Goal: Complete application form

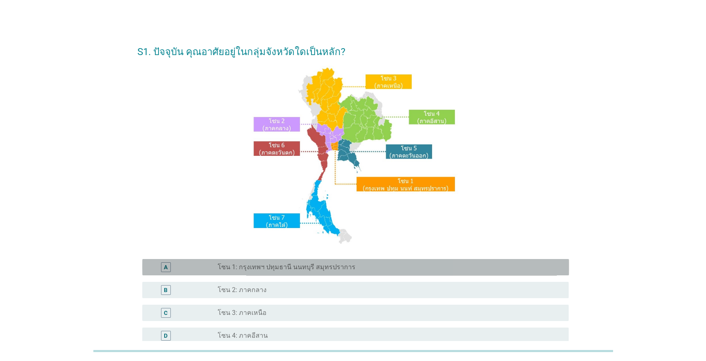
click at [390, 266] on div "radio_button_unchecked โซน 1: กรุงเทพฯ ปทุมธานี นนทบุรี สมุทรปราการ" at bounding box center [387, 267] width 338 height 8
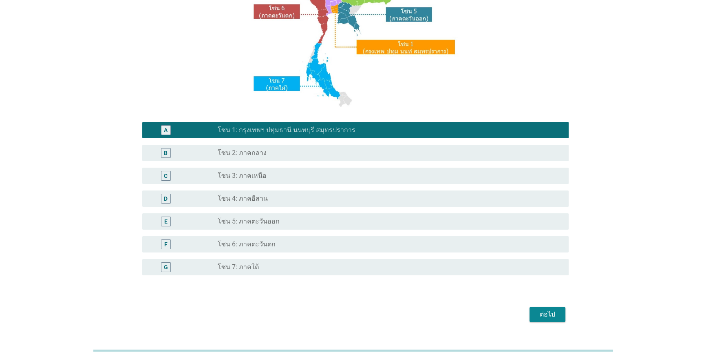
scroll to position [148, 0]
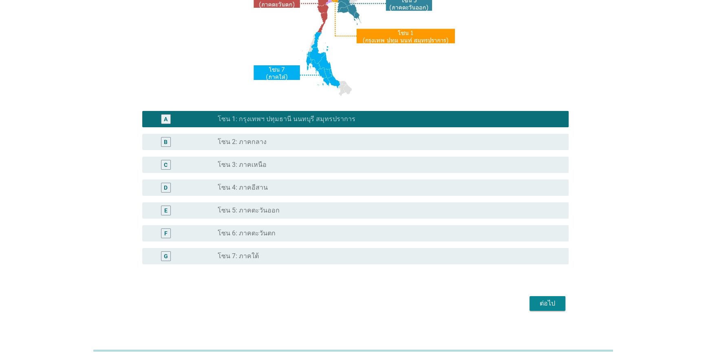
click at [557, 303] on div "ต่อไป" at bounding box center [547, 303] width 23 height 10
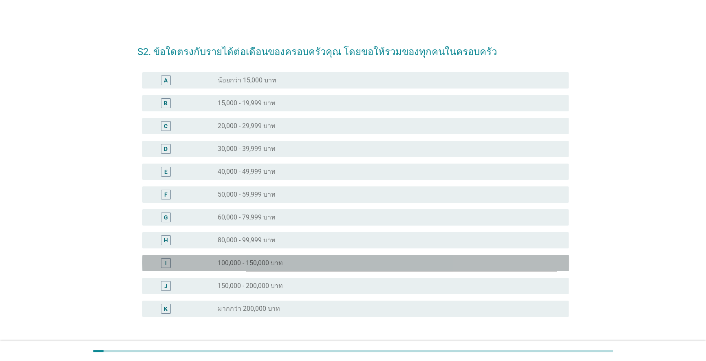
click at [291, 262] on div "radio_button_unchecked 100,000 - 150,000 บาท" at bounding box center [387, 263] width 338 height 8
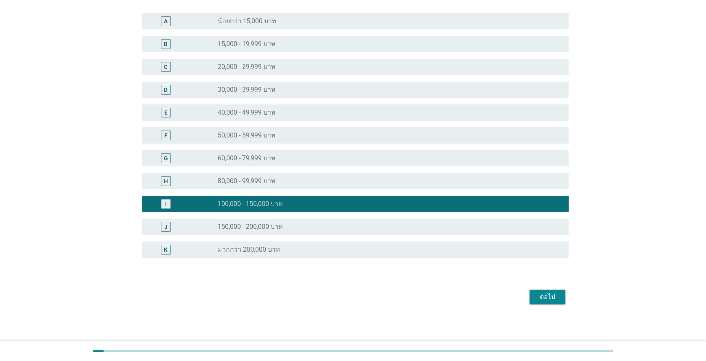
scroll to position [60, 0]
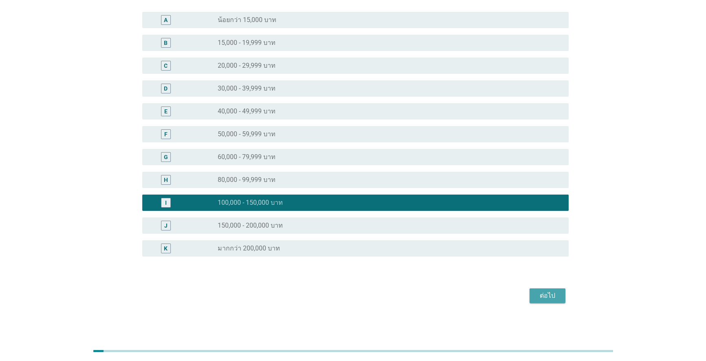
click at [560, 297] on button "ต่อไป" at bounding box center [548, 295] width 36 height 15
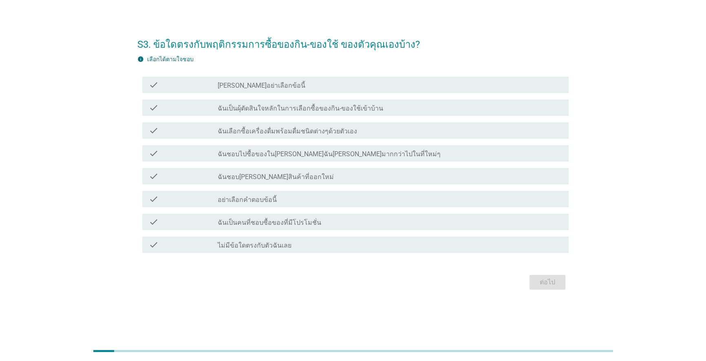
scroll to position [0, 0]
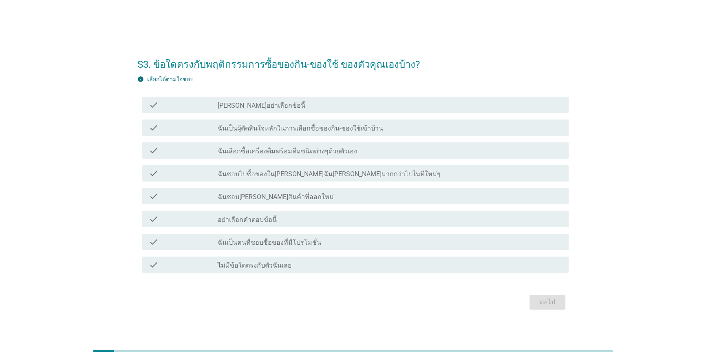
click at [299, 242] on label "ฉันเป็นคนที่ชอบซื้อของที่มีโปรโมชั่น" at bounding box center [270, 243] width 104 height 8
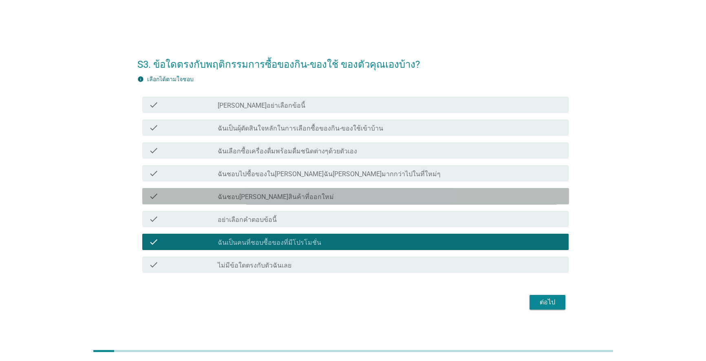
click at [309, 199] on div "check_box_outline_blank ฉันชอบ[PERSON_NAME]สินค้าที่ออกใหม่" at bounding box center [390, 196] width 345 height 10
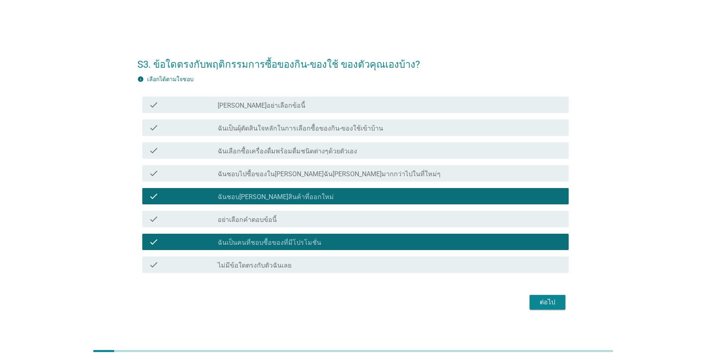
click at [365, 150] on div "check_box_outline_blank ฉันเลือกซื้อเครื่องดื่มพร้อมดื่มชนิดต่างๆด้วยตัวเอง" at bounding box center [390, 151] width 345 height 10
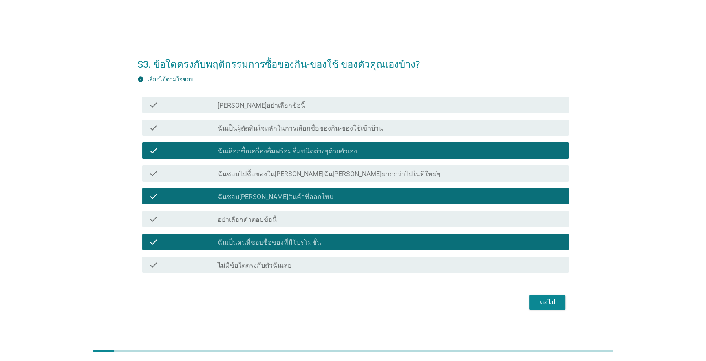
click at [379, 129] on div "check_box_outline_blank ฉันเป็นผุ้ตัดสินใจหลักในการเลือกซื้อของกิน-ของใช้เข้าบ้…" at bounding box center [390, 128] width 345 height 10
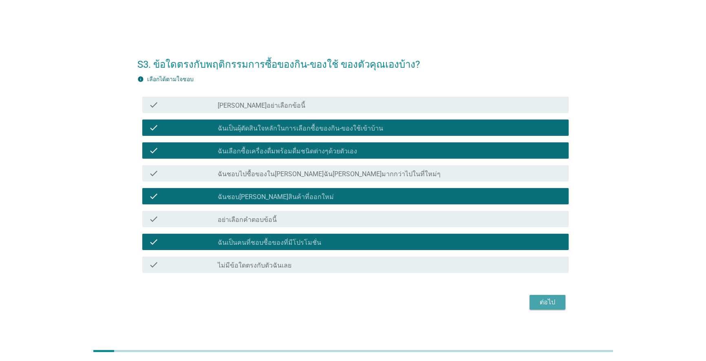
click at [546, 298] on div "ต่อไป" at bounding box center [547, 302] width 23 height 10
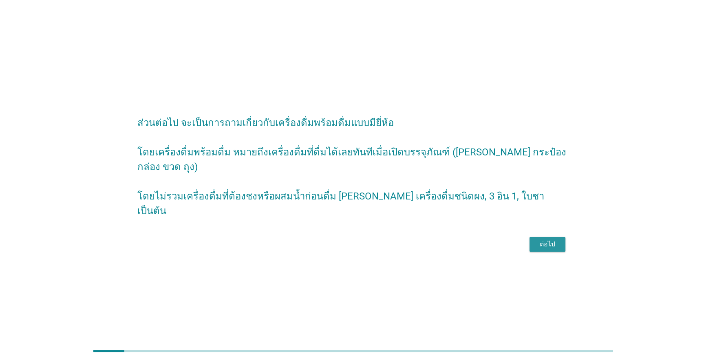
click at [552, 239] on div "ต่อไป" at bounding box center [547, 244] width 23 height 10
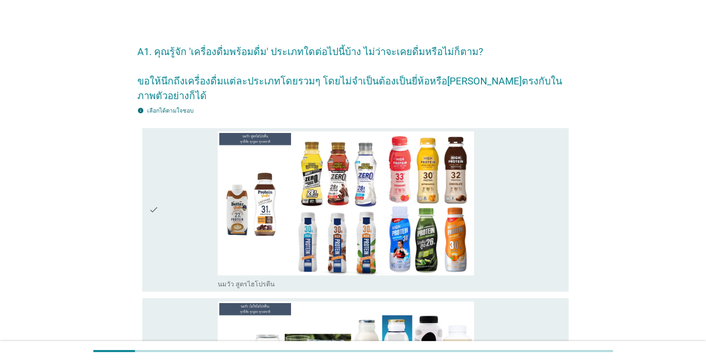
scroll to position [148, 0]
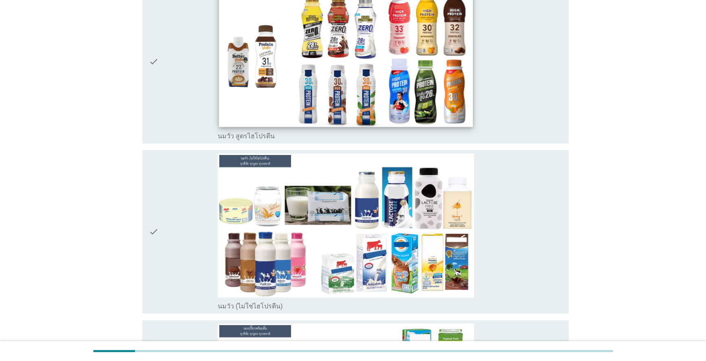
click at [286, 74] on img at bounding box center [346, 55] width 254 height 143
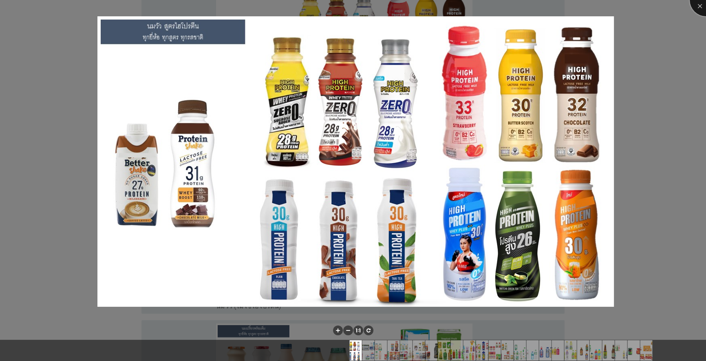
drag, startPoint x: 699, startPoint y: 6, endPoint x: 623, endPoint y: 152, distance: 164.5
click at [699, 6] on div at bounding box center [706, 0] width 33 height 33
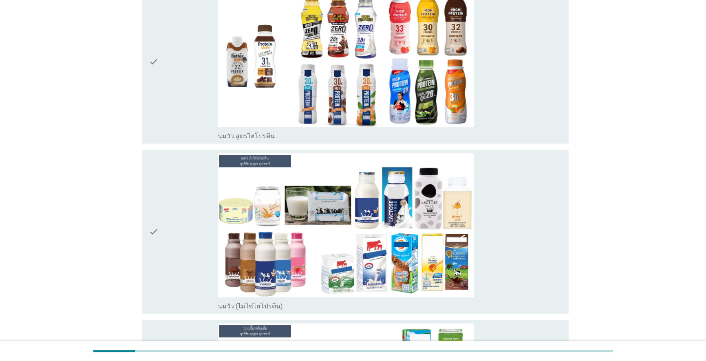
drag, startPoint x: 154, startPoint y: 49, endPoint x: 157, endPoint y: 55, distance: 6.9
click at [154, 49] on icon "check" at bounding box center [154, 61] width 10 height 157
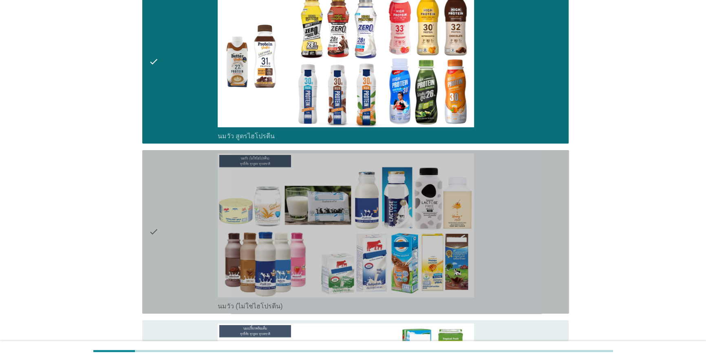
click at [158, 213] on icon "check" at bounding box center [154, 231] width 10 height 157
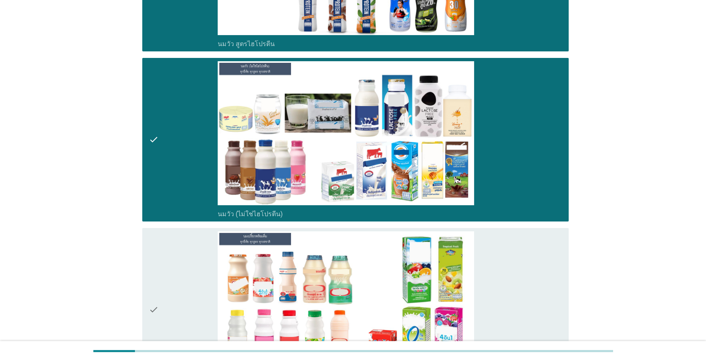
scroll to position [259, 0]
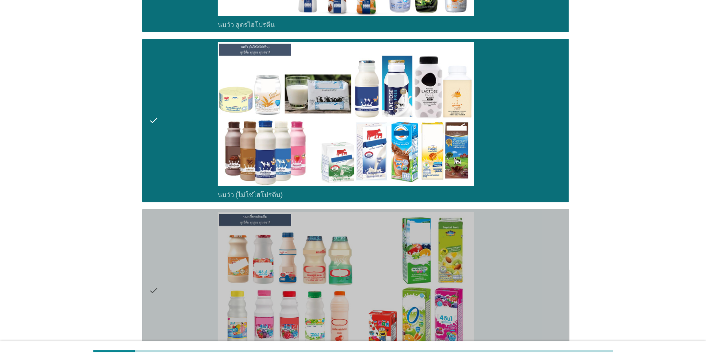
click at [159, 273] on div "check" at bounding box center [183, 290] width 69 height 157
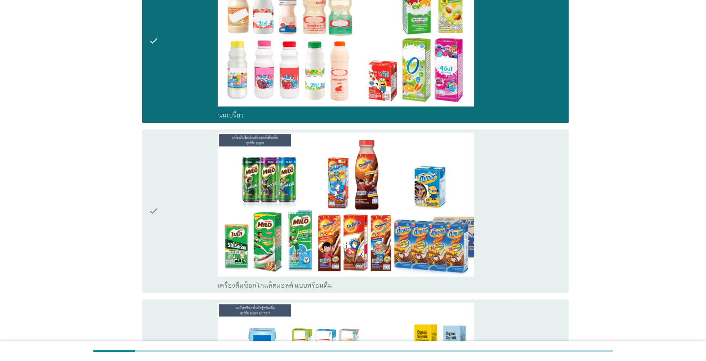
scroll to position [519, 0]
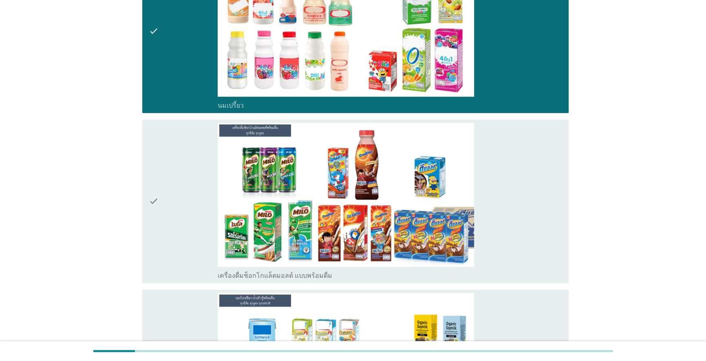
click at [169, 178] on div "check" at bounding box center [183, 201] width 69 height 157
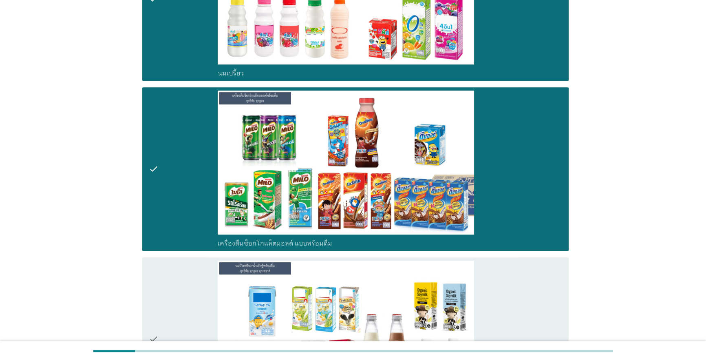
scroll to position [593, 0]
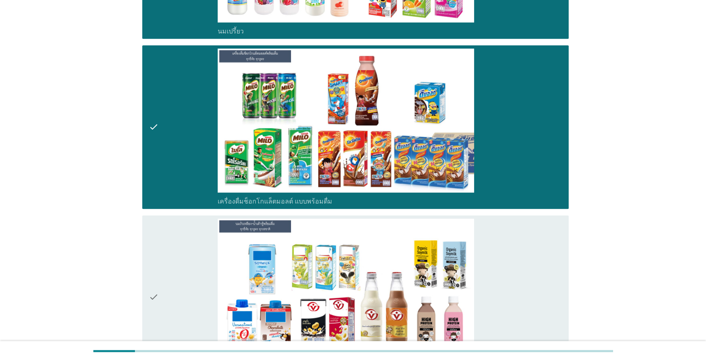
click at [162, 254] on div "check" at bounding box center [183, 297] width 69 height 157
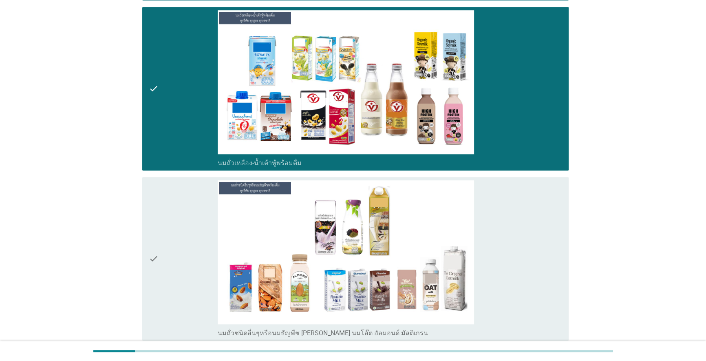
scroll to position [816, 0]
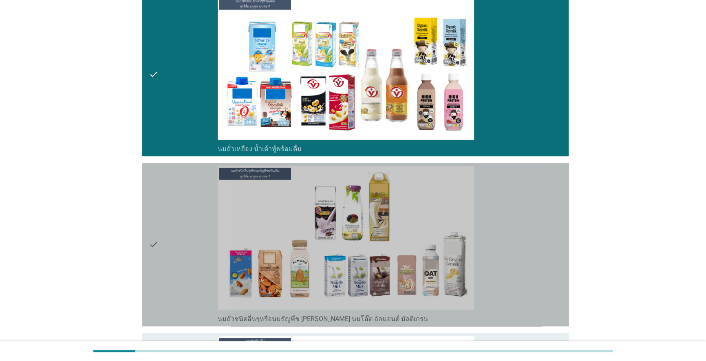
click at [162, 252] on div "check" at bounding box center [183, 244] width 69 height 157
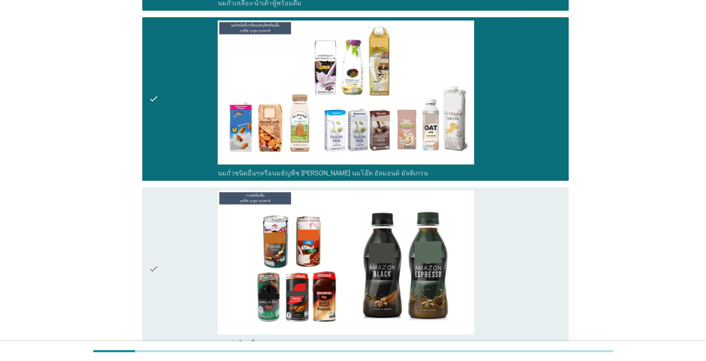
scroll to position [964, 0]
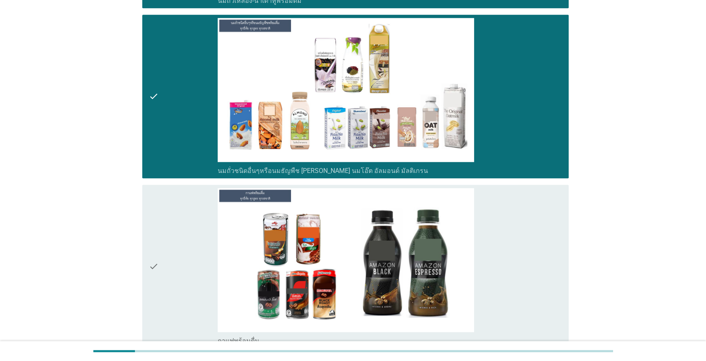
click at [159, 241] on div "check" at bounding box center [183, 266] width 69 height 157
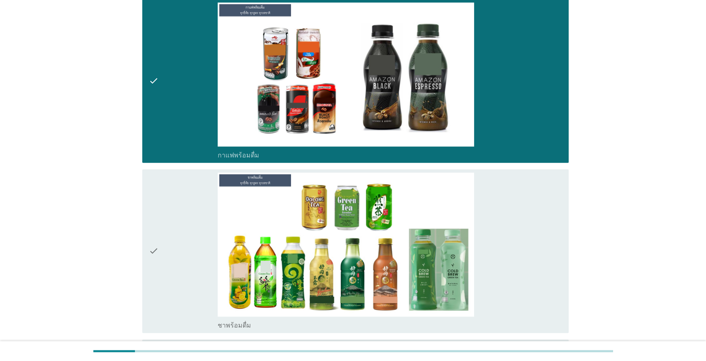
click at [160, 241] on div "check" at bounding box center [183, 250] width 69 height 157
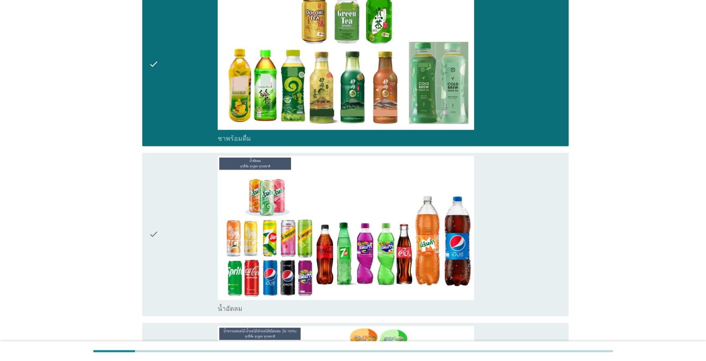
scroll to position [1371, 0]
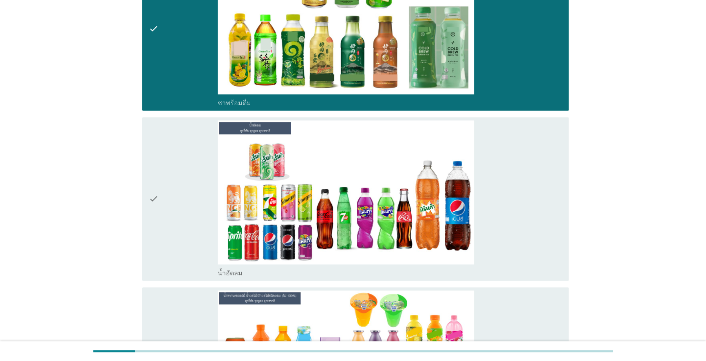
click at [147, 187] on div "check check_box_outline_blank น้ำอัดลม" at bounding box center [355, 199] width 427 height 164
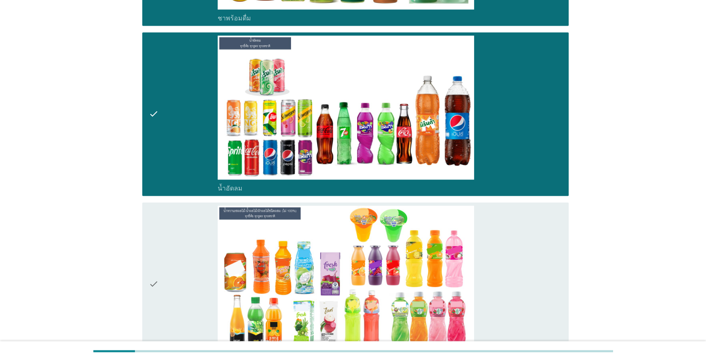
scroll to position [1483, 0]
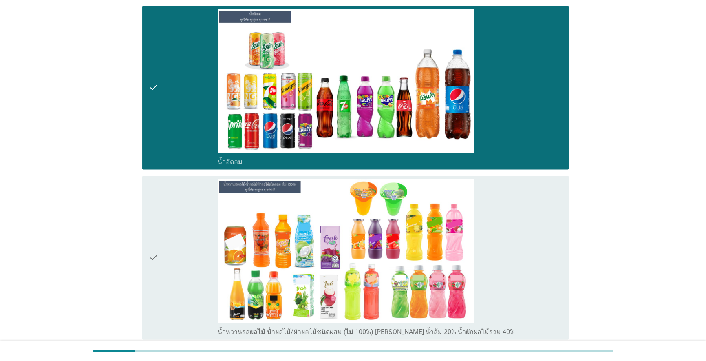
click at [154, 250] on icon "check" at bounding box center [154, 257] width 10 height 157
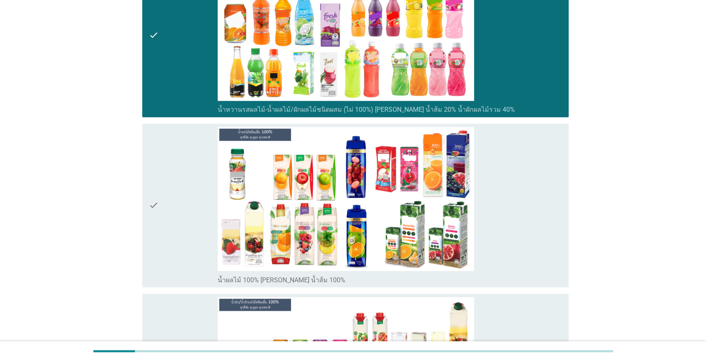
click at [145, 190] on div "check check_box_outline_blank น้ำผลไม้ 100% [PERSON_NAME] น้ำส้ม 100%" at bounding box center [355, 206] width 427 height 164
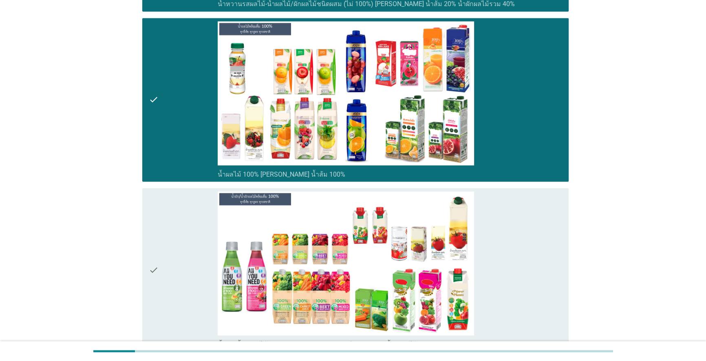
scroll to position [1816, 0]
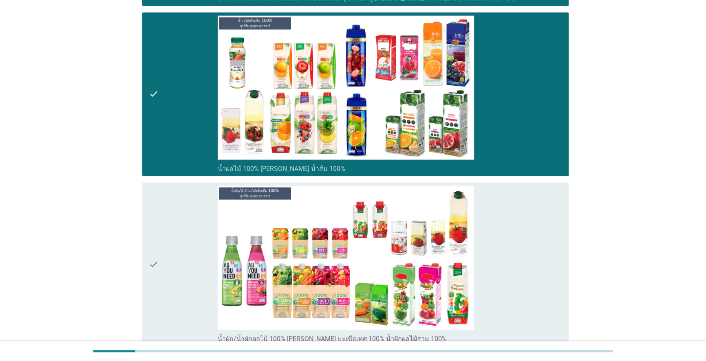
click at [152, 228] on icon "check" at bounding box center [154, 264] width 10 height 157
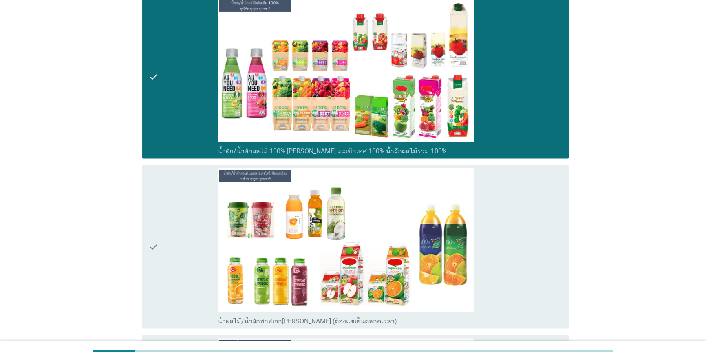
scroll to position [2039, 0]
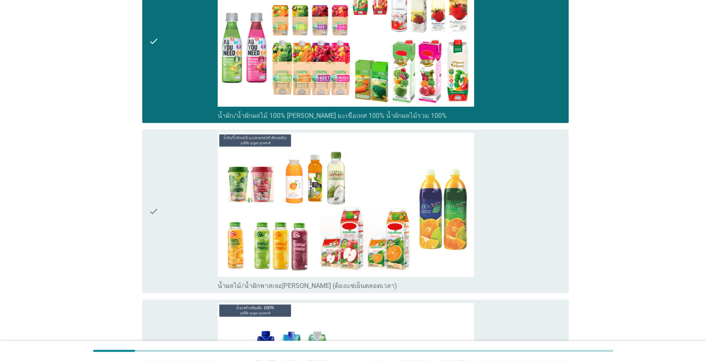
click at [139, 185] on div "check check_box_outline_blank น้ำผลไม้/น้ำผักพาสเจอ[PERSON_NAME] (ต้องแช่เย็นตล…" at bounding box center [353, 211] width 432 height 170
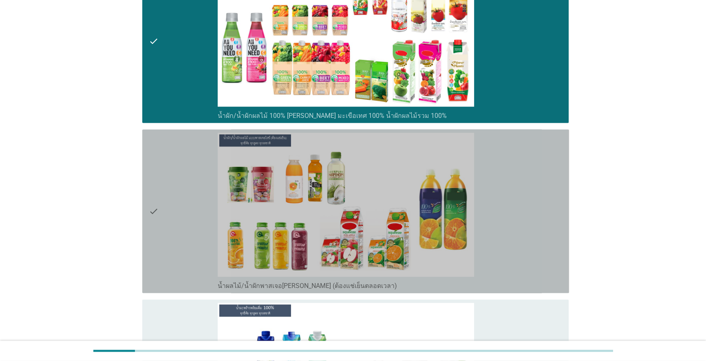
click at [150, 191] on icon "check" at bounding box center [154, 211] width 10 height 157
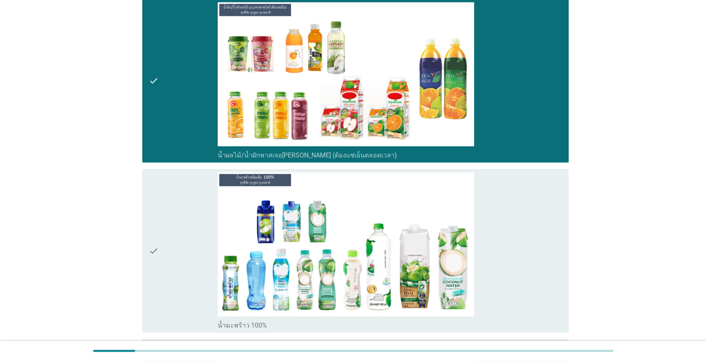
scroll to position [2187, 0]
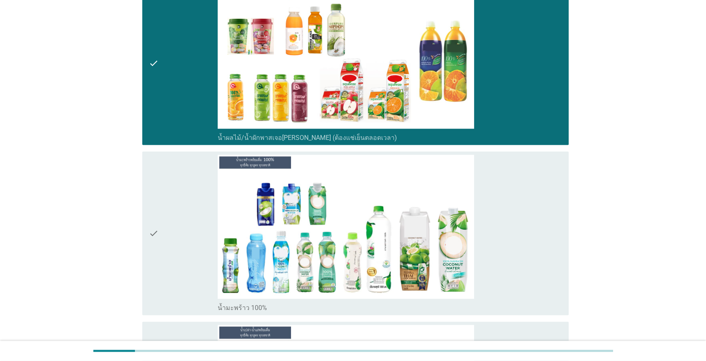
click at [160, 228] on div "check" at bounding box center [183, 233] width 69 height 157
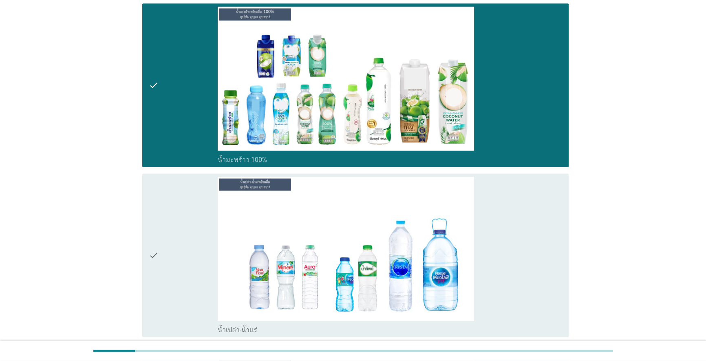
scroll to position [2335, 0]
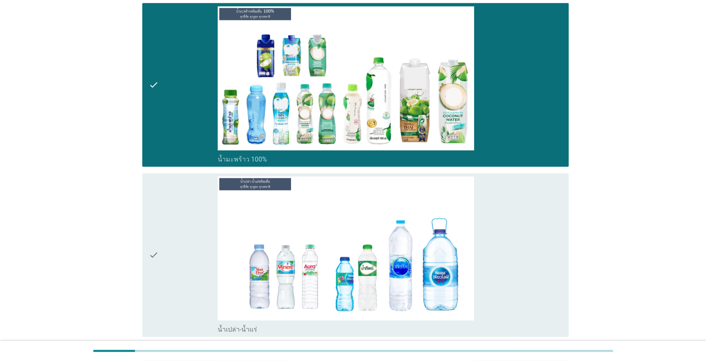
click at [159, 225] on div "check" at bounding box center [183, 255] width 69 height 157
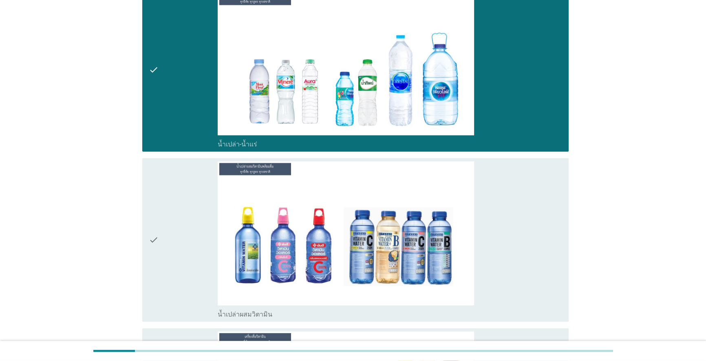
click at [153, 224] on icon "check" at bounding box center [154, 239] width 10 height 157
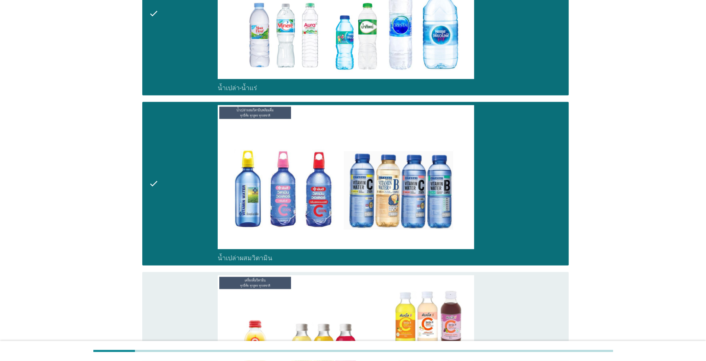
scroll to position [2669, 0]
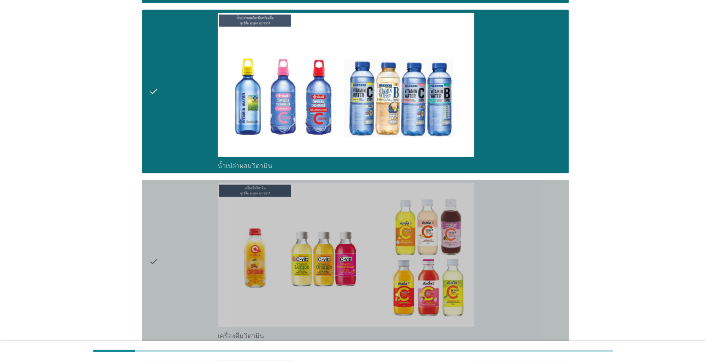
click at [154, 224] on icon "check" at bounding box center [154, 261] width 10 height 157
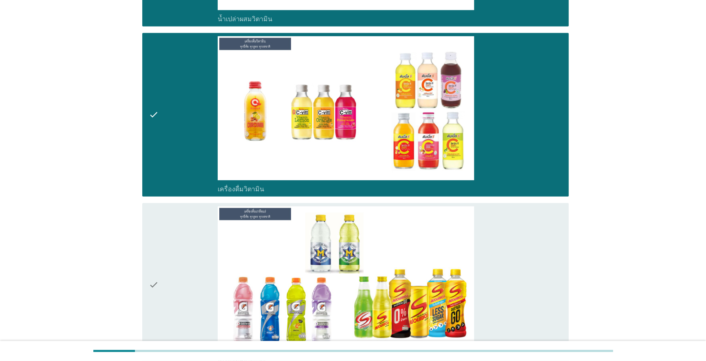
scroll to position [2854, 0]
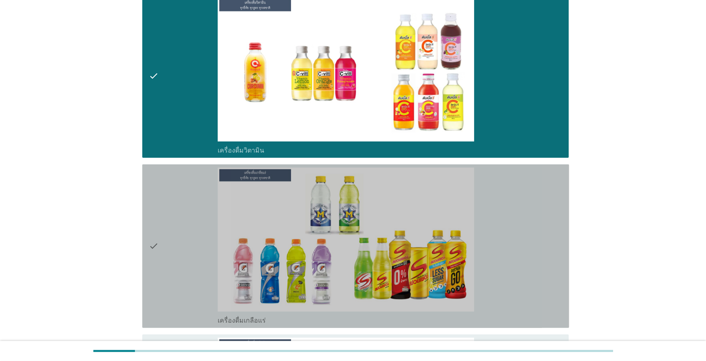
click at [154, 224] on icon "check" at bounding box center [154, 246] width 10 height 157
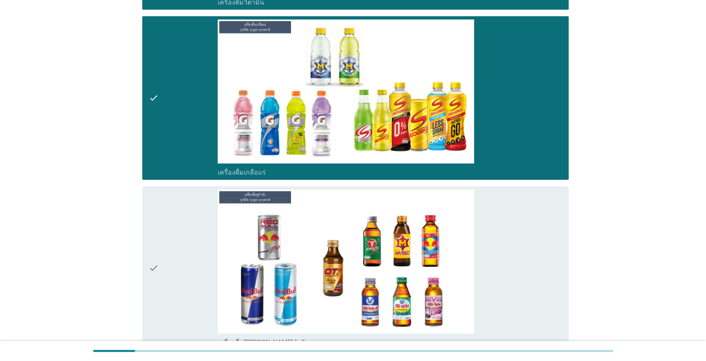
click at [154, 224] on icon "check" at bounding box center [154, 268] width 10 height 157
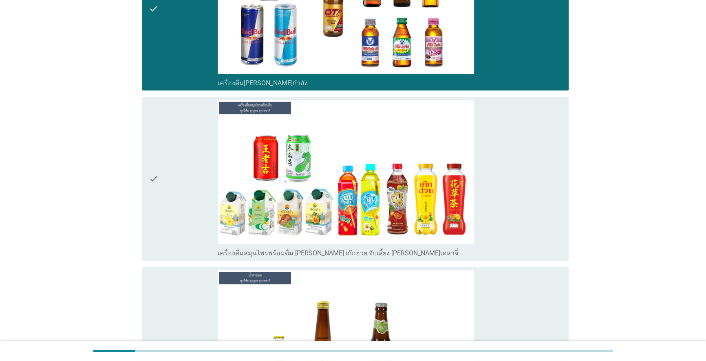
scroll to position [3262, 0]
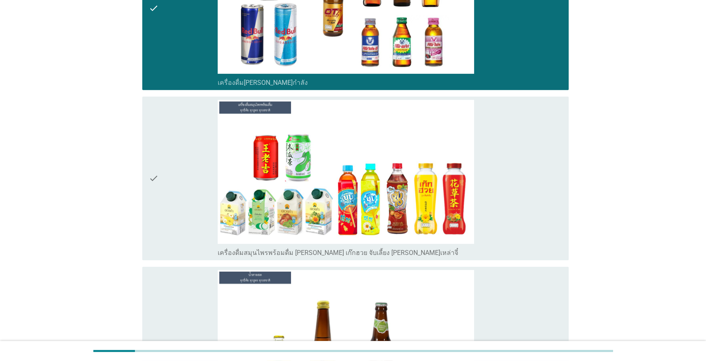
click at [152, 194] on icon "check" at bounding box center [154, 178] width 10 height 157
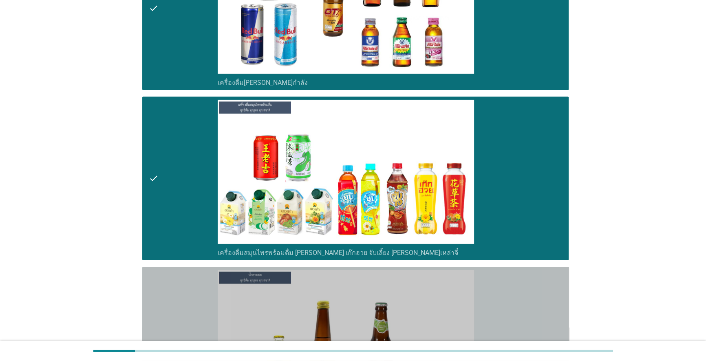
click at [156, 274] on icon "check" at bounding box center [154, 348] width 10 height 157
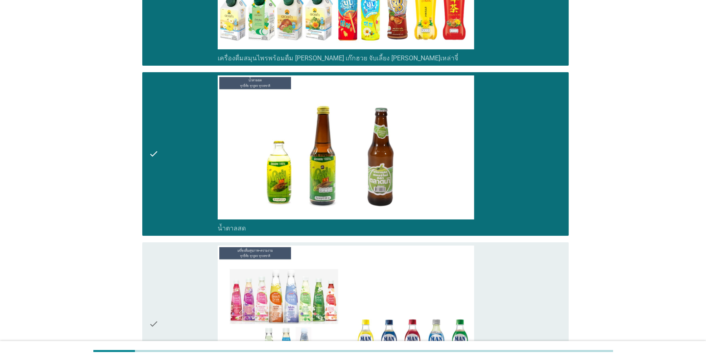
scroll to position [3559, 0]
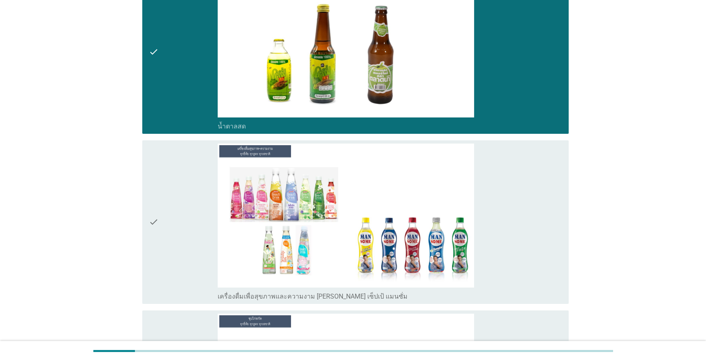
click at [140, 219] on div "check check_box_outline_blank เครื่องดื่มเพื่อสุขภาพและความงาม [PERSON_NAME] เซ…" at bounding box center [353, 222] width 432 height 170
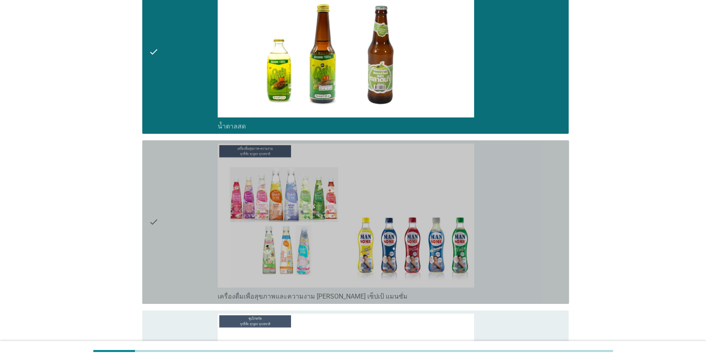
click at [152, 204] on icon "check" at bounding box center [154, 222] width 10 height 157
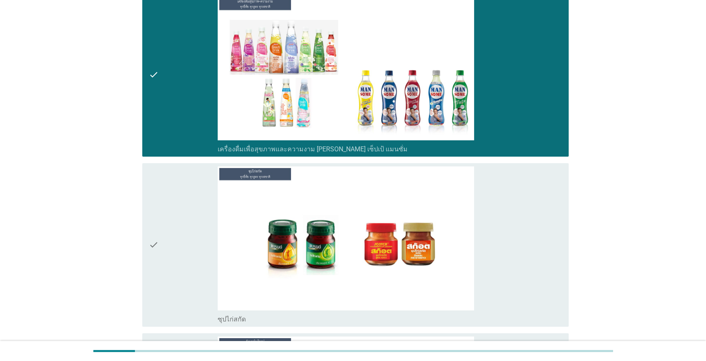
scroll to position [3707, 0]
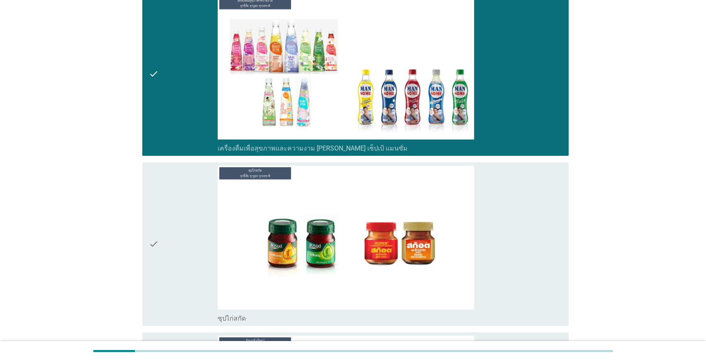
click at [155, 223] on icon "check" at bounding box center [154, 244] width 10 height 157
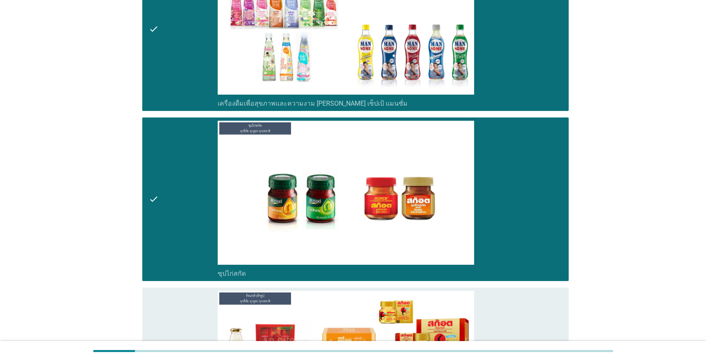
scroll to position [3855, 0]
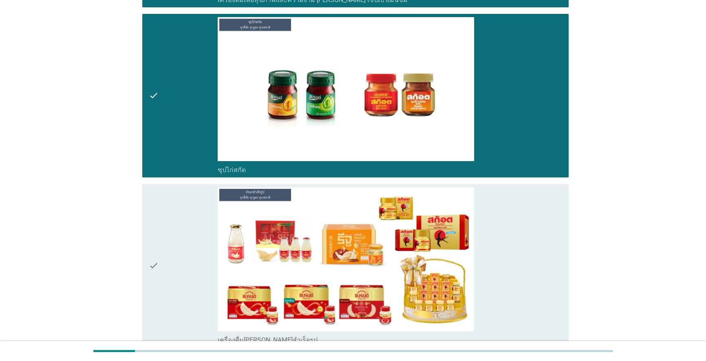
click at [151, 249] on icon "check" at bounding box center [154, 265] width 10 height 157
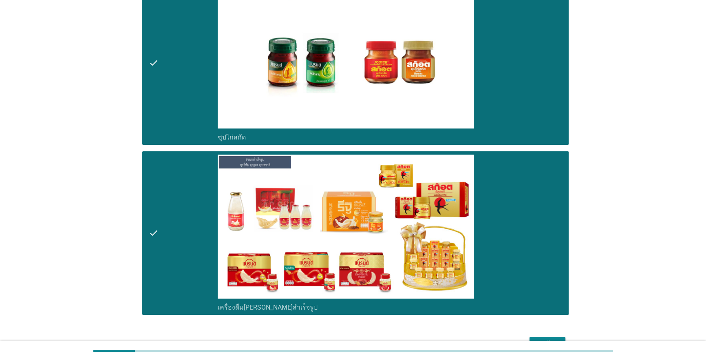
scroll to position [3920, 0]
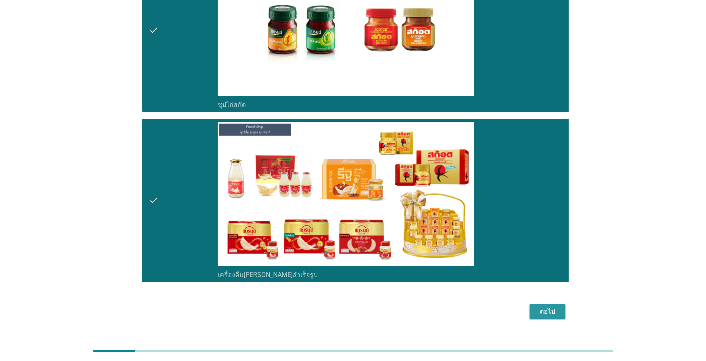
click at [541, 307] on div "ต่อไป" at bounding box center [547, 312] width 23 height 10
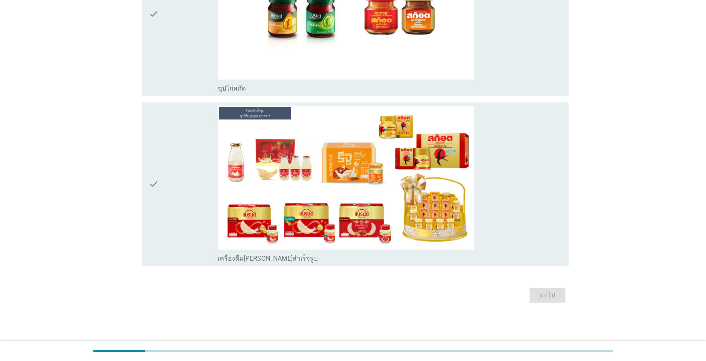
scroll to position [0, 0]
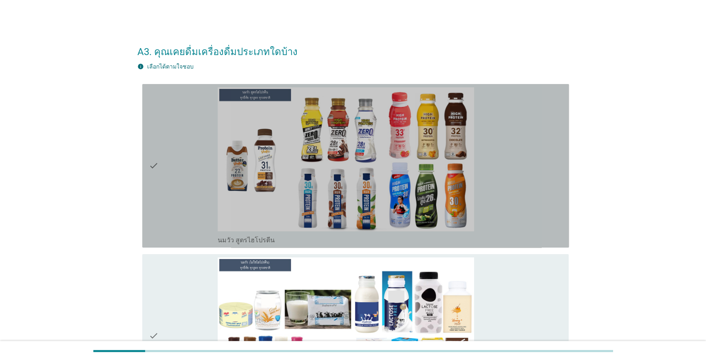
click at [163, 164] on div "check" at bounding box center [183, 165] width 69 height 157
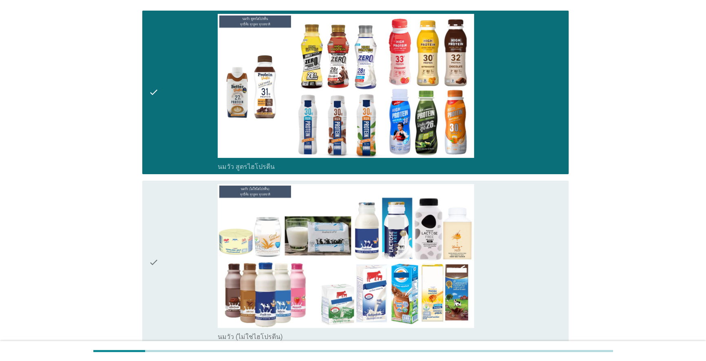
scroll to position [74, 0]
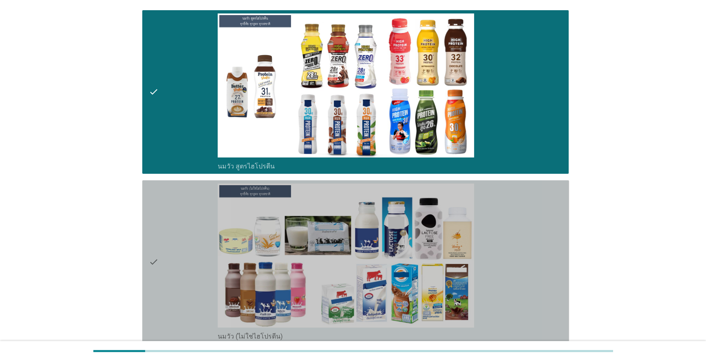
click at [159, 252] on div "check" at bounding box center [183, 261] width 69 height 157
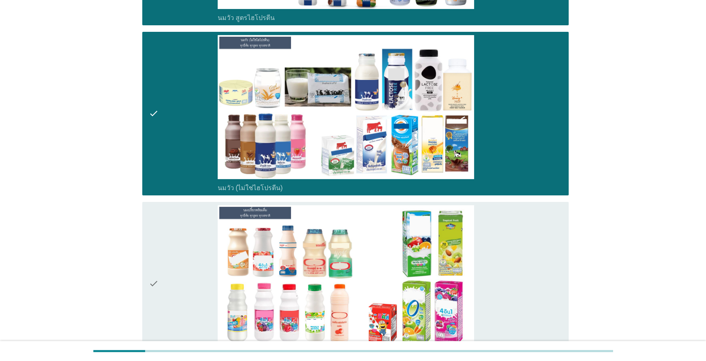
click at [159, 253] on div "check" at bounding box center [183, 283] width 69 height 157
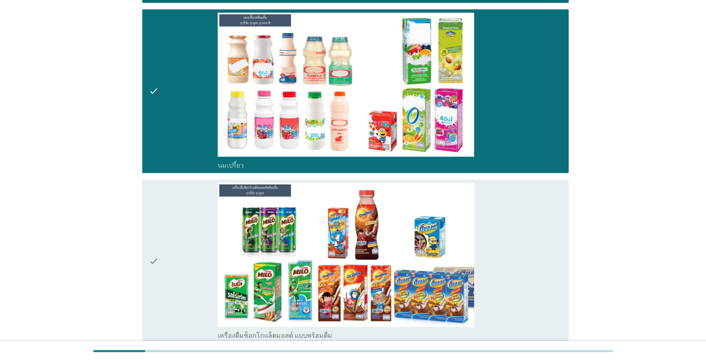
scroll to position [444, 0]
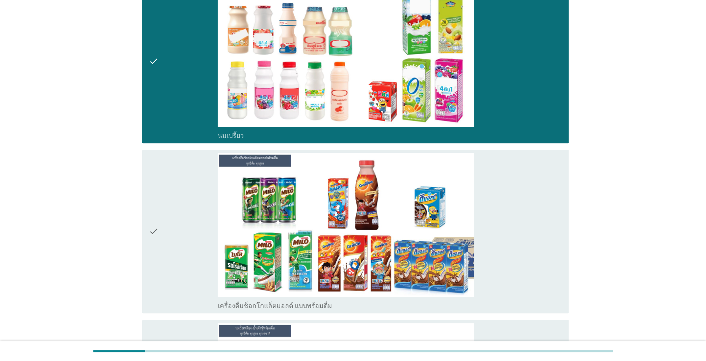
click at [159, 255] on div "check" at bounding box center [183, 231] width 69 height 157
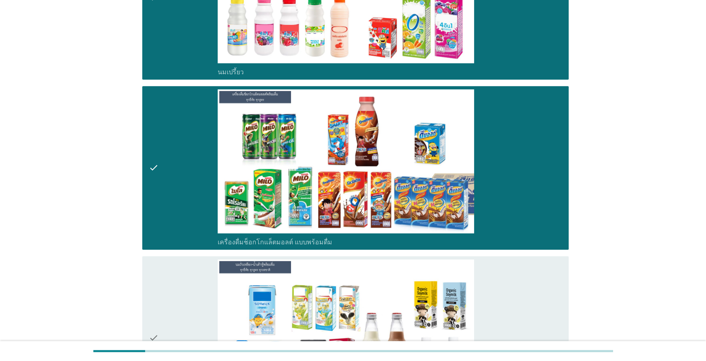
scroll to position [630, 0]
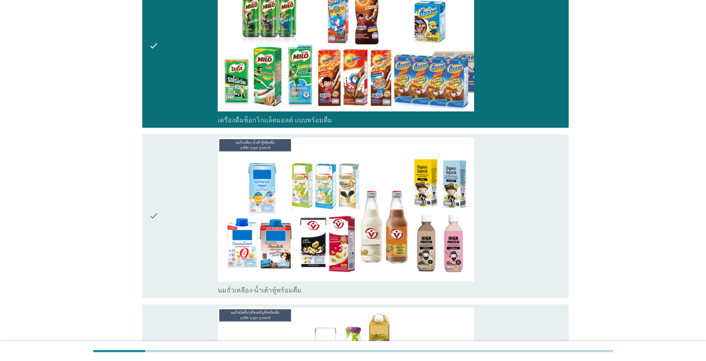
click at [157, 254] on icon "check" at bounding box center [154, 215] width 10 height 157
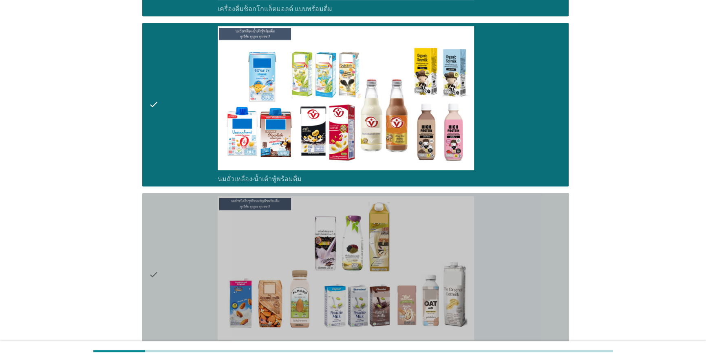
click at [156, 254] on icon "check" at bounding box center [154, 274] width 10 height 157
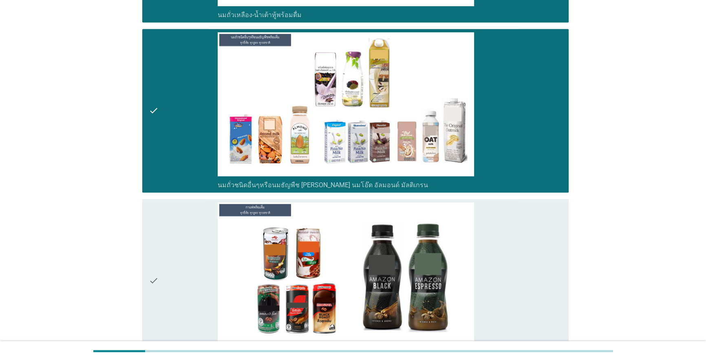
scroll to position [964, 0]
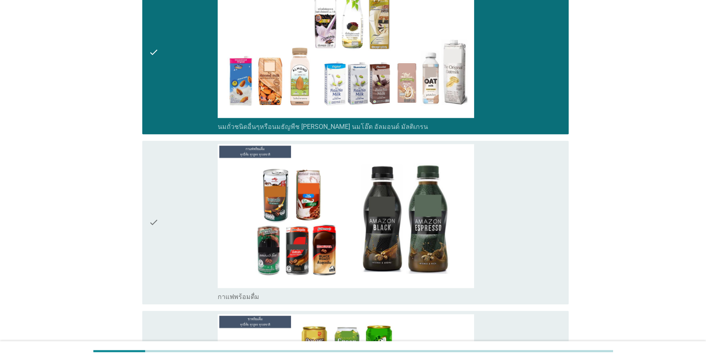
click at [152, 249] on icon "check" at bounding box center [154, 222] width 10 height 157
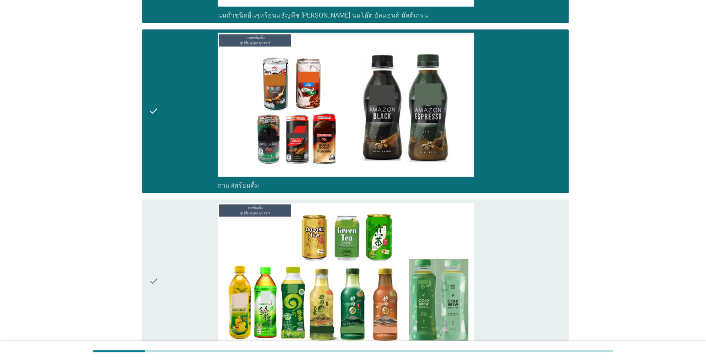
click at [152, 250] on icon "check" at bounding box center [154, 281] width 10 height 157
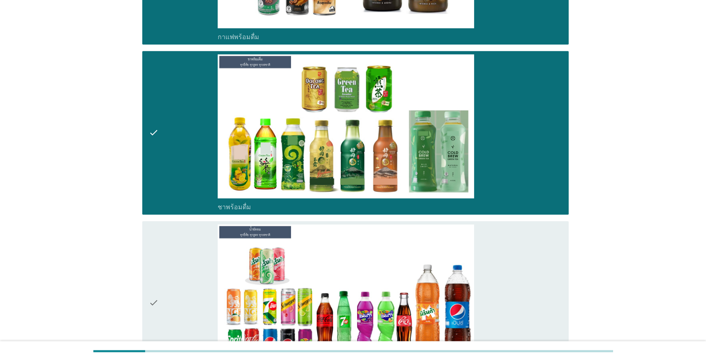
click at [151, 252] on icon "check" at bounding box center [154, 302] width 10 height 157
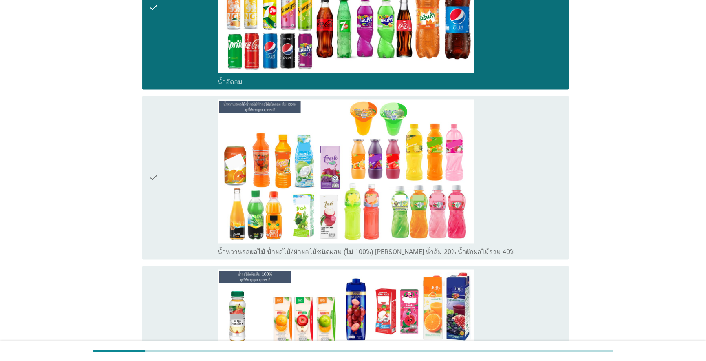
scroll to position [1520, 0]
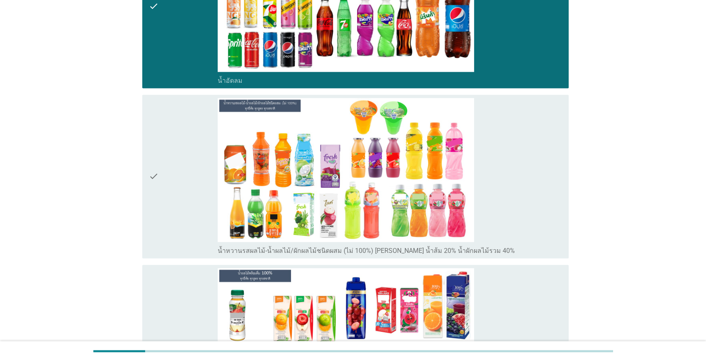
click at [149, 241] on icon "check" at bounding box center [154, 176] width 10 height 157
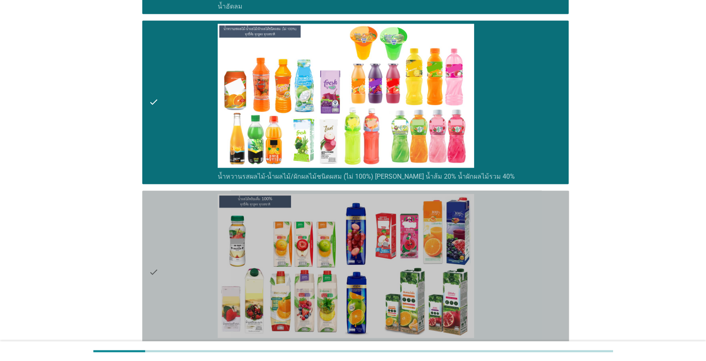
click at [149, 241] on icon "check" at bounding box center [154, 272] width 10 height 157
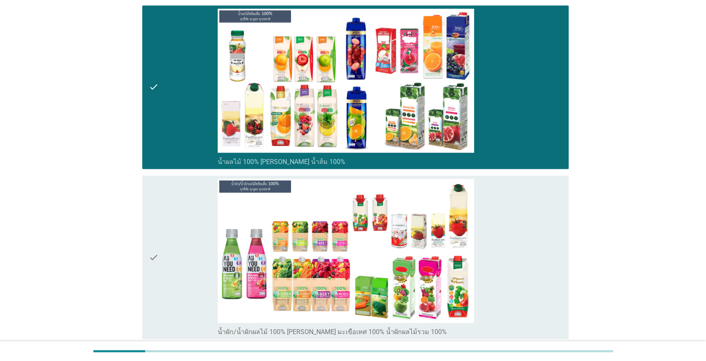
click at [148, 245] on div "check check_box_outline_blank น้ำผัก/น้ำผักผลไม้ 100% [PERSON_NAME] มะเขือเทศ 1…" at bounding box center [355, 257] width 427 height 164
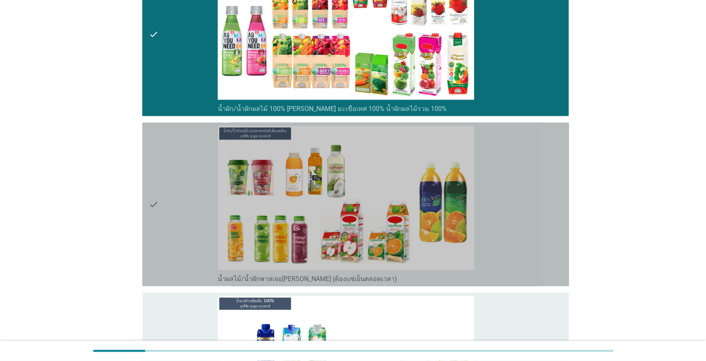
click at [146, 245] on div "check check_box_outline_blank น้ำผลไม้/น้ำผักพาสเจอ[PERSON_NAME] (ต้องแช่เย็นตล…" at bounding box center [355, 205] width 427 height 164
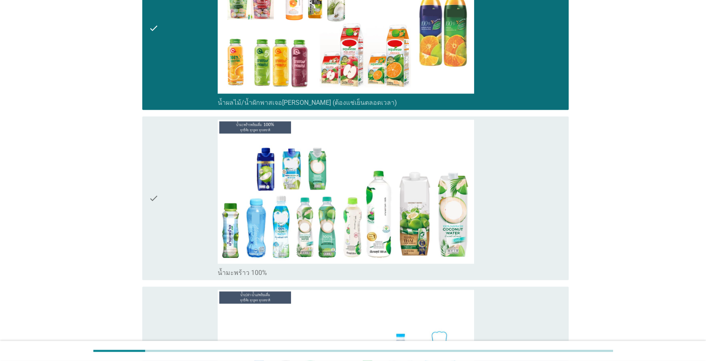
scroll to position [2187, 0]
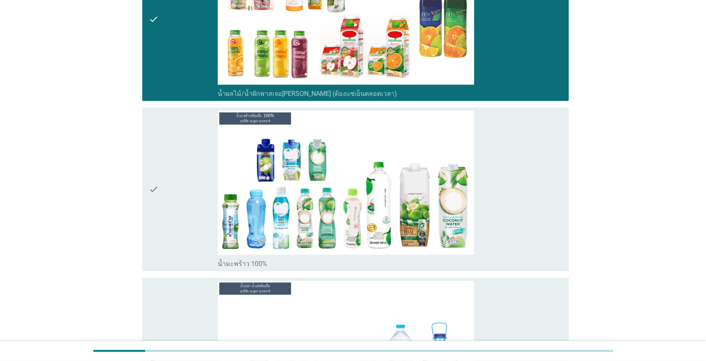
click at [145, 245] on div "check check_box_outline_blank น้ำมะพร้าว 100%" at bounding box center [355, 190] width 427 height 164
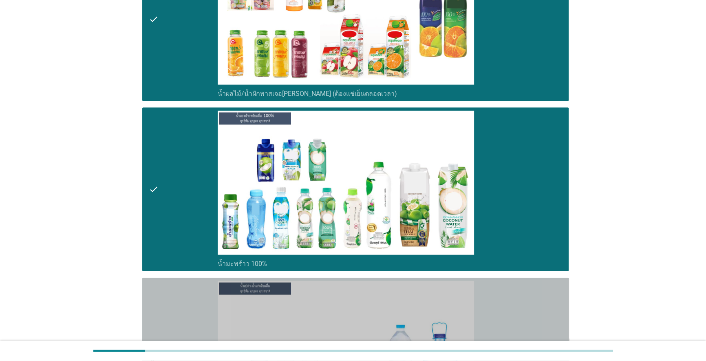
click at [150, 300] on icon "check" at bounding box center [154, 359] width 10 height 157
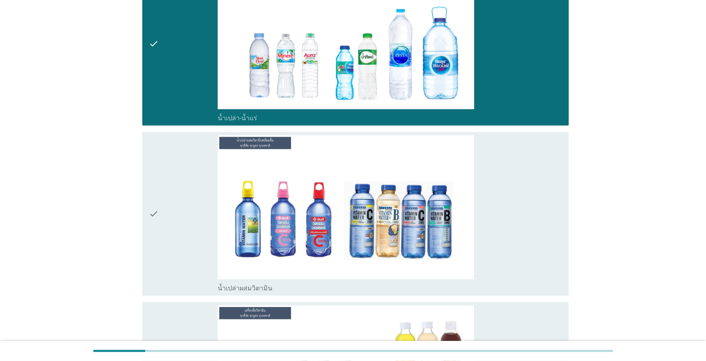
scroll to position [2520, 0]
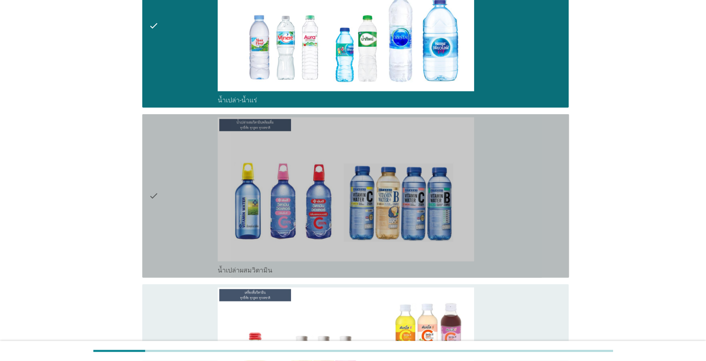
click at [155, 236] on icon "check" at bounding box center [154, 195] width 10 height 157
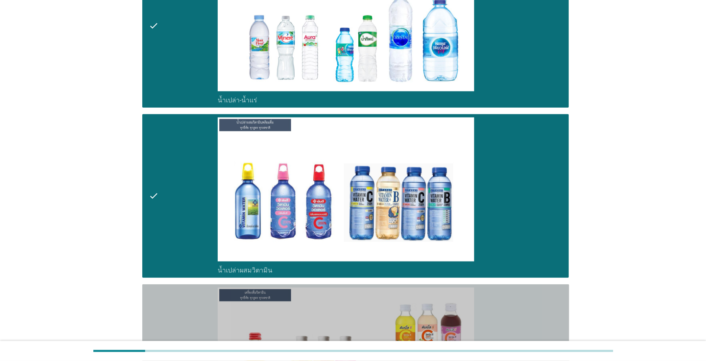
click at [155, 307] on icon "check" at bounding box center [154, 365] width 10 height 157
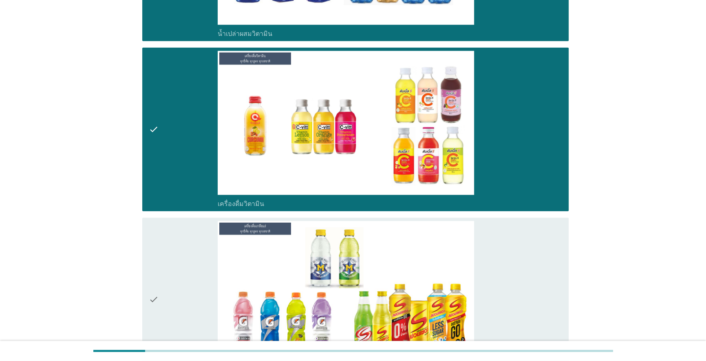
scroll to position [2817, 0]
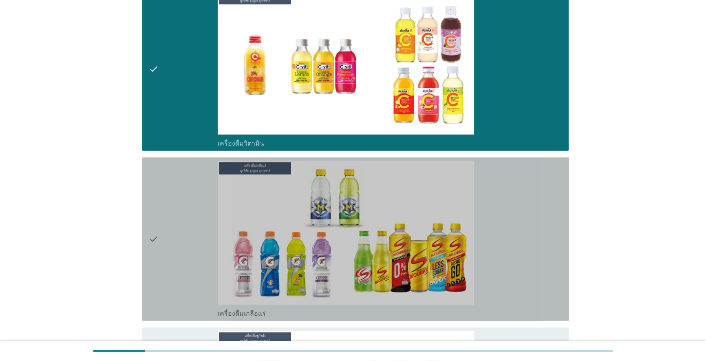
click at [156, 241] on icon "check" at bounding box center [154, 239] width 10 height 157
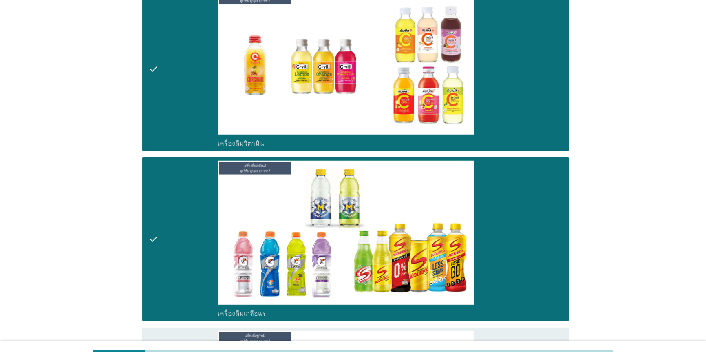
scroll to position [2965, 0]
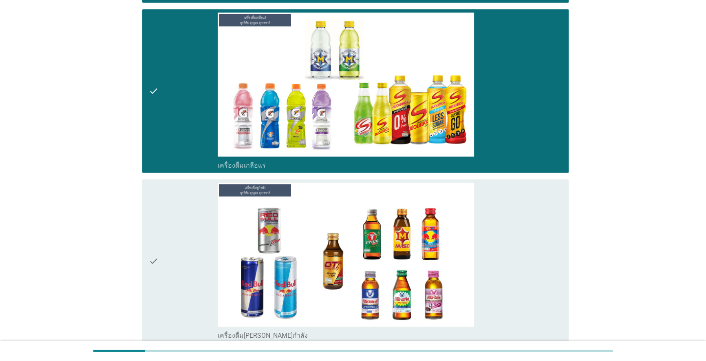
click at [156, 241] on icon "check" at bounding box center [154, 261] width 10 height 157
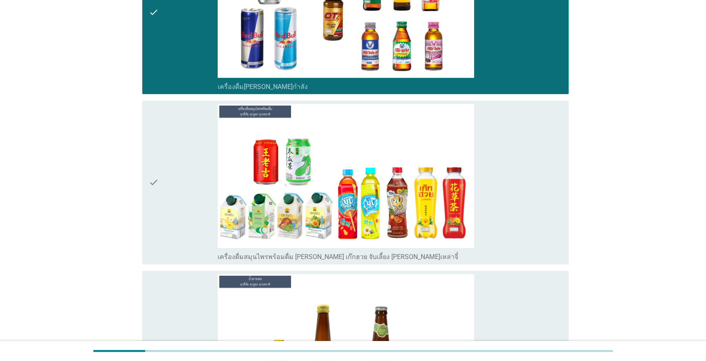
scroll to position [3225, 0]
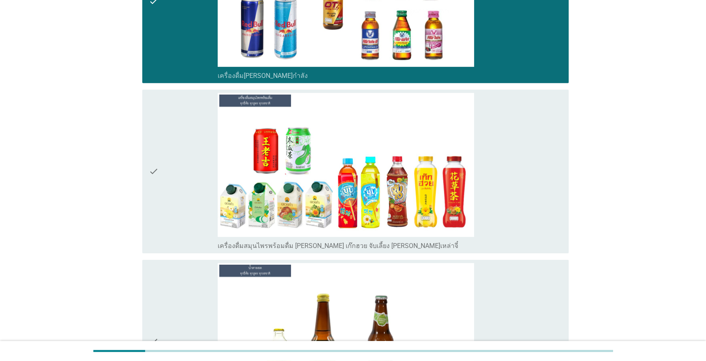
click at [142, 198] on div "check check_box_outline_blank เครื่องดื่มสมุนไพรพร้อมดื่ม [PERSON_NAME] เก๊กฮวย…" at bounding box center [355, 172] width 427 height 164
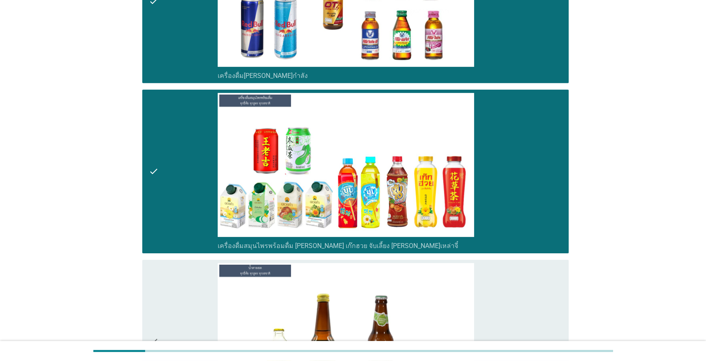
click at [147, 296] on div "check check_box_outline_blank น้ำตาลสด" at bounding box center [355, 342] width 427 height 164
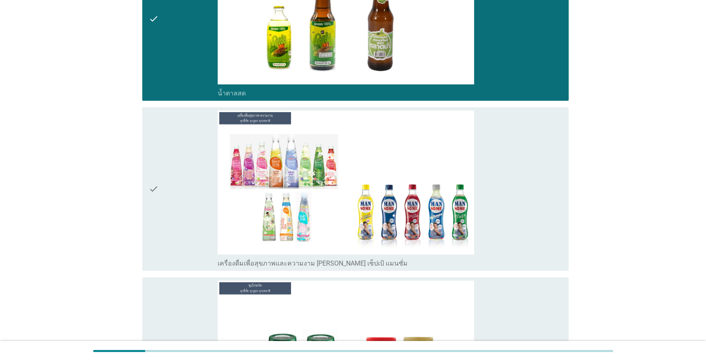
scroll to position [3596, 0]
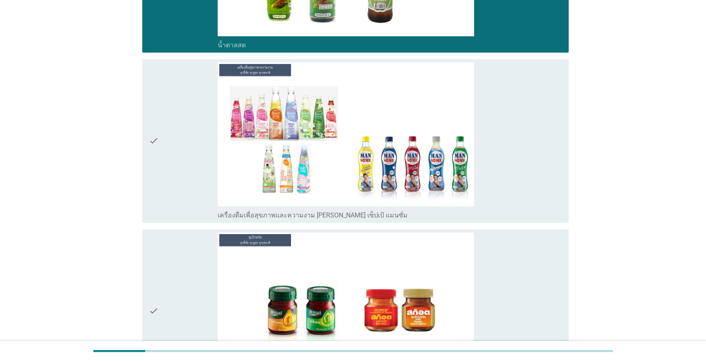
click at [153, 192] on icon "check" at bounding box center [154, 140] width 10 height 157
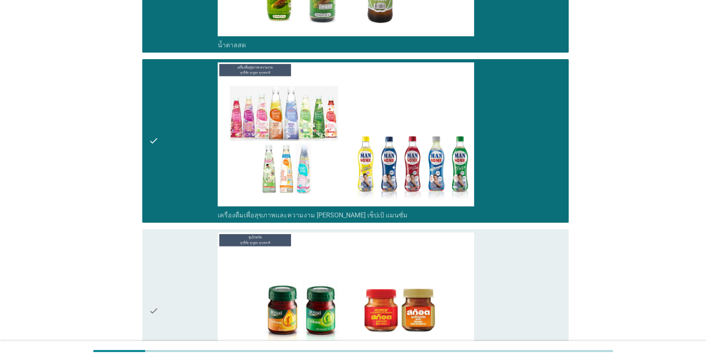
click at [147, 280] on div "check check_box_outline_blank ซุปไก่สกัด" at bounding box center [355, 311] width 427 height 164
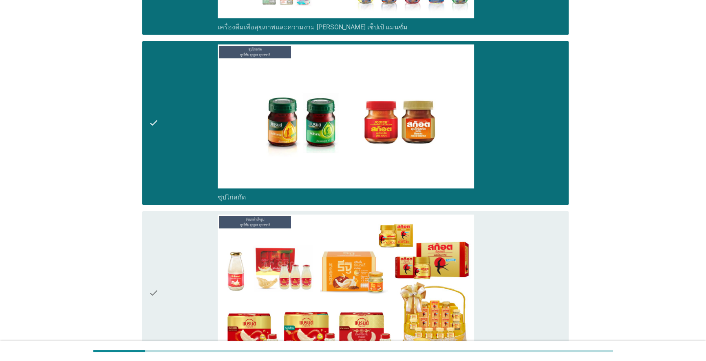
scroll to position [3891, 0]
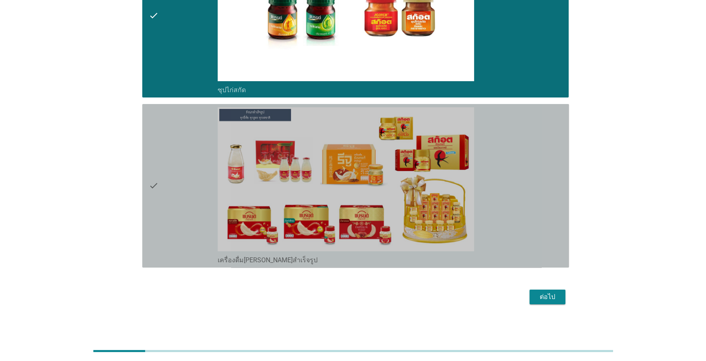
click at [151, 212] on icon "check" at bounding box center [154, 185] width 10 height 157
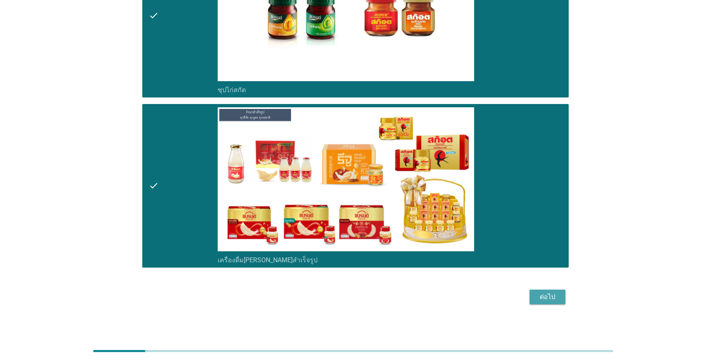
click at [552, 296] on div "ต่อไป" at bounding box center [547, 297] width 23 height 10
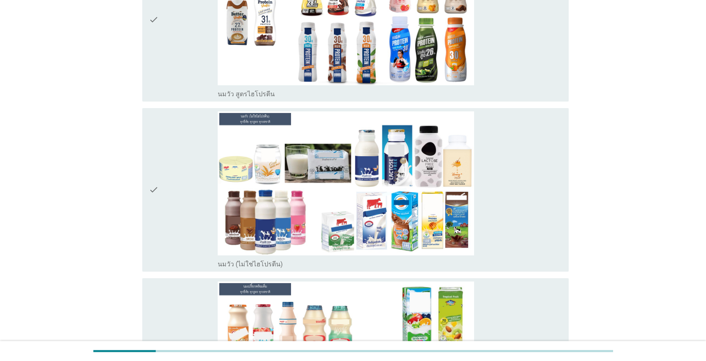
scroll to position [148, 0]
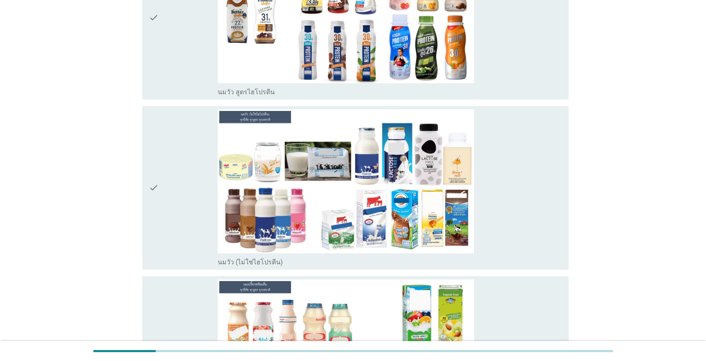
click at [155, 187] on icon "check" at bounding box center [154, 187] width 10 height 157
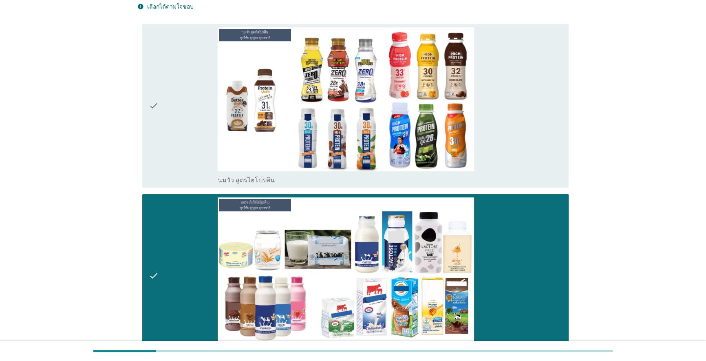
scroll to position [37, 0]
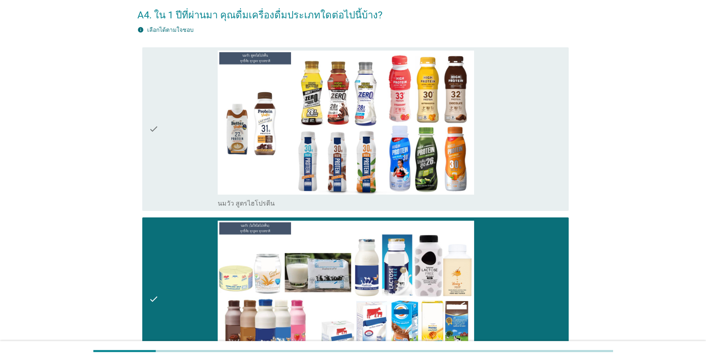
click at [158, 127] on icon "check" at bounding box center [154, 129] width 10 height 157
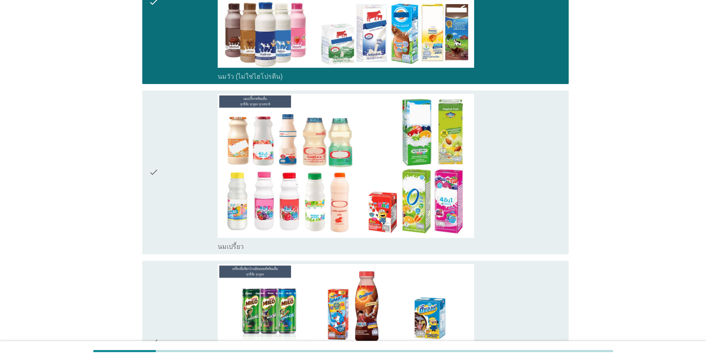
click at [150, 167] on icon "check" at bounding box center [154, 172] width 10 height 157
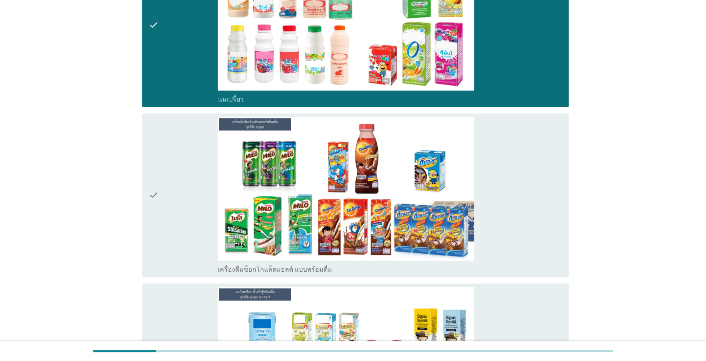
scroll to position [482, 0]
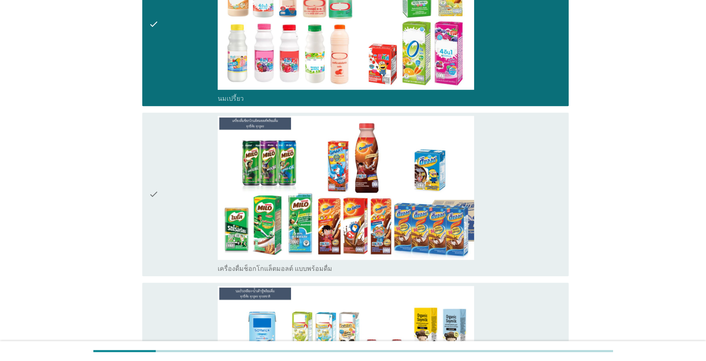
click at [155, 180] on icon "check" at bounding box center [154, 194] width 10 height 157
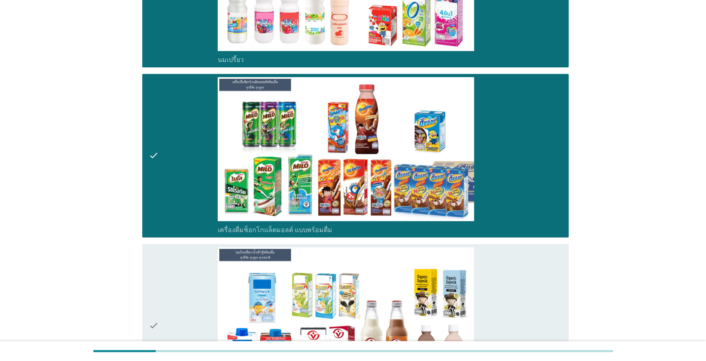
scroll to position [593, 0]
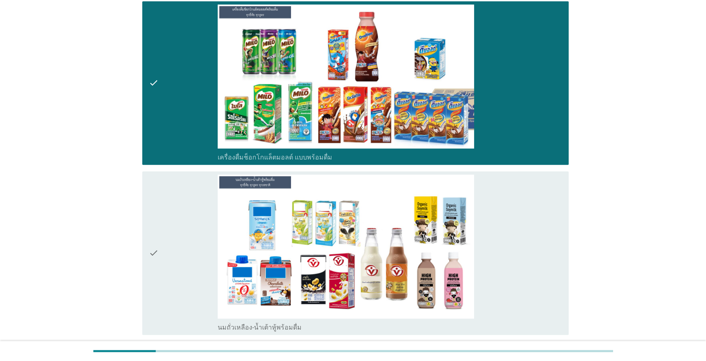
click at [165, 245] on div "check" at bounding box center [183, 253] width 69 height 157
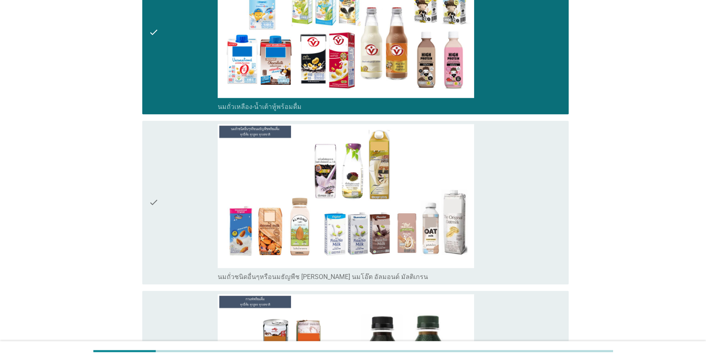
scroll to position [816, 0]
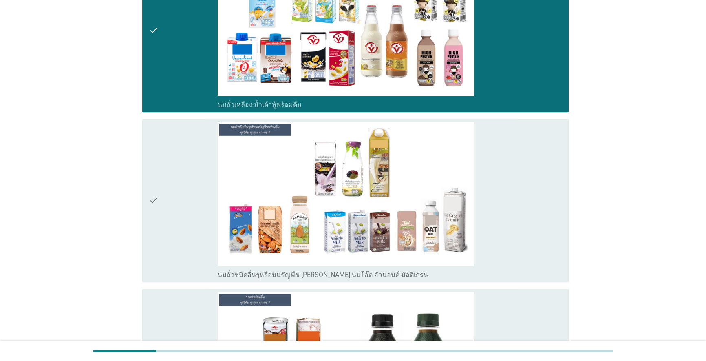
click at [152, 199] on icon "check" at bounding box center [154, 200] width 10 height 157
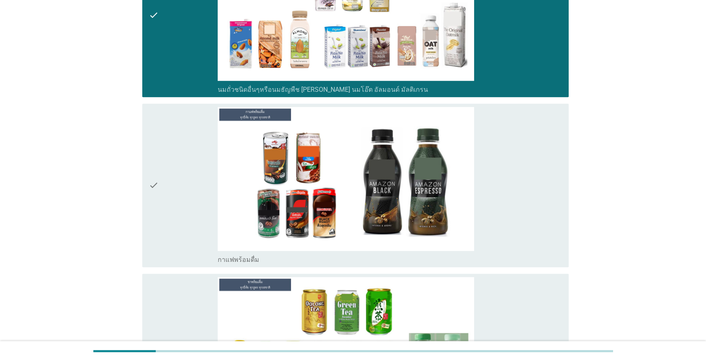
click at [148, 181] on div "check check_box_outline_blank กาแฟพร้อมดื่ม" at bounding box center [355, 186] width 427 height 164
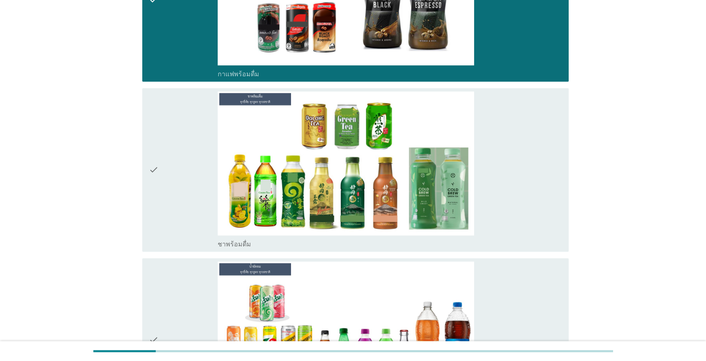
click at [148, 181] on div "check check_box_outline_blank ชาพร้อมดื่ม" at bounding box center [355, 170] width 427 height 164
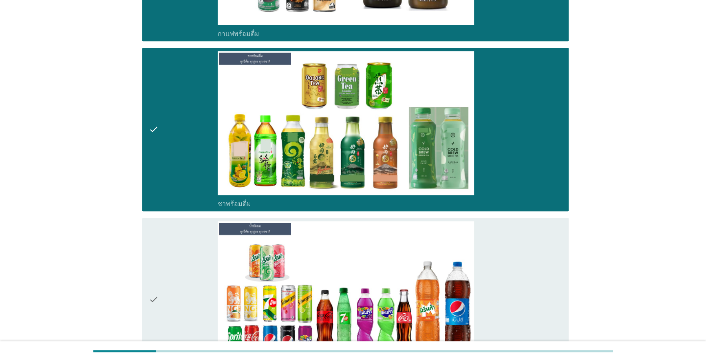
scroll to position [1297, 0]
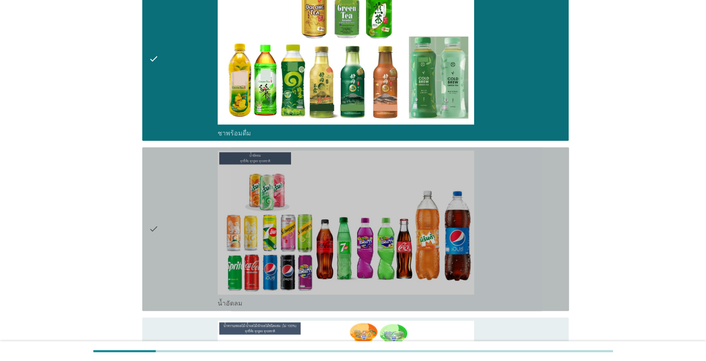
click at [155, 220] on icon "check" at bounding box center [154, 228] width 10 height 157
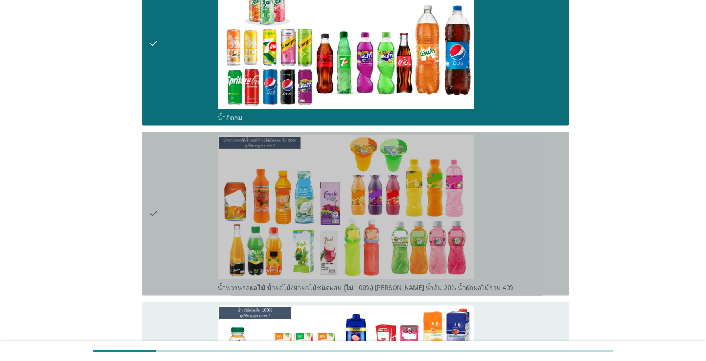
click at [155, 216] on icon "check" at bounding box center [154, 213] width 10 height 157
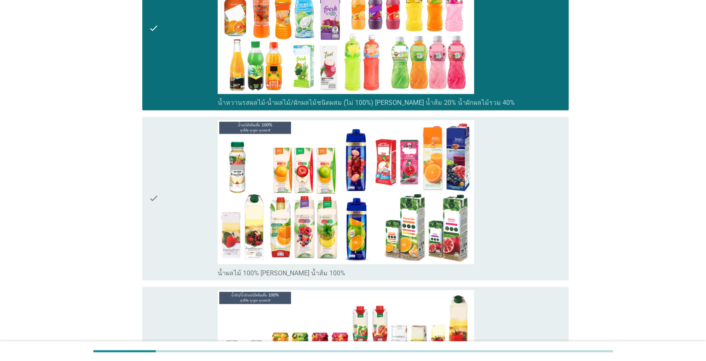
click at [153, 200] on icon "check" at bounding box center [154, 198] width 10 height 157
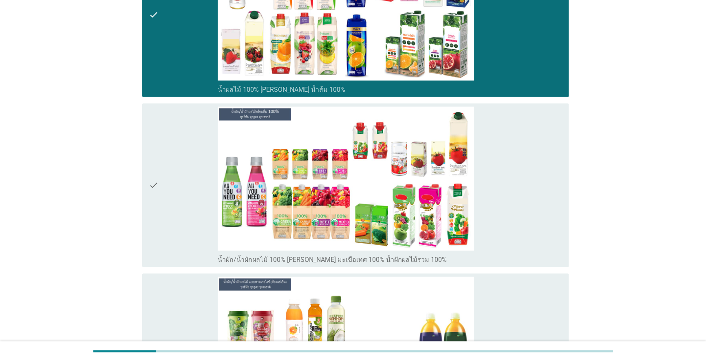
scroll to position [1853, 0]
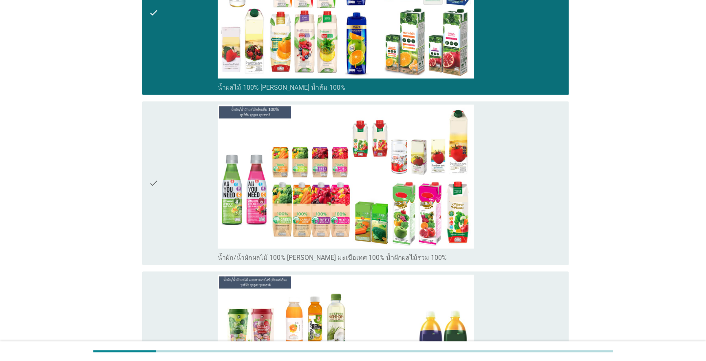
click at [153, 199] on icon "check" at bounding box center [154, 182] width 10 height 157
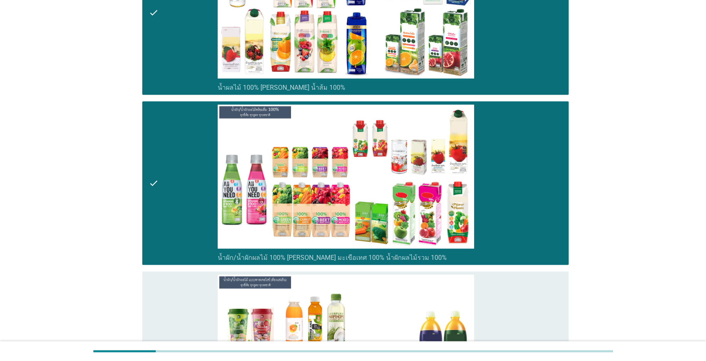
click at [148, 279] on div "check check_box_outline_blank น้ำผลไม้/น้ำผักพาสเจอ[PERSON_NAME] (ต้องแช่เย็นตล…" at bounding box center [355, 353] width 427 height 164
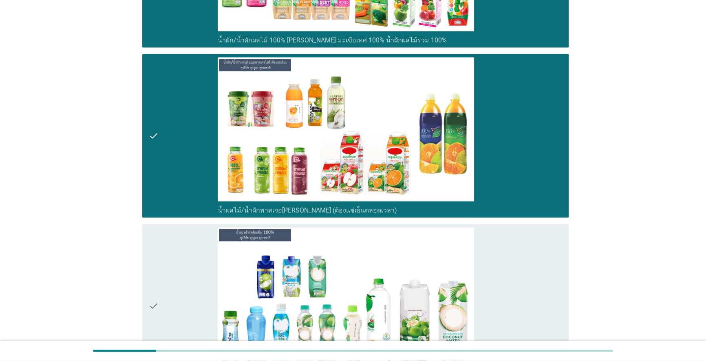
scroll to position [2076, 0]
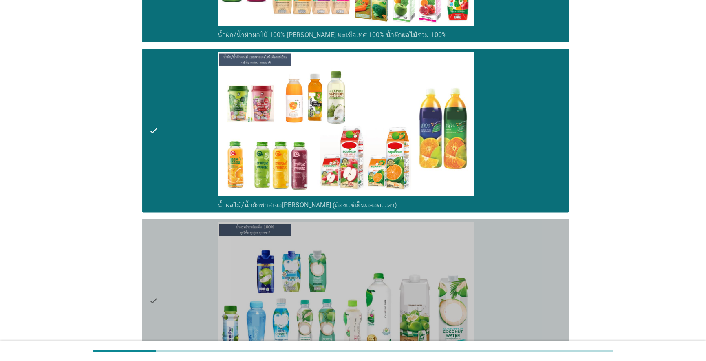
click at [153, 265] on icon "check" at bounding box center [154, 300] width 10 height 157
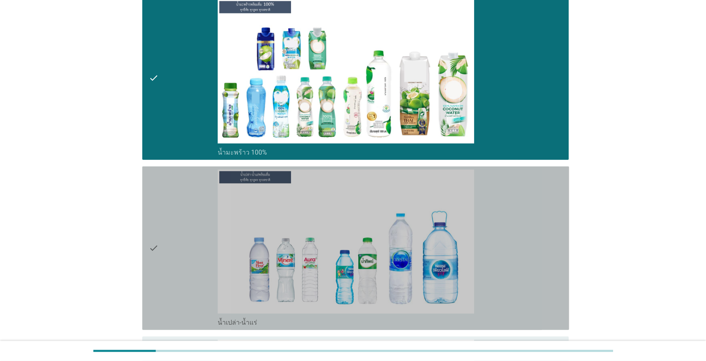
click at [164, 232] on div "check" at bounding box center [183, 248] width 69 height 157
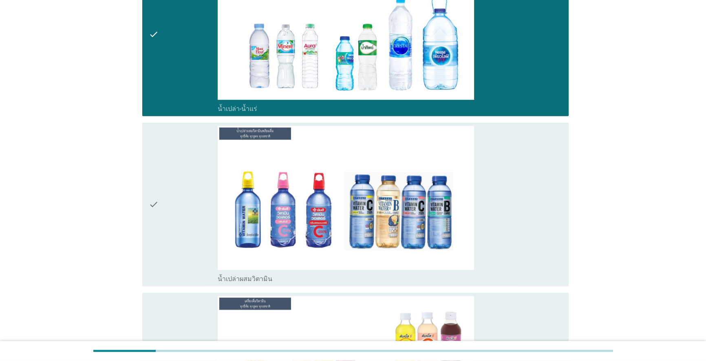
scroll to position [2520, 0]
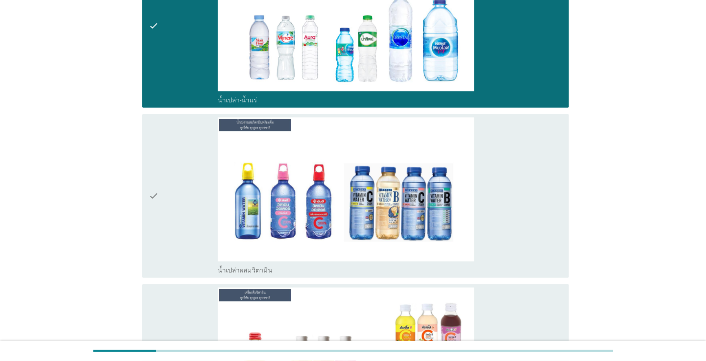
click at [153, 204] on icon "check" at bounding box center [154, 195] width 10 height 157
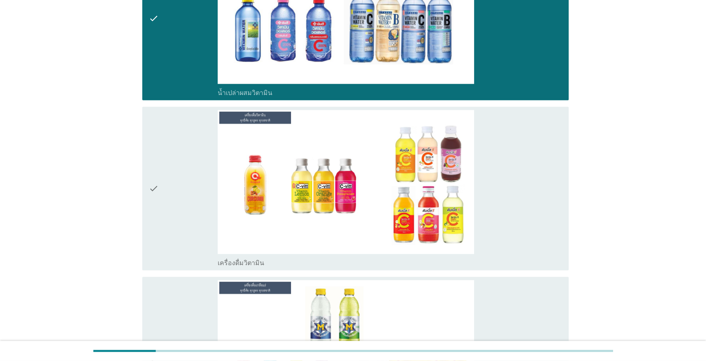
scroll to position [2706, 0]
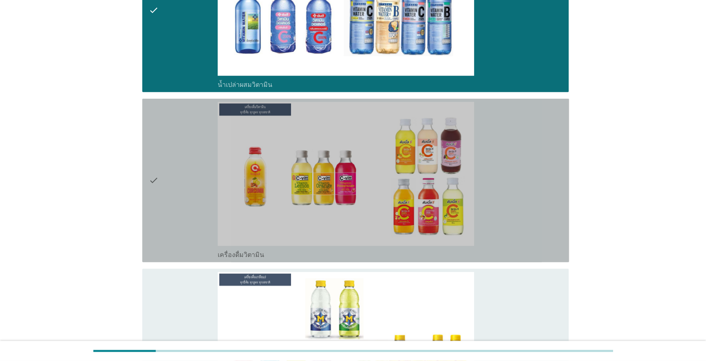
click at [157, 176] on icon "check" at bounding box center [154, 180] width 10 height 157
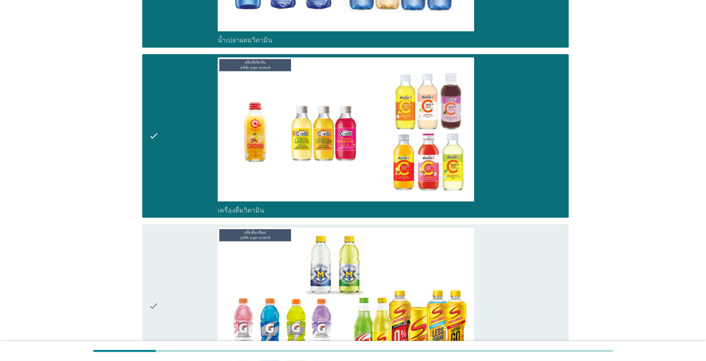
scroll to position [2891, 0]
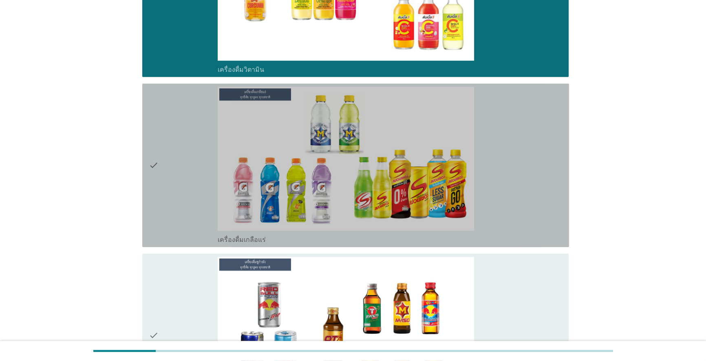
click at [159, 179] on div "check" at bounding box center [183, 165] width 69 height 157
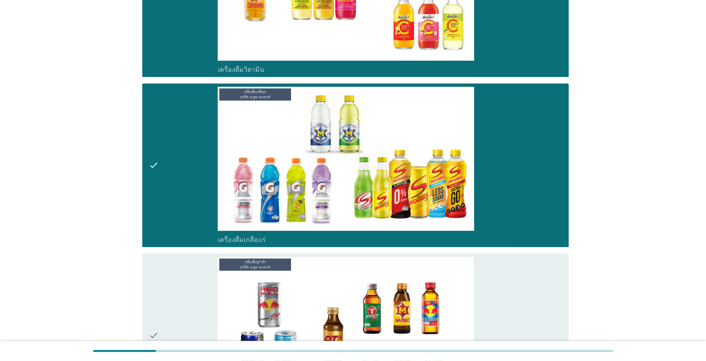
click at [147, 279] on div "check check_box_outline_blank เครื่องดื่ม[PERSON_NAME]กำลัง" at bounding box center [355, 336] width 427 height 164
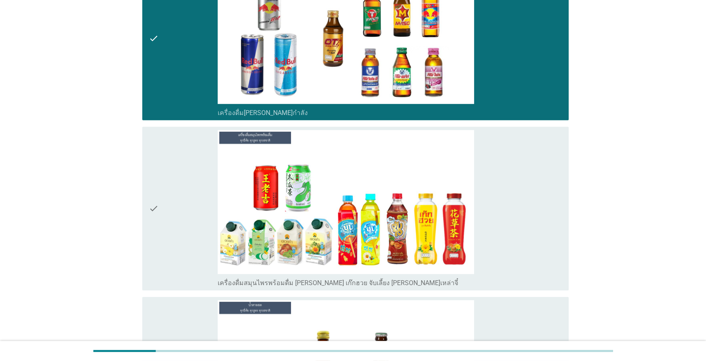
click at [159, 199] on div "check" at bounding box center [183, 208] width 69 height 157
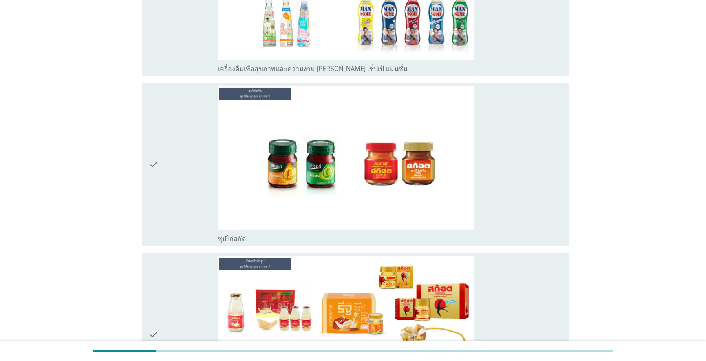
scroll to position [3744, 0]
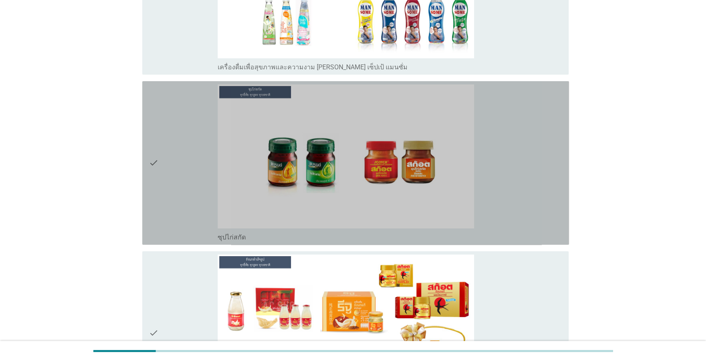
click at [157, 159] on icon "check" at bounding box center [154, 162] width 10 height 157
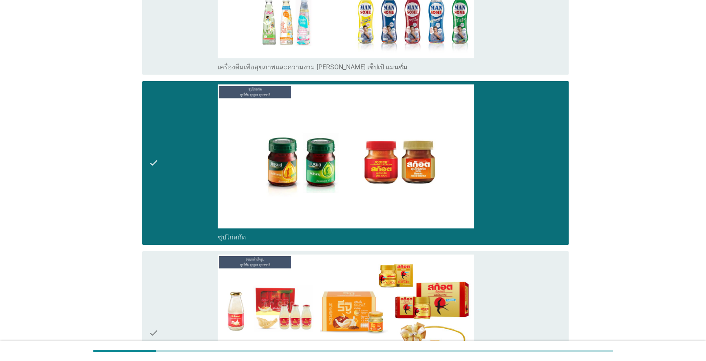
click at [152, 314] on icon "check" at bounding box center [154, 332] width 10 height 157
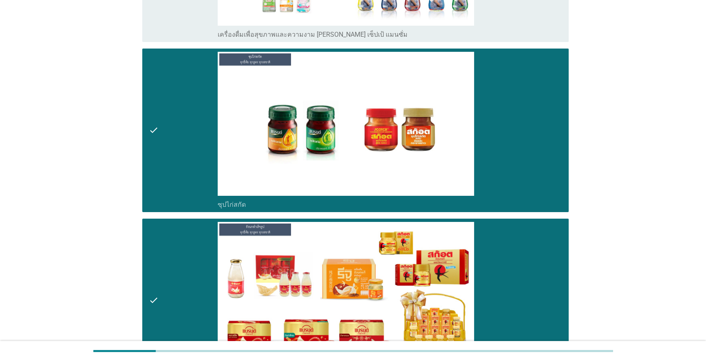
scroll to position [3914, 0]
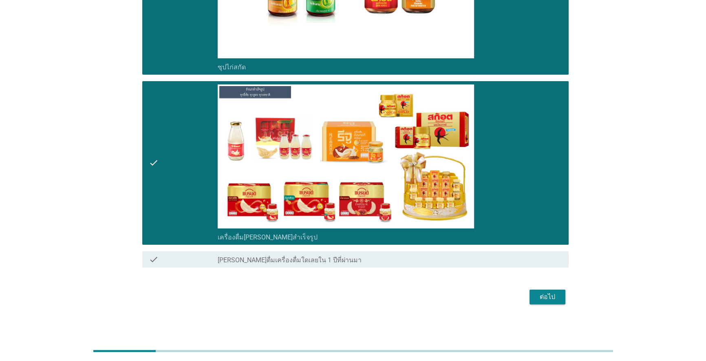
click at [546, 298] on div "ต่อไป" at bounding box center [547, 297] width 23 height 10
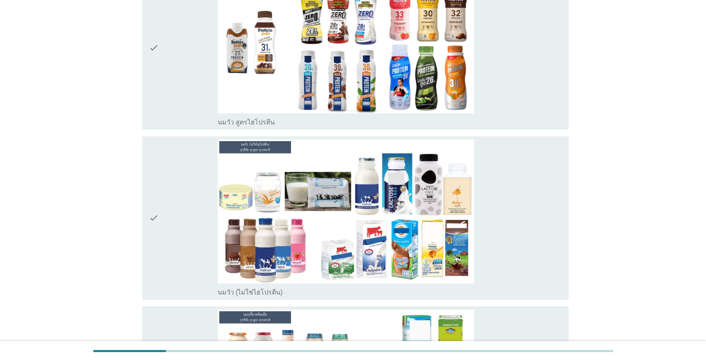
scroll to position [148, 0]
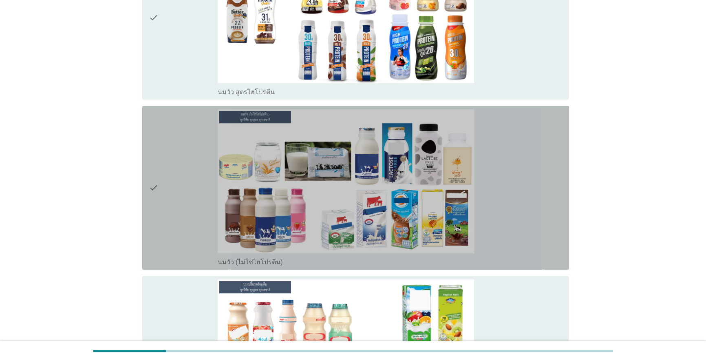
click at [151, 187] on icon "check" at bounding box center [154, 187] width 10 height 157
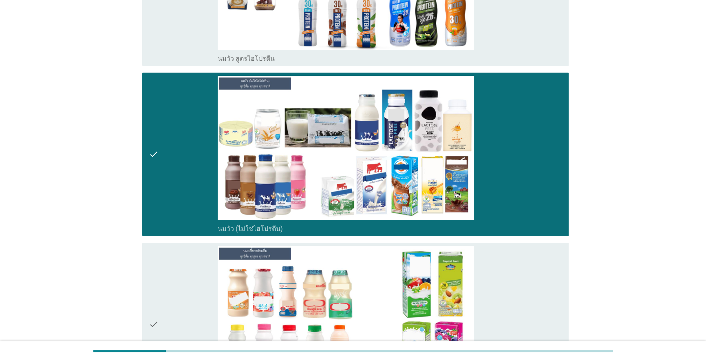
scroll to position [296, 0]
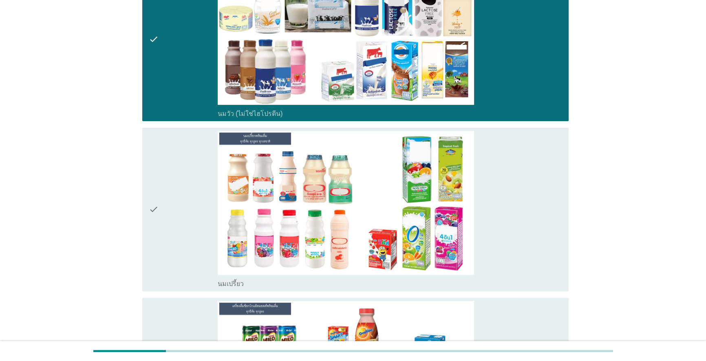
click at [153, 197] on icon "check" at bounding box center [154, 209] width 10 height 157
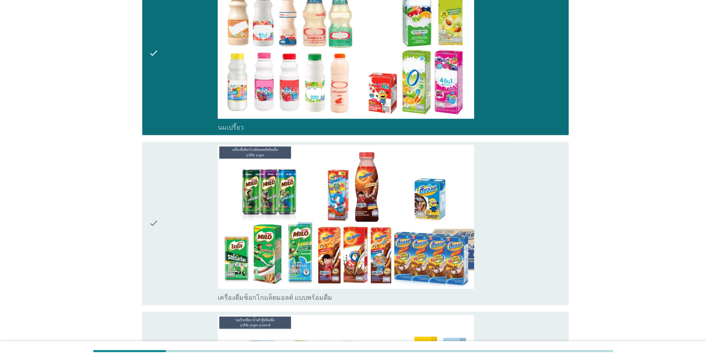
scroll to position [482, 0]
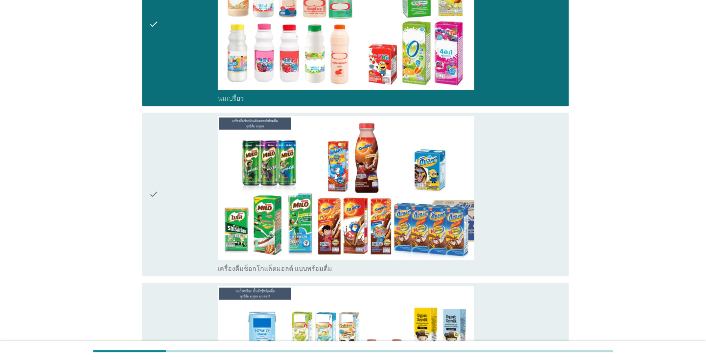
click at [155, 194] on icon "check" at bounding box center [154, 194] width 10 height 157
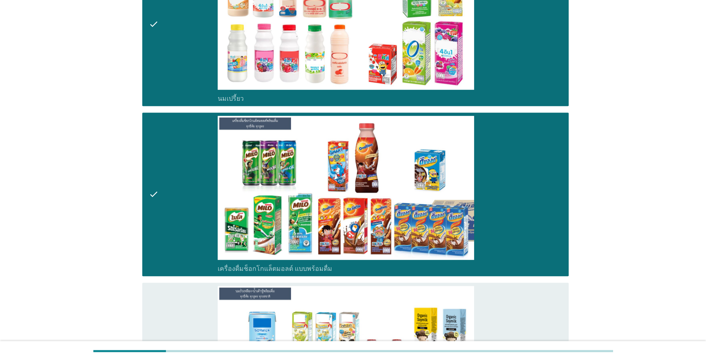
scroll to position [667, 0]
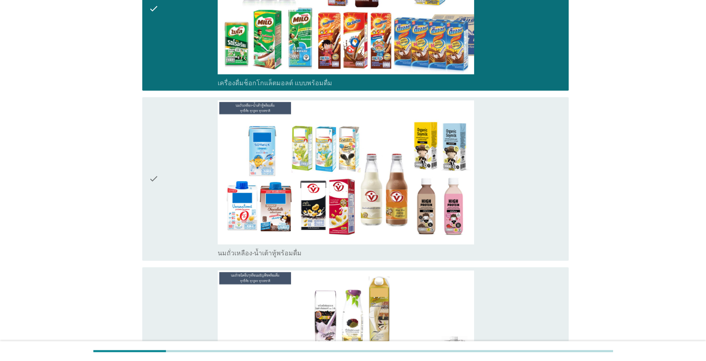
click at [144, 176] on div "check check_box_outline_blank นมถั่วเหลือง-น้ำเต้าหู้พร้อมดื่ม" at bounding box center [355, 179] width 427 height 164
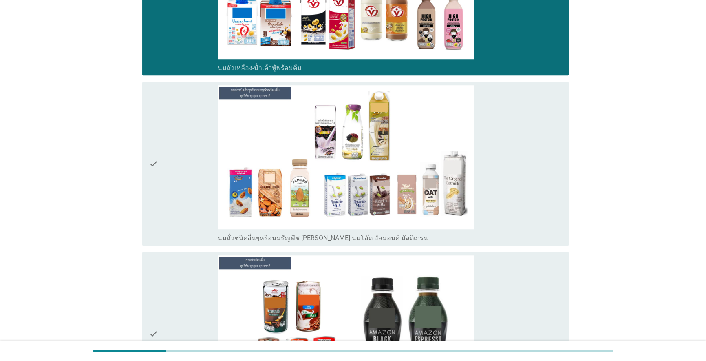
click at [154, 155] on icon "check" at bounding box center [154, 163] width 10 height 157
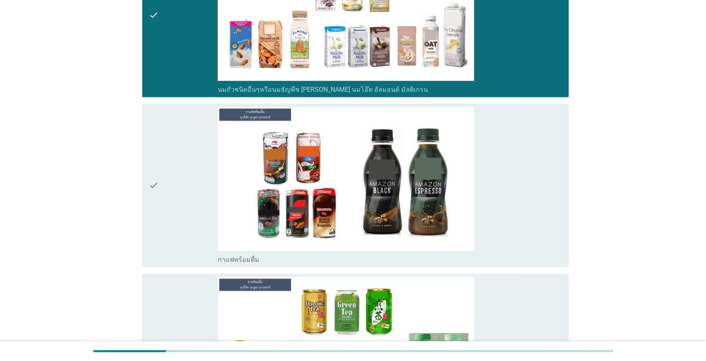
click at [154, 178] on icon "check" at bounding box center [154, 185] width 10 height 157
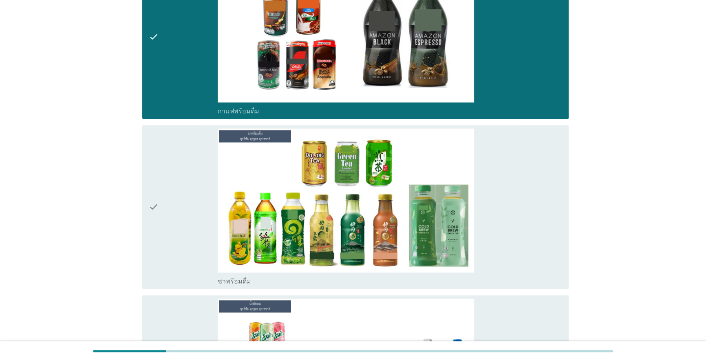
click at [151, 200] on icon "check" at bounding box center [154, 206] width 10 height 157
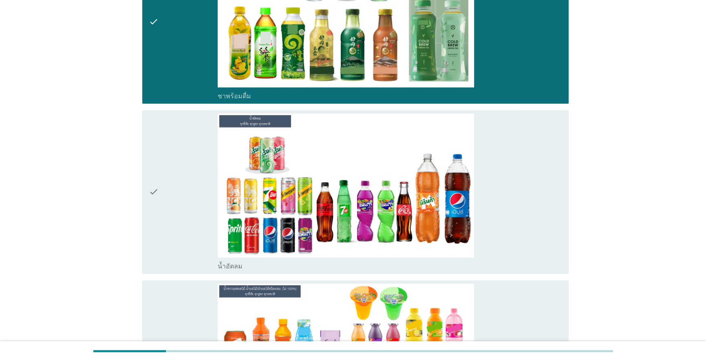
click at [151, 200] on icon "check" at bounding box center [154, 191] width 10 height 157
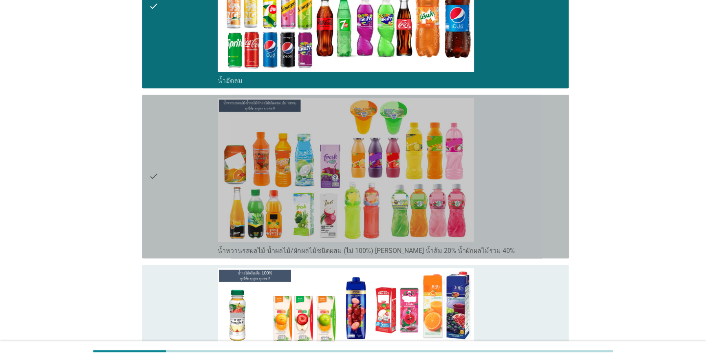
click at [151, 200] on icon "check" at bounding box center [154, 176] width 10 height 157
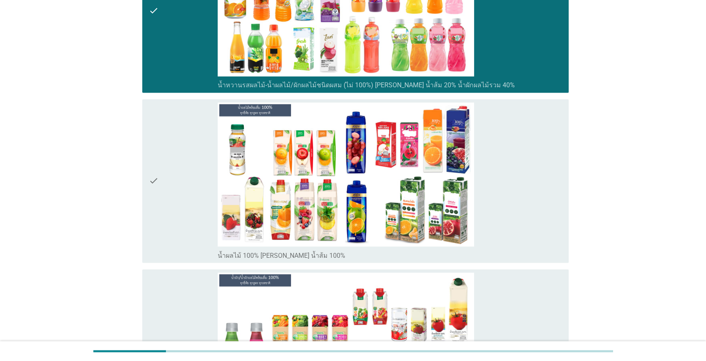
scroll to position [1705, 0]
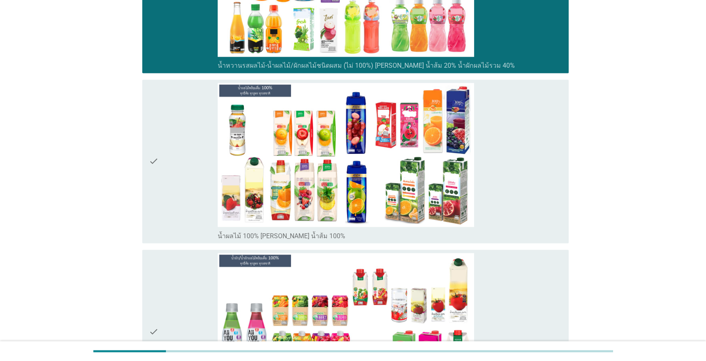
click at [151, 200] on icon "check" at bounding box center [154, 161] width 10 height 157
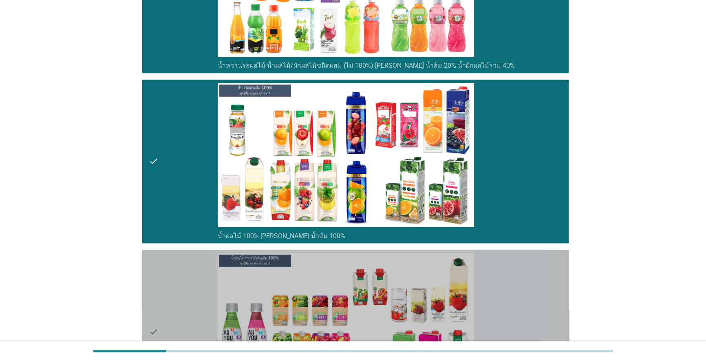
click at [158, 276] on icon "check" at bounding box center [154, 331] width 10 height 157
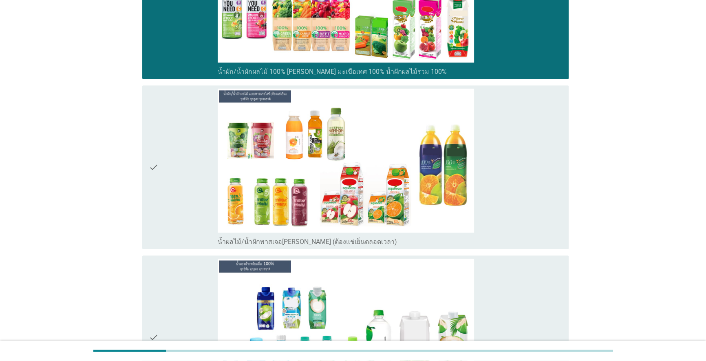
click at [164, 187] on div "check" at bounding box center [183, 167] width 69 height 157
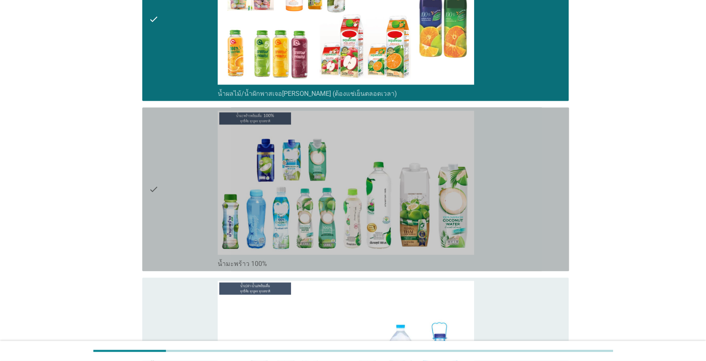
click at [155, 200] on icon "check" at bounding box center [154, 189] width 10 height 157
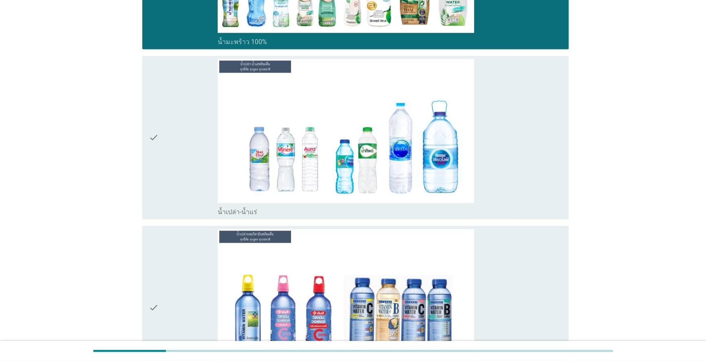
scroll to position [2410, 0]
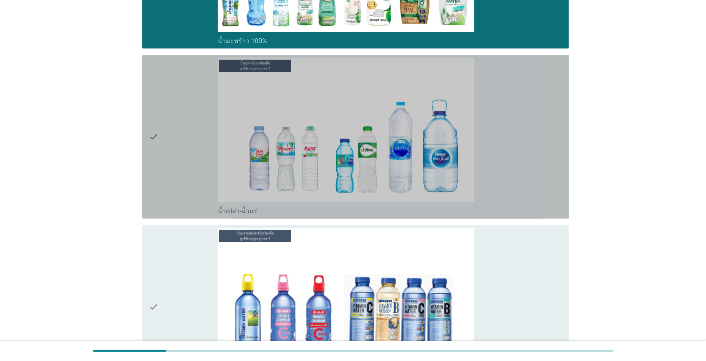
click at [157, 188] on icon "check" at bounding box center [154, 136] width 10 height 157
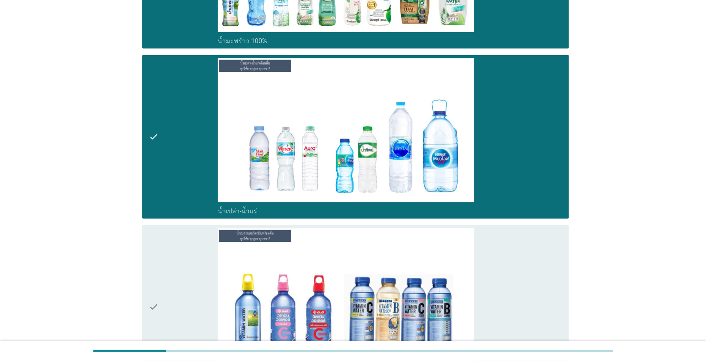
click at [147, 248] on div "check check_box_outline_blank น้ำเปล่าผสมวิตามิน" at bounding box center [355, 307] width 427 height 164
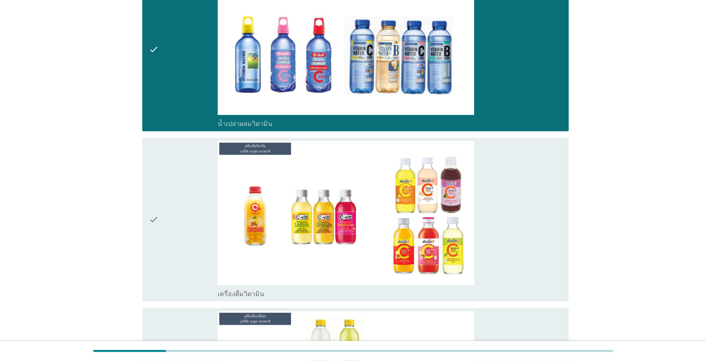
scroll to position [2669, 0]
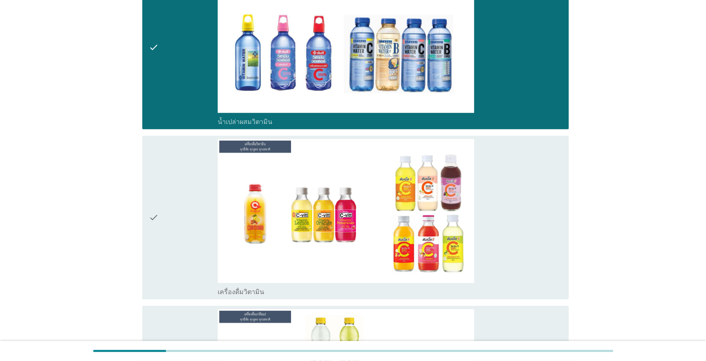
click at [155, 230] on icon "check" at bounding box center [154, 217] width 10 height 157
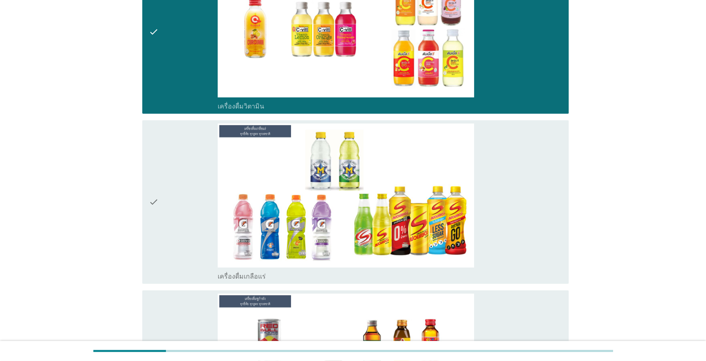
click at [157, 228] on icon "check" at bounding box center [154, 202] width 10 height 157
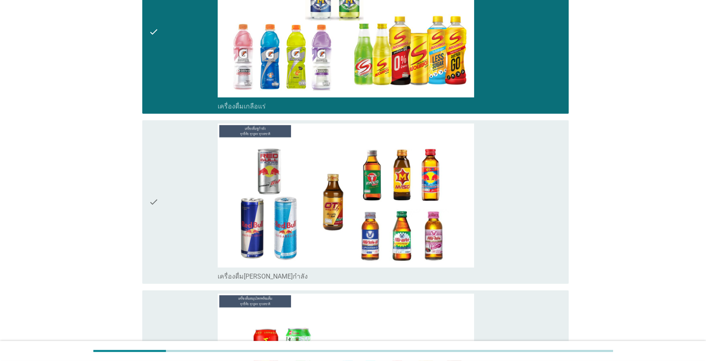
scroll to position [3077, 0]
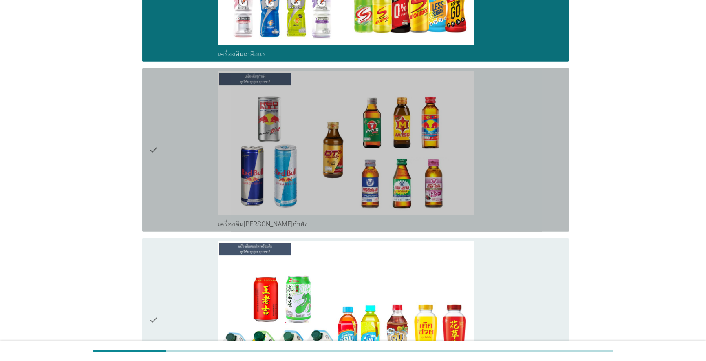
click at [159, 200] on div "check" at bounding box center [183, 149] width 69 height 157
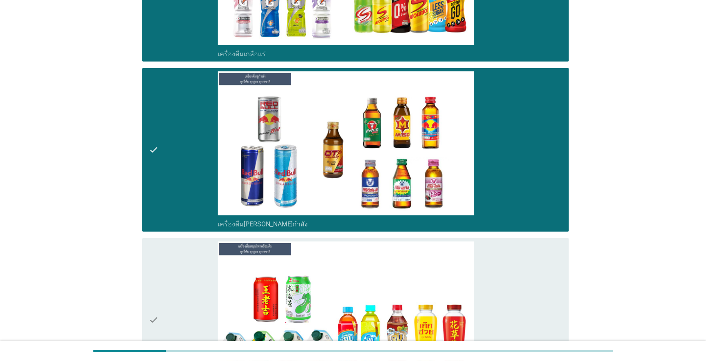
click at [151, 273] on icon "check" at bounding box center [154, 319] width 10 height 157
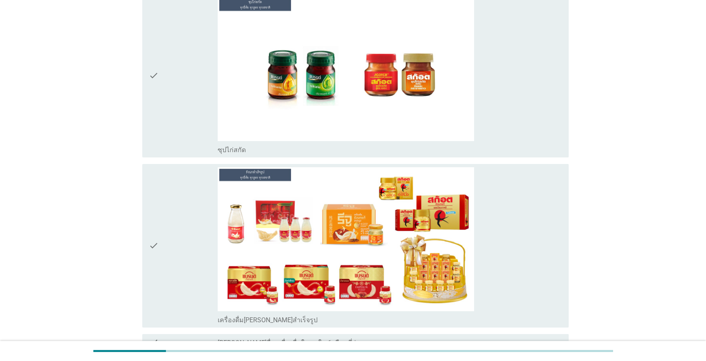
scroll to position [3522, 0]
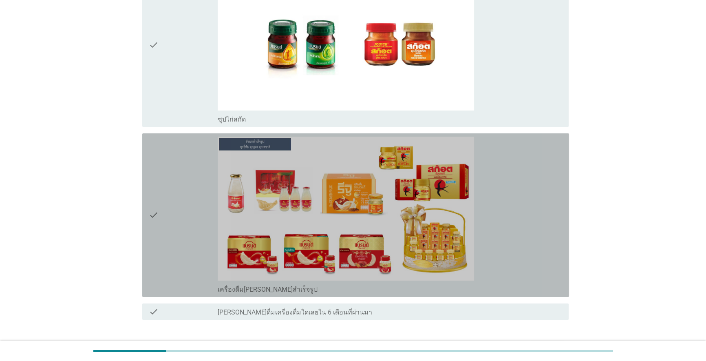
click at [164, 219] on div "check" at bounding box center [183, 215] width 69 height 157
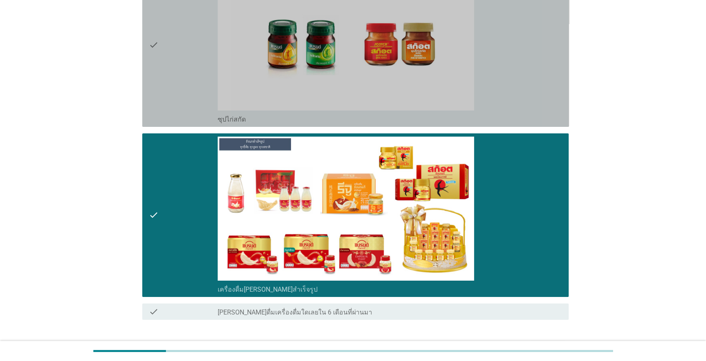
click at [168, 104] on div "check" at bounding box center [183, 45] width 69 height 157
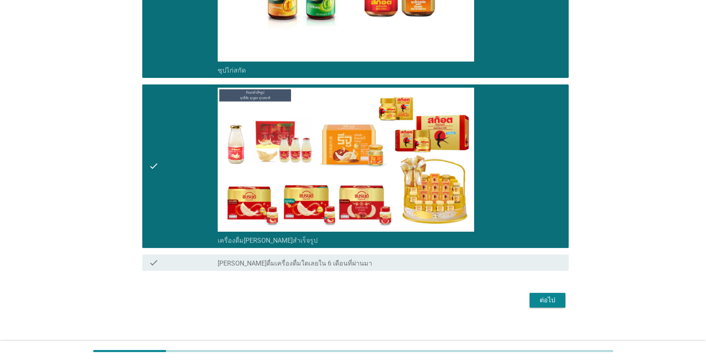
scroll to position [3574, 0]
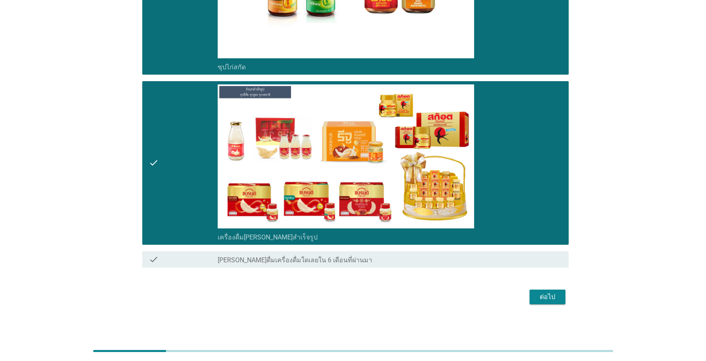
click at [556, 300] on div "ต่อไป" at bounding box center [547, 297] width 23 height 10
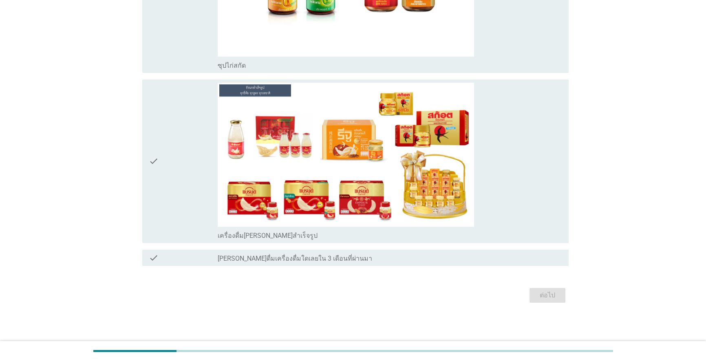
scroll to position [0, 0]
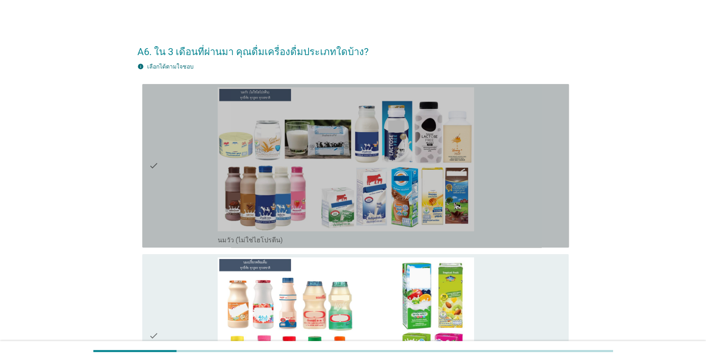
click at [159, 169] on div "check" at bounding box center [183, 165] width 69 height 157
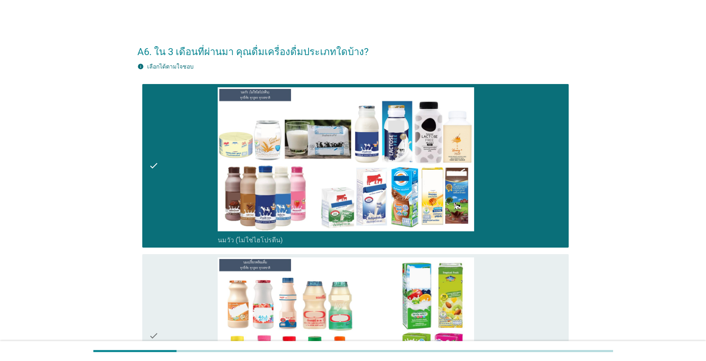
click at [148, 287] on div "check check_box นมเปรี้ยว" at bounding box center [355, 336] width 427 height 164
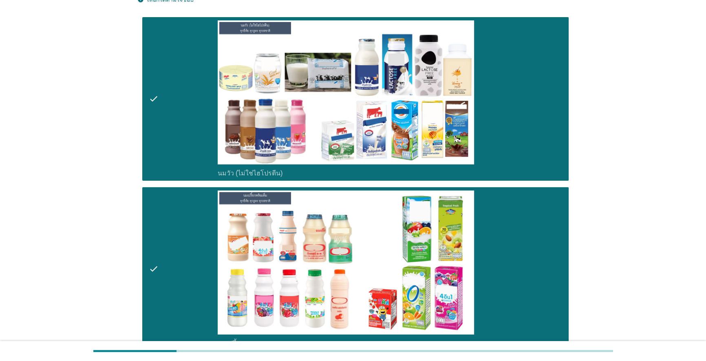
scroll to position [185, 0]
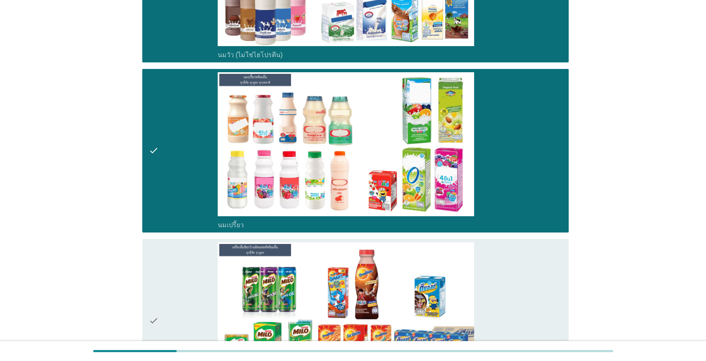
click at [164, 264] on div "check" at bounding box center [183, 320] width 69 height 157
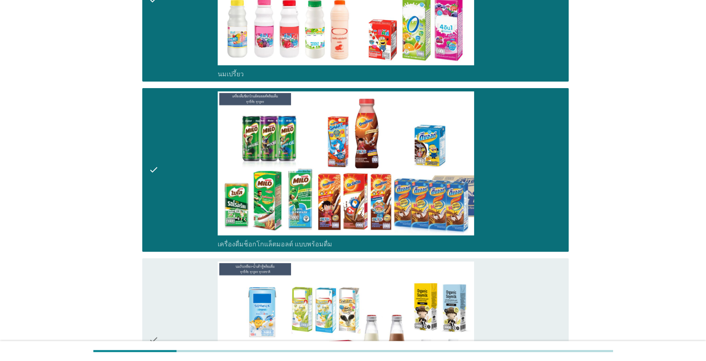
scroll to position [408, 0]
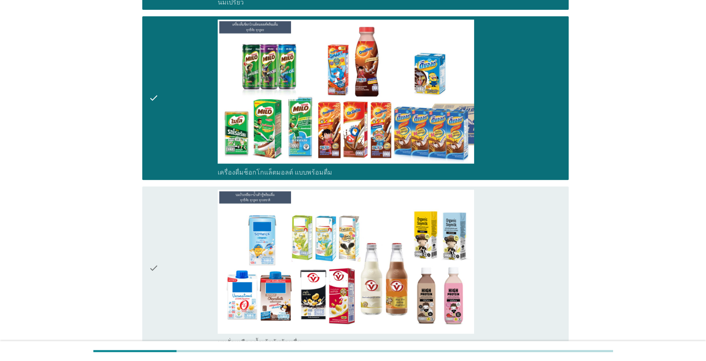
click at [156, 245] on icon "check" at bounding box center [154, 268] width 10 height 157
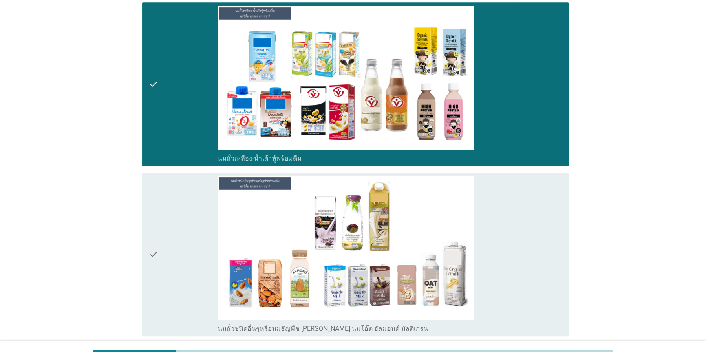
scroll to position [593, 0]
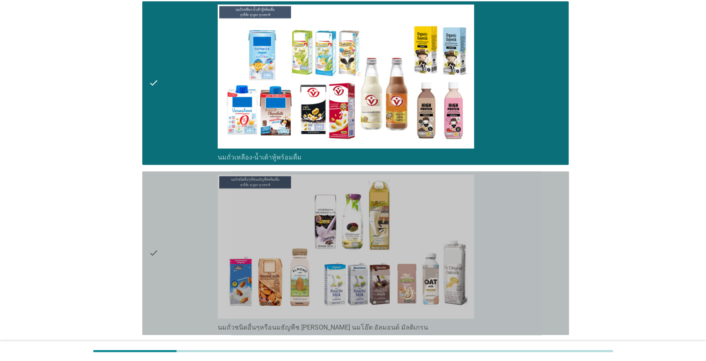
click at [155, 242] on icon "check" at bounding box center [154, 253] width 10 height 157
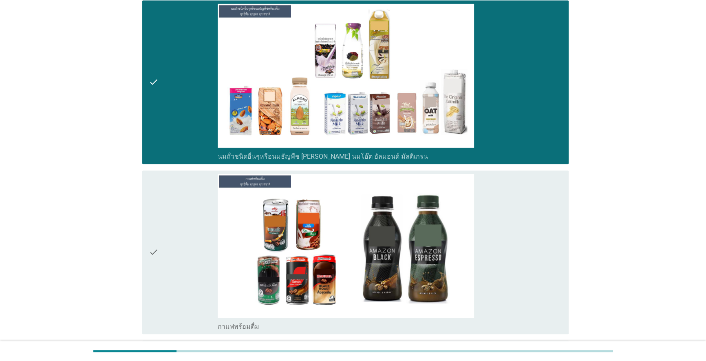
scroll to position [778, 0]
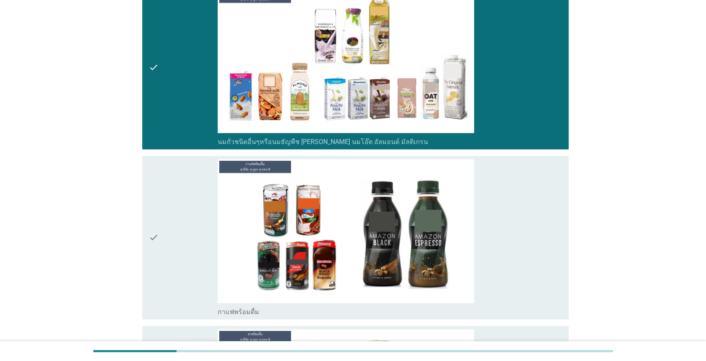
click at [155, 242] on icon "check" at bounding box center [154, 237] width 10 height 157
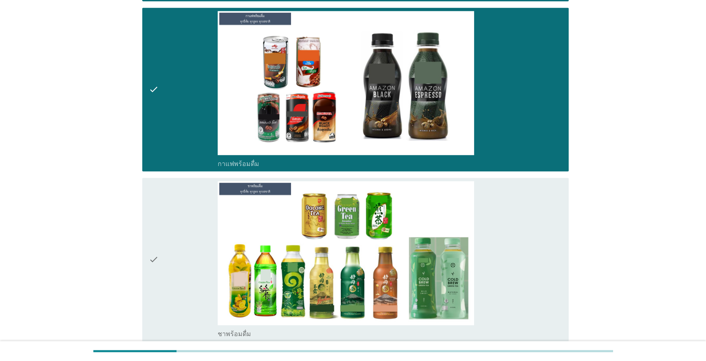
click at [155, 242] on icon "check" at bounding box center [154, 259] width 10 height 157
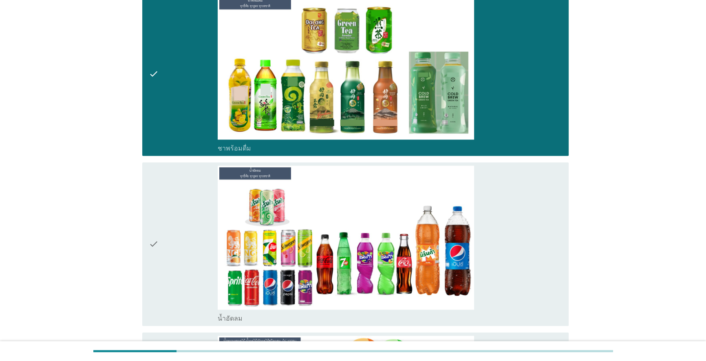
click at [155, 242] on icon "check" at bounding box center [154, 244] width 10 height 157
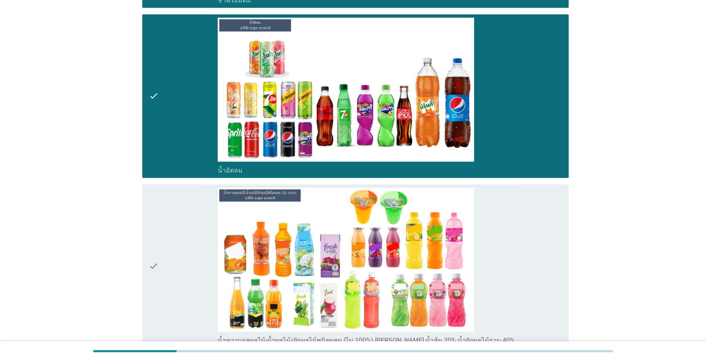
click at [155, 242] on icon "check" at bounding box center [154, 266] width 10 height 157
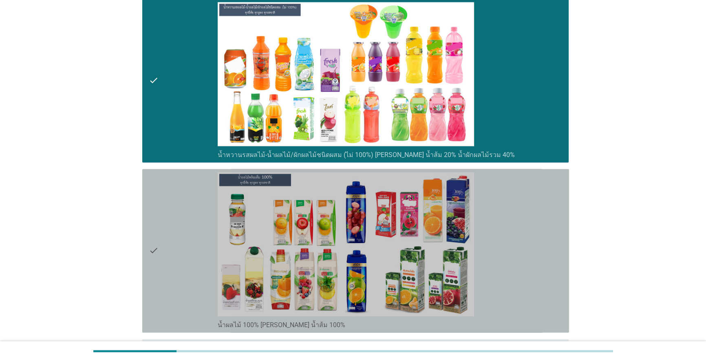
click at [155, 242] on icon "check" at bounding box center [154, 250] width 10 height 157
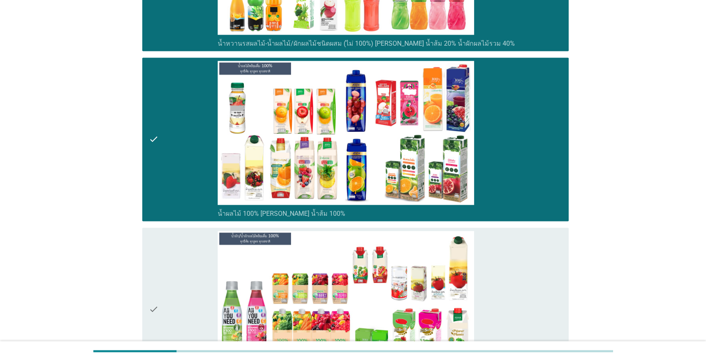
click at [155, 242] on icon "check" at bounding box center [154, 309] width 10 height 157
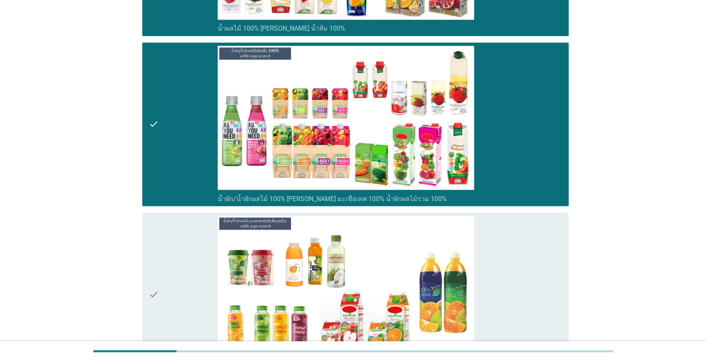
click at [155, 242] on icon "check" at bounding box center [154, 294] width 10 height 157
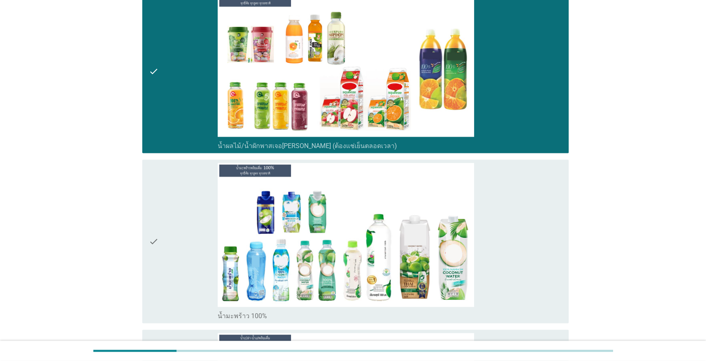
click at [155, 242] on icon "check" at bounding box center [154, 241] width 10 height 157
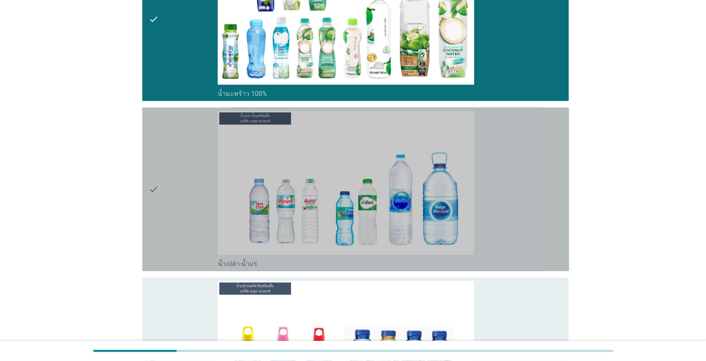
click at [155, 242] on icon "check" at bounding box center [154, 189] width 10 height 157
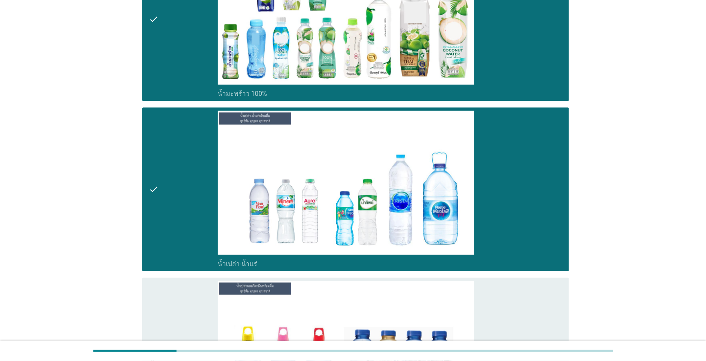
scroll to position [2372, 0]
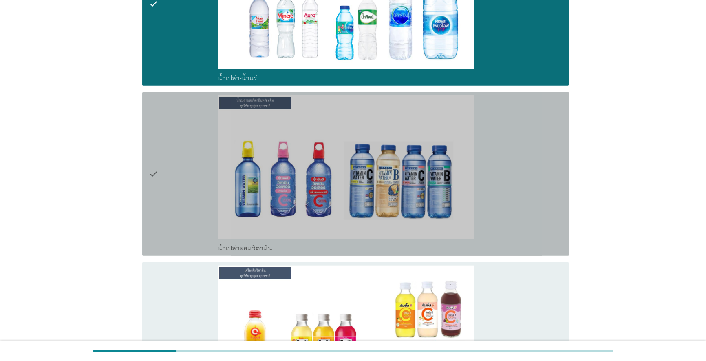
click at [155, 242] on icon "check" at bounding box center [154, 173] width 10 height 157
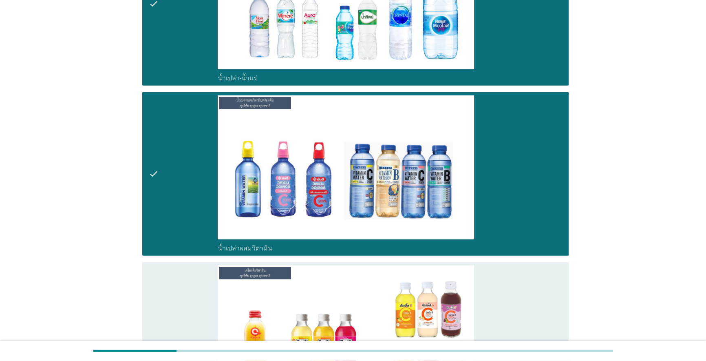
click at [155, 242] on icon "check" at bounding box center [154, 173] width 10 height 157
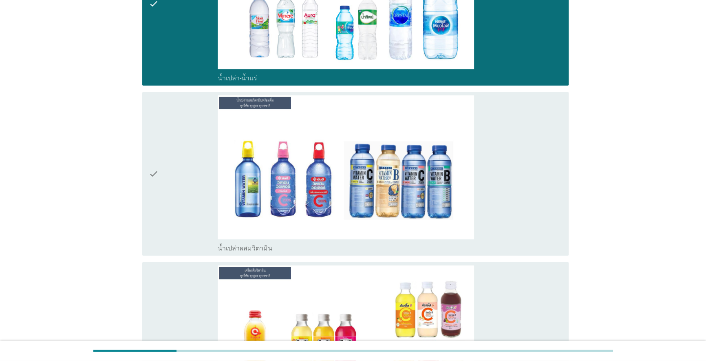
click at [157, 289] on icon "check" at bounding box center [154, 343] width 10 height 157
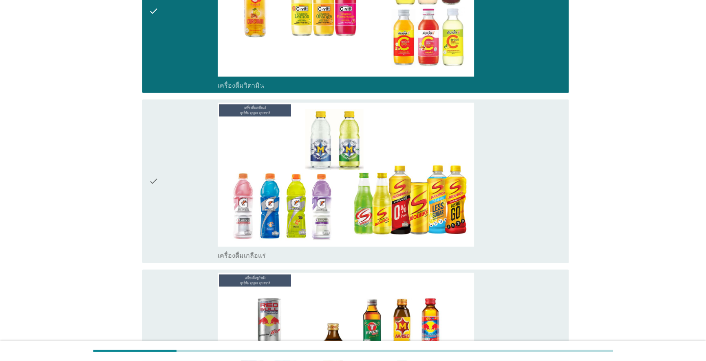
scroll to position [2706, 0]
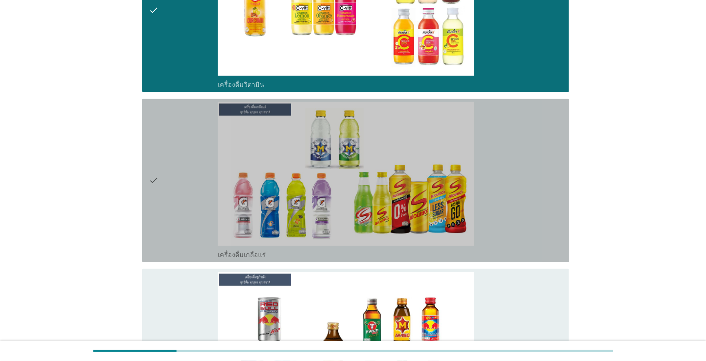
click at [159, 231] on div "check" at bounding box center [183, 180] width 69 height 157
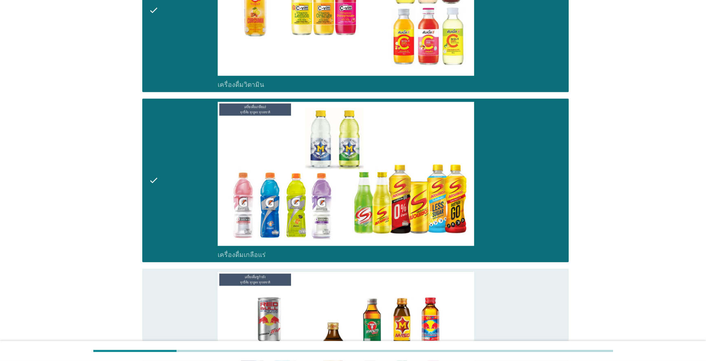
click at [154, 272] on icon "check" at bounding box center [154, 350] width 10 height 157
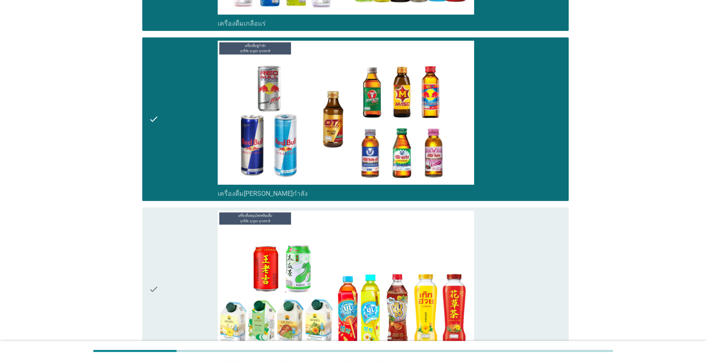
scroll to position [3040, 0]
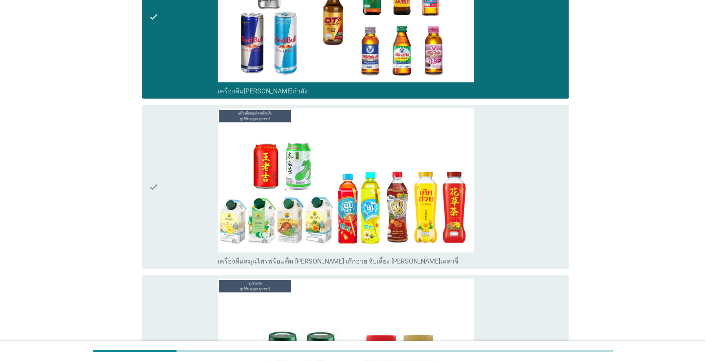
click at [157, 228] on icon "check" at bounding box center [154, 186] width 10 height 157
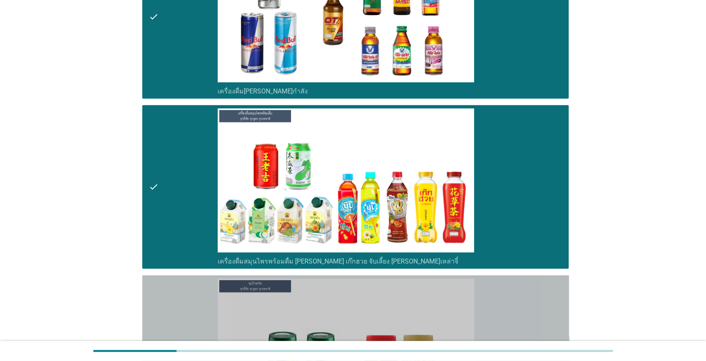
click at [155, 291] on icon "check" at bounding box center [154, 357] width 10 height 157
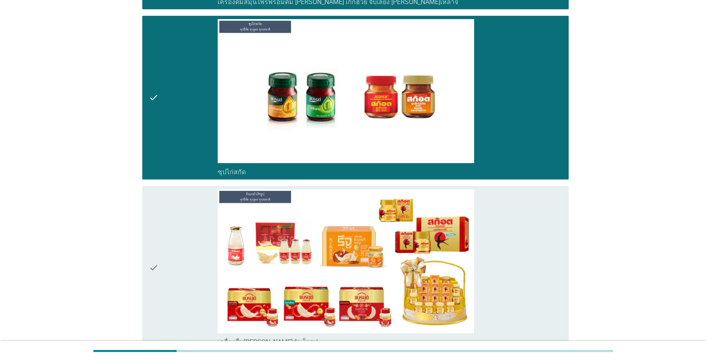
click at [162, 262] on div "check" at bounding box center [183, 267] width 69 height 157
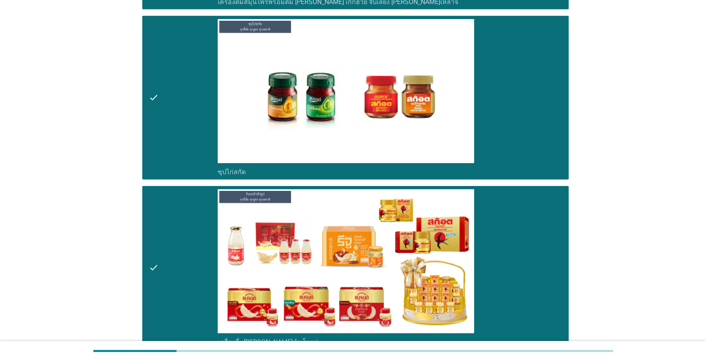
scroll to position [3404, 0]
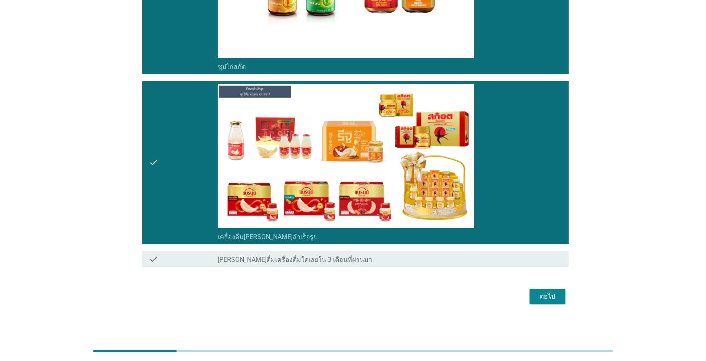
click at [553, 294] on div "ต่อไป" at bounding box center [547, 297] width 23 height 10
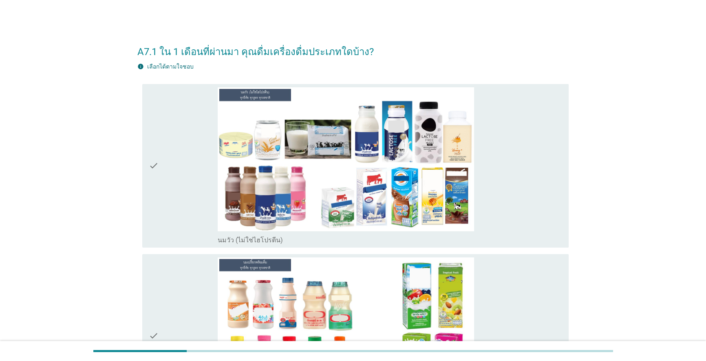
click at [158, 169] on icon "check" at bounding box center [154, 165] width 10 height 157
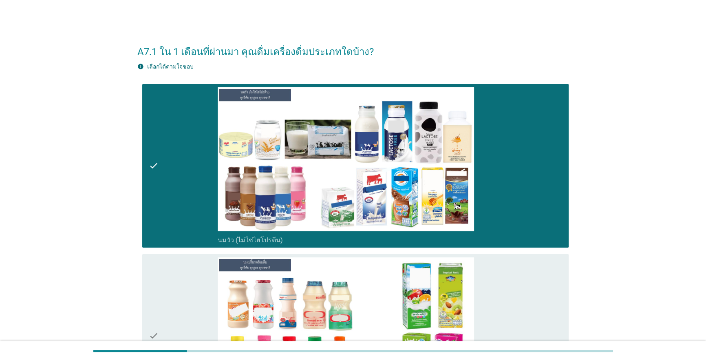
click at [162, 267] on div "check" at bounding box center [183, 335] width 69 height 157
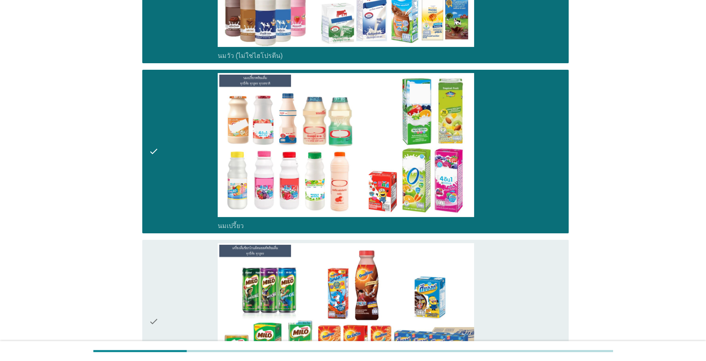
scroll to position [185, 0]
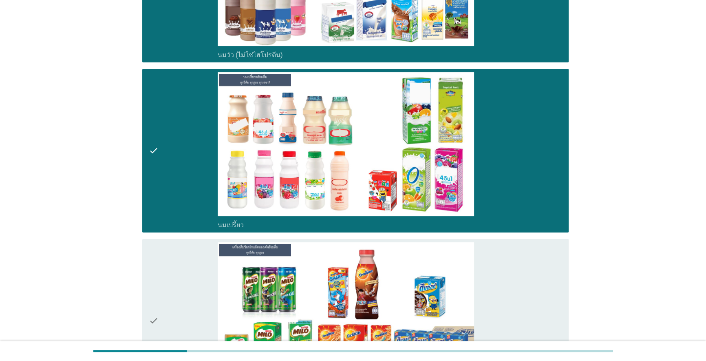
click at [162, 267] on div "check" at bounding box center [183, 320] width 69 height 157
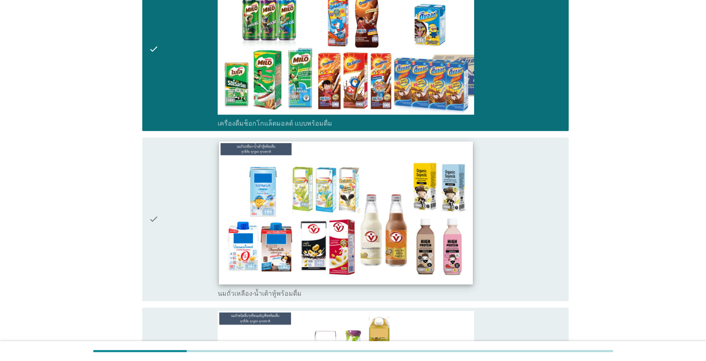
scroll to position [556, 0]
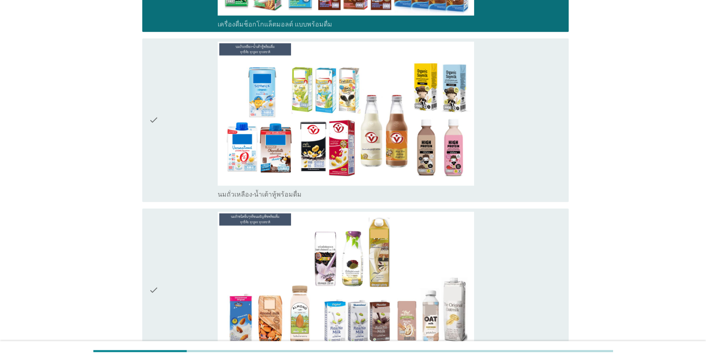
click at [164, 155] on div "check" at bounding box center [183, 120] width 69 height 157
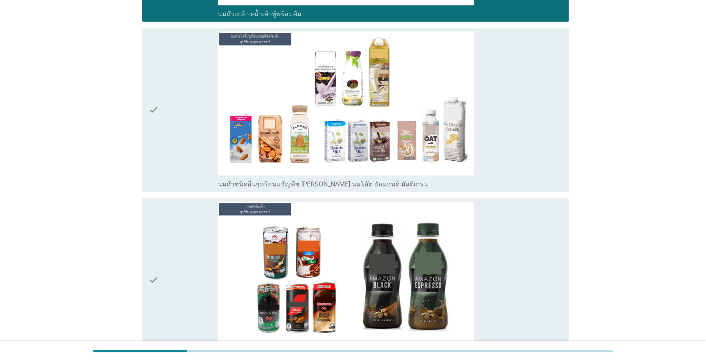
scroll to position [741, 0]
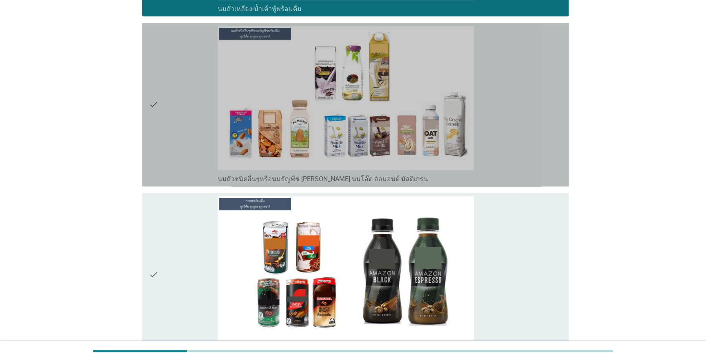
click at [155, 152] on icon "check" at bounding box center [154, 104] width 10 height 157
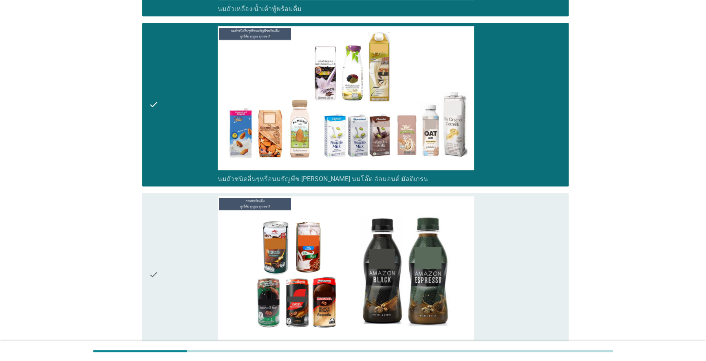
click at [159, 238] on div "check" at bounding box center [183, 274] width 69 height 157
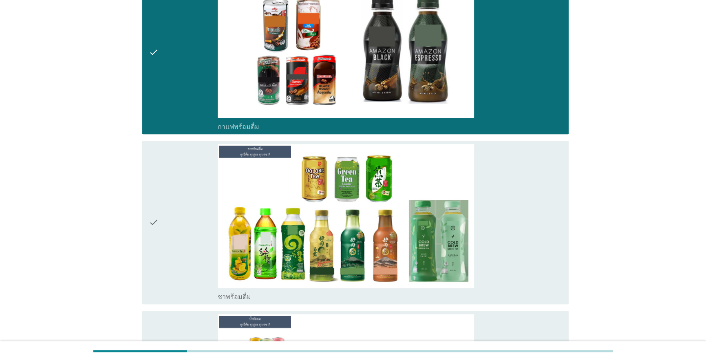
click at [160, 236] on div "check" at bounding box center [183, 222] width 69 height 157
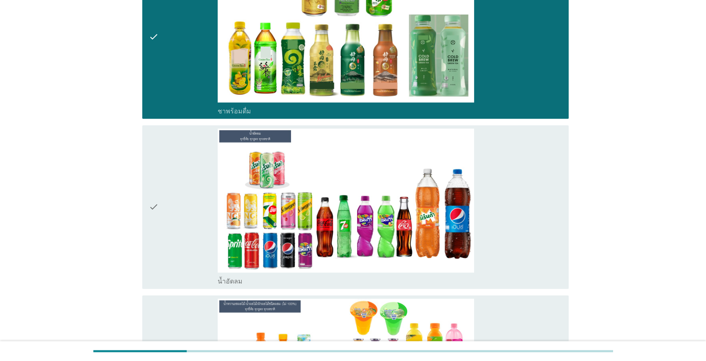
click at [160, 236] on div "check" at bounding box center [183, 206] width 69 height 157
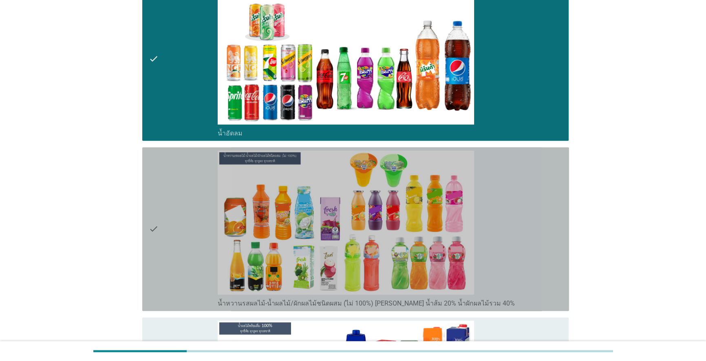
click at [160, 235] on div "check" at bounding box center [183, 228] width 69 height 157
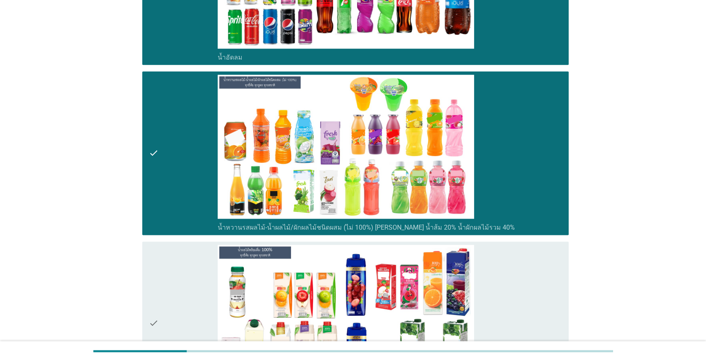
scroll to position [1520, 0]
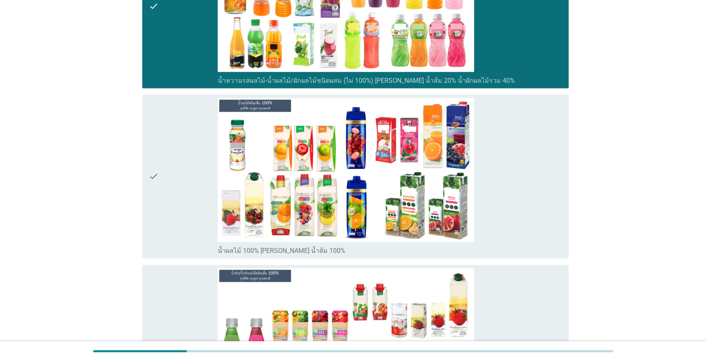
click at [160, 214] on div "check" at bounding box center [183, 176] width 69 height 157
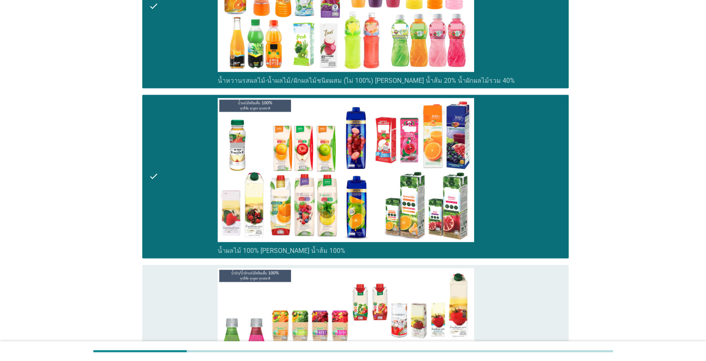
click at [147, 283] on div "check check_box น้ำผัก/น้ำผักผลไม้ 100% [PERSON_NAME] มะเขือเทศ 100% น้ำผักผลไม…" at bounding box center [355, 347] width 427 height 164
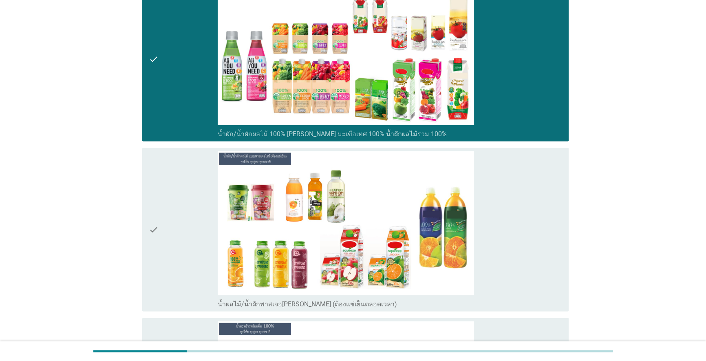
scroll to position [1816, 0]
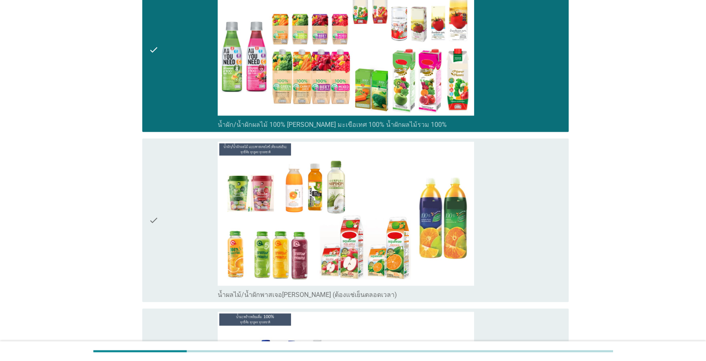
click at [158, 218] on icon "check" at bounding box center [154, 219] width 10 height 157
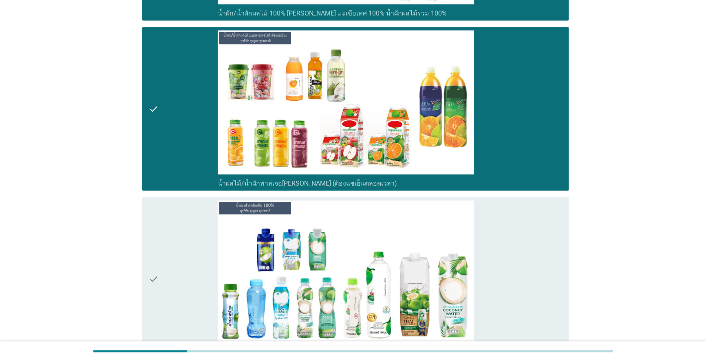
scroll to position [2039, 0]
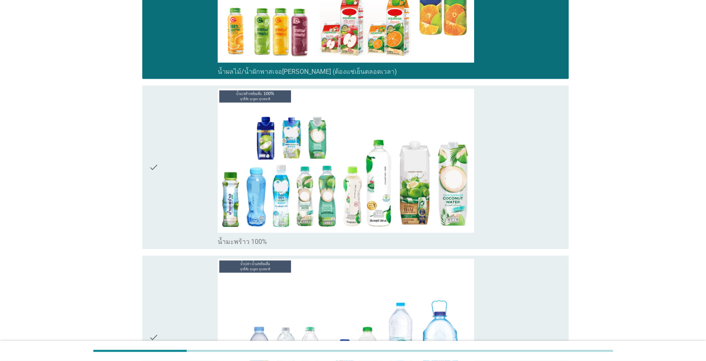
click at [155, 190] on icon "check" at bounding box center [154, 167] width 10 height 157
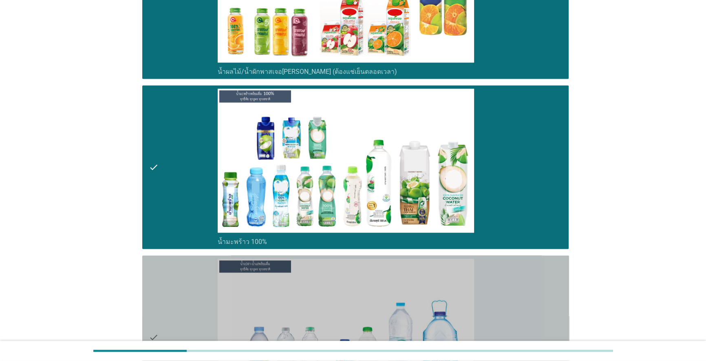
click at [167, 284] on div "check" at bounding box center [183, 337] width 69 height 157
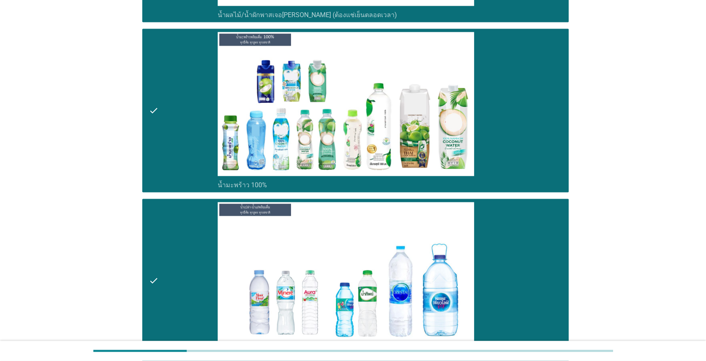
scroll to position [2224, 0]
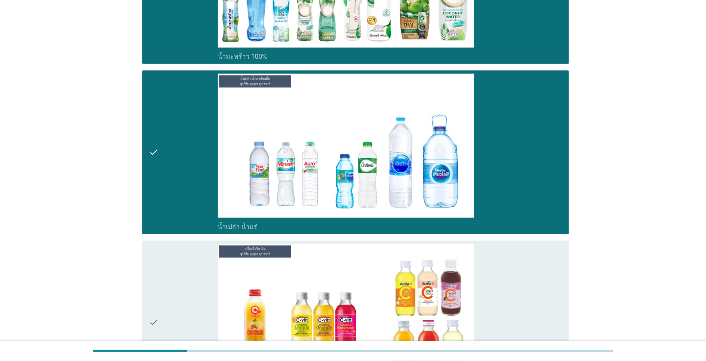
click at [165, 248] on div "check" at bounding box center [183, 322] width 69 height 157
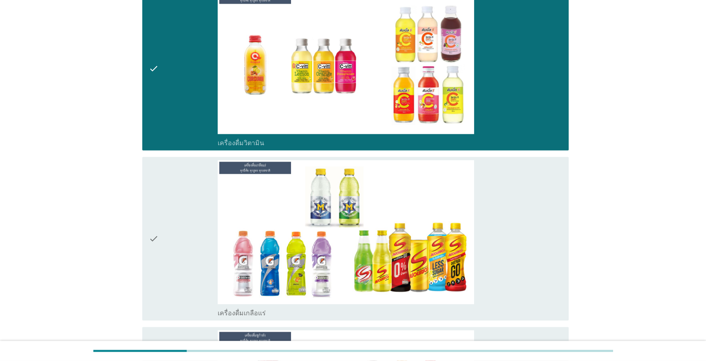
scroll to position [2483, 0]
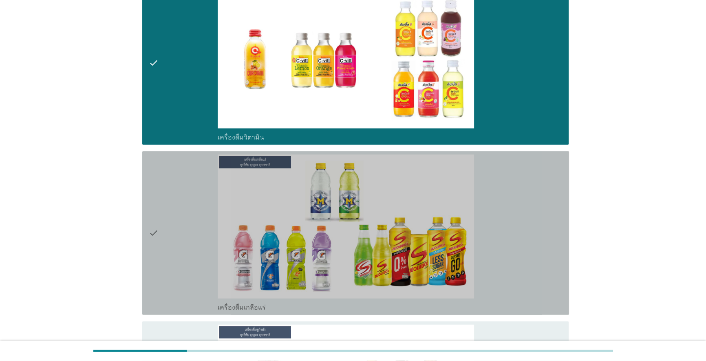
click at [159, 244] on div "check" at bounding box center [183, 233] width 69 height 157
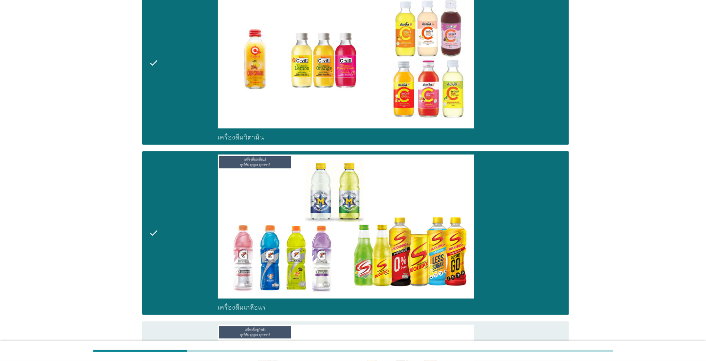
scroll to position [2817, 0]
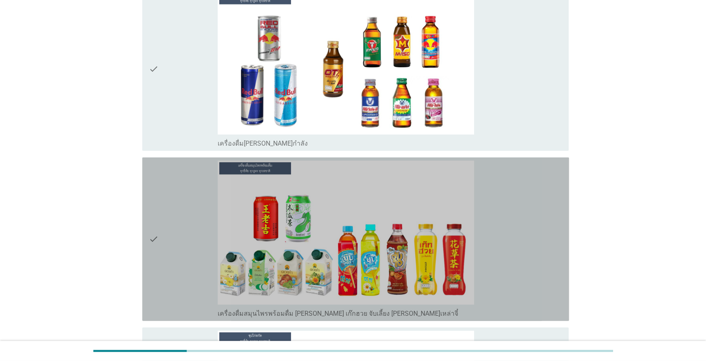
drag, startPoint x: 181, startPoint y: 245, endPoint x: 146, endPoint y: 112, distance: 137.9
click at [180, 245] on div "check" at bounding box center [183, 239] width 69 height 157
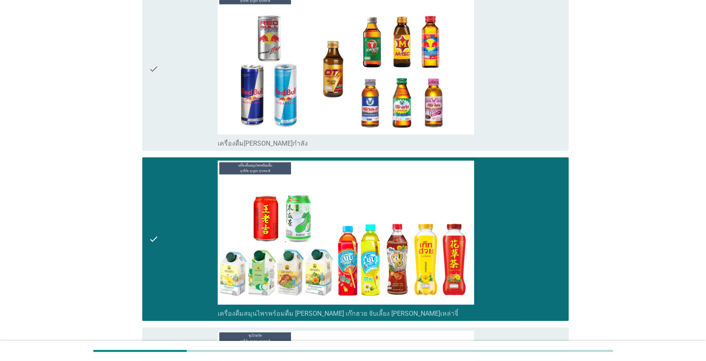
click at [153, 97] on icon "check" at bounding box center [154, 69] width 10 height 157
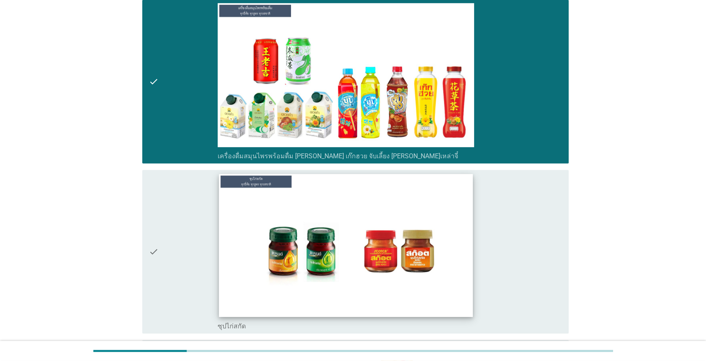
scroll to position [3077, 0]
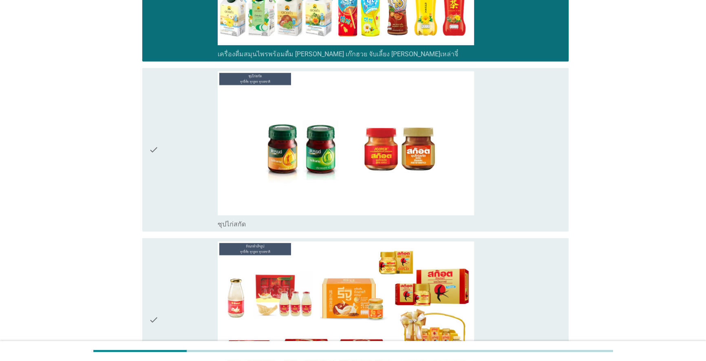
click at [172, 168] on div "check" at bounding box center [183, 149] width 69 height 157
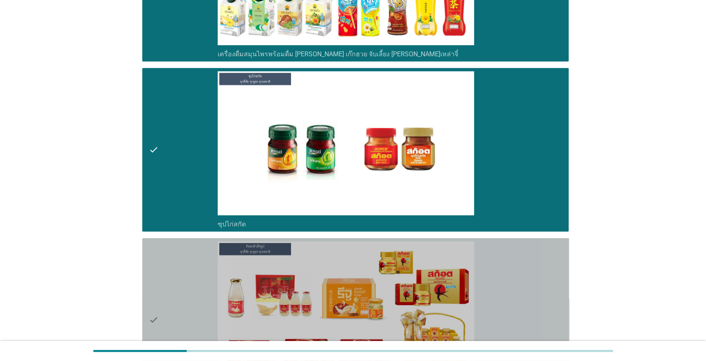
click at [149, 258] on icon "check" at bounding box center [154, 319] width 10 height 157
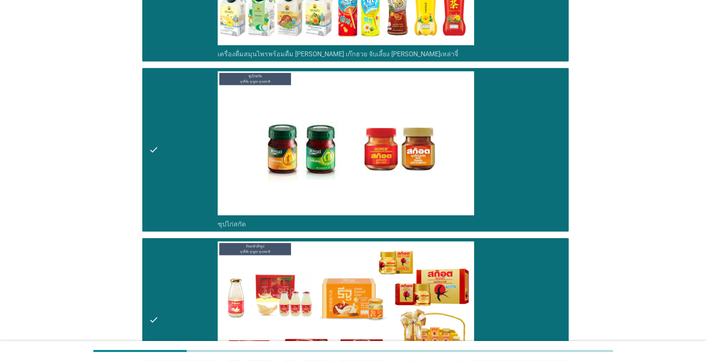
scroll to position [3234, 0]
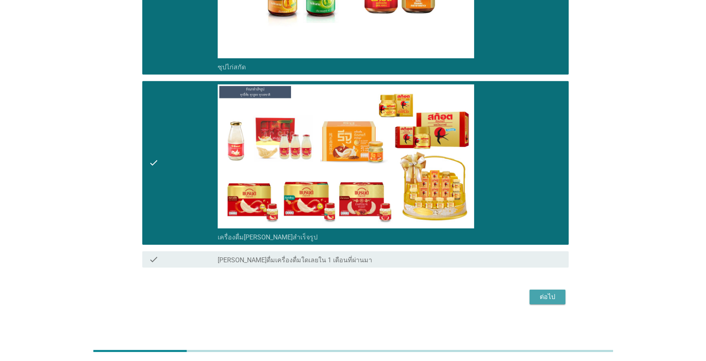
click at [551, 292] on div "ต่อไป" at bounding box center [547, 297] width 23 height 10
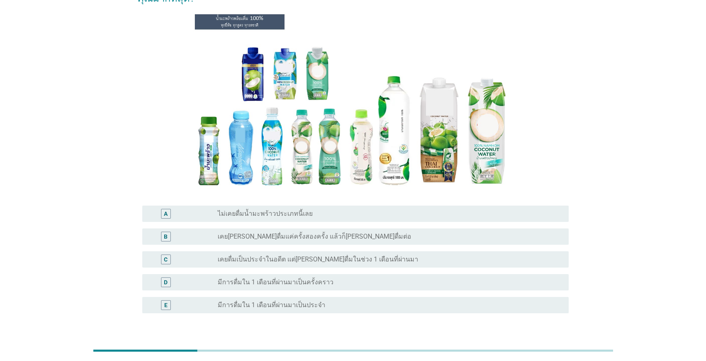
scroll to position [74, 0]
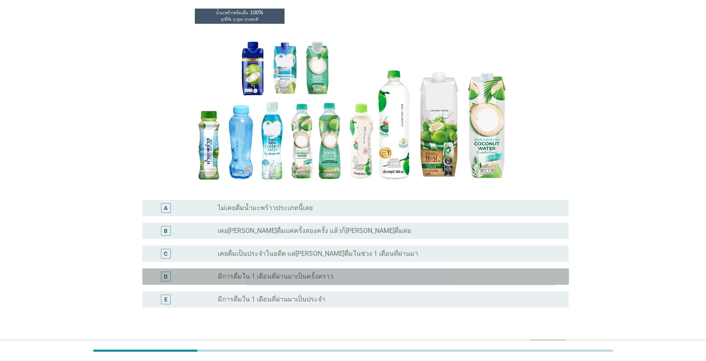
click at [319, 279] on label "มีการดื่มใน 1 เดือนที่ผ่านมาเป็นครั้งคราว" at bounding box center [276, 276] width 116 height 8
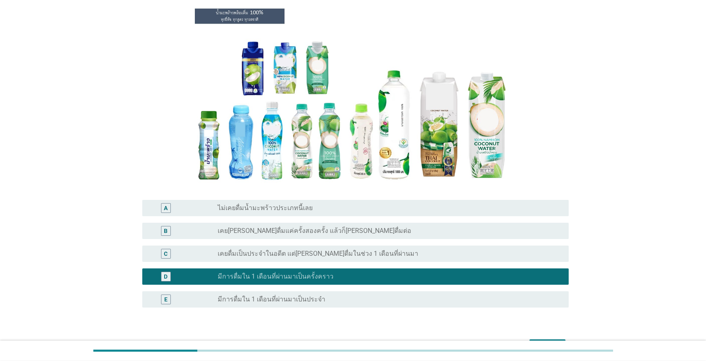
scroll to position [125, 0]
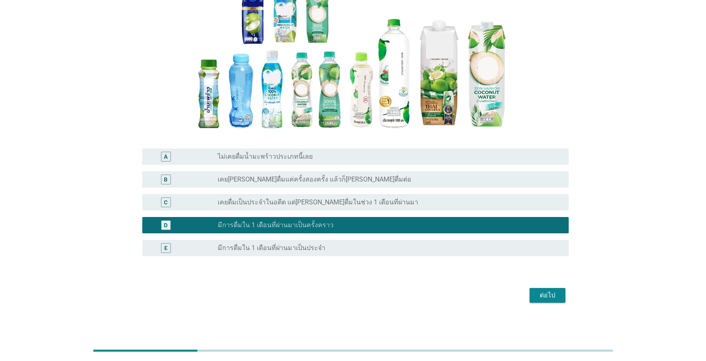
click at [555, 294] on div "ต่อไป" at bounding box center [547, 295] width 23 height 10
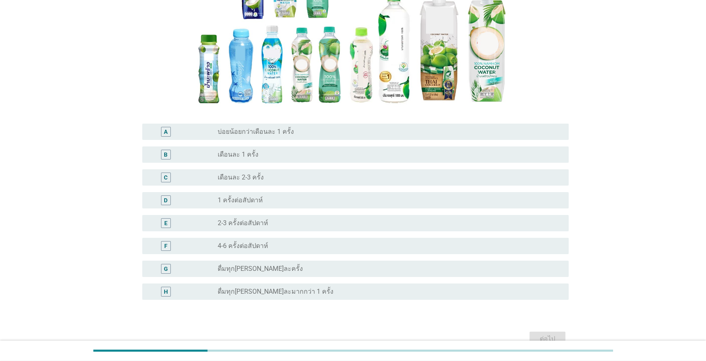
scroll to position [148, 0]
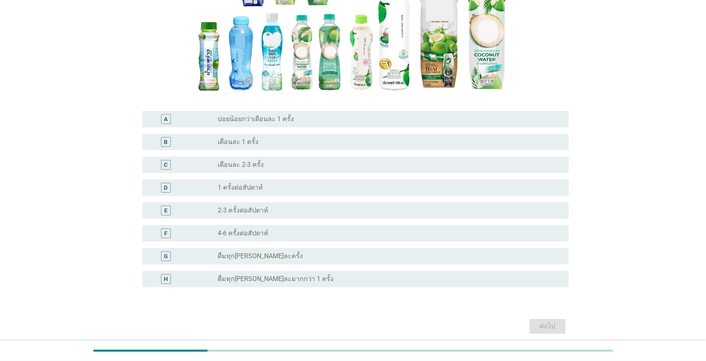
click at [234, 168] on label "เดือนละ 2-3 ครั้ง" at bounding box center [241, 165] width 46 height 8
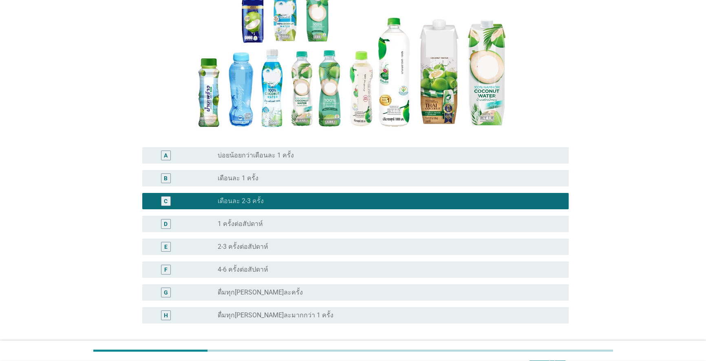
scroll to position [179, 0]
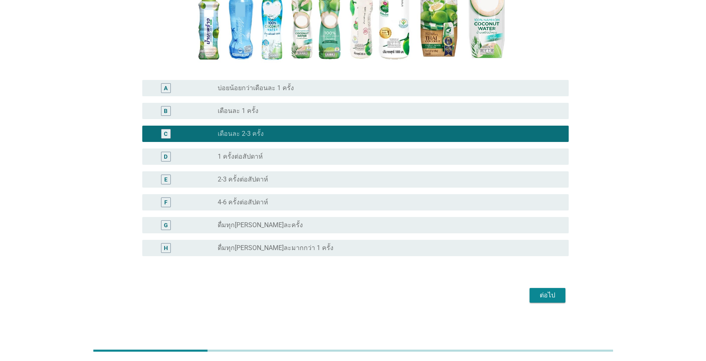
click at [559, 298] on div "ต่อไป" at bounding box center [547, 295] width 23 height 10
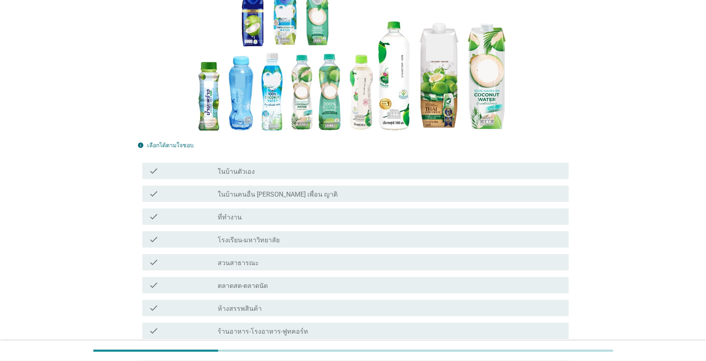
scroll to position [111, 0]
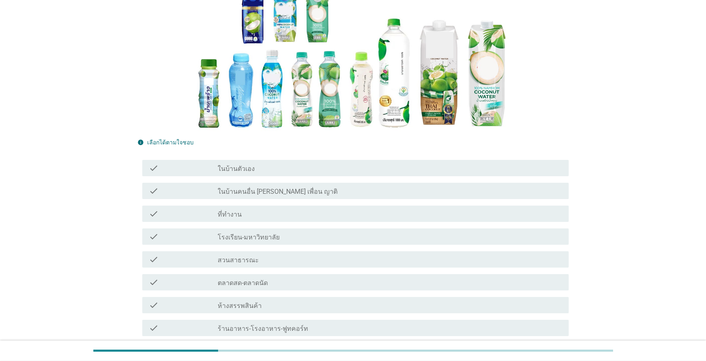
click at [249, 168] on label "ในบ้านตัวเอง" at bounding box center [236, 169] width 37 height 8
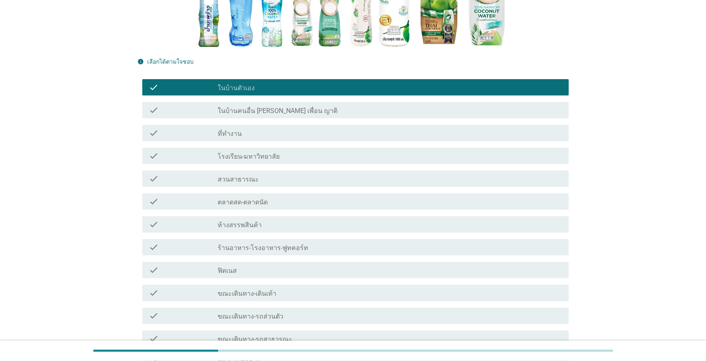
scroll to position [183, 0]
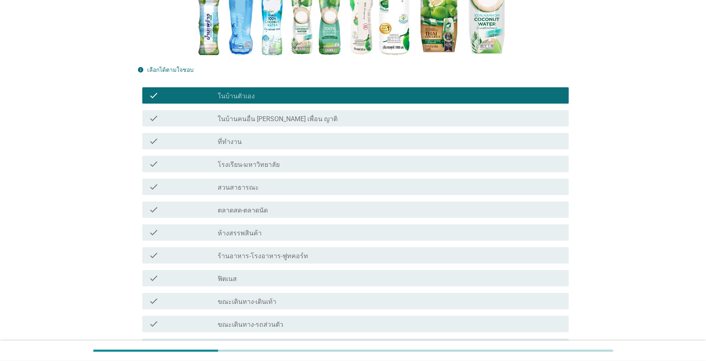
click at [440, 142] on div "check_box_outline_blank ที่ทำงาน" at bounding box center [390, 141] width 345 height 10
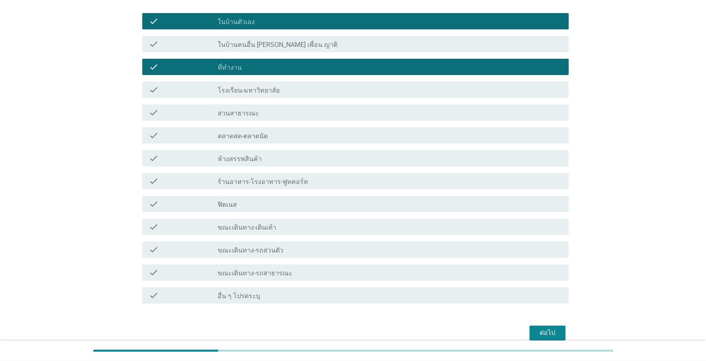
scroll to position [295, 0]
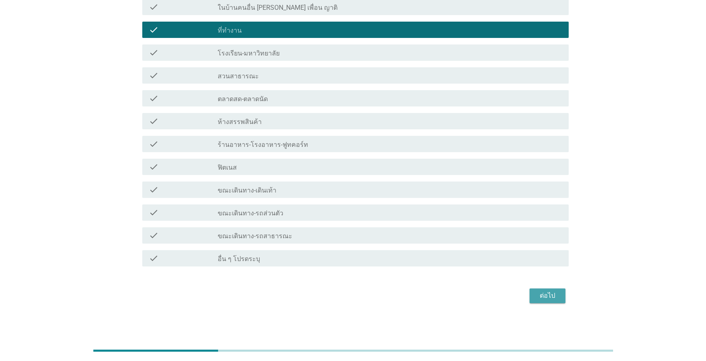
click at [551, 294] on div "ต่อไป" at bounding box center [547, 296] width 23 height 10
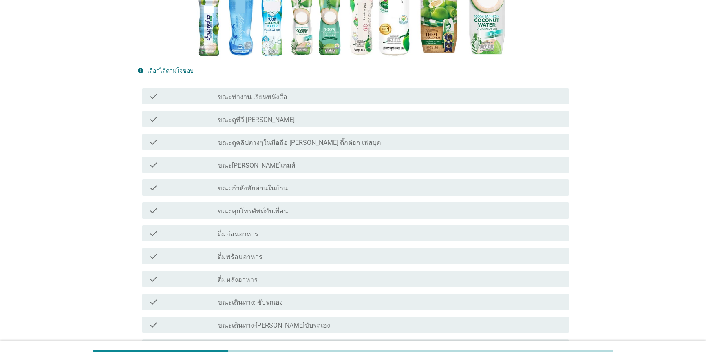
scroll to position [185, 0]
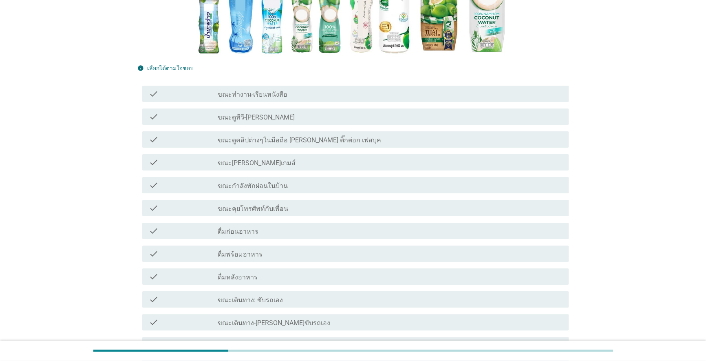
click at [332, 281] on div "check_box_outline_blank ดื่มหลังอาหาร" at bounding box center [390, 277] width 345 height 10
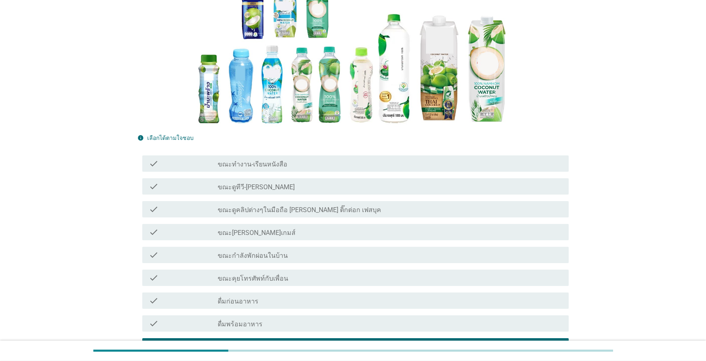
scroll to position [111, 0]
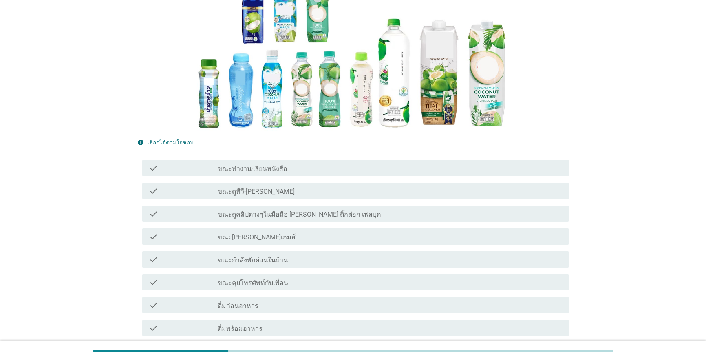
click at [325, 190] on div "check_box_outline_blank ขณะดูทีวี-[PERSON_NAME]" at bounding box center [390, 191] width 345 height 10
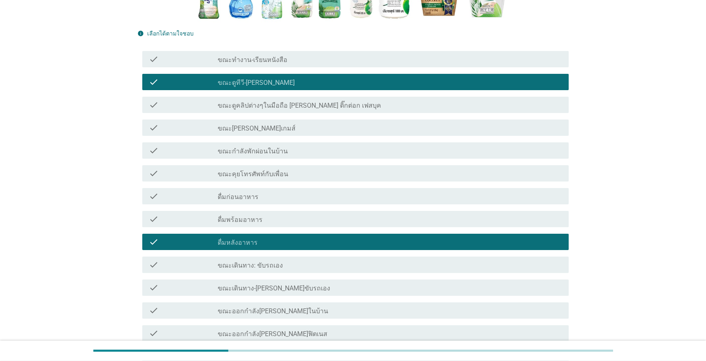
scroll to position [222, 0]
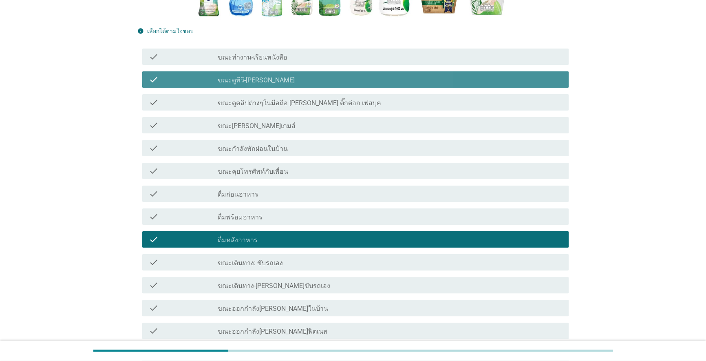
click at [291, 76] on div "check_box_outline_blank ขณะดูทีวี-[PERSON_NAME]" at bounding box center [390, 80] width 345 height 10
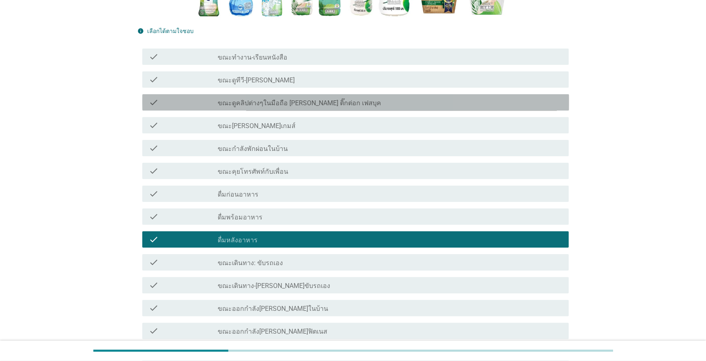
click at [292, 98] on div "check_box_outline_blank ขณะดูคลิปต่างๆในมือถือ [PERSON_NAME] ติ๊กต่อก เฟสบุค" at bounding box center [390, 102] width 345 height 10
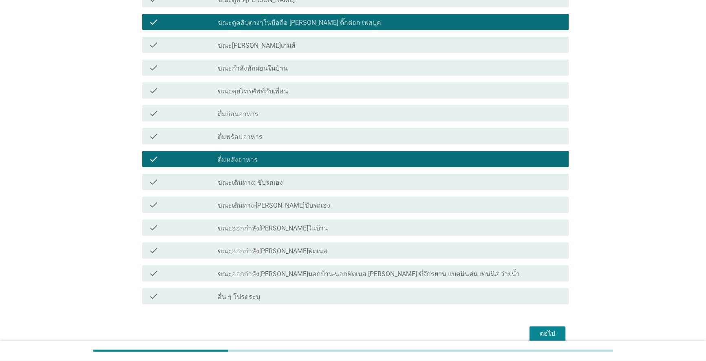
scroll to position [334, 0]
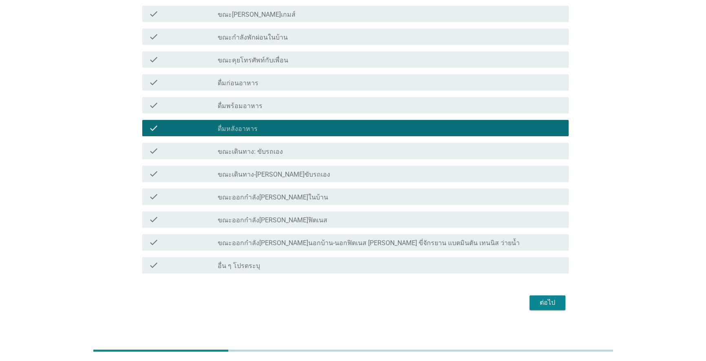
click at [535, 307] on button "ต่อไป" at bounding box center [548, 302] width 36 height 15
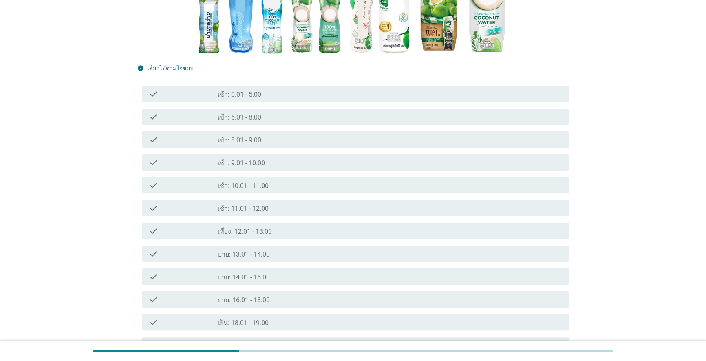
scroll to position [222, 0]
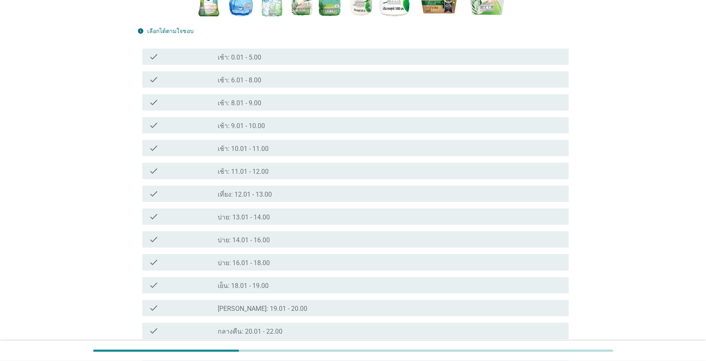
drag, startPoint x: 291, startPoint y: 265, endPoint x: 291, endPoint y: 257, distance: 7.8
click at [291, 263] on div "check_box_outline_blank บ่าย: 16.01 - 18.00" at bounding box center [390, 262] width 345 height 10
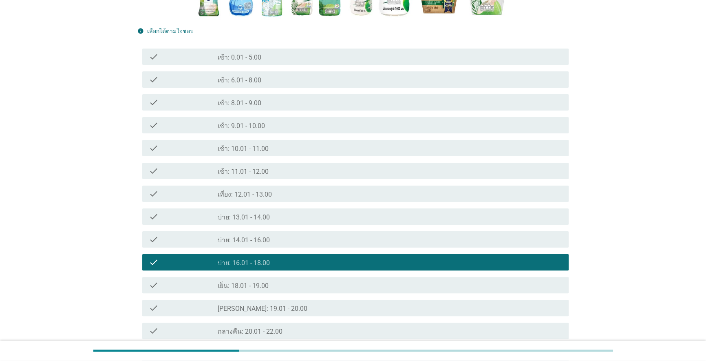
click at [290, 235] on div "check_box_outline_blank บ่าย: 14.01 - 16.00" at bounding box center [390, 239] width 345 height 10
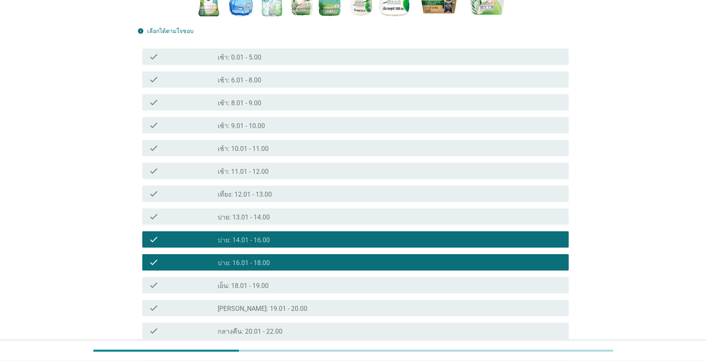
click at [284, 212] on div "check_box_outline_blank บ่าย: 13.01 - 14.00" at bounding box center [390, 217] width 345 height 10
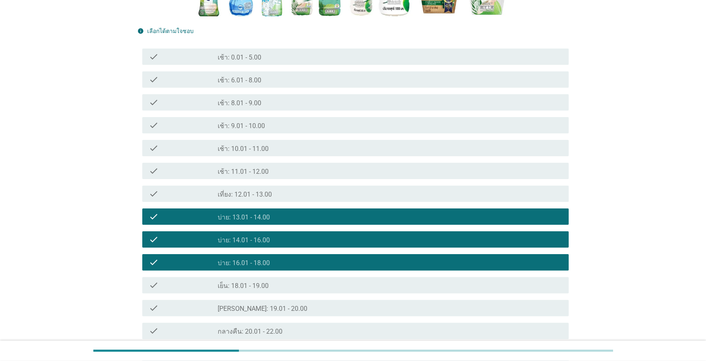
click at [283, 191] on div "check_box_outline_blank เที่ยง: 12.01 - 13.00" at bounding box center [390, 194] width 345 height 10
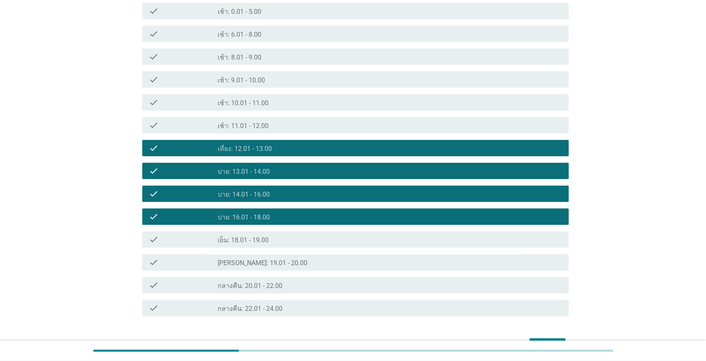
scroll to position [318, 0]
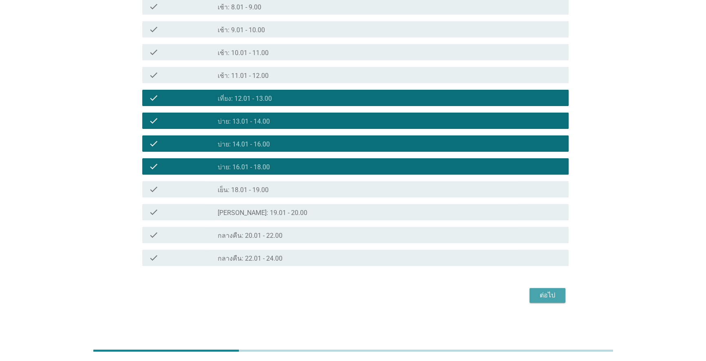
click at [547, 294] on div "ต่อไป" at bounding box center [547, 295] width 23 height 10
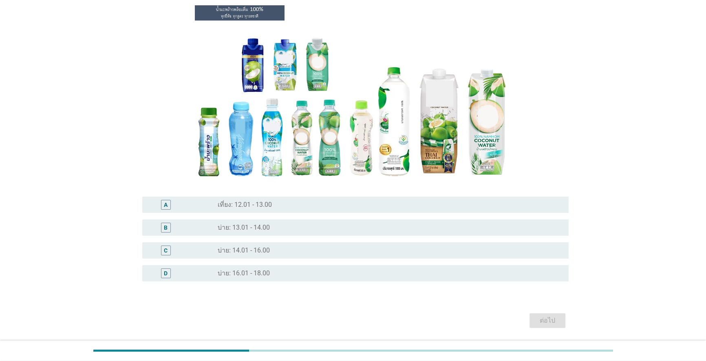
scroll to position [74, 0]
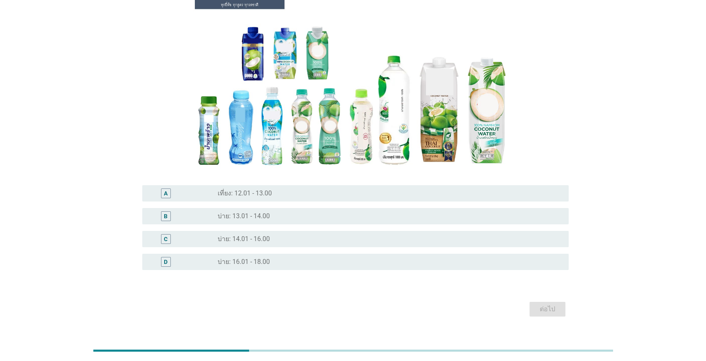
click at [314, 197] on div "radio_button_unchecked เที่ยง: 12.01 - 13.00" at bounding box center [390, 193] width 345 height 10
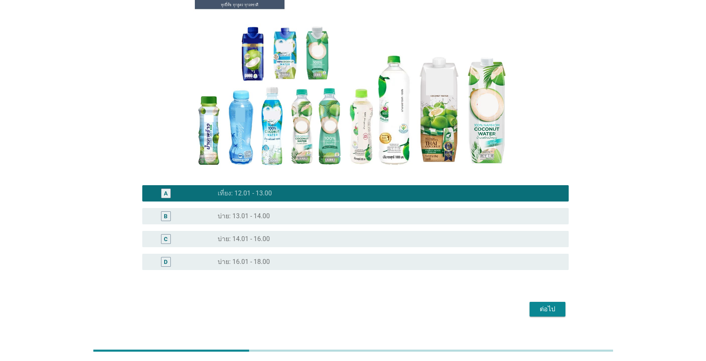
click at [543, 314] on button "ต่อไป" at bounding box center [548, 309] width 36 height 15
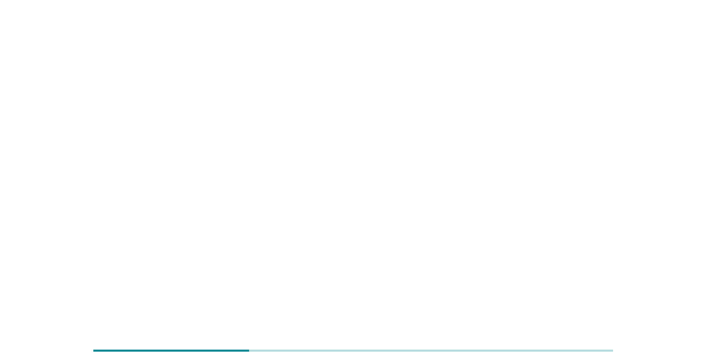
scroll to position [0, 0]
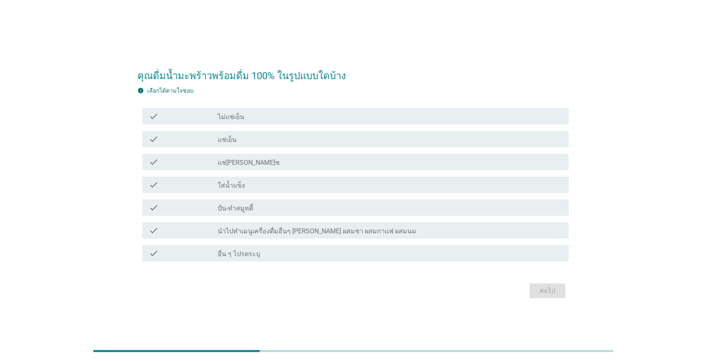
click at [319, 143] on div "check_box_outline_blank แช่เย็น" at bounding box center [390, 139] width 345 height 10
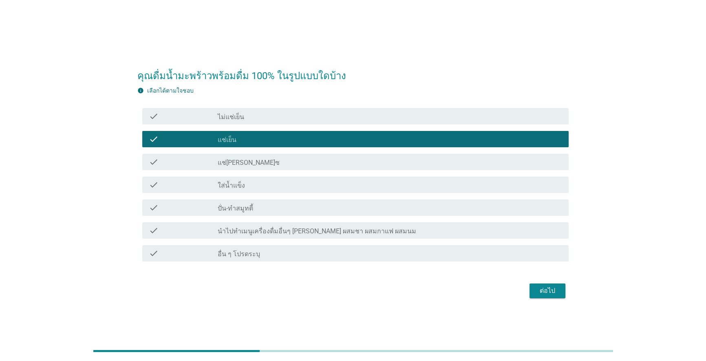
click at [250, 207] on label "ปั่น-ทำสมูทตี้" at bounding box center [235, 208] width 35 height 8
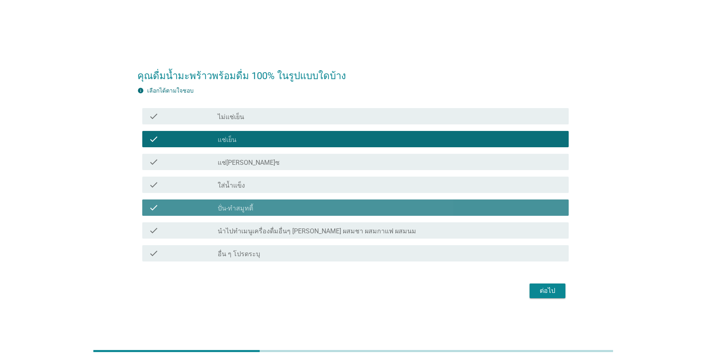
click at [394, 206] on div "check_box ปั่น-ทำสมูทตี้" at bounding box center [390, 208] width 345 height 10
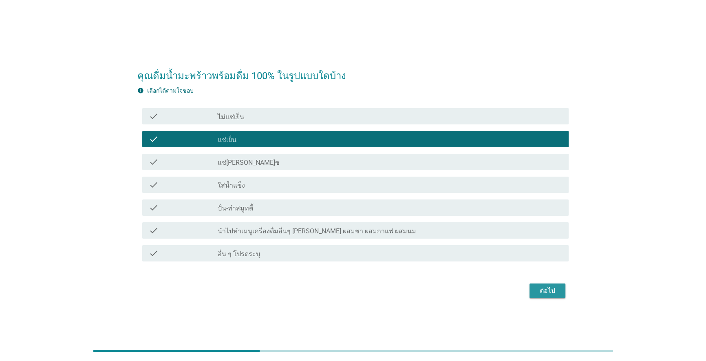
click at [540, 293] on div "ต่อไป" at bounding box center [547, 291] width 23 height 10
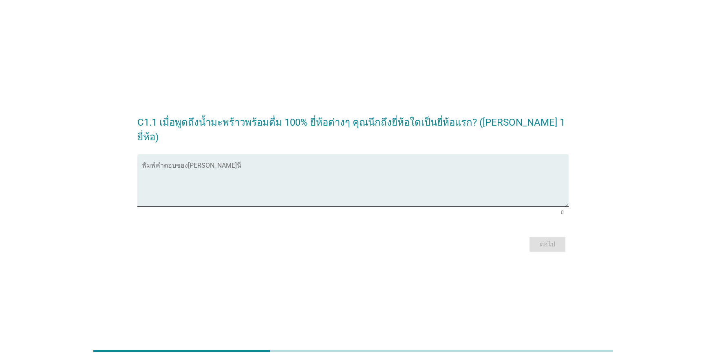
click at [257, 168] on textarea "พิมพ์คำตอบของคุณ ที่นี่" at bounding box center [355, 185] width 427 height 43
type textarea "cocomax"
click at [546, 240] on div "ต่อไป" at bounding box center [547, 244] width 23 height 10
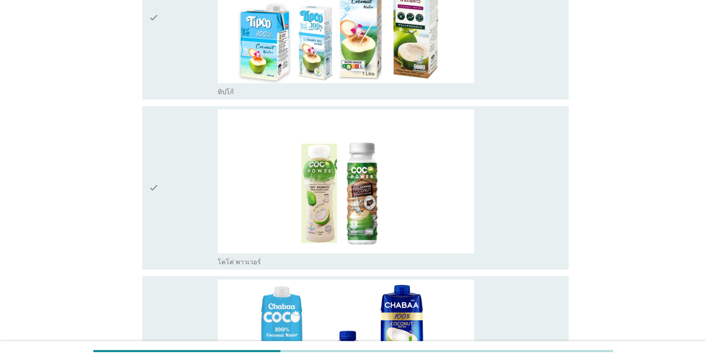
scroll to position [259, 0]
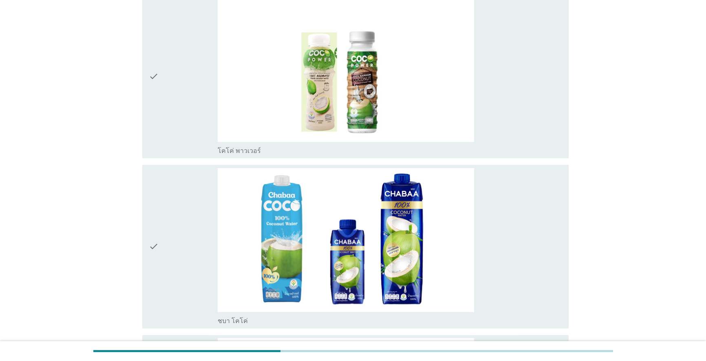
click at [176, 237] on div "check" at bounding box center [183, 246] width 69 height 157
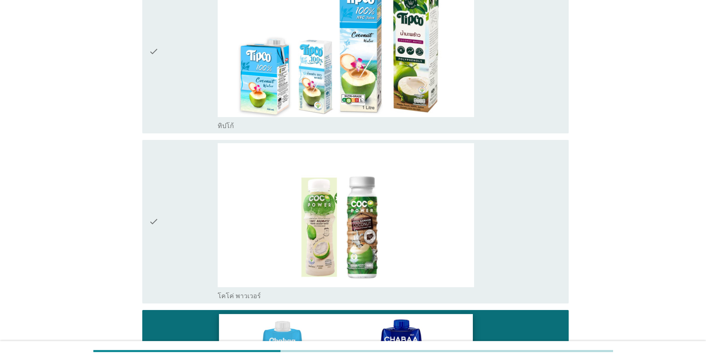
scroll to position [111, 0]
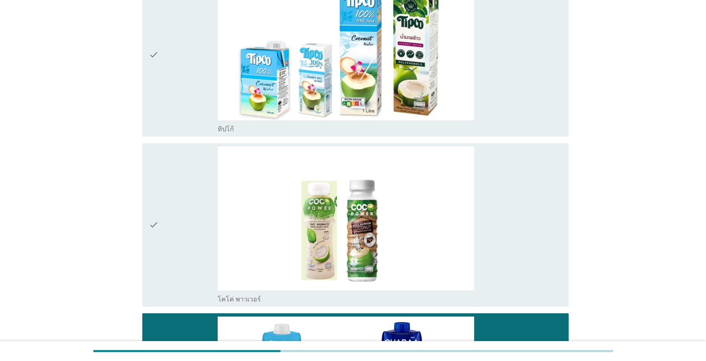
click at [163, 59] on div "check" at bounding box center [183, 54] width 69 height 157
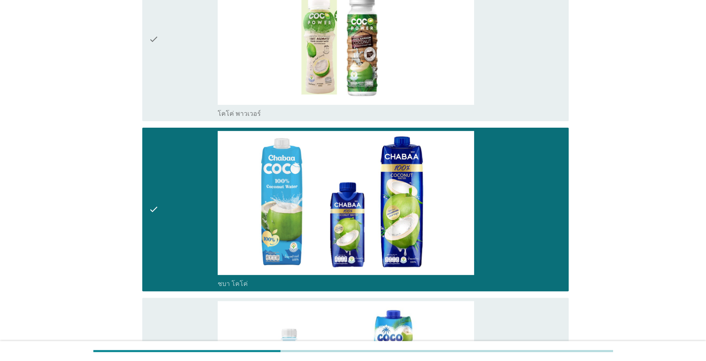
scroll to position [408, 0]
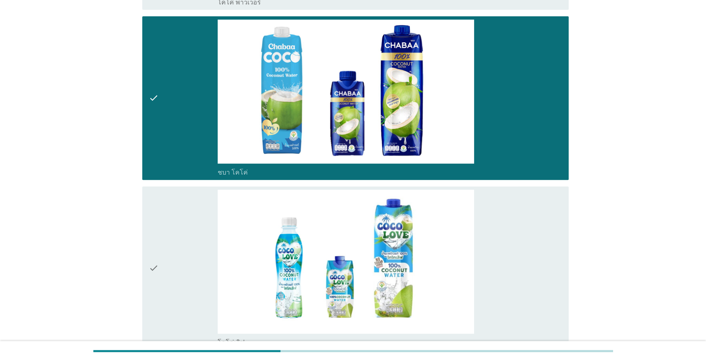
click at [155, 268] on icon "check" at bounding box center [154, 268] width 10 height 157
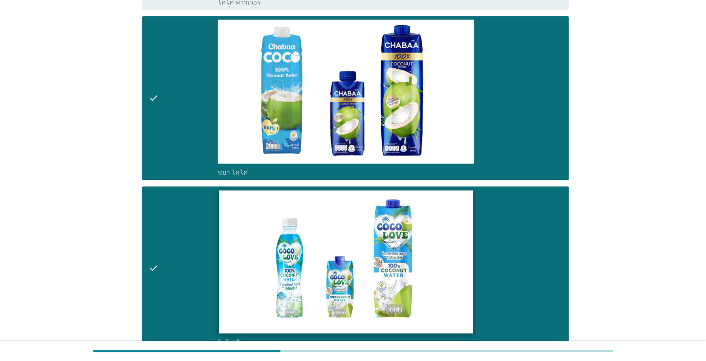
scroll to position [593, 0]
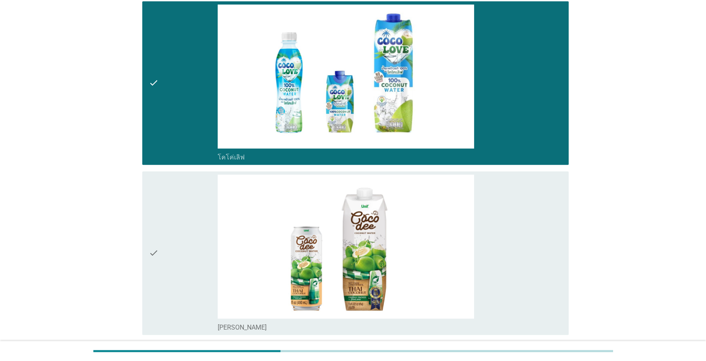
click at [155, 254] on icon "check" at bounding box center [154, 253] width 10 height 157
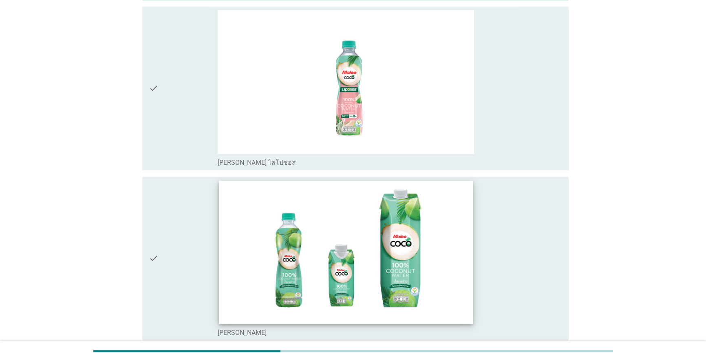
scroll to position [964, 0]
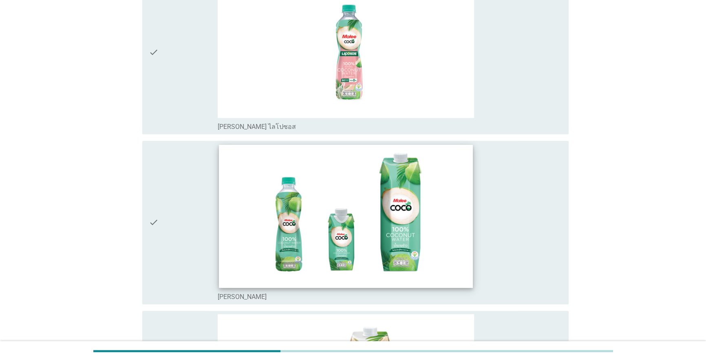
drag, startPoint x: 155, startPoint y: 224, endPoint x: 284, endPoint y: 213, distance: 129.8
click at [155, 224] on icon "check" at bounding box center [154, 222] width 10 height 157
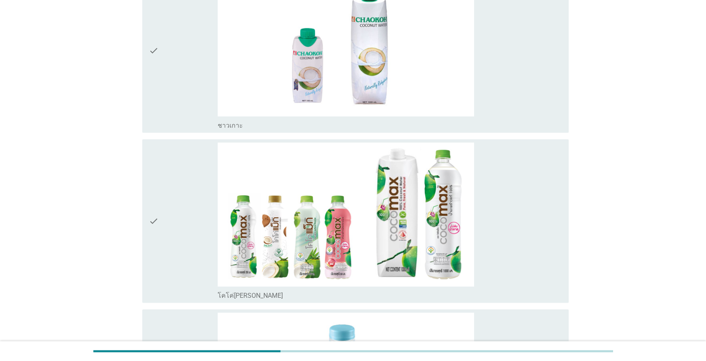
scroll to position [1816, 0]
click at [164, 224] on div "check" at bounding box center [183, 219] width 69 height 157
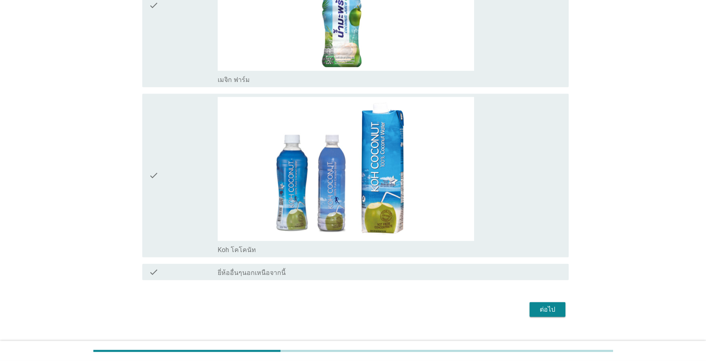
scroll to position [2384, 0]
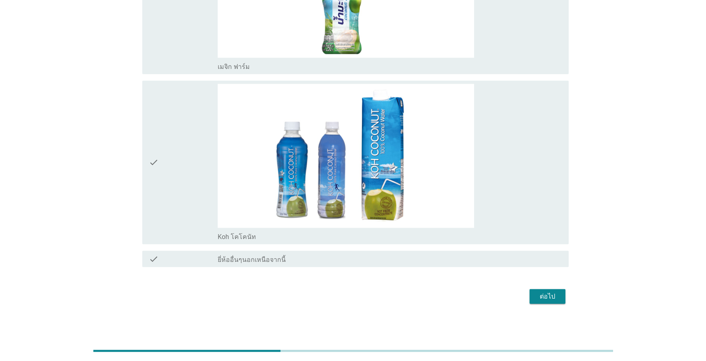
click at [553, 292] on div "ต่อไป" at bounding box center [547, 297] width 23 height 10
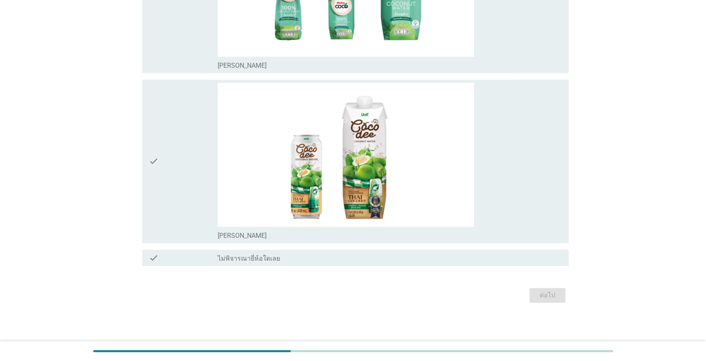
scroll to position [0, 0]
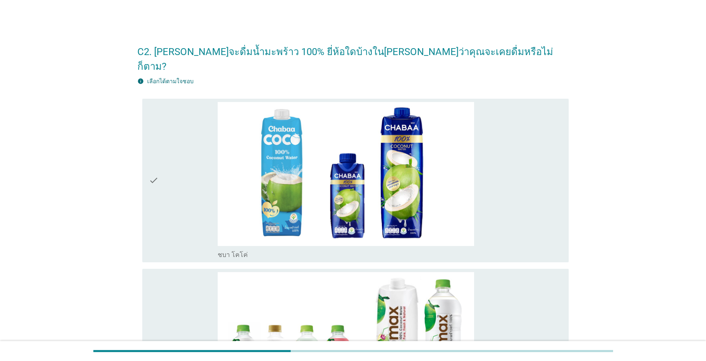
click at [166, 169] on div "check" at bounding box center [183, 180] width 69 height 157
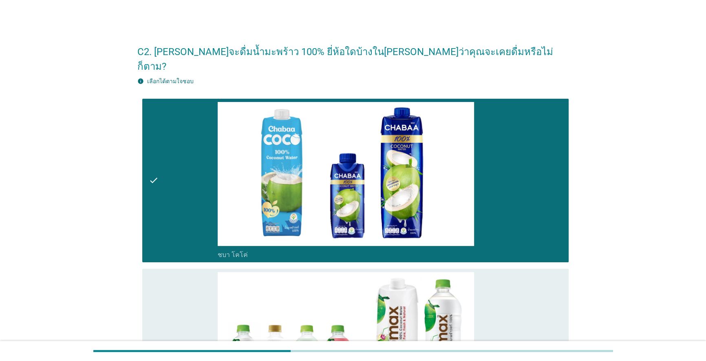
drag, startPoint x: 157, startPoint y: 329, endPoint x: 159, endPoint y: 310, distance: 18.9
click at [156, 328] on icon "check" at bounding box center [154, 350] width 10 height 157
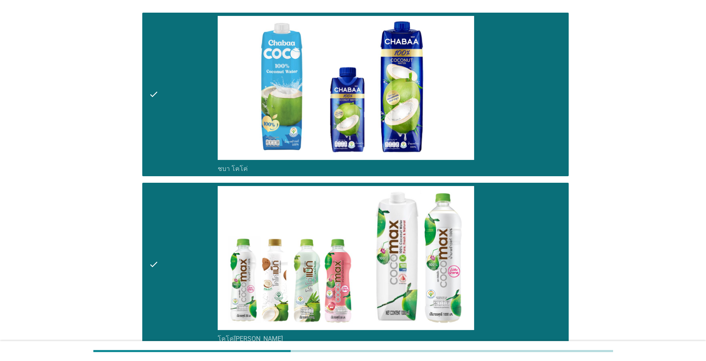
scroll to position [185, 0]
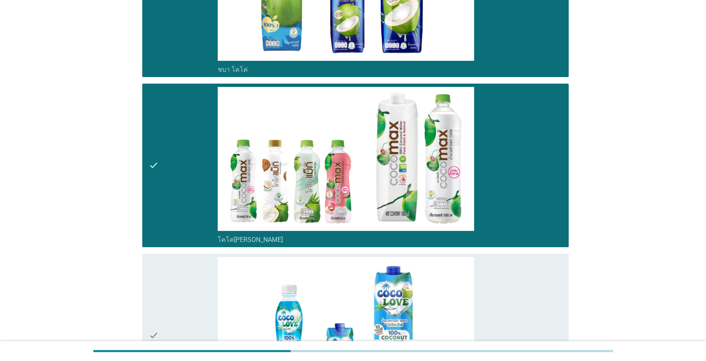
click at [156, 325] on icon "check" at bounding box center [154, 335] width 10 height 157
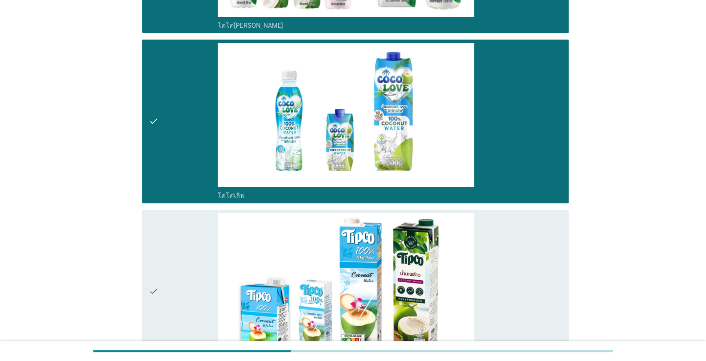
scroll to position [408, 0]
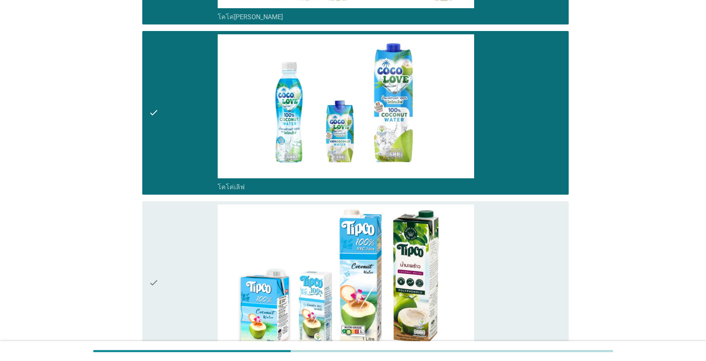
click at [157, 267] on icon "check" at bounding box center [154, 282] width 10 height 157
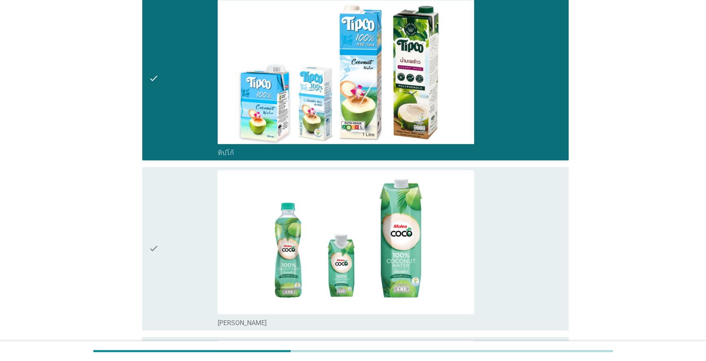
scroll to position [630, 0]
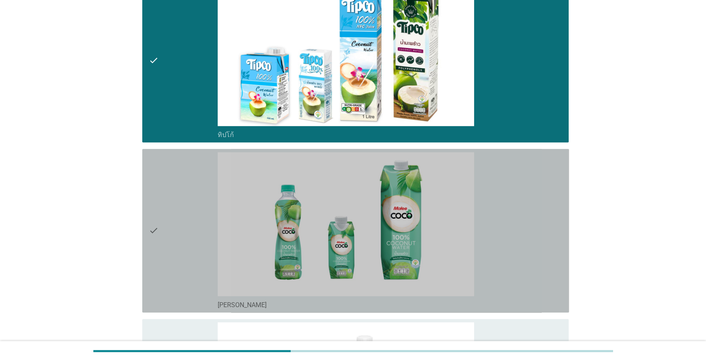
click at [160, 219] on div "check" at bounding box center [183, 230] width 69 height 157
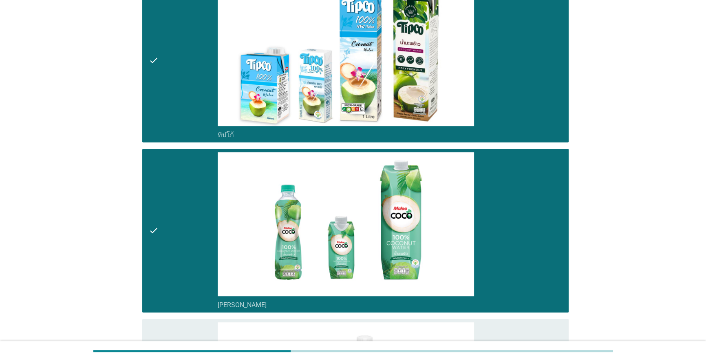
scroll to position [778, 0]
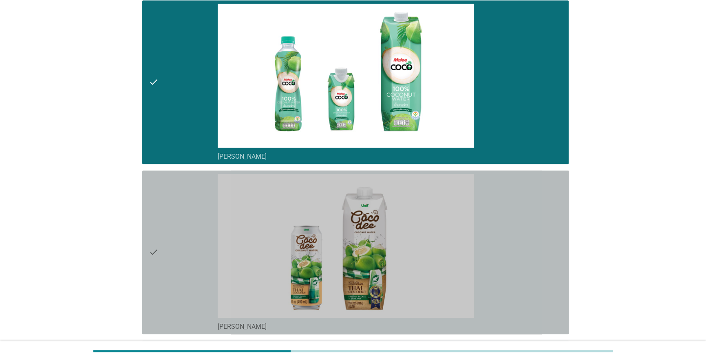
click at [163, 238] on div "check" at bounding box center [183, 252] width 69 height 157
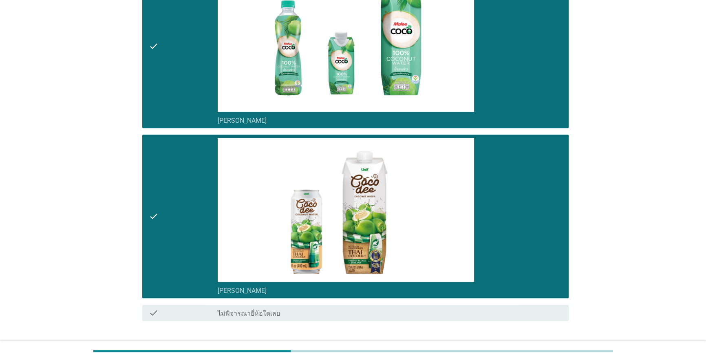
scroll to position [854, 0]
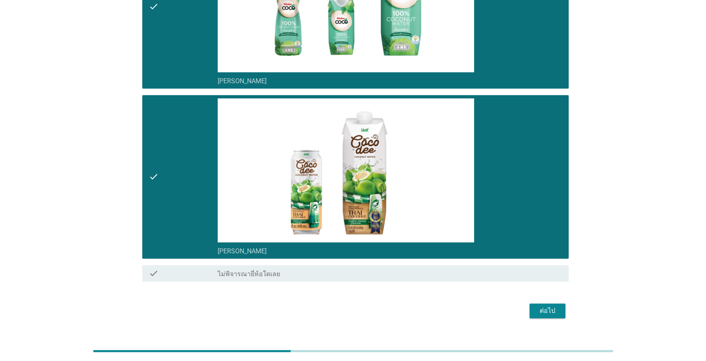
click at [555, 306] on div "ต่อไป" at bounding box center [547, 311] width 23 height 10
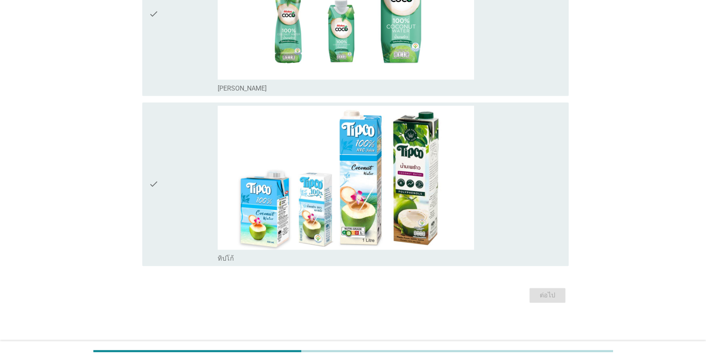
scroll to position [0, 0]
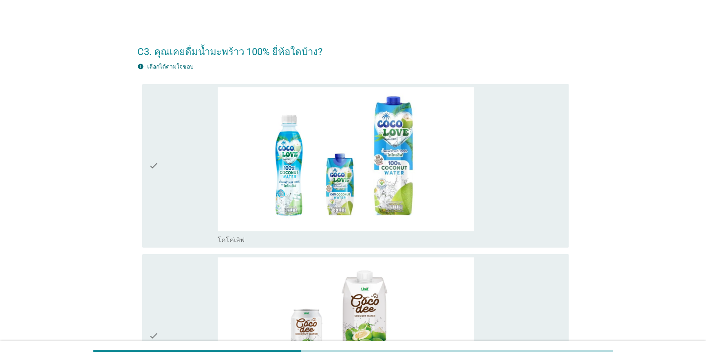
click at [147, 163] on div "check check_box โคโค่เลิฟ" at bounding box center [355, 166] width 427 height 164
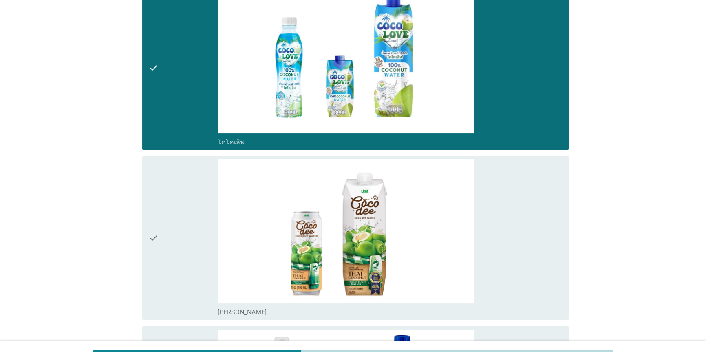
scroll to position [111, 0]
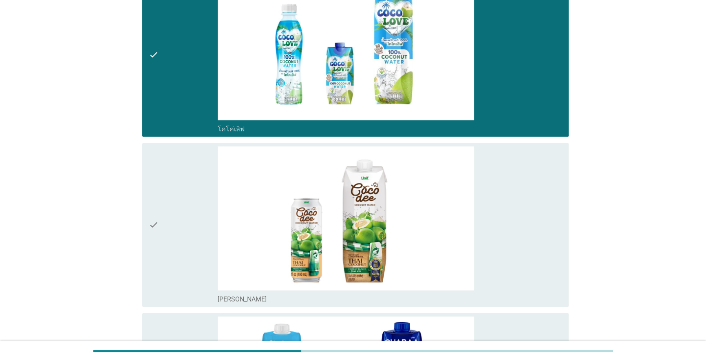
click at [155, 216] on icon "check" at bounding box center [154, 224] width 10 height 157
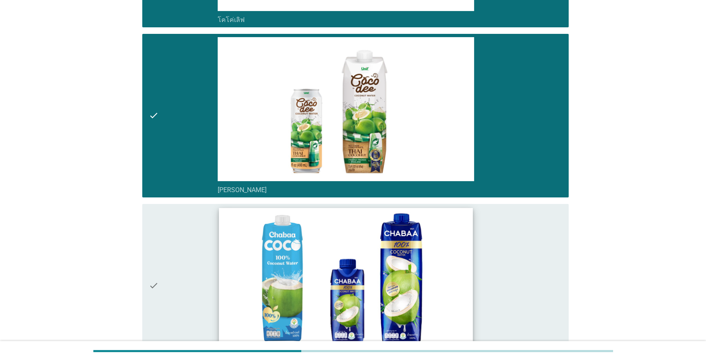
scroll to position [222, 0]
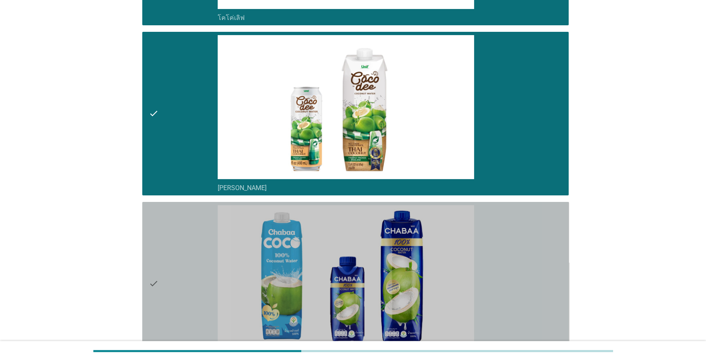
click at [153, 281] on icon "check" at bounding box center [154, 283] width 10 height 157
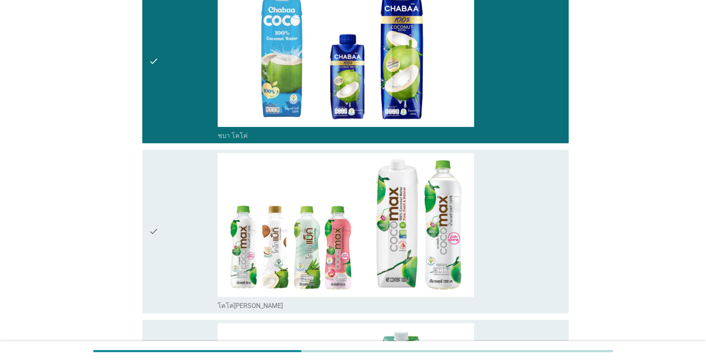
click at [155, 234] on icon "check" at bounding box center [154, 231] width 10 height 157
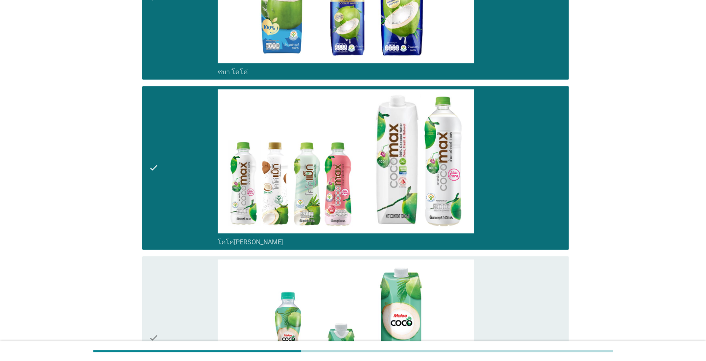
scroll to position [593, 0]
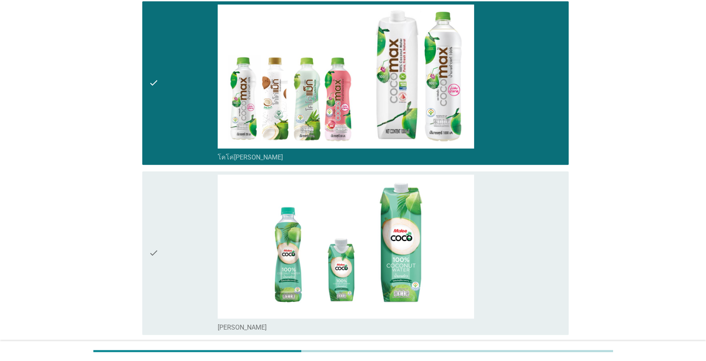
click at [156, 250] on icon "check" at bounding box center [154, 253] width 10 height 157
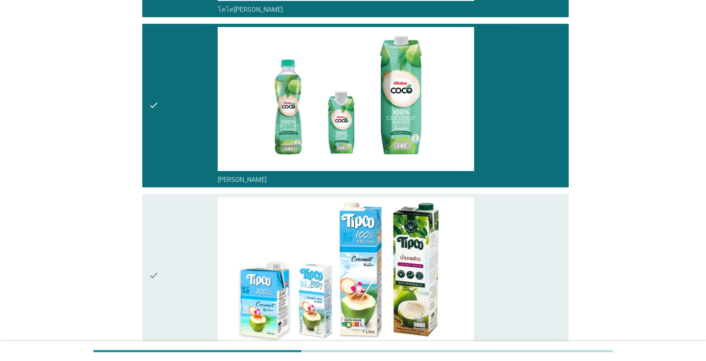
scroll to position [741, 0]
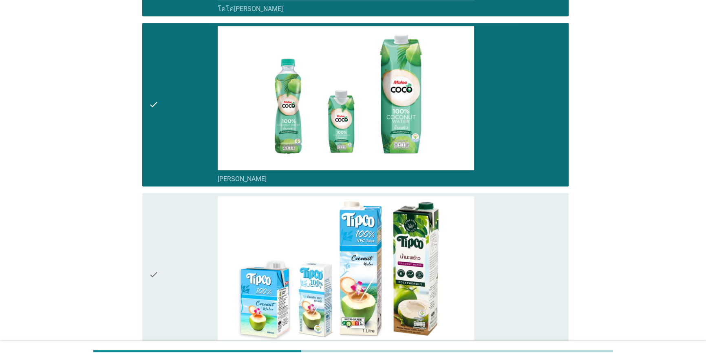
click at [164, 274] on div "check" at bounding box center [183, 274] width 69 height 157
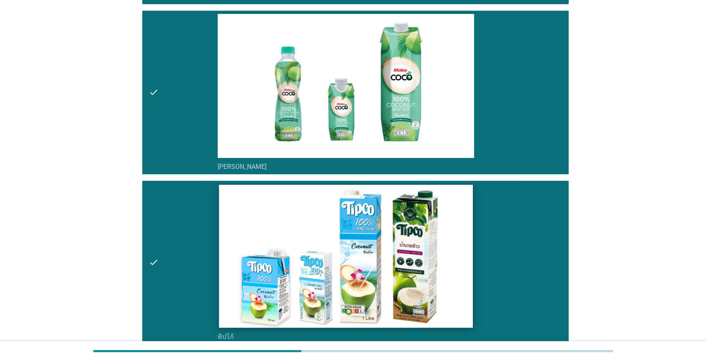
scroll to position [831, 0]
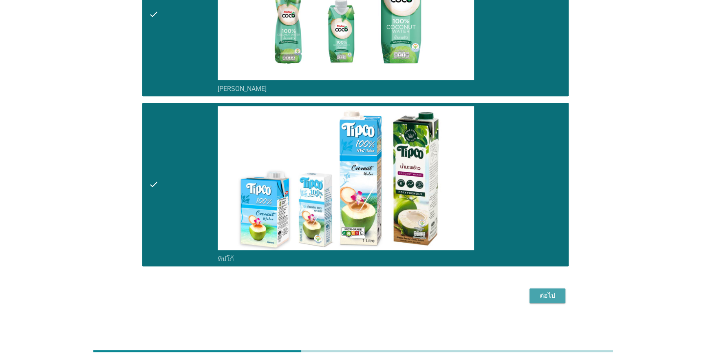
click at [552, 298] on div "ต่อไป" at bounding box center [547, 296] width 23 height 10
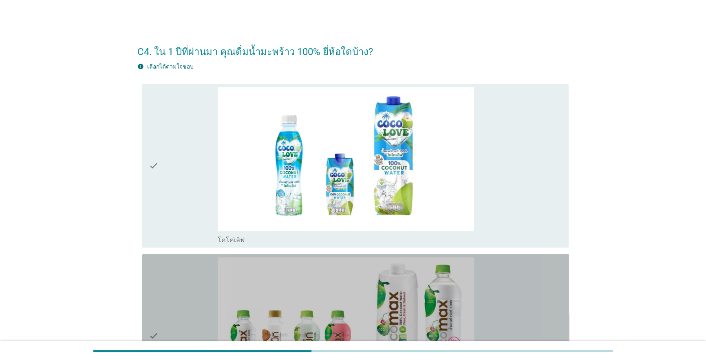
drag, startPoint x: 162, startPoint y: 324, endPoint x: 216, endPoint y: 311, distance: 55.5
click at [163, 323] on div "check" at bounding box center [183, 335] width 69 height 157
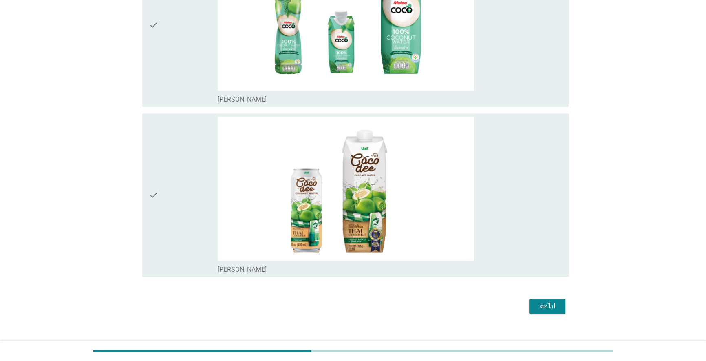
scroll to position [831, 0]
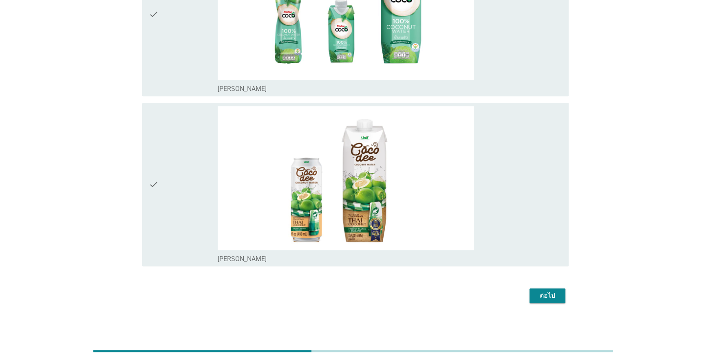
click at [158, 179] on icon "check" at bounding box center [154, 184] width 10 height 157
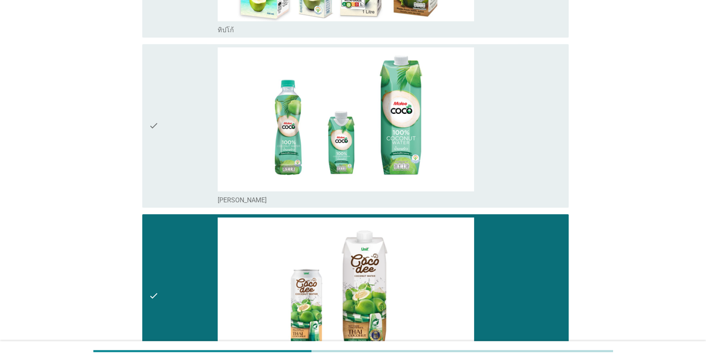
click at [172, 128] on div "check" at bounding box center [183, 125] width 69 height 157
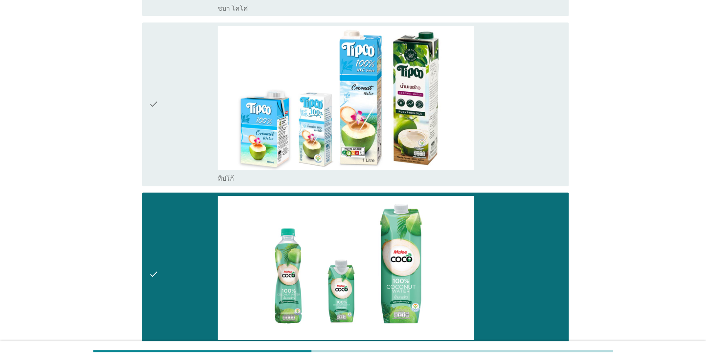
click at [170, 105] on div "check" at bounding box center [183, 104] width 69 height 157
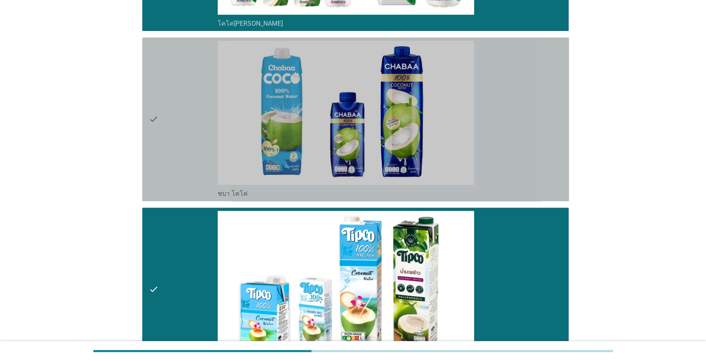
drag, startPoint x: 157, startPoint y: 117, endPoint x: 181, endPoint y: 120, distance: 23.8
click at [158, 117] on icon "check" at bounding box center [154, 119] width 10 height 157
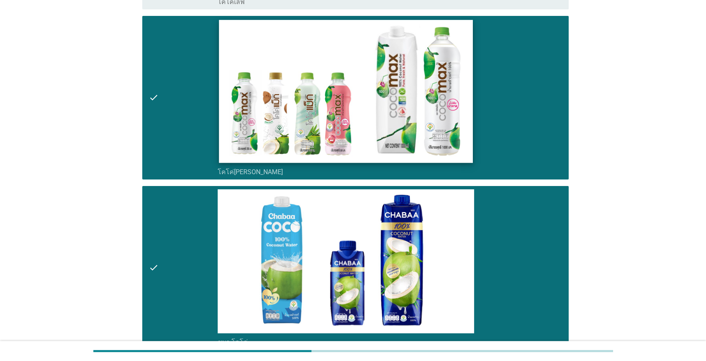
scroll to position [90, 0]
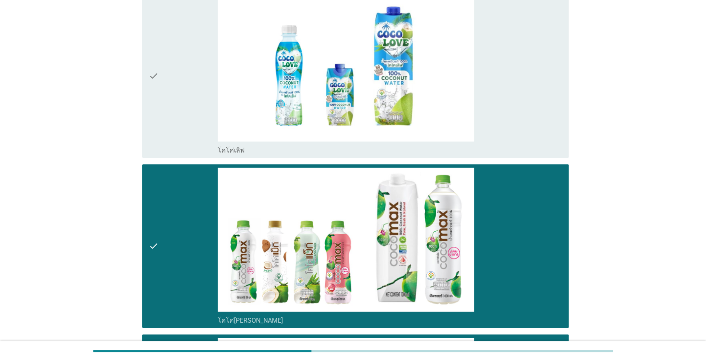
click at [158, 70] on icon "check" at bounding box center [154, 76] width 10 height 157
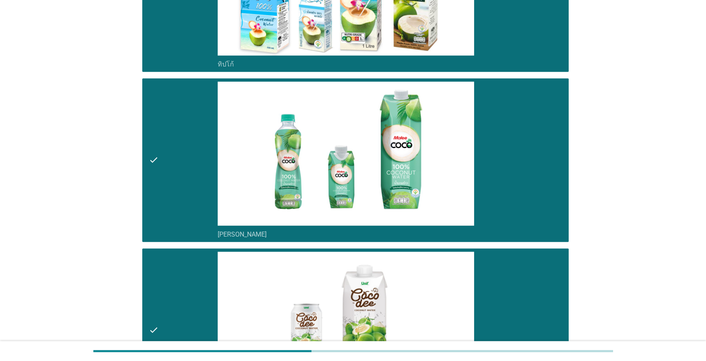
scroll to position [831, 0]
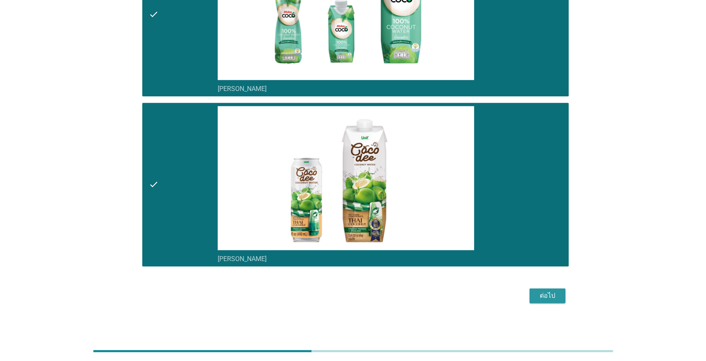
drag, startPoint x: 553, startPoint y: 298, endPoint x: 588, endPoint y: 281, distance: 37.9
click at [554, 297] on div "ต่อไป" at bounding box center [547, 296] width 23 height 10
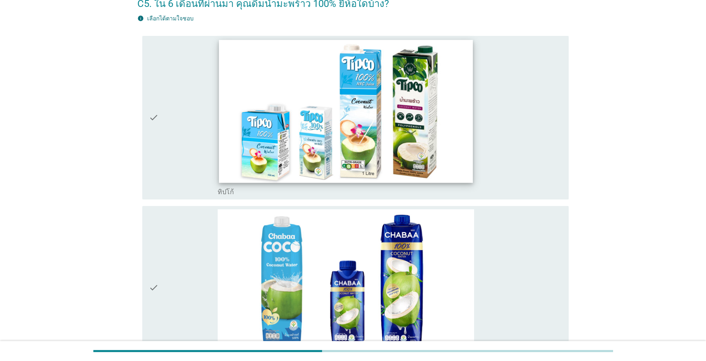
scroll to position [185, 0]
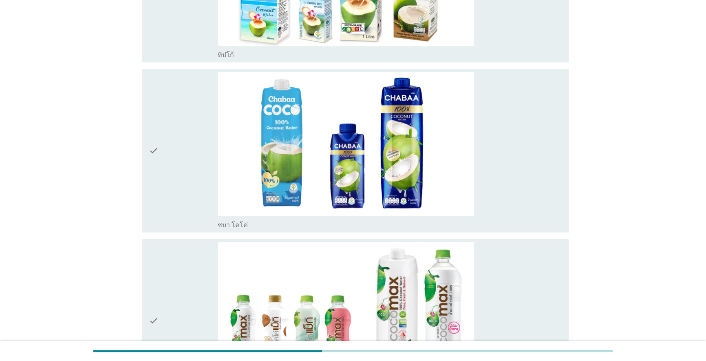
drag, startPoint x: 175, startPoint y: 157, endPoint x: 182, endPoint y: 248, distance: 90.9
click at [175, 157] on div "check" at bounding box center [183, 150] width 69 height 157
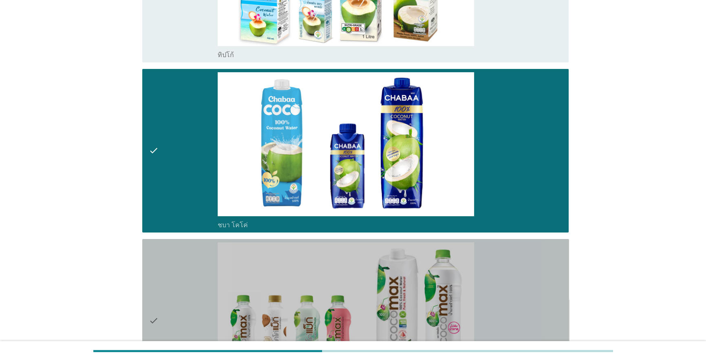
drag, startPoint x: 147, startPoint y: 310, endPoint x: 155, endPoint y: 307, distance: 8.8
click at [147, 310] on div "check check_box โคโค่[PERSON_NAME]" at bounding box center [355, 321] width 427 height 164
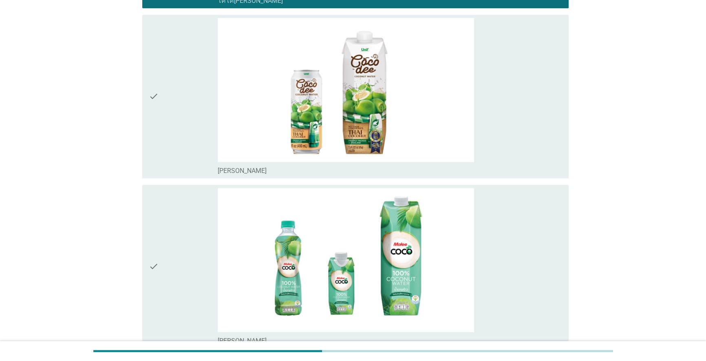
scroll to position [461, 0]
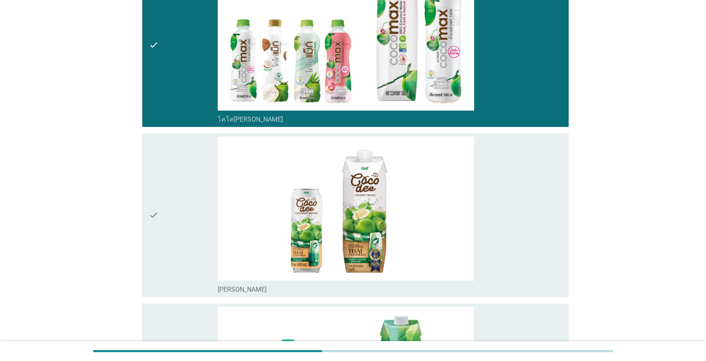
drag, startPoint x: 162, startPoint y: 73, endPoint x: 165, endPoint y: 80, distance: 7.3
click at [162, 73] on div "check" at bounding box center [183, 45] width 69 height 157
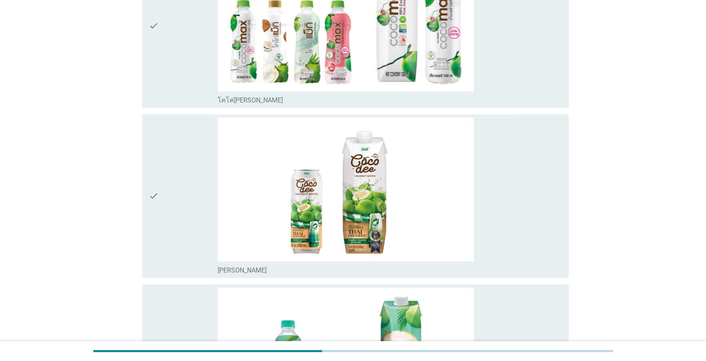
scroll to position [497, 0]
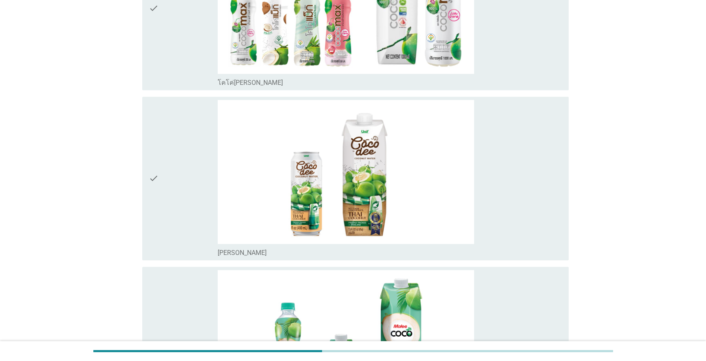
click at [160, 189] on div "check" at bounding box center [183, 178] width 69 height 157
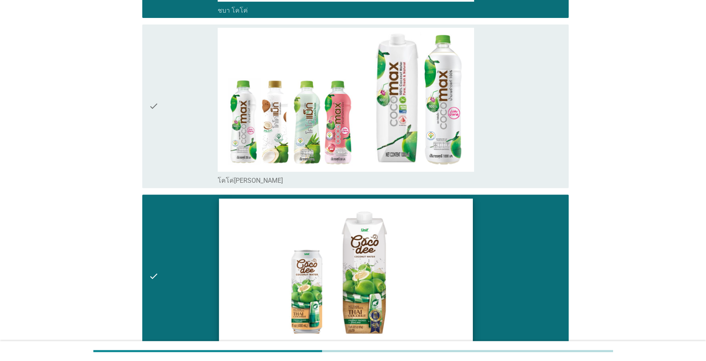
scroll to position [387, 0]
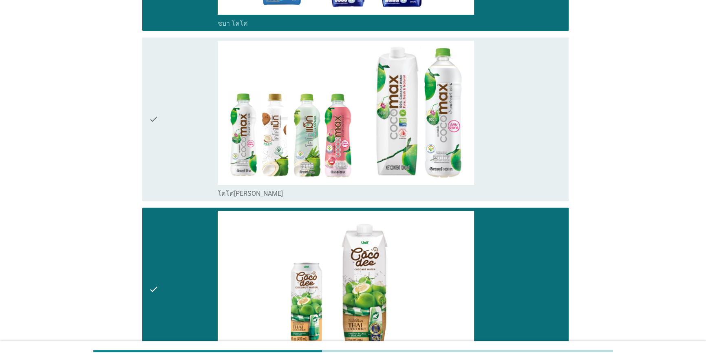
drag, startPoint x: 159, startPoint y: 144, endPoint x: 191, endPoint y: 161, distance: 35.9
click at [159, 144] on div "check" at bounding box center [183, 119] width 69 height 157
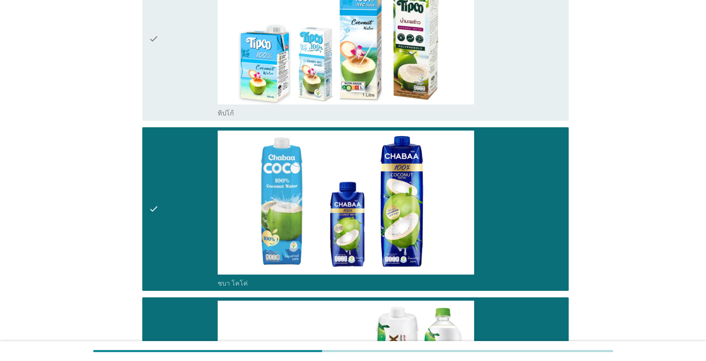
click at [173, 213] on div "check" at bounding box center [183, 208] width 69 height 157
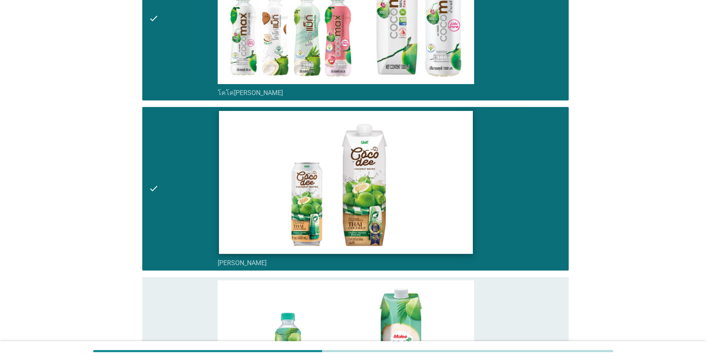
scroll to position [704, 0]
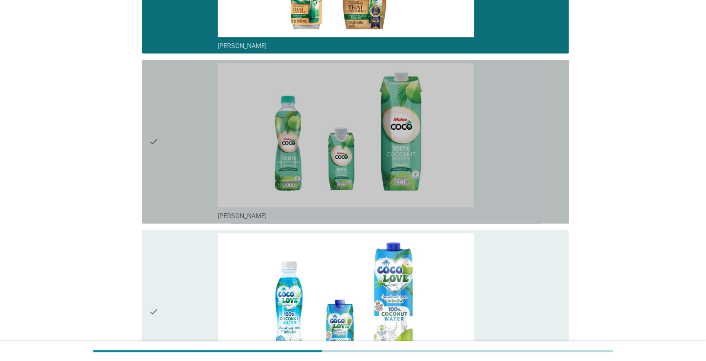
click at [171, 141] on div "check" at bounding box center [183, 141] width 69 height 157
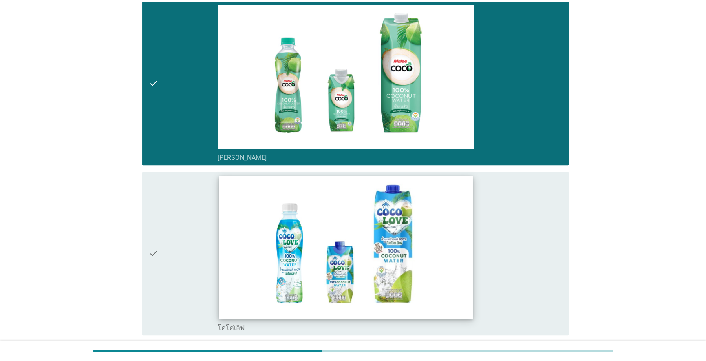
scroll to position [831, 0]
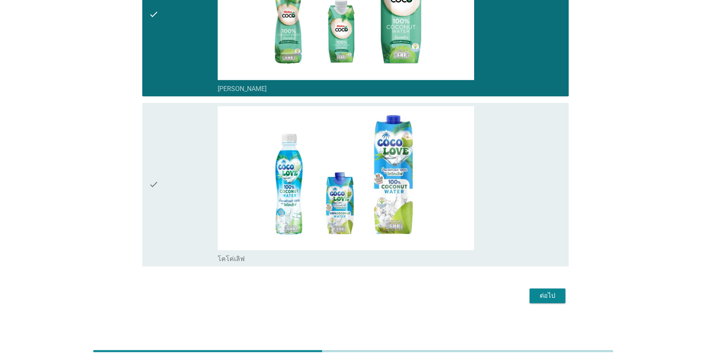
click at [548, 292] on div "ต่อไป" at bounding box center [547, 296] width 23 height 10
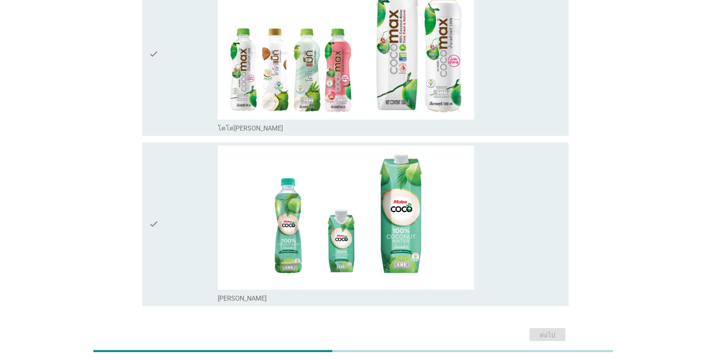
scroll to position [210, 0]
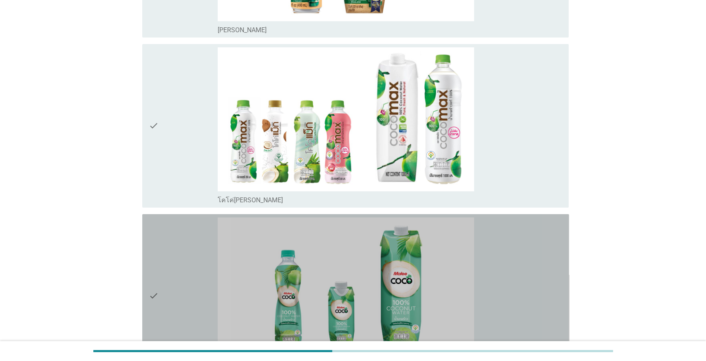
drag, startPoint x: 177, startPoint y: 281, endPoint x: 183, endPoint y: 199, distance: 82.2
click at [177, 280] on div "check" at bounding box center [183, 295] width 69 height 157
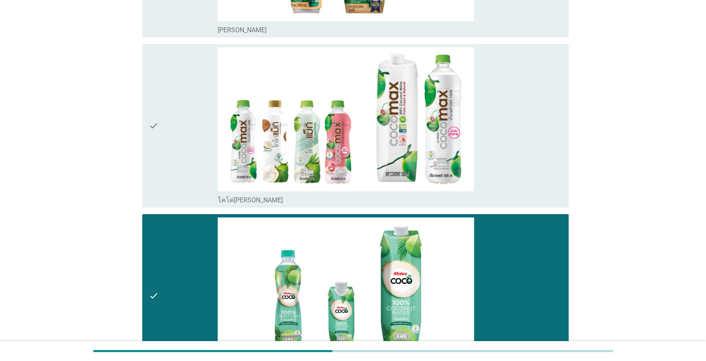
click at [181, 167] on div "check" at bounding box center [183, 125] width 69 height 157
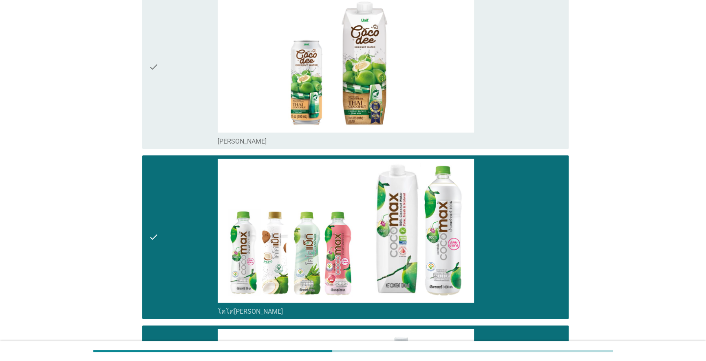
click at [188, 114] on div "check" at bounding box center [183, 67] width 69 height 157
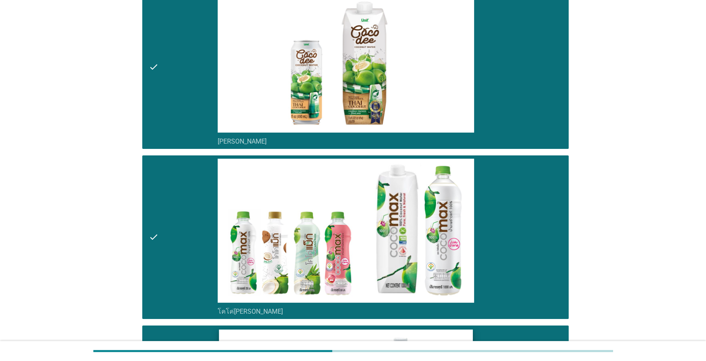
scroll to position [321, 0]
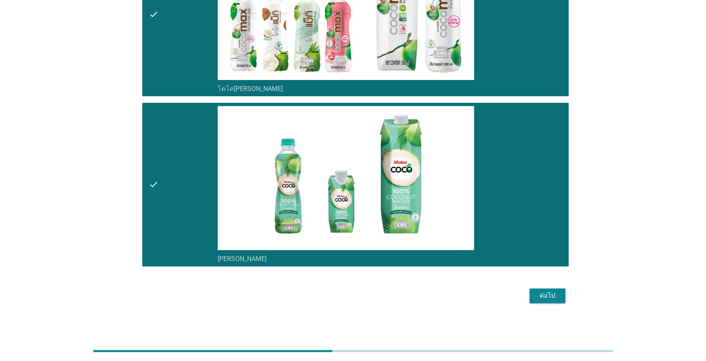
click at [548, 298] on div "ต่อไป" at bounding box center [547, 296] width 23 height 10
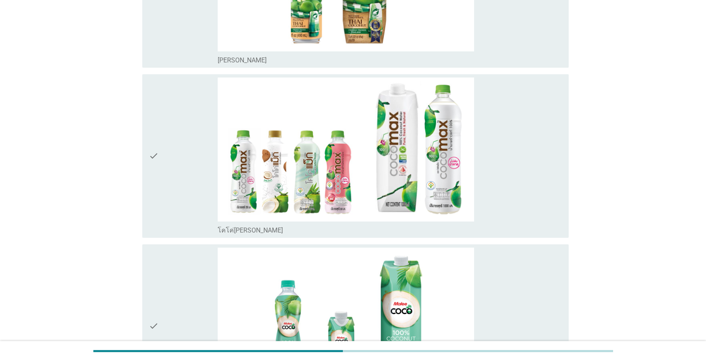
scroll to position [185, 0]
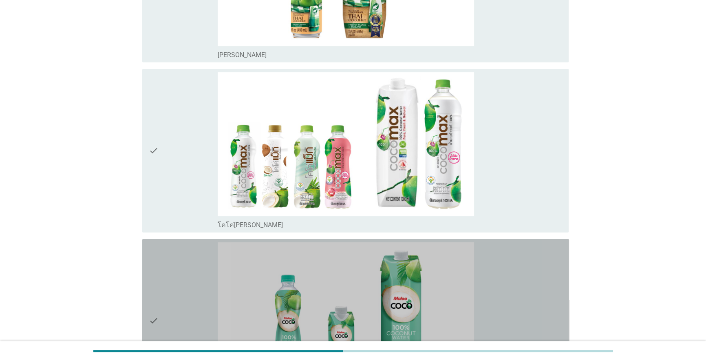
drag, startPoint x: 155, startPoint y: 272, endPoint x: 168, endPoint y: 214, distance: 60.1
click at [156, 272] on icon "check" at bounding box center [154, 320] width 10 height 157
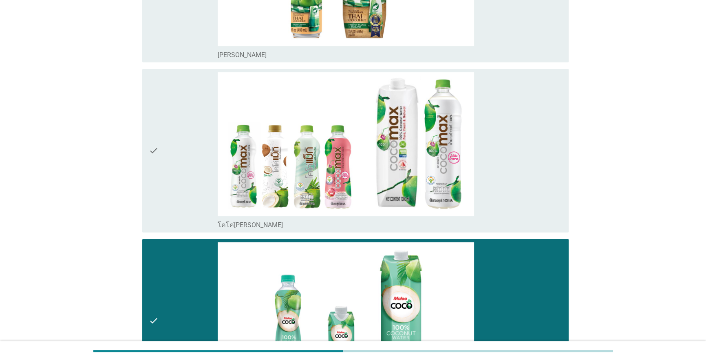
click at [173, 176] on div "check" at bounding box center [183, 150] width 69 height 157
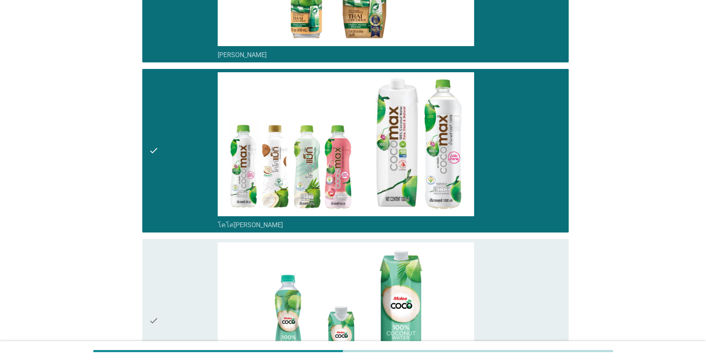
drag, startPoint x: 164, startPoint y: 263, endPoint x: 164, endPoint y: 240, distance: 22.8
click at [164, 263] on div "check" at bounding box center [183, 320] width 69 height 157
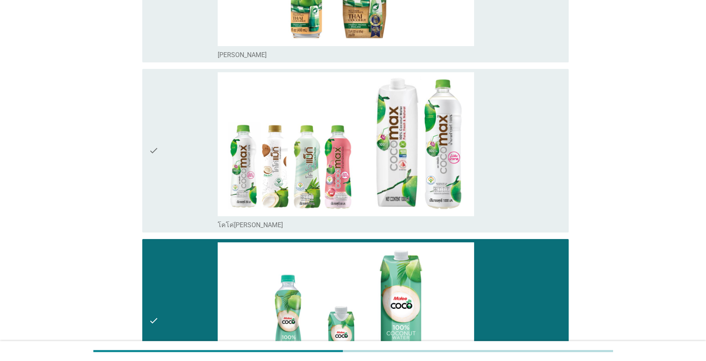
drag, startPoint x: 143, startPoint y: 162, endPoint x: 151, endPoint y: 164, distance: 8.4
click at [144, 161] on div "check check_box โคโค่[PERSON_NAME]" at bounding box center [355, 151] width 427 height 164
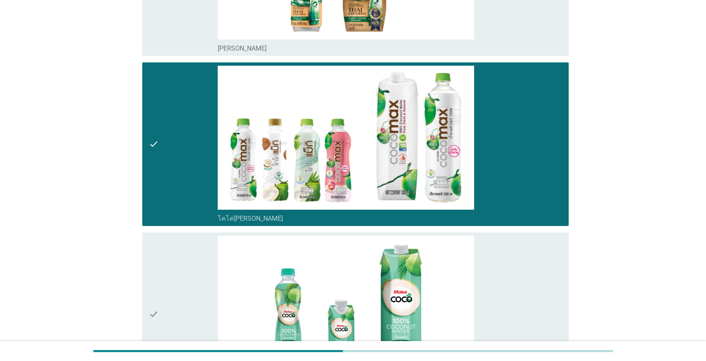
scroll to position [333, 0]
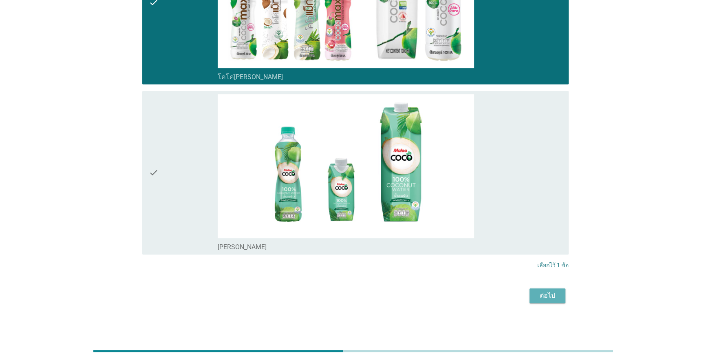
click at [542, 294] on div "ต่อไป" at bounding box center [547, 296] width 23 height 10
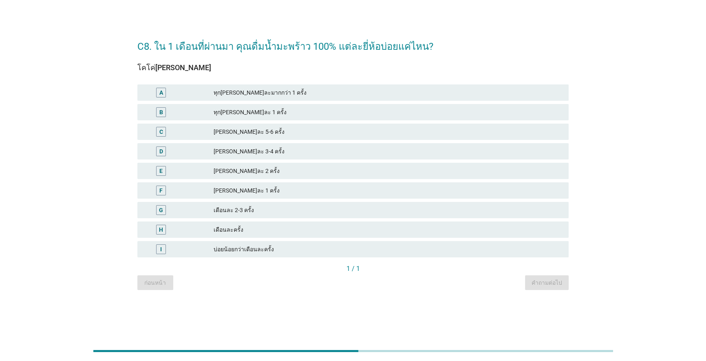
scroll to position [0, 0]
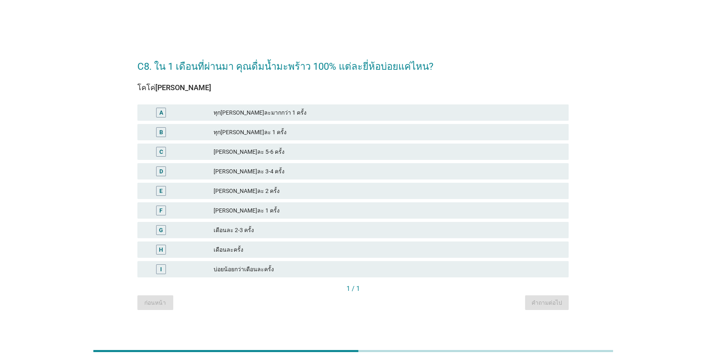
click at [206, 212] on div "F" at bounding box center [179, 211] width 70 height 10
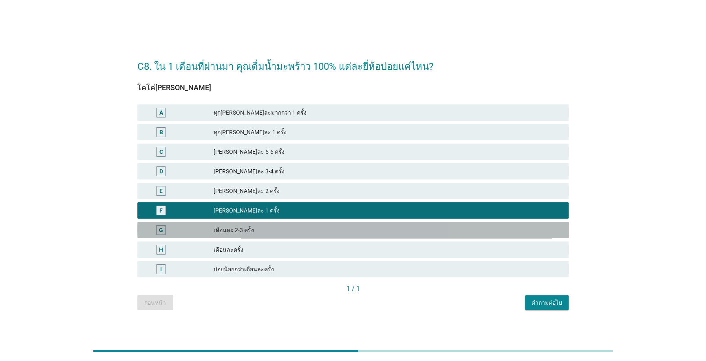
click at [183, 228] on div "G" at bounding box center [179, 230] width 70 height 10
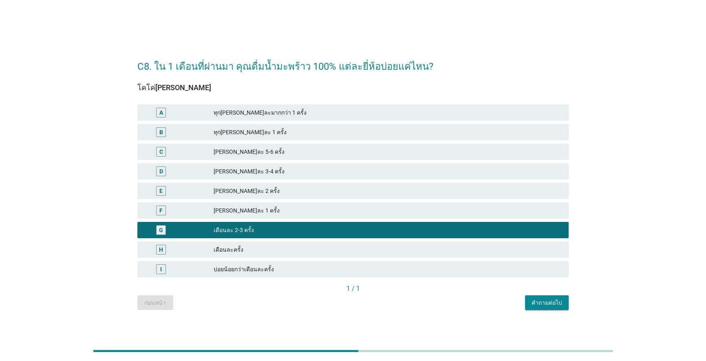
click at [547, 304] on div "คำถามต่อไป" at bounding box center [547, 302] width 31 height 9
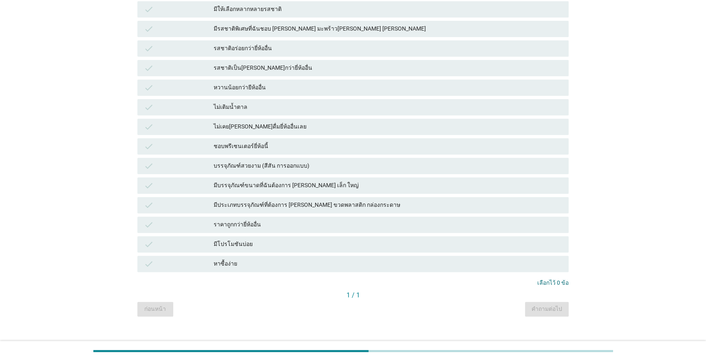
scroll to position [296, 0]
click at [280, 266] on div "หาซื้อง่าย" at bounding box center [388, 264] width 349 height 10
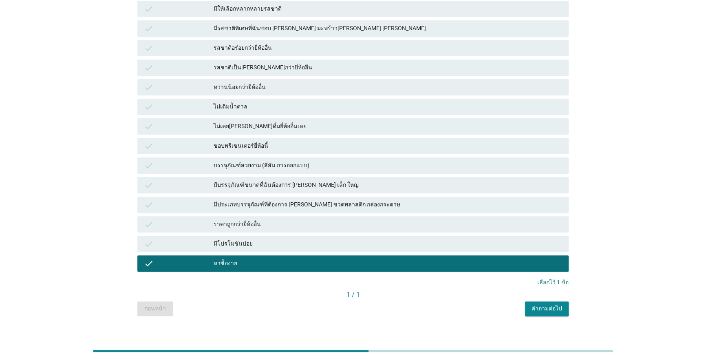
click at [290, 245] on div "มีโปรโมชันบ่อย" at bounding box center [388, 244] width 349 height 10
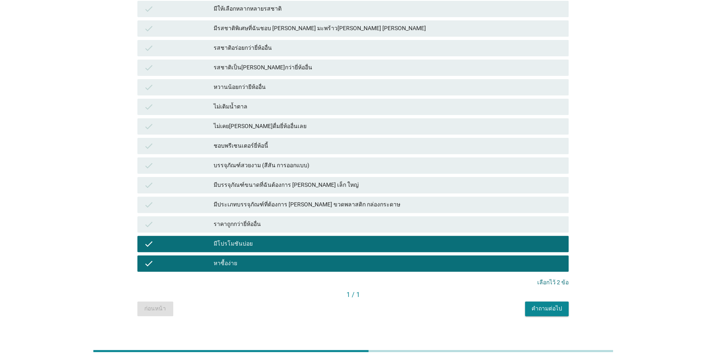
click at [298, 224] on div "ราคาถูกกว่ายี่ห้ออื่น" at bounding box center [388, 224] width 349 height 10
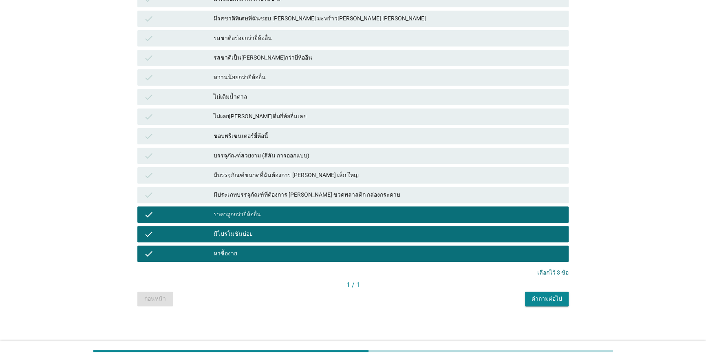
scroll to position [307, 0]
click at [551, 296] on div "คำถามต่อไป" at bounding box center [547, 298] width 31 height 9
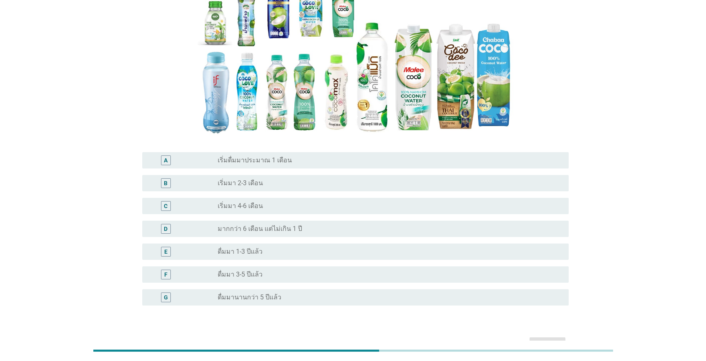
scroll to position [111, 0]
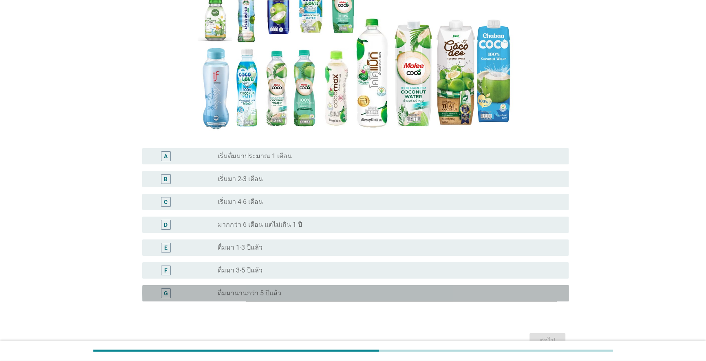
click at [287, 294] on div "radio_button_unchecked ดื่มมานานกว่า 5 ปีแล้ว" at bounding box center [387, 293] width 338 height 8
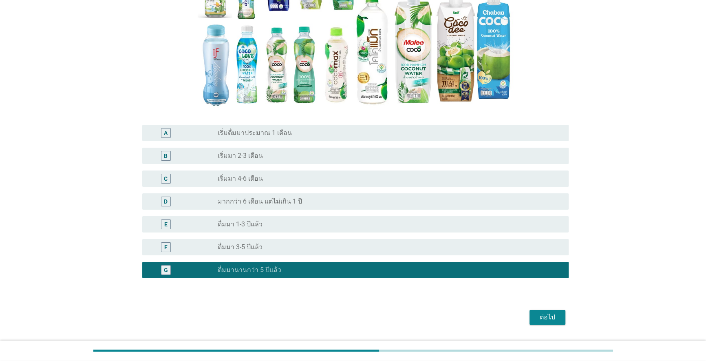
scroll to position [156, 0]
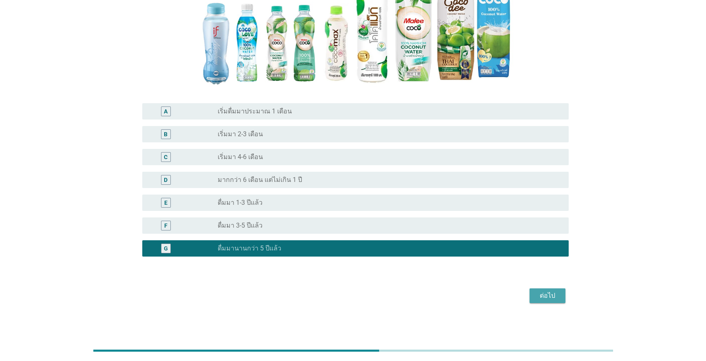
click at [548, 296] on div "ต่อไป" at bounding box center [547, 296] width 23 height 10
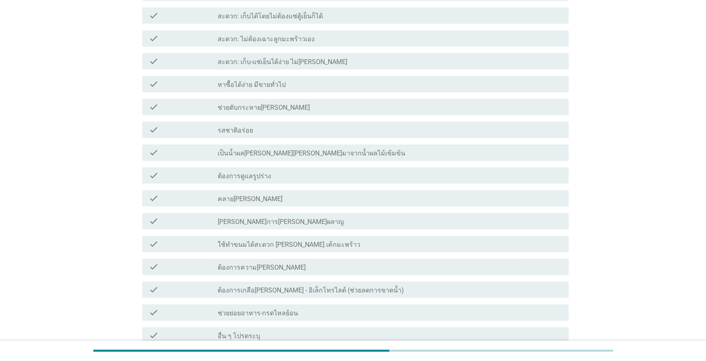
scroll to position [565, 0]
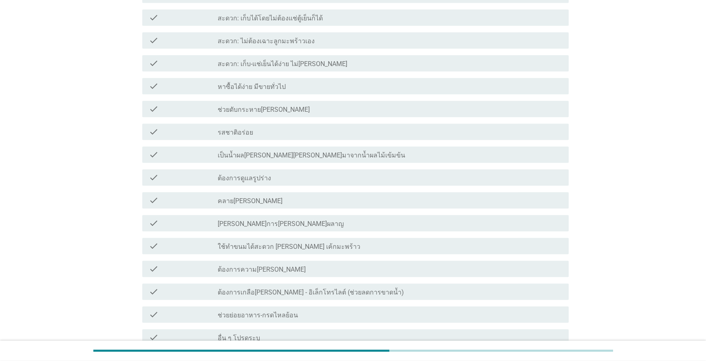
click at [303, 270] on div "check_box_outline_blank ต้องการความ[PERSON_NAME]" at bounding box center [390, 269] width 345 height 10
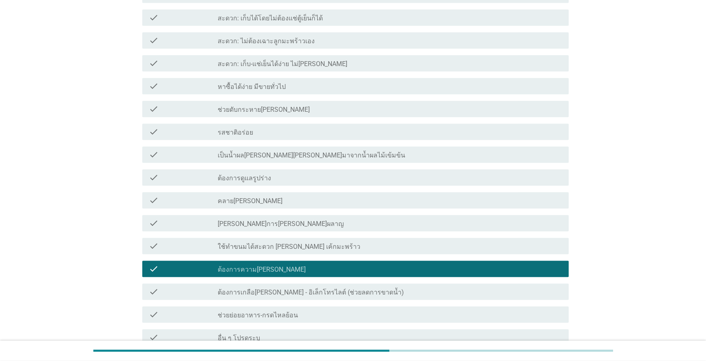
click at [167, 199] on div "check" at bounding box center [183, 200] width 69 height 10
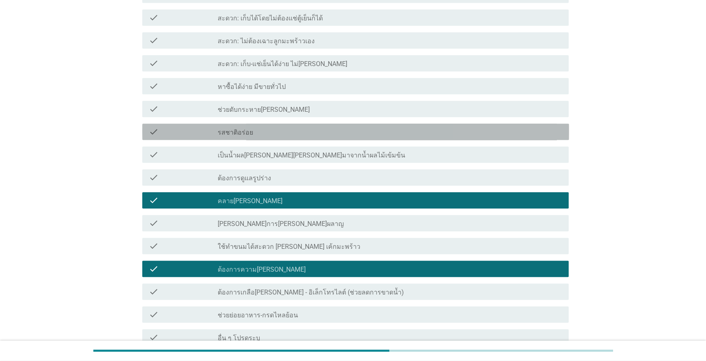
click at [174, 130] on div "check" at bounding box center [183, 132] width 69 height 10
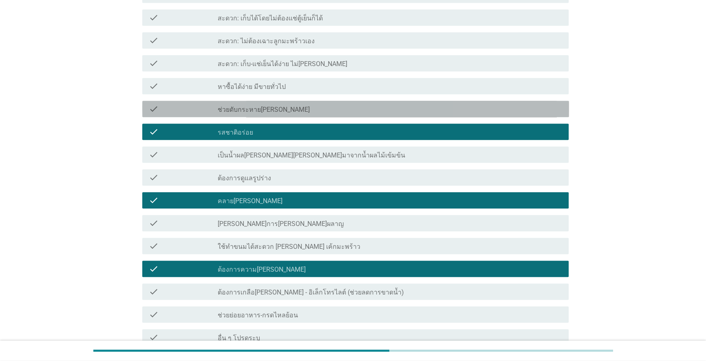
click at [177, 102] on div "check check_box_outline_blank ช่วยดับกระหาย[PERSON_NAME]" at bounding box center [355, 109] width 427 height 16
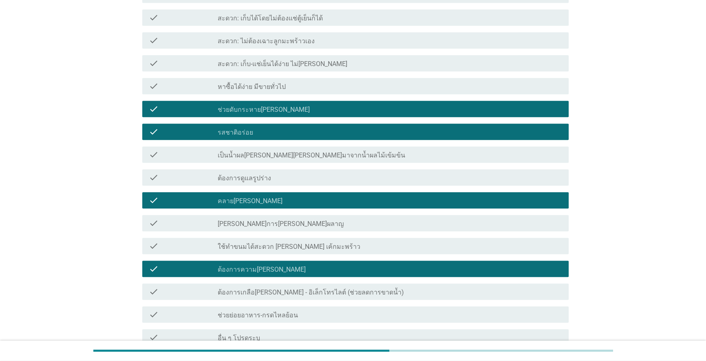
click at [177, 80] on div "check check_box_outline_blank หาซื้อได้ง่าย มีขายทั่วไป" at bounding box center [355, 86] width 427 height 16
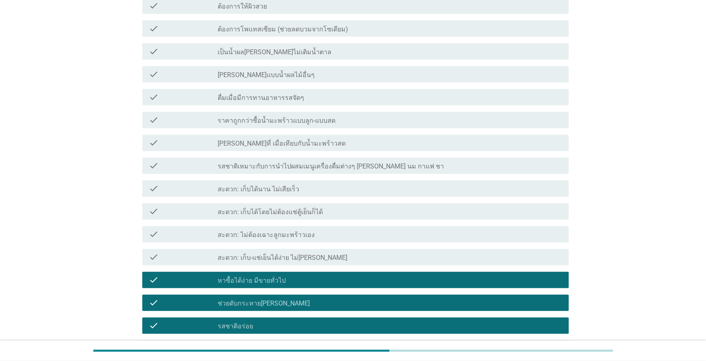
scroll to position [348, 0]
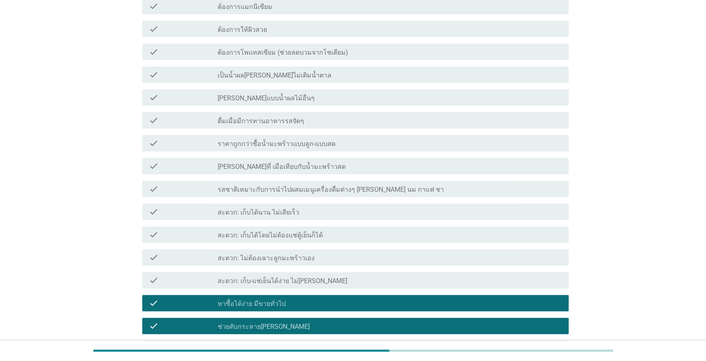
click at [152, 256] on icon "check" at bounding box center [154, 257] width 10 height 10
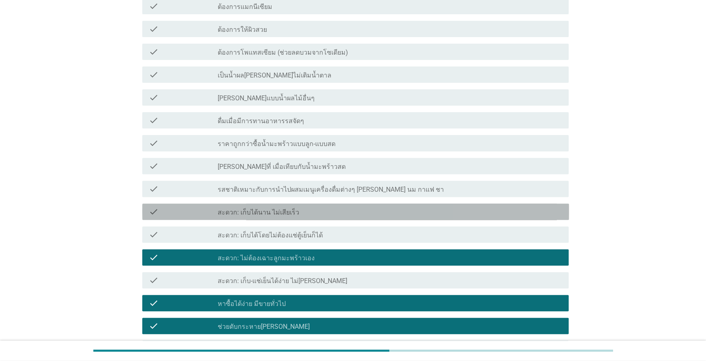
click at [147, 208] on div "check check_box_outline_blank สะดวก: เก็บได้นาน ไม่เสียเร็ว" at bounding box center [355, 211] width 427 height 16
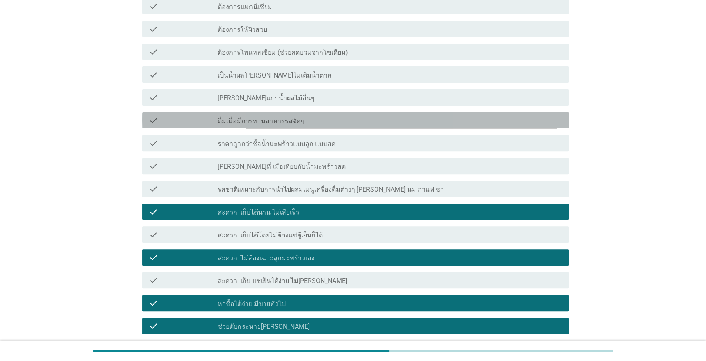
click at [149, 119] on icon "check" at bounding box center [154, 120] width 10 height 10
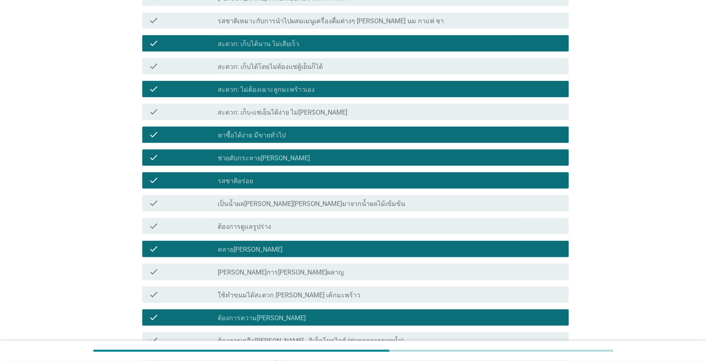
scroll to position [511, 0]
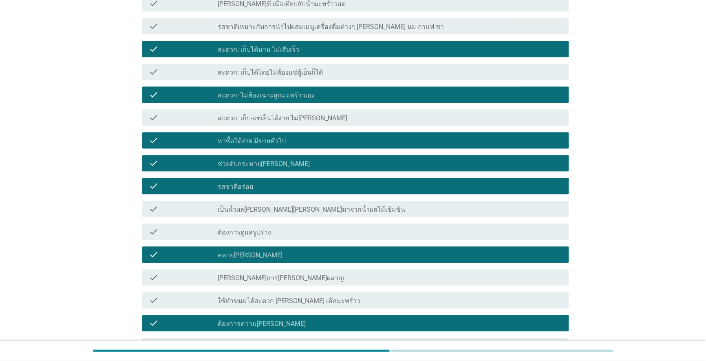
click at [342, 47] on div "check_box_outline_blank สะดวก: เก็บได้นาน ไม่เสียเร็ว" at bounding box center [390, 49] width 345 height 10
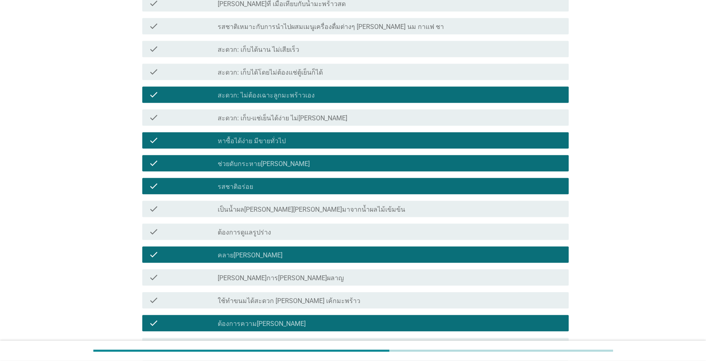
click at [345, 95] on div "check_box_outline_blank สะดวก: ไม่ต้องเฉาะลูกมะพร้าวเอง" at bounding box center [390, 95] width 345 height 10
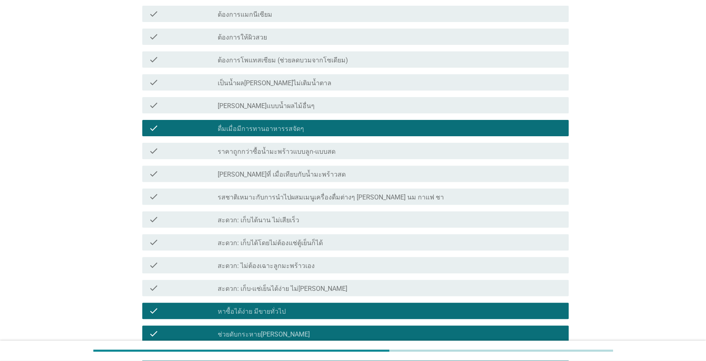
scroll to position [190, 0]
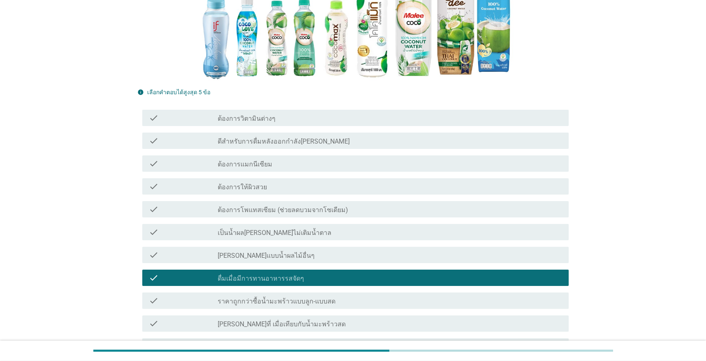
click at [382, 281] on div "check_box_outline_blank ดื่มเมื่อมีการทานอาหารรสจัดๆ" at bounding box center [390, 278] width 345 height 10
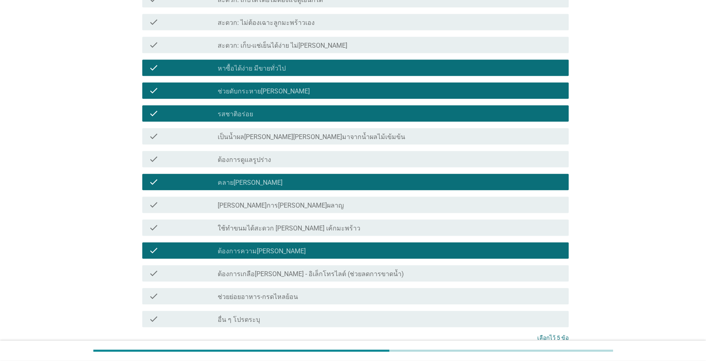
scroll to position [656, 0]
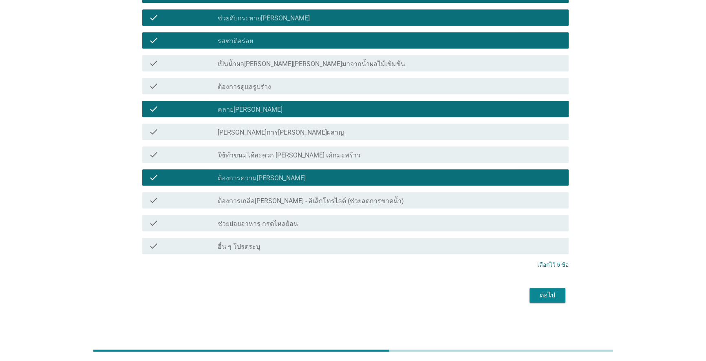
click at [546, 294] on div "ต่อไป" at bounding box center [547, 295] width 23 height 10
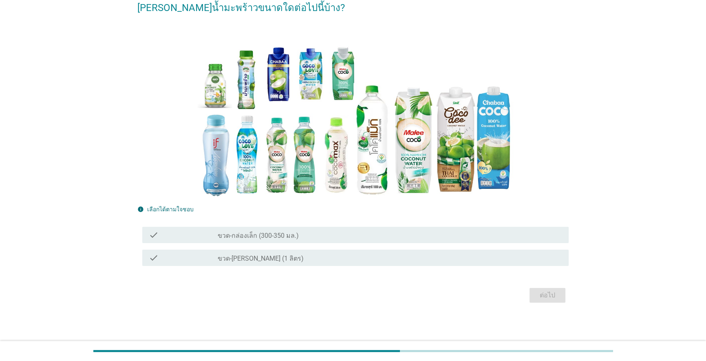
scroll to position [0, 0]
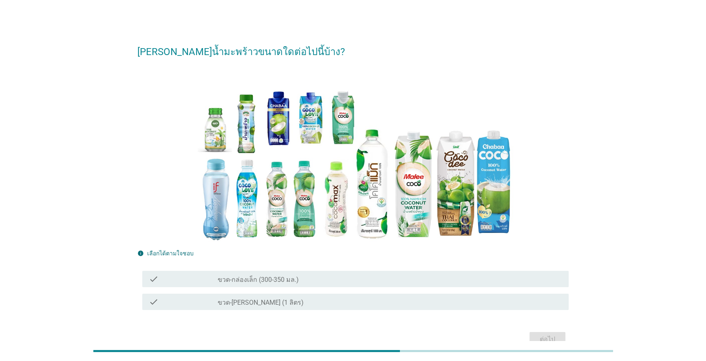
click at [343, 279] on div "check_box_outline_blank ขวด-กล่องเล็ก (300-350 มล.)" at bounding box center [390, 279] width 345 height 10
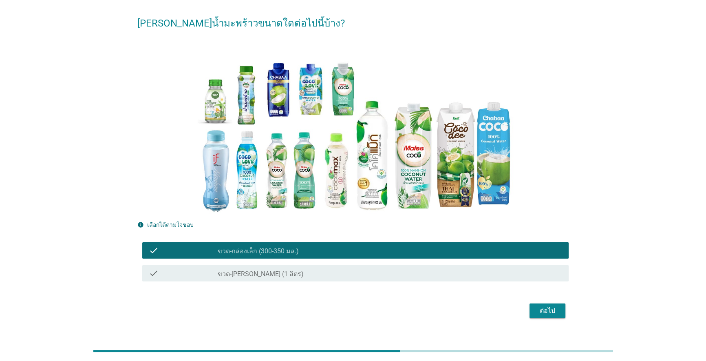
scroll to position [44, 0]
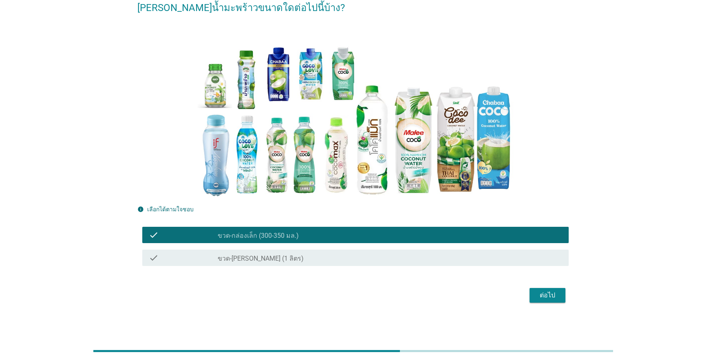
click at [539, 293] on div "ต่อไป" at bounding box center [547, 295] width 23 height 10
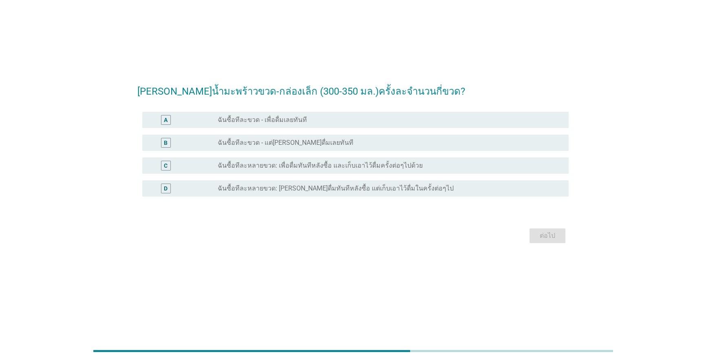
scroll to position [0, 0]
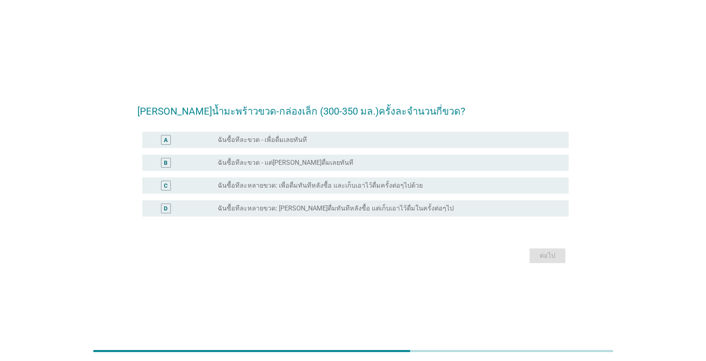
click at [379, 181] on label "ฉันซื้อทีละหลายขวด: เพื่อดื่มทันทีหลังซื้อ และเก็บเอาไว้ดื่มครั้งต่อๆไปด้วย" at bounding box center [320, 185] width 205 height 8
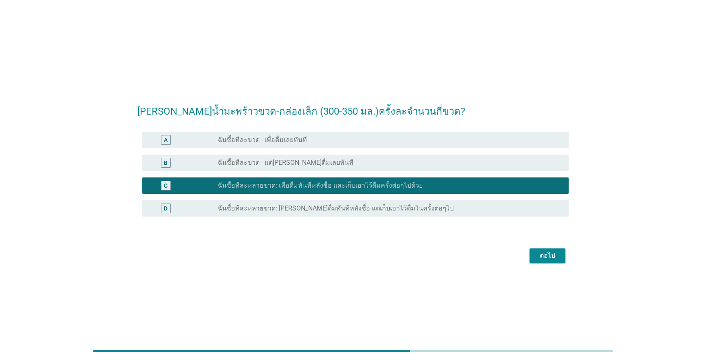
click at [167, 183] on div "C" at bounding box center [166, 185] width 4 height 9
click at [553, 251] on div "ต่อไป" at bounding box center [547, 256] width 23 height 10
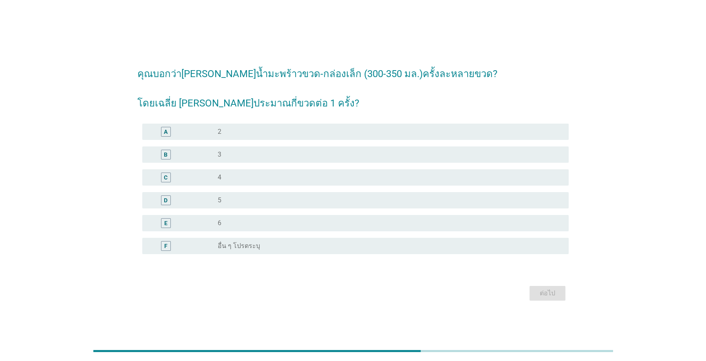
click at [250, 148] on div "B radio_button_unchecked 3" at bounding box center [355, 154] width 427 height 16
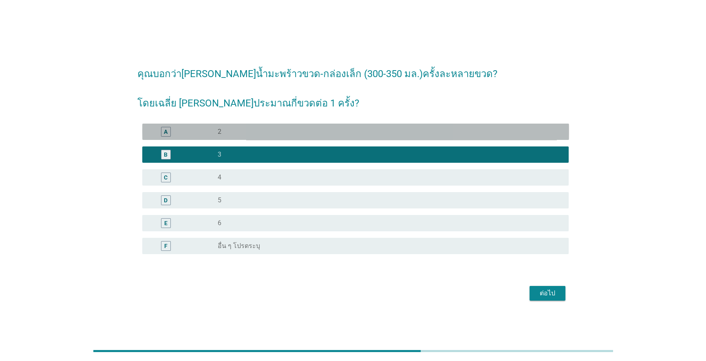
click at [346, 124] on div "A radio_button_unchecked 2" at bounding box center [355, 132] width 427 height 16
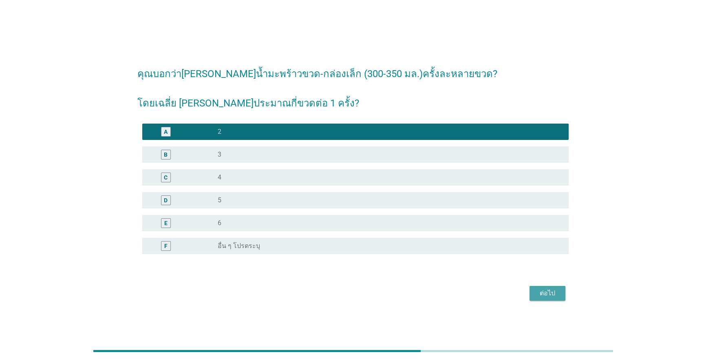
click at [544, 293] on div "ต่อไป" at bounding box center [547, 293] width 23 height 10
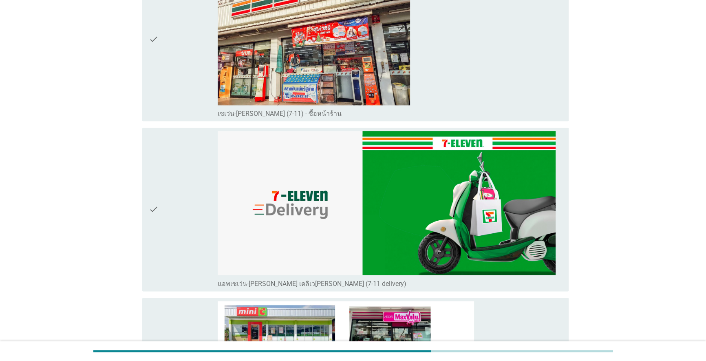
scroll to position [1238, 0]
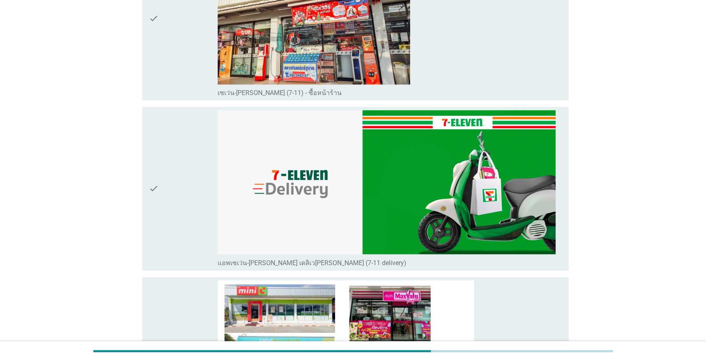
click at [460, 67] on div "check_box_outline_blank เซเว่น-[PERSON_NAME] (7-11) - ซื้อหน้าร้าน" at bounding box center [390, 18] width 345 height 157
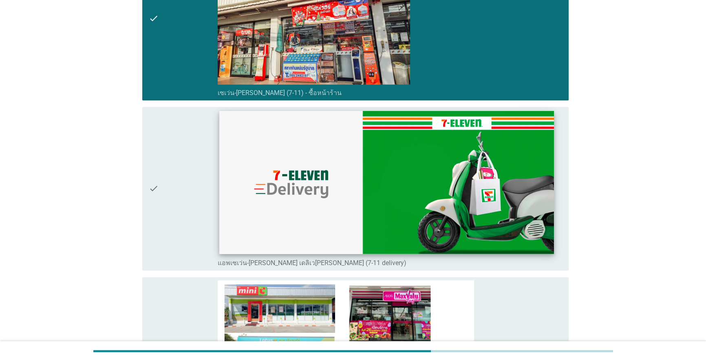
click at [318, 214] on img at bounding box center [386, 182] width 335 height 143
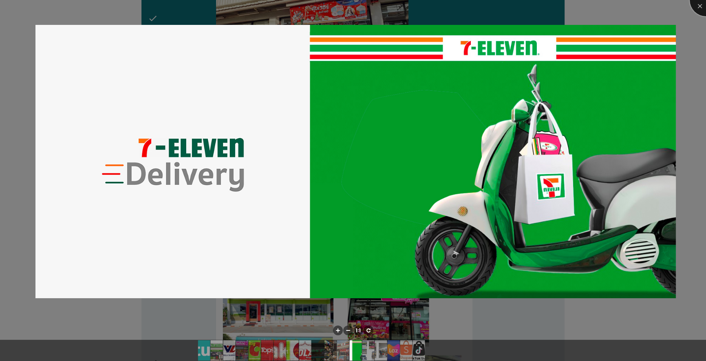
drag, startPoint x: 701, startPoint y: 4, endPoint x: 511, endPoint y: 76, distance: 203.5
click at [701, 4] on div at bounding box center [706, 0] width 33 height 33
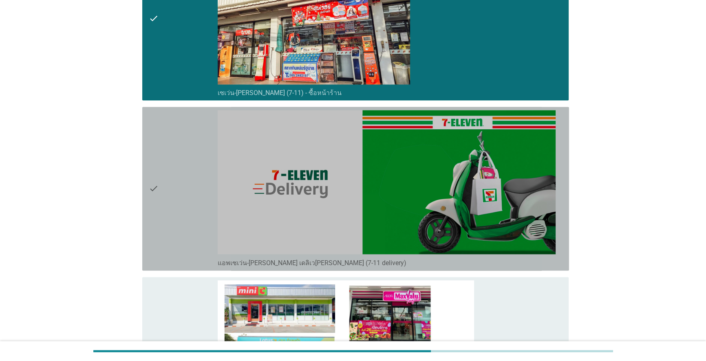
click at [152, 186] on icon "check" at bounding box center [154, 188] width 10 height 157
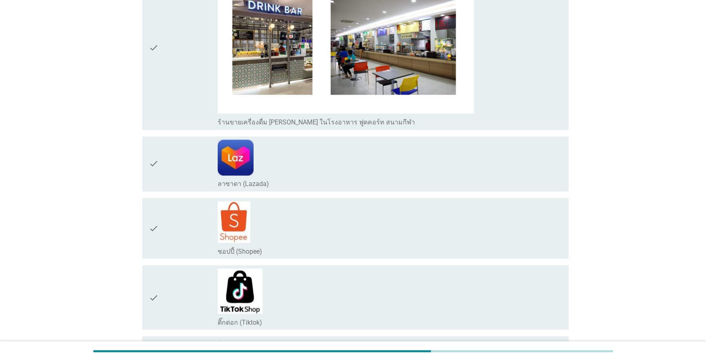
scroll to position [1803, 0]
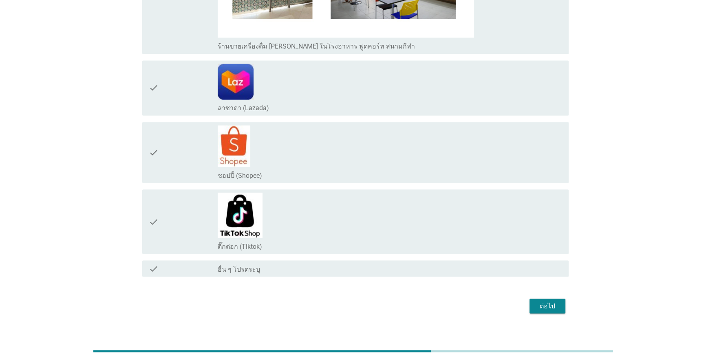
click at [540, 301] on div "ต่อไป" at bounding box center [547, 306] width 23 height 10
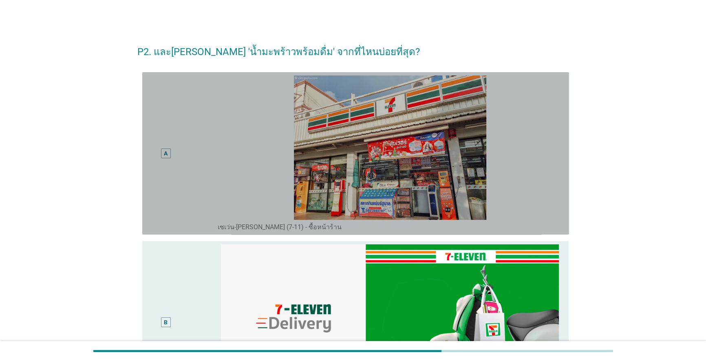
click at [159, 149] on div "A" at bounding box center [166, 153] width 35 height 156
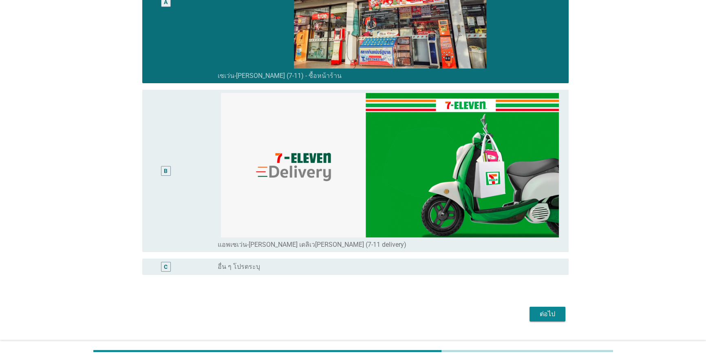
scroll to position [158, 0]
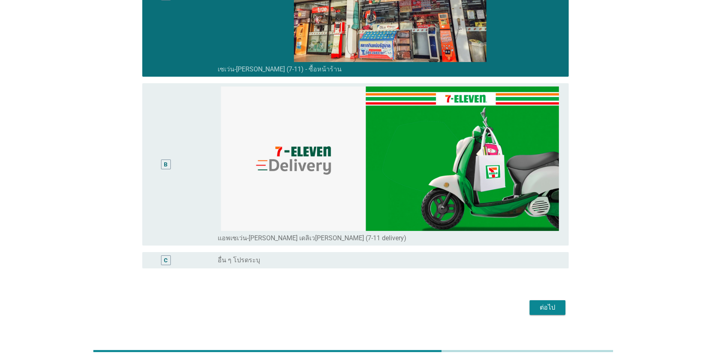
click at [171, 182] on div "B" at bounding box center [166, 164] width 35 height 156
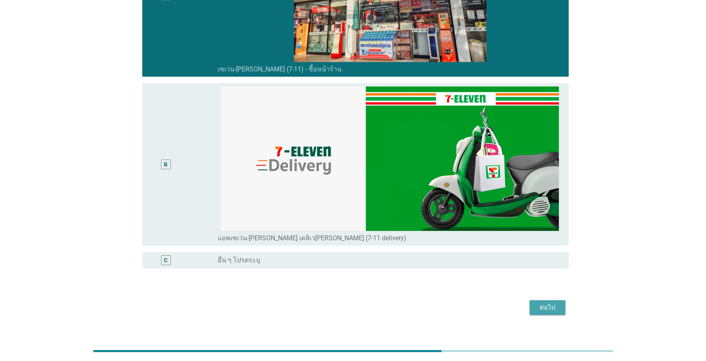
click at [540, 307] on div "ต่อไป" at bounding box center [547, 308] width 23 height 10
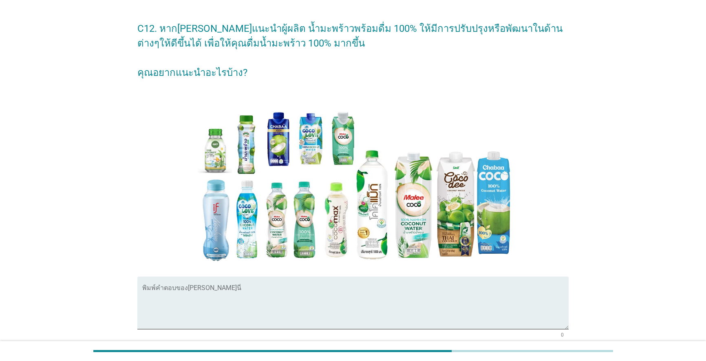
scroll to position [20, 0]
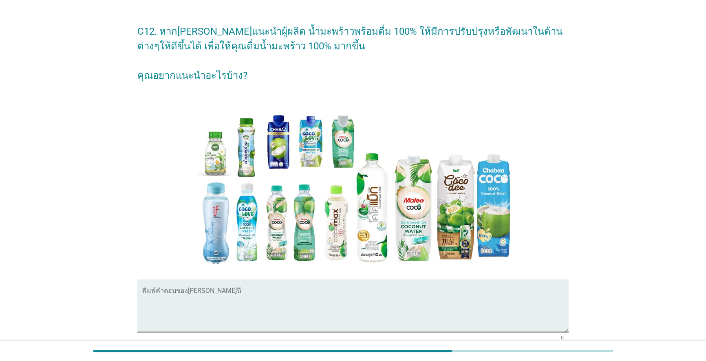
click at [340, 306] on textarea "พิมพ์คำตอบของคุณ ที่นี่" at bounding box center [355, 310] width 427 height 43
type textarea "v"
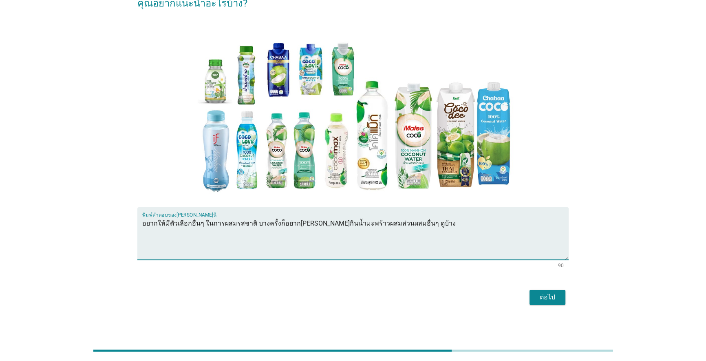
scroll to position [94, 0]
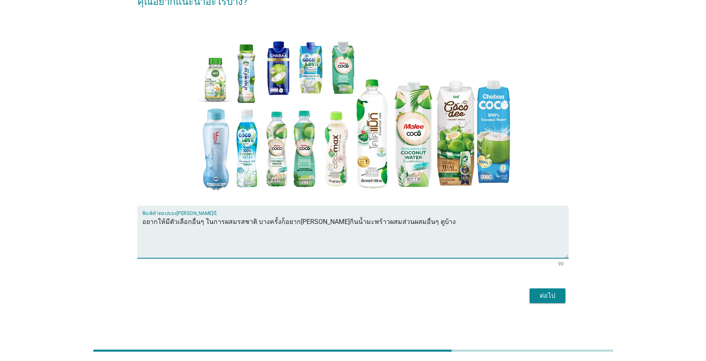
type textarea "อยากให้มีตัวเลือกอื่นๆ ในการผสมรสชาติ บางครั้งก็อยาก[PERSON_NAME]กินน้ำมะพร้าวผ…"
click at [552, 297] on div "ต่อไป" at bounding box center [547, 296] width 23 height 10
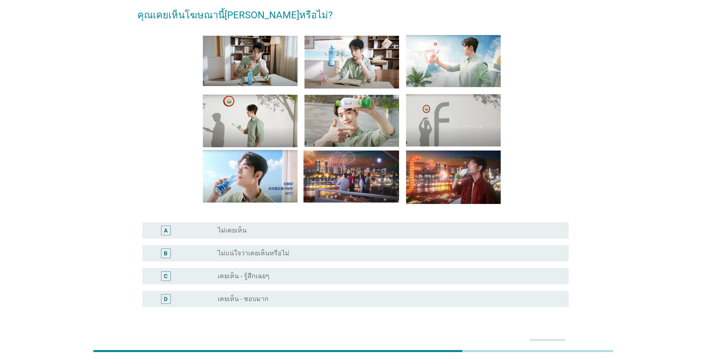
scroll to position [0, 0]
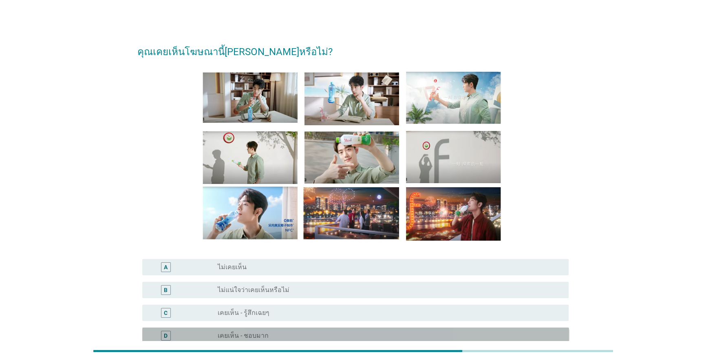
click at [334, 329] on div "D radio_button_unchecked เคยเห็น - ชอบมาก" at bounding box center [355, 335] width 427 height 16
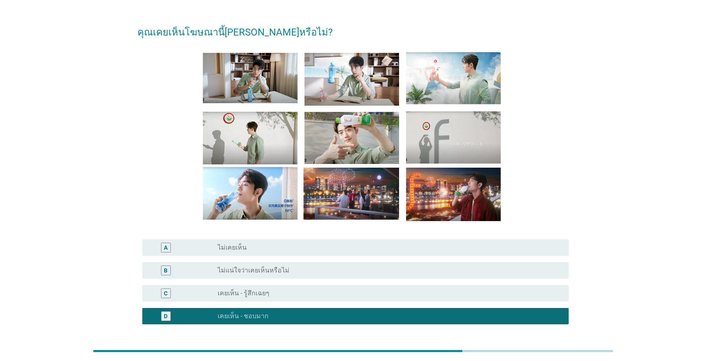
scroll to position [88, 0]
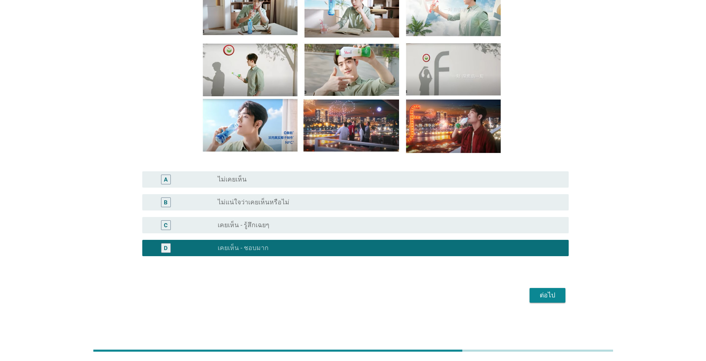
click at [555, 296] on div "ต่อไป" at bounding box center [547, 295] width 23 height 10
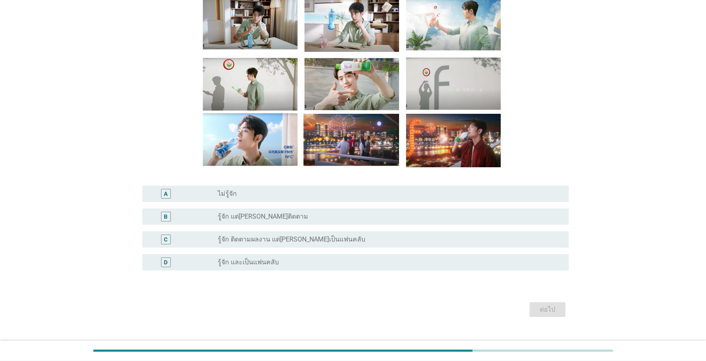
scroll to position [74, 0]
click at [347, 262] on div "radio_button_unchecked รู้จัก และเป็นแฟนคลับ" at bounding box center [387, 262] width 338 height 8
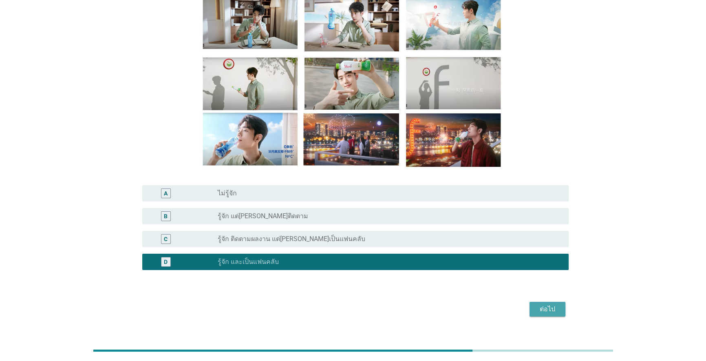
click at [543, 306] on div "ต่อไป" at bounding box center [547, 309] width 23 height 10
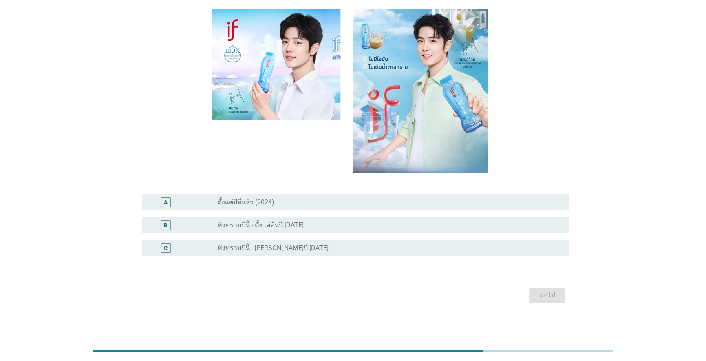
scroll to position [0, 0]
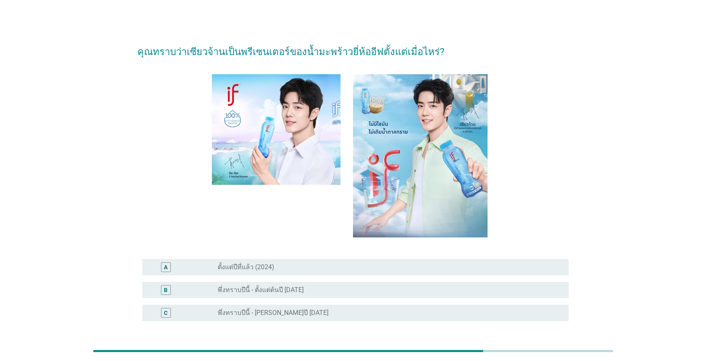
click at [549, 265] on div "radio_button_unchecked ตั้งแต่ปีที่แล้ว (2024)" at bounding box center [387, 267] width 338 height 8
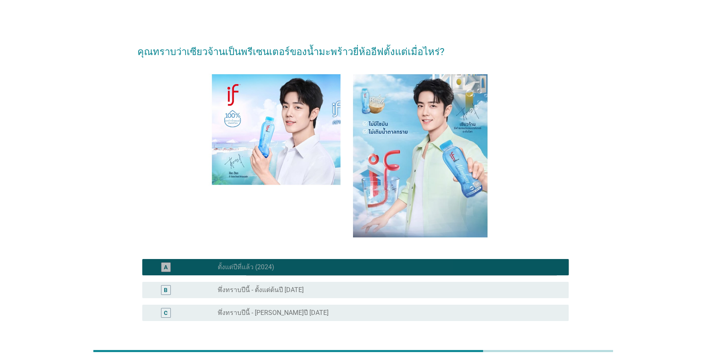
scroll to position [37, 0]
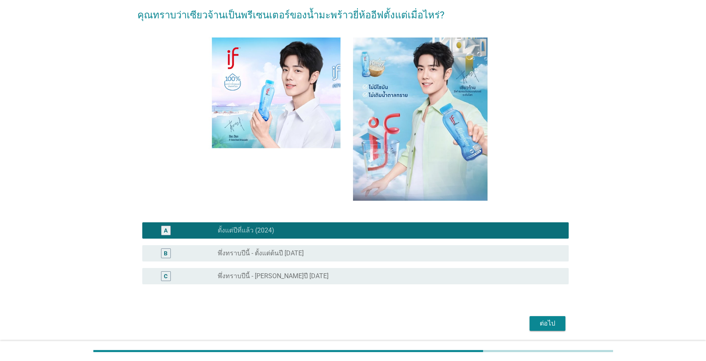
click at [556, 326] on div "ต่อไป" at bounding box center [547, 323] width 23 height 10
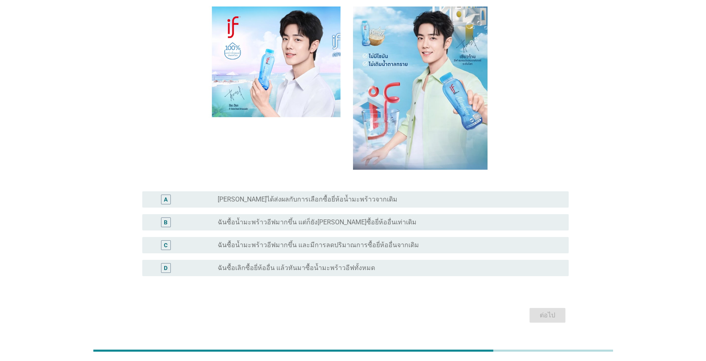
scroll to position [70, 0]
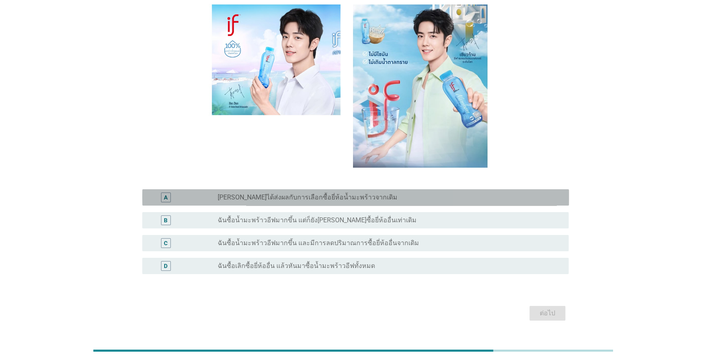
click at [373, 197] on div "radio_button_unchecked [PERSON_NAME]ได้ส่งผลกับการเลือกซื้อยี่ห้อน้ำมะพร้าวจากเ…" at bounding box center [387, 197] width 338 height 8
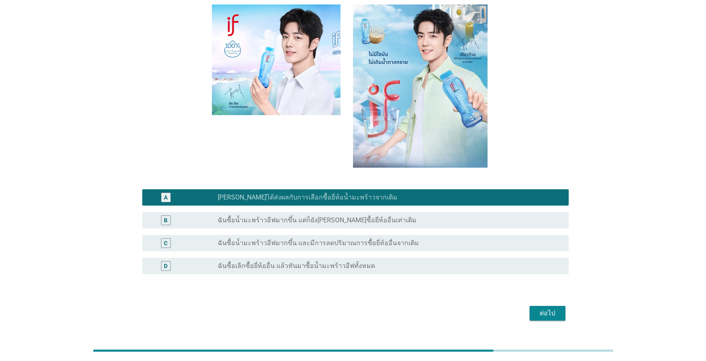
click at [552, 316] on div "ต่อไป" at bounding box center [547, 313] width 23 height 10
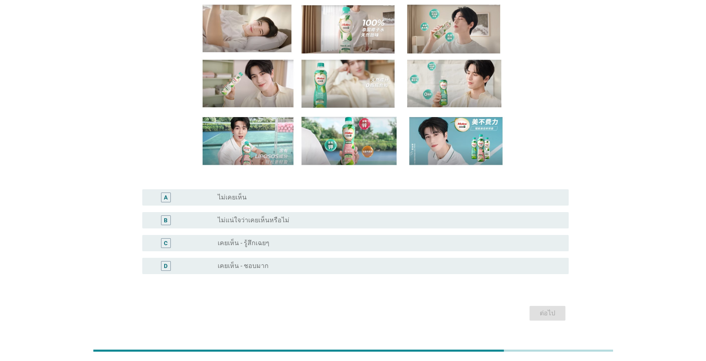
scroll to position [0, 0]
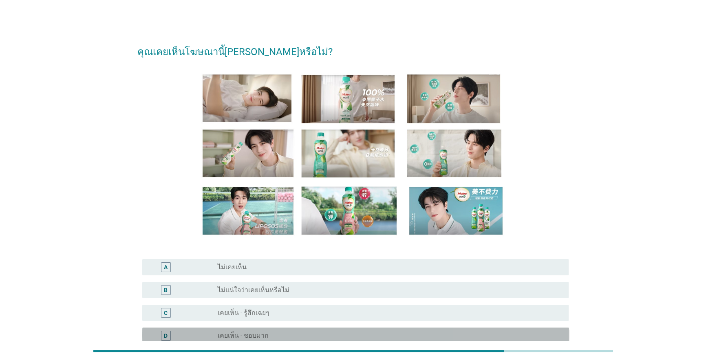
click at [241, 334] on label "เคยเห็น - ชอบมาก" at bounding box center [243, 336] width 51 height 8
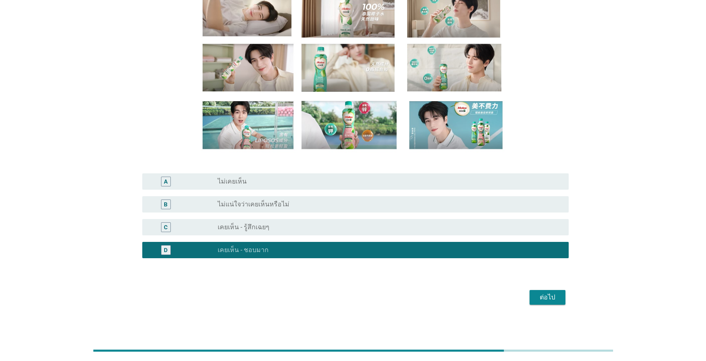
scroll to position [88, 0]
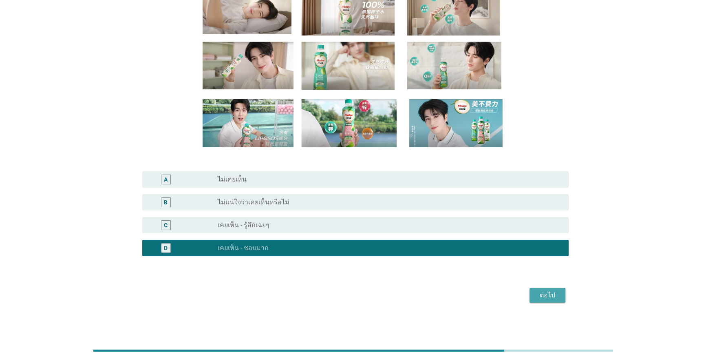
click at [553, 298] on div "ต่อไป" at bounding box center [547, 295] width 23 height 10
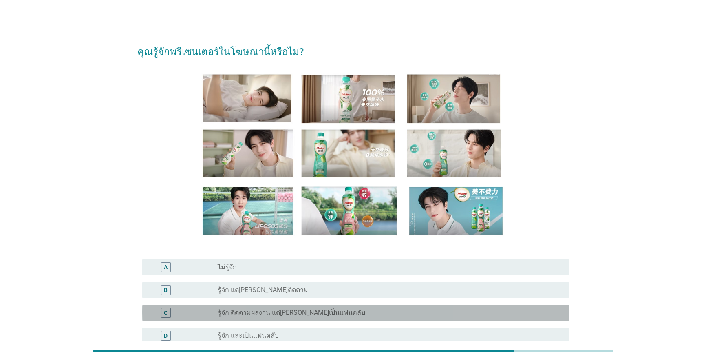
click at [343, 310] on div "radio_button_unchecked รู้จัก ติดตามผลงาน แต่[PERSON_NAME]เป็นแฟนคลับ" at bounding box center [387, 313] width 338 height 8
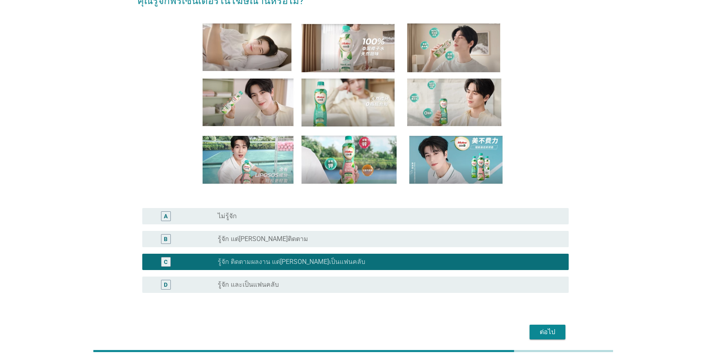
scroll to position [51, 0]
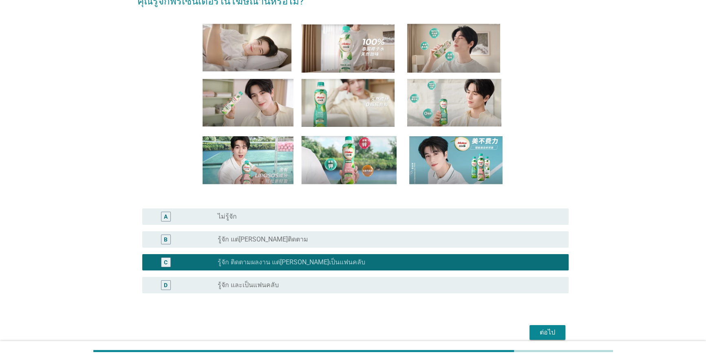
click at [554, 330] on div "ต่อไป" at bounding box center [547, 332] width 23 height 10
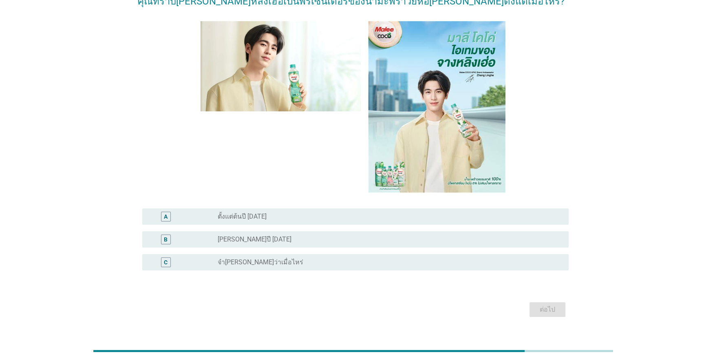
scroll to position [0, 0]
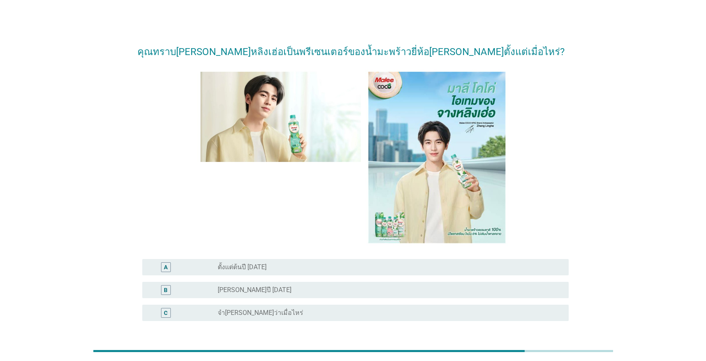
click at [245, 289] on label "[PERSON_NAME]ปี [DATE]" at bounding box center [255, 290] width 74 height 8
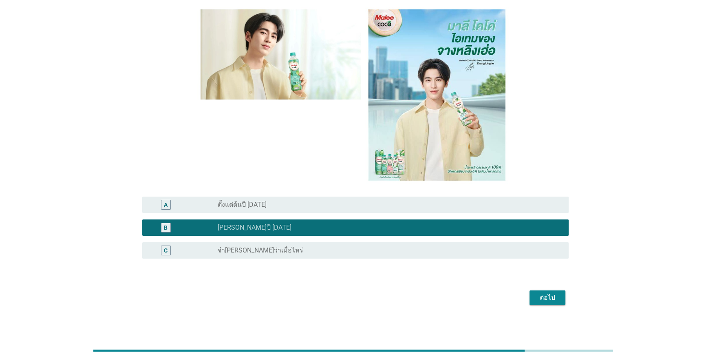
scroll to position [65, 0]
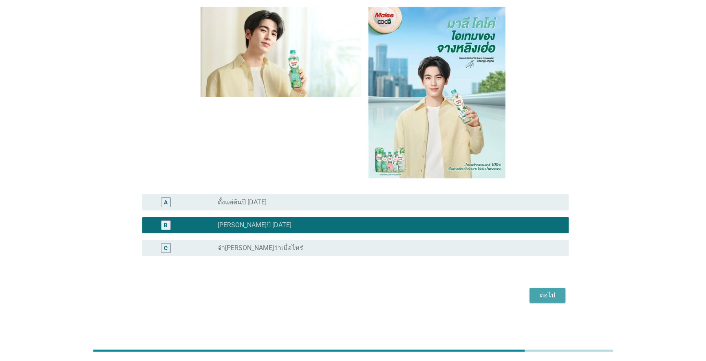
click at [561, 296] on button "ต่อไป" at bounding box center [548, 295] width 36 height 15
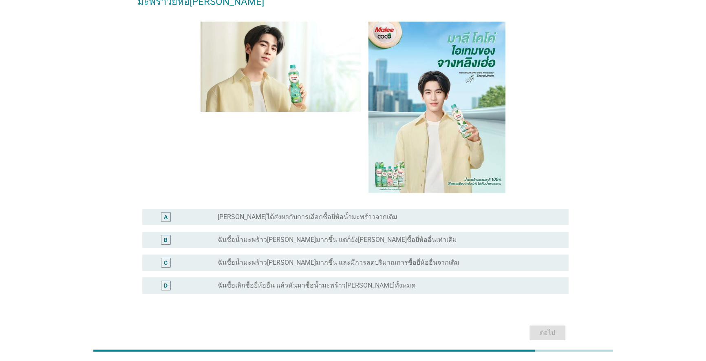
scroll to position [0, 0]
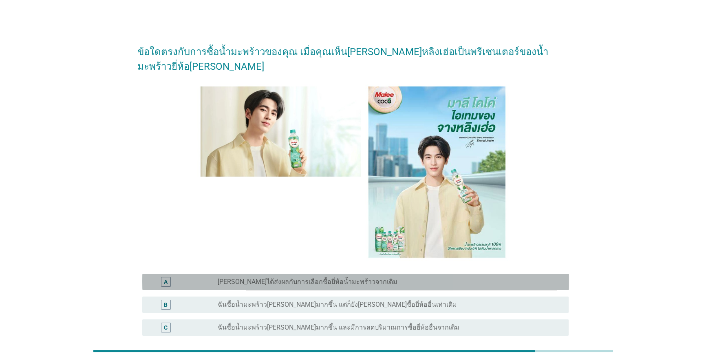
click at [492, 281] on div "radio_button_unchecked [PERSON_NAME]ได้ส่งผลกับการเลือกซื้อยี่ห้อน้ำมะพร้าวจากเ…" at bounding box center [387, 282] width 338 height 8
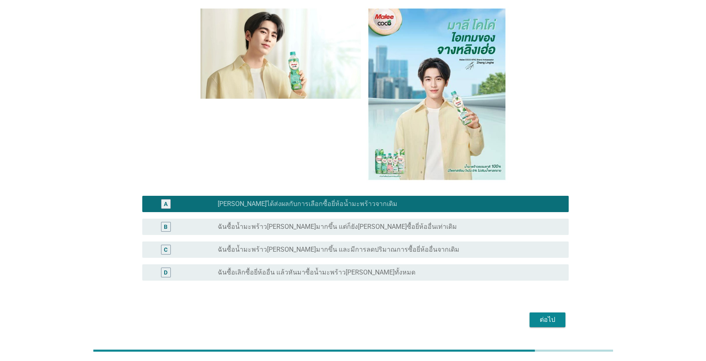
scroll to position [65, 0]
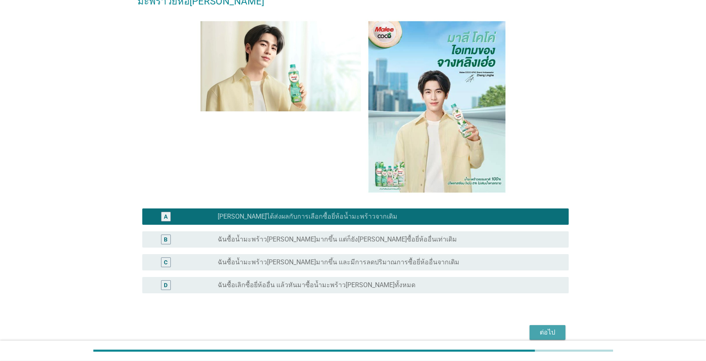
click at [555, 330] on div "ต่อไป" at bounding box center [547, 332] width 23 height 10
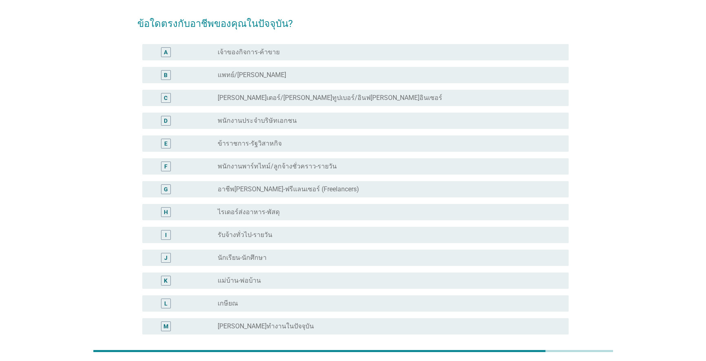
scroll to position [0, 0]
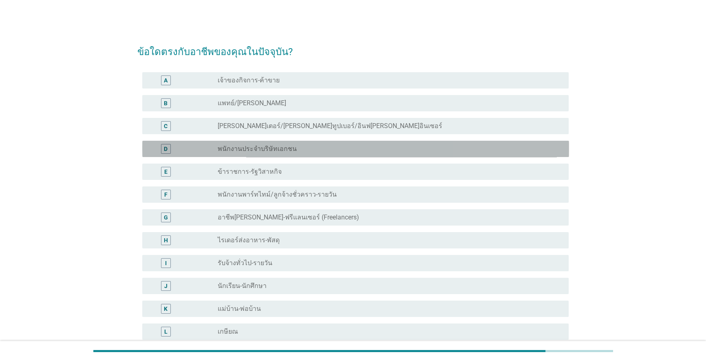
click at [303, 150] on div "radio_button_unchecked พนักงานประจำบริษัทเอกชน" at bounding box center [387, 149] width 338 height 8
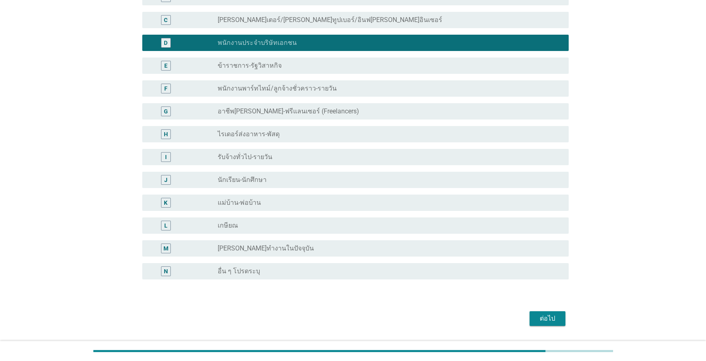
scroll to position [129, 0]
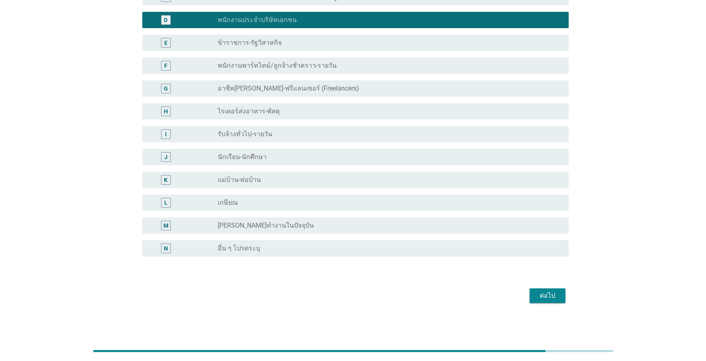
click at [556, 298] on div "ต่อไป" at bounding box center [547, 296] width 23 height 10
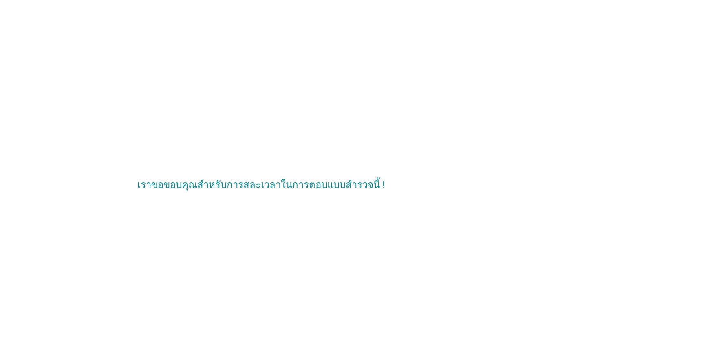
scroll to position [0, 0]
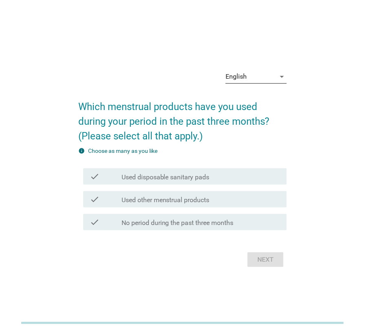
click at [267, 77] on div "English" at bounding box center [250, 76] width 50 height 13
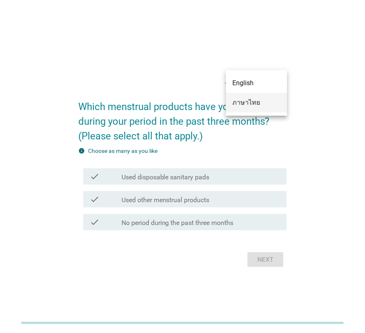
click at [264, 102] on div "ภาษาไทย" at bounding box center [256, 103] width 48 height 10
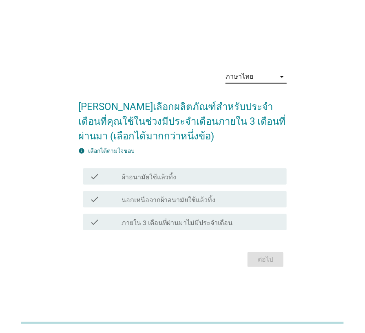
click at [220, 177] on div "check_box_outline_blank ผ้าอนามัยใช้แล้วทิ้ง" at bounding box center [201, 177] width 159 height 10
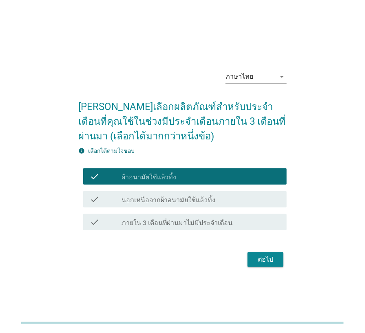
click at [265, 257] on div "ต่อไป" at bounding box center [265, 260] width 23 height 10
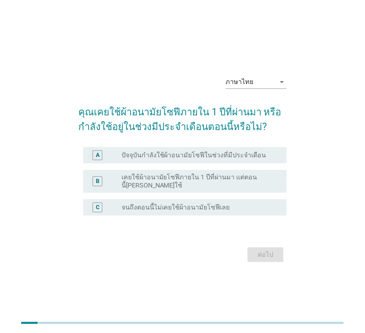
click at [251, 157] on label "ปัจจุบันกำลังใช้ผ้าอนามัยโซฟีในช่วงที่มีประจำเดือน" at bounding box center [194, 155] width 145 height 8
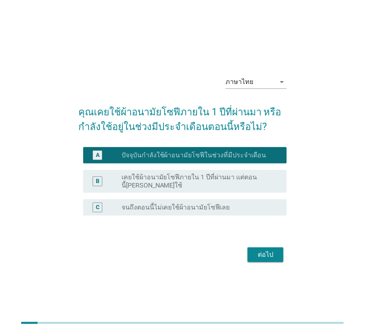
click at [267, 255] on div "ต่อไป" at bounding box center [265, 255] width 23 height 10
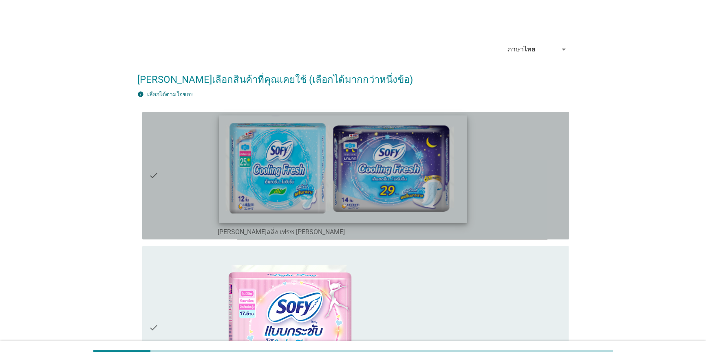
click at [302, 180] on img at bounding box center [343, 168] width 248 height 107
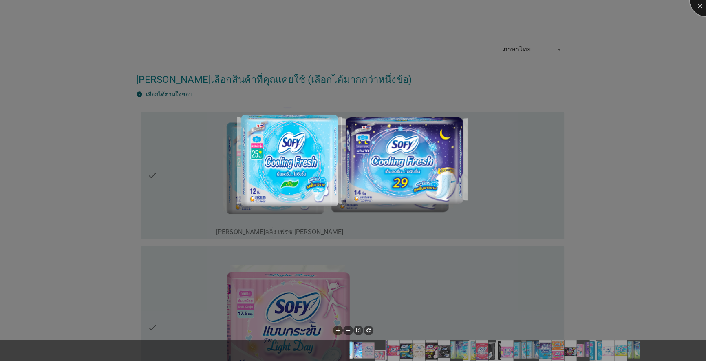
click at [365, 7] on div at bounding box center [706, 0] width 33 height 33
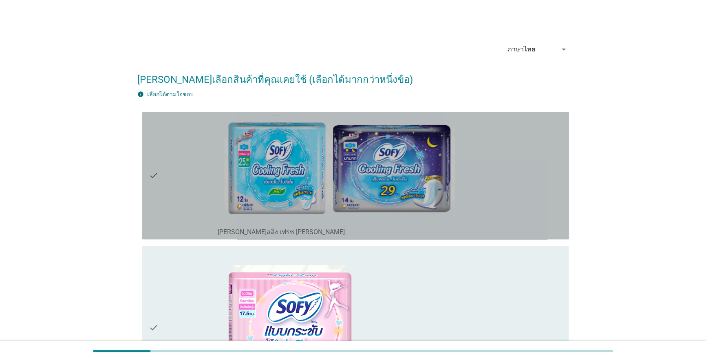
click at [167, 178] on div "check" at bounding box center [183, 175] width 69 height 121
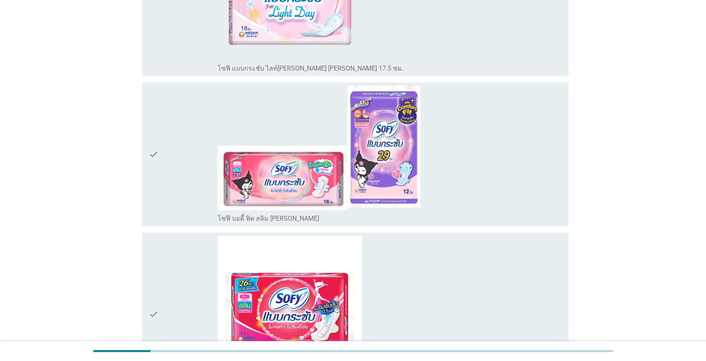
scroll to position [371, 0]
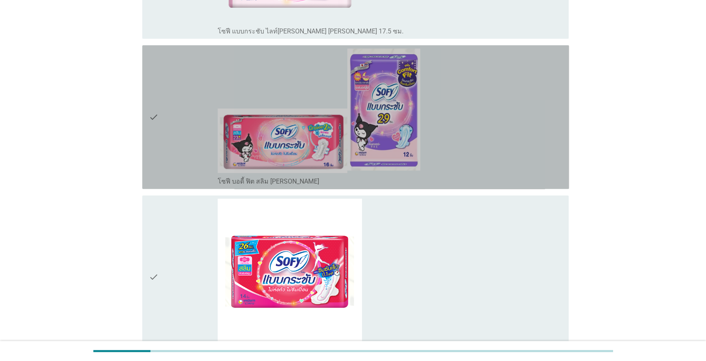
click at [165, 133] on div "check" at bounding box center [183, 117] width 69 height 137
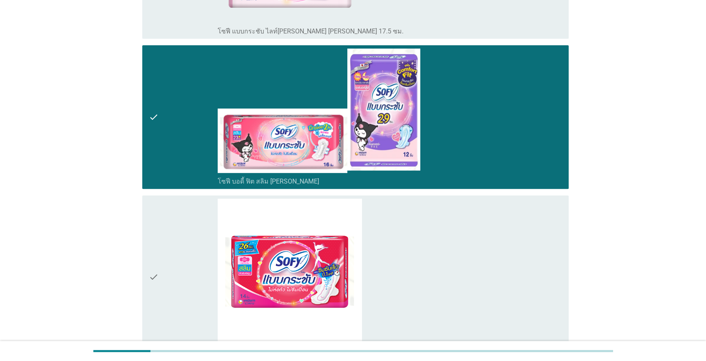
click at [156, 253] on icon "check" at bounding box center [154, 277] width 10 height 157
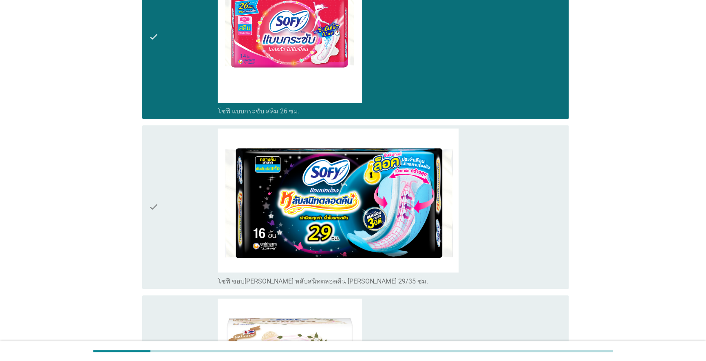
scroll to position [704, 0]
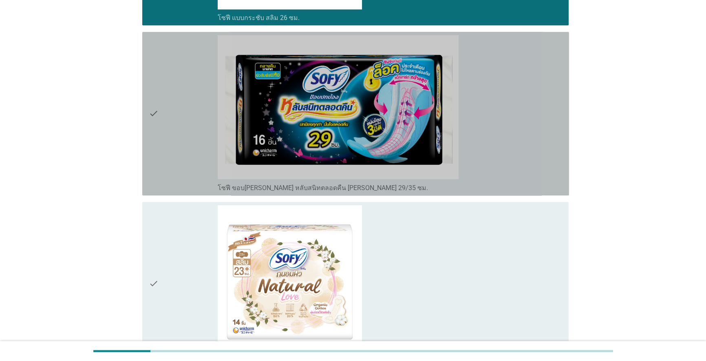
click at [163, 125] on div "check" at bounding box center [183, 113] width 69 height 157
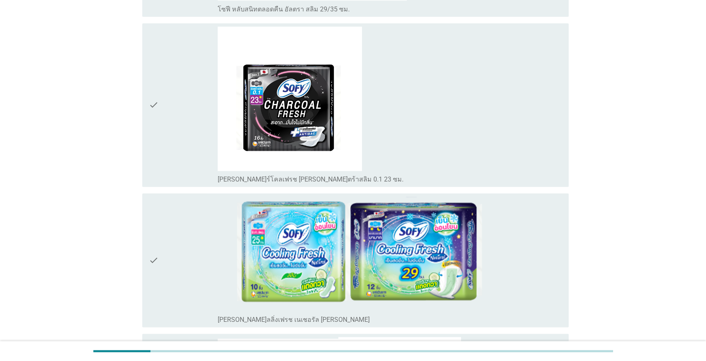
scroll to position [1223, 0]
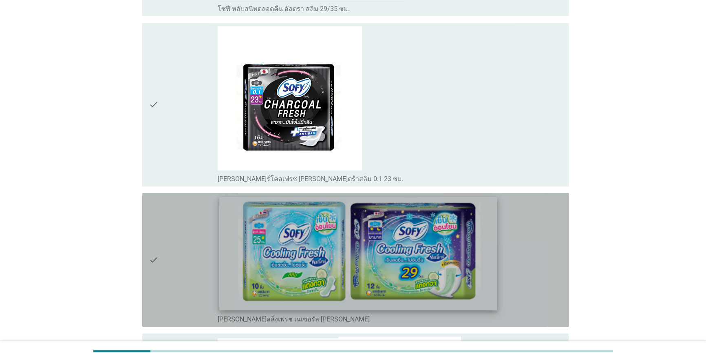
drag, startPoint x: 159, startPoint y: 263, endPoint x: 276, endPoint y: 271, distance: 117.3
click at [160, 263] on div "check" at bounding box center [183, 259] width 69 height 127
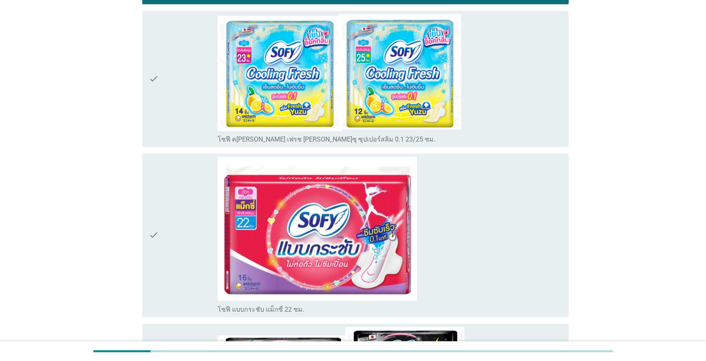
scroll to position [1557, 0]
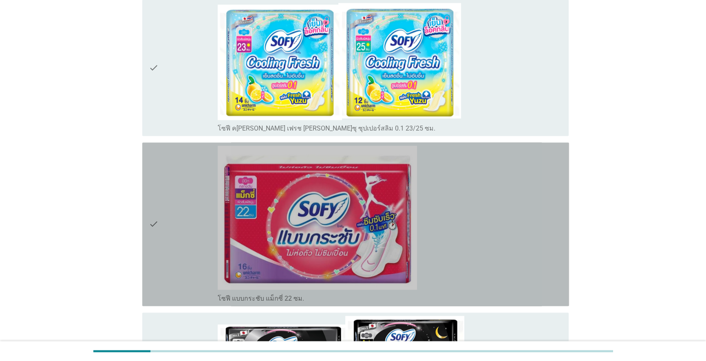
drag, startPoint x: 157, startPoint y: 228, endPoint x: 450, endPoint y: 237, distance: 293.3
click at [157, 228] on icon "check" at bounding box center [154, 224] width 10 height 157
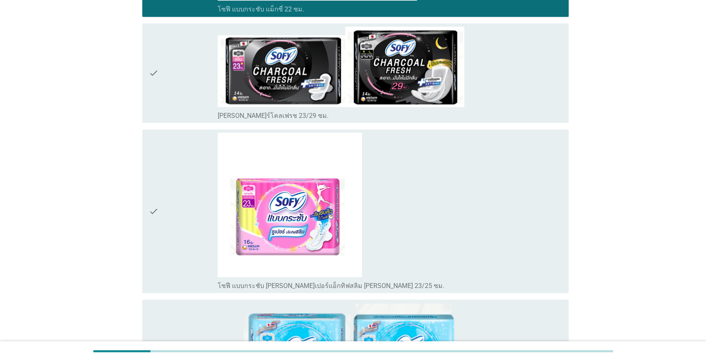
scroll to position [1853, 0]
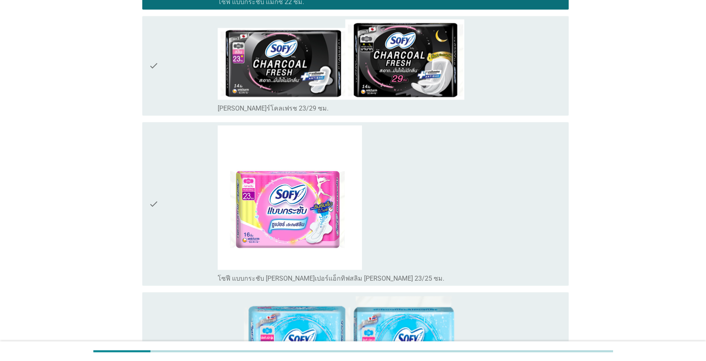
click at [150, 208] on icon "check" at bounding box center [154, 203] width 10 height 157
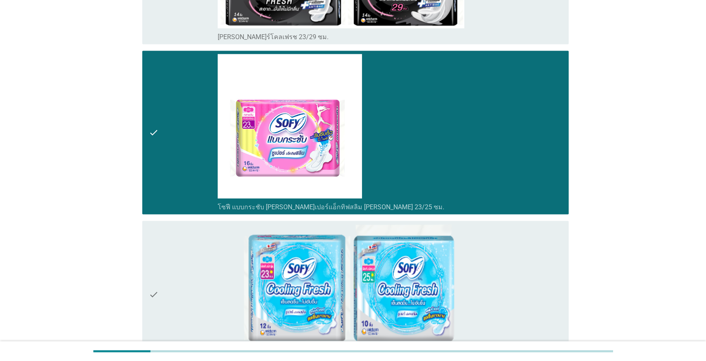
scroll to position [2039, 0]
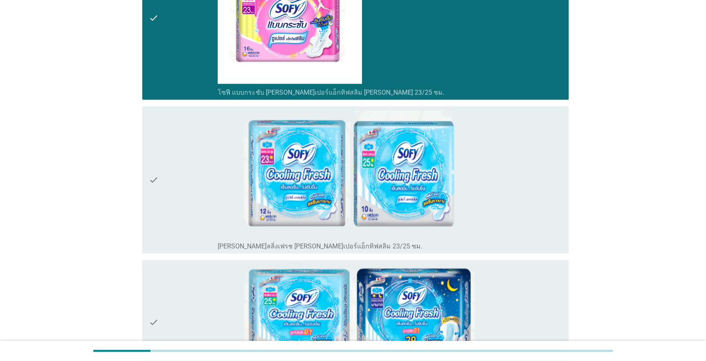
click at [157, 177] on icon "check" at bounding box center [154, 180] width 10 height 141
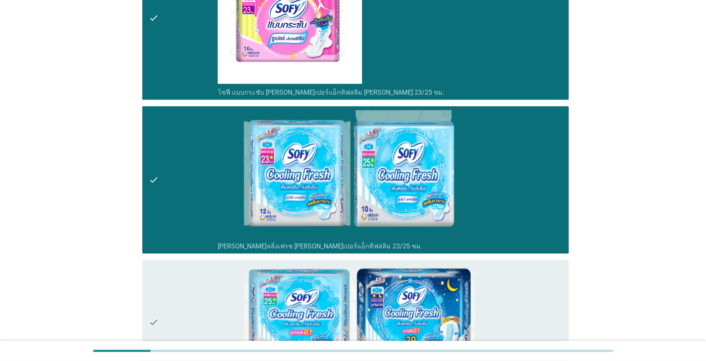
click at [154, 307] on icon "check" at bounding box center [154, 321] width 10 height 117
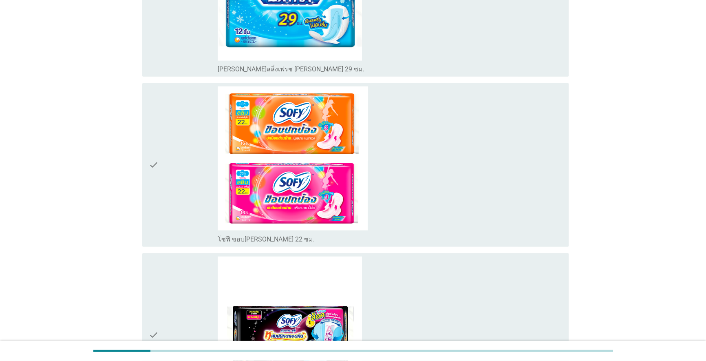
scroll to position [2520, 0]
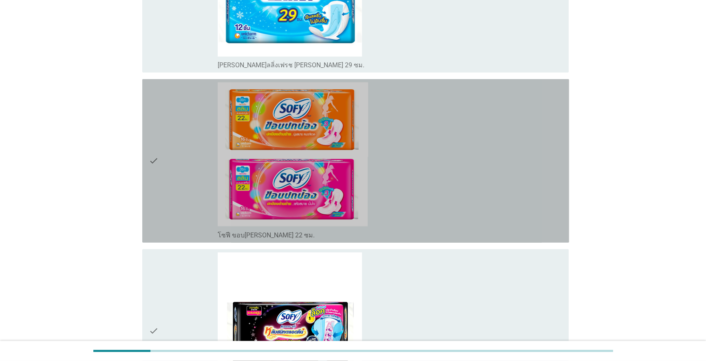
click at [159, 157] on div "check" at bounding box center [183, 160] width 69 height 157
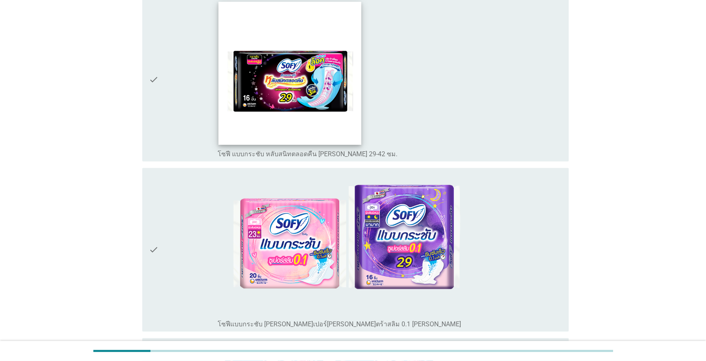
scroll to position [2780, 0]
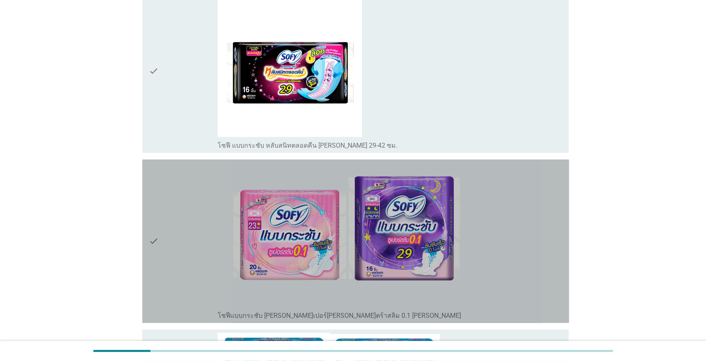
click at [158, 237] on icon "check" at bounding box center [154, 241] width 10 height 157
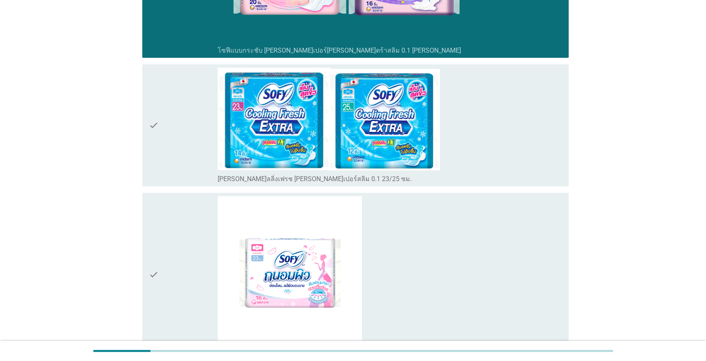
scroll to position [3151, 0]
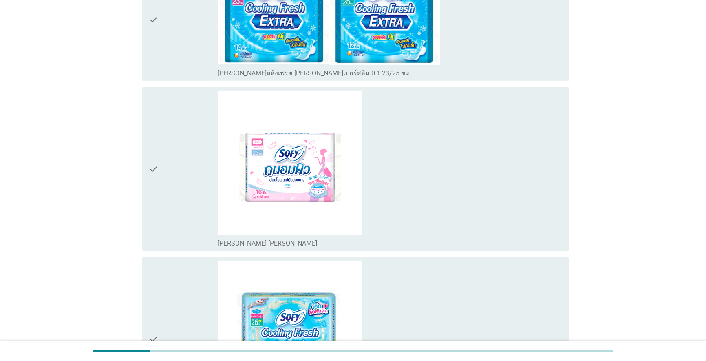
click at [157, 178] on icon "check" at bounding box center [154, 169] width 10 height 157
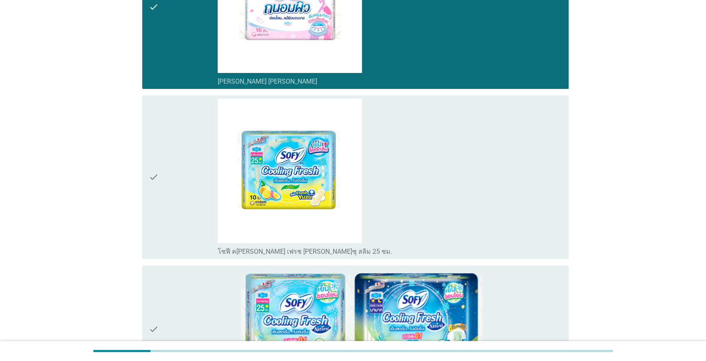
scroll to position [3410, 0]
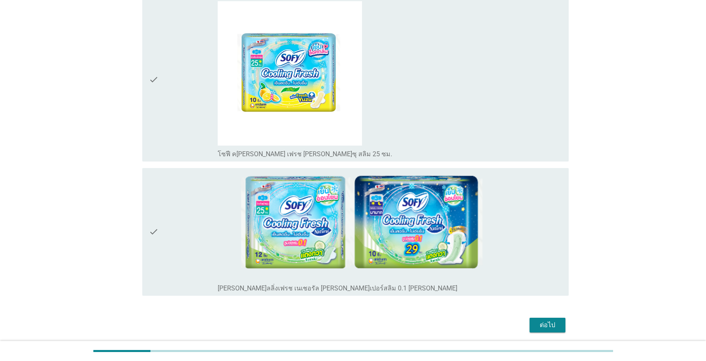
click at [150, 228] on icon "check" at bounding box center [154, 231] width 10 height 121
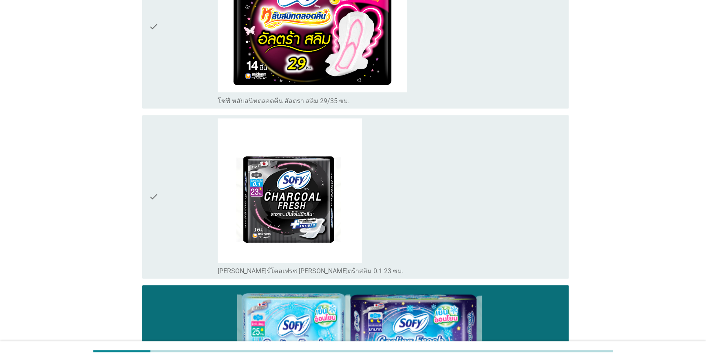
scroll to position [1018, 0]
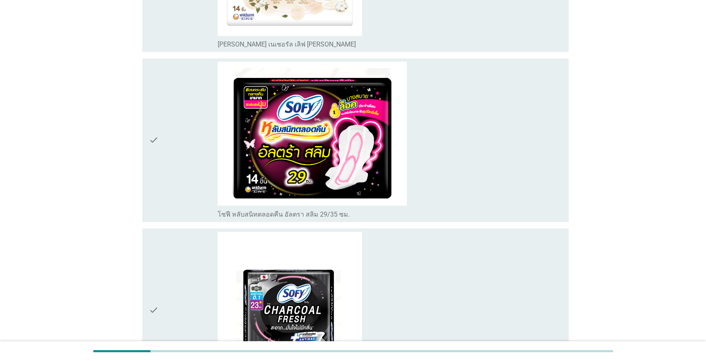
click at [159, 136] on div "check" at bounding box center [183, 140] width 69 height 157
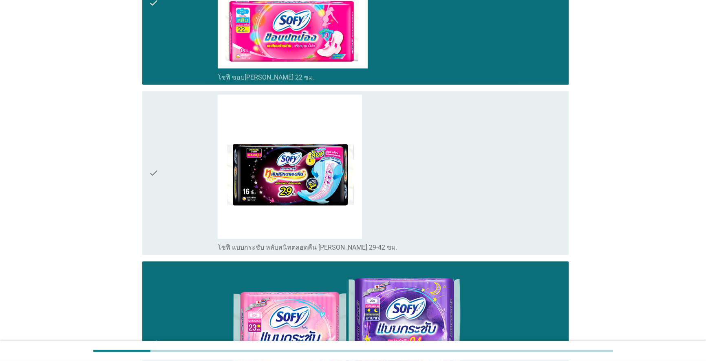
scroll to position [2731, 0]
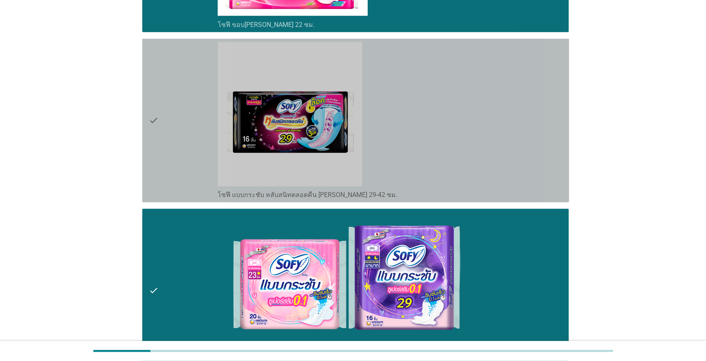
click at [145, 119] on div "check check_box_outline_blank โซฟี แบบกระชับ หลับสนิทตลอดคืน ซีรีส์ 29-42 ซม." at bounding box center [355, 121] width 427 height 164
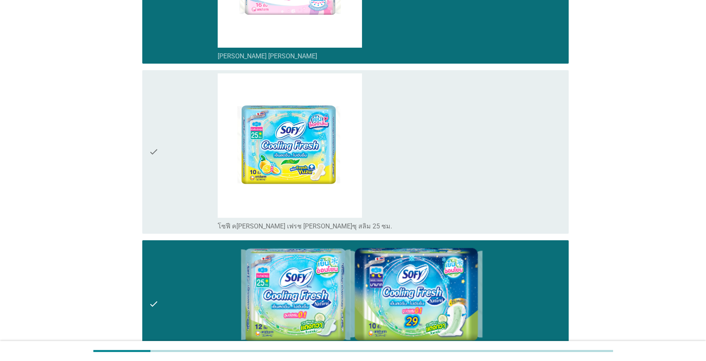
scroll to position [3419, 0]
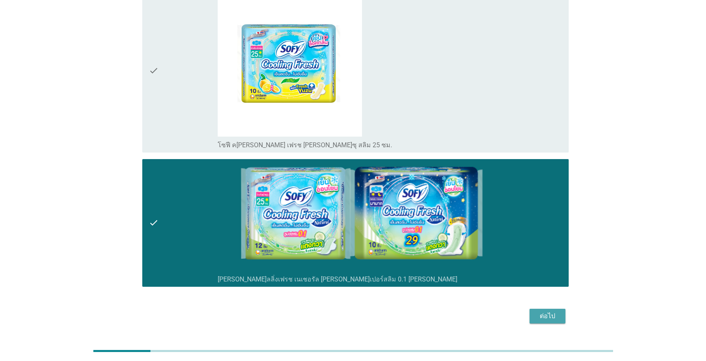
click at [365, 315] on div "ต่อไป" at bounding box center [547, 316] width 23 height 10
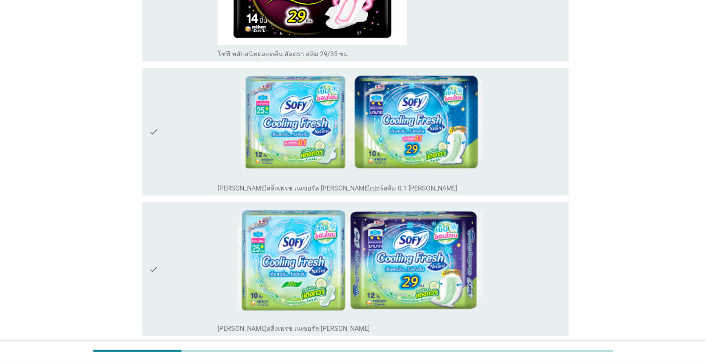
scroll to position [2223, 0]
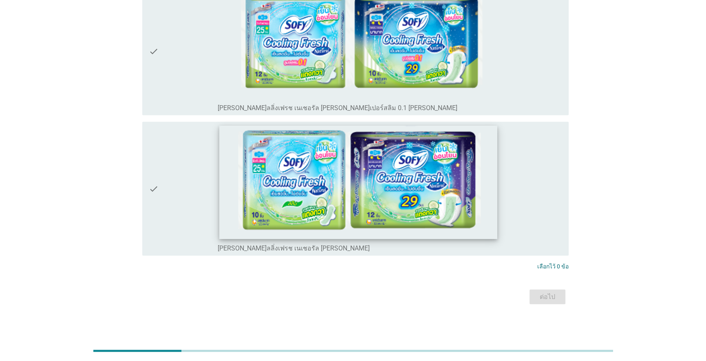
click at [150, 187] on icon "check" at bounding box center [154, 188] width 10 height 127
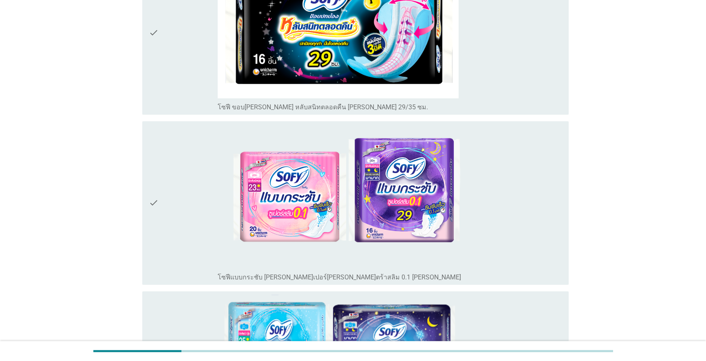
scroll to position [295, 0]
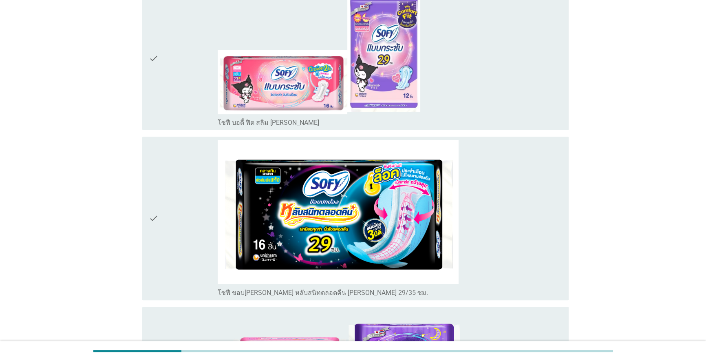
click at [152, 216] on icon "check" at bounding box center [154, 218] width 10 height 157
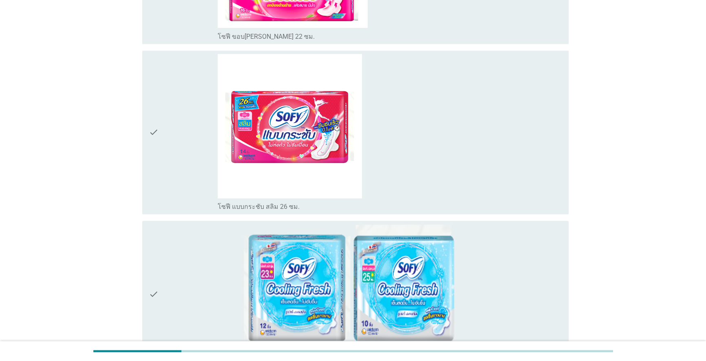
scroll to position [1334, 0]
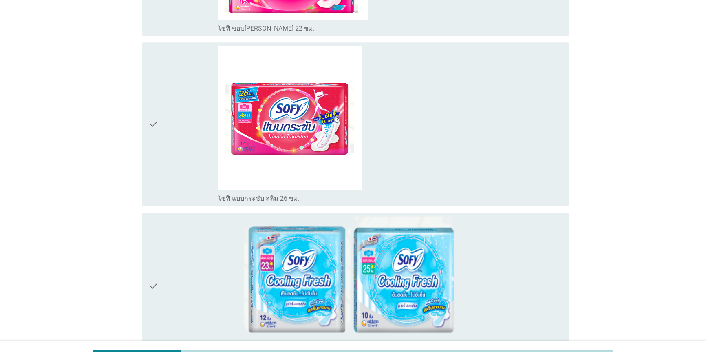
drag, startPoint x: 155, startPoint y: 123, endPoint x: 611, endPoint y: 223, distance: 466.8
click at [155, 123] on icon "check" at bounding box center [154, 124] width 10 height 157
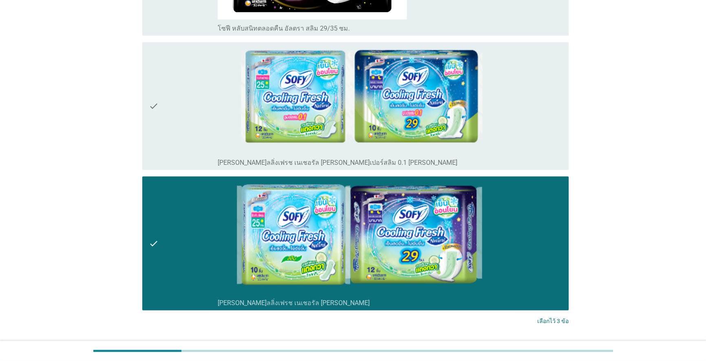
scroll to position [2223, 0]
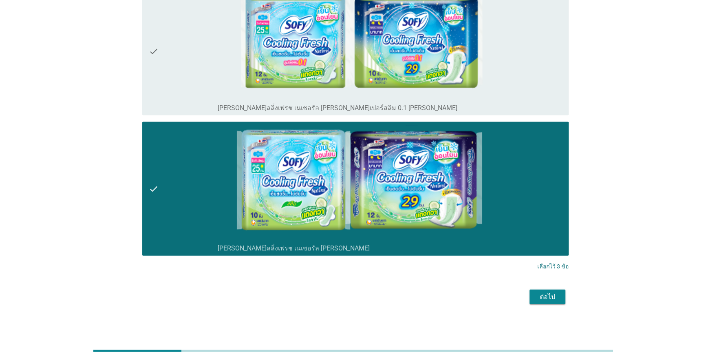
click at [365, 293] on div "ต่อไป" at bounding box center [547, 297] width 23 height 10
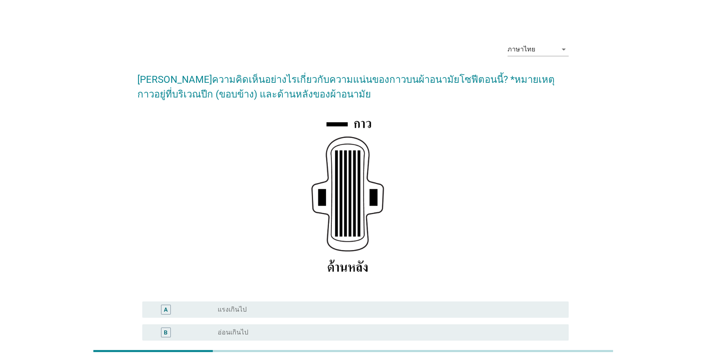
scroll to position [148, 0]
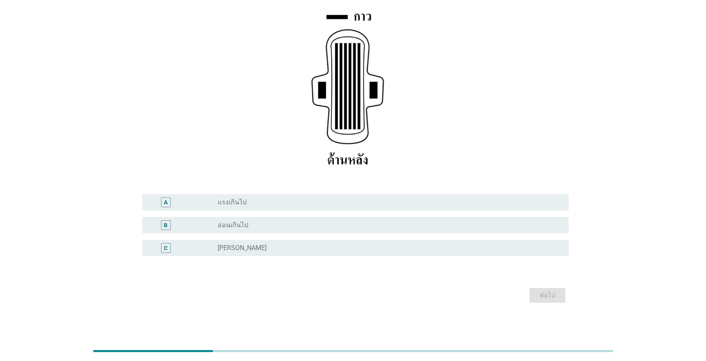
click at [329, 206] on div "A radio_button_unchecked แรงเกินไป B radio_button_unchecked อ่อนเกินไป C radio_…" at bounding box center [353, 225] width 432 height 69
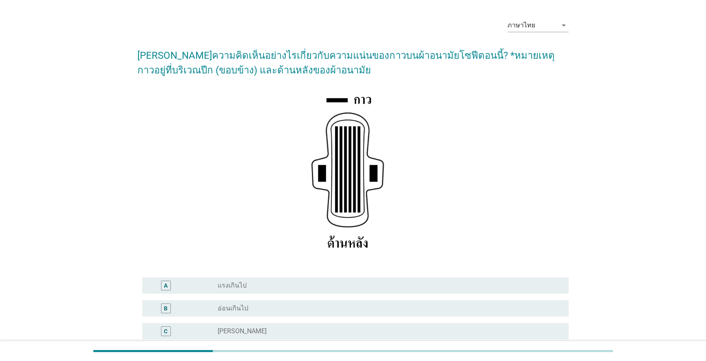
scroll to position [37, 0]
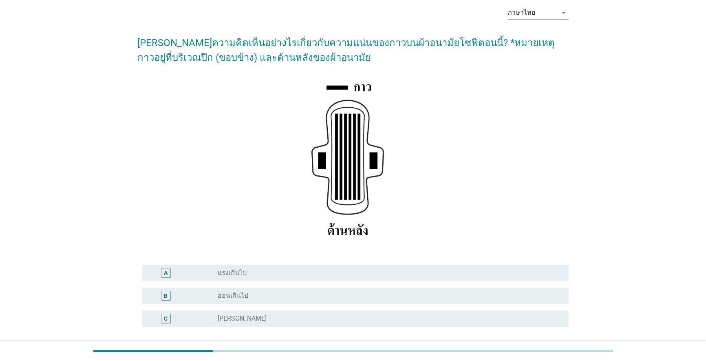
click at [168, 318] on div "C" at bounding box center [166, 319] width 10 height 10
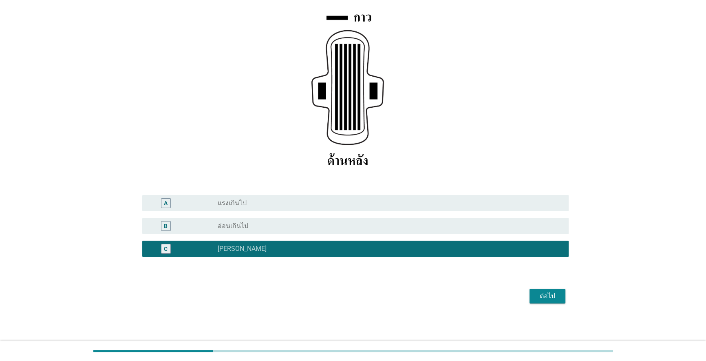
scroll to position [107, 0]
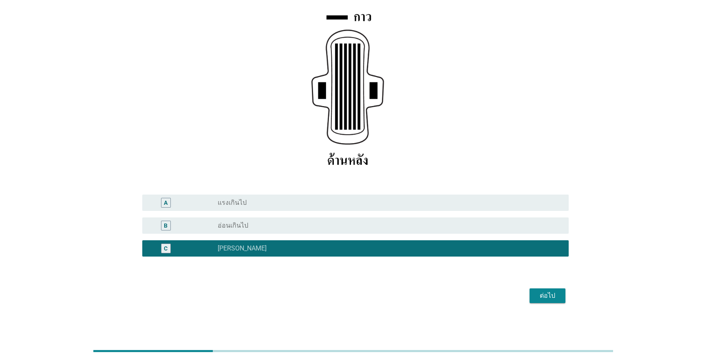
click at [365, 296] on div "ต่อไป" at bounding box center [547, 296] width 23 height 10
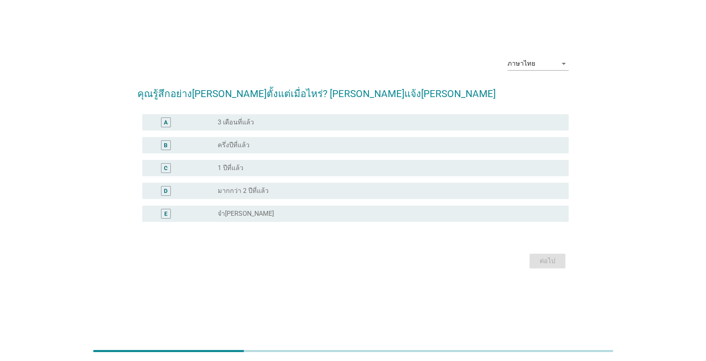
scroll to position [0, 0]
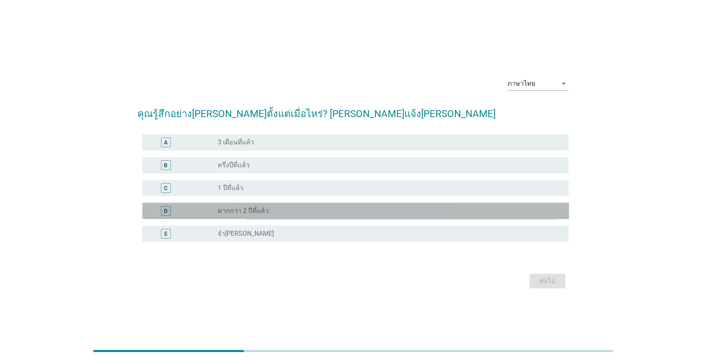
click at [170, 210] on div "D" at bounding box center [166, 211] width 10 height 10
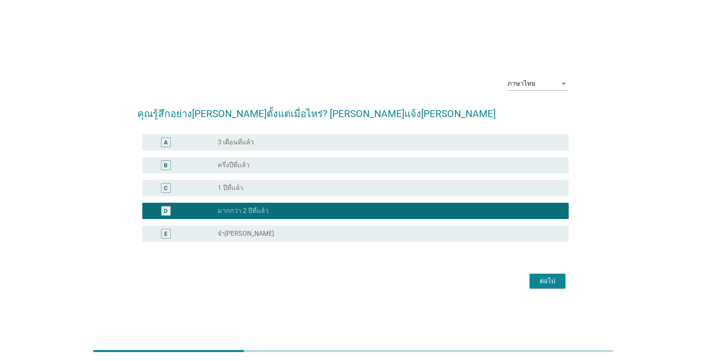
click at [365, 285] on div "ต่อไป" at bounding box center [547, 281] width 23 height 10
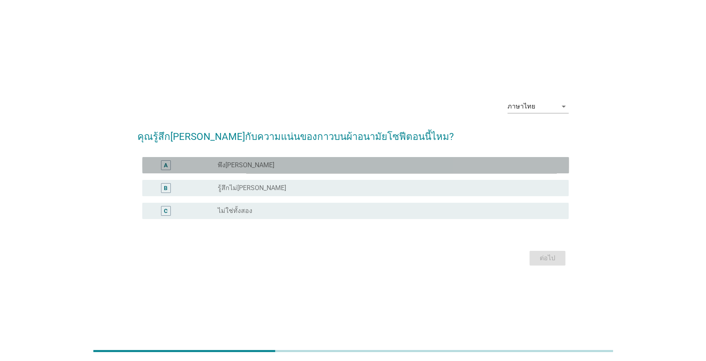
click at [164, 163] on div "A" at bounding box center [166, 165] width 4 height 9
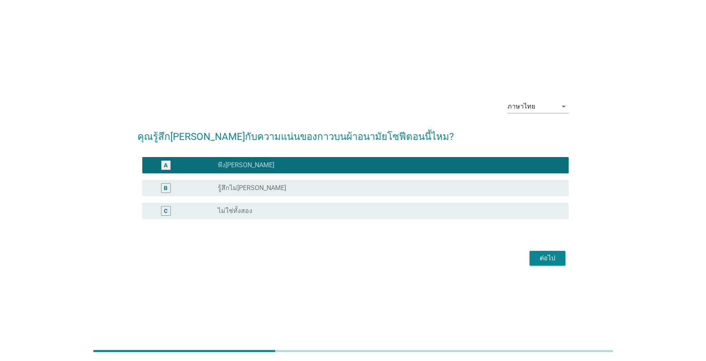
click at [365, 261] on div "ต่อไป" at bounding box center [547, 258] width 23 height 10
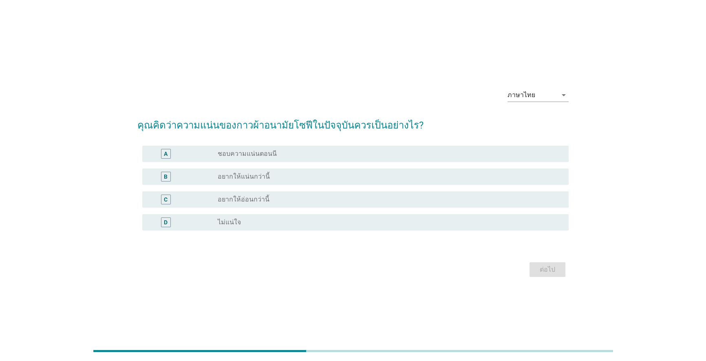
click at [167, 152] on div "A" at bounding box center [166, 153] width 4 height 9
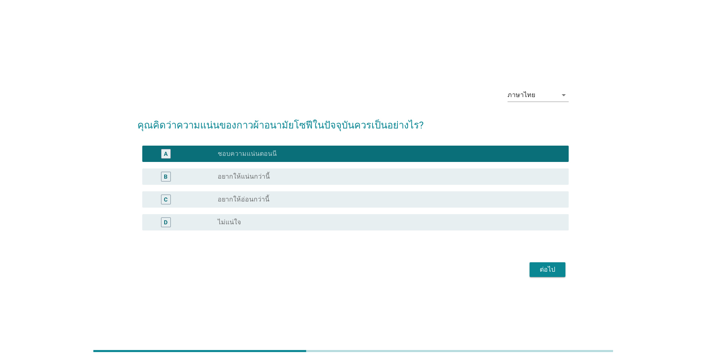
click at [365, 272] on div "ต่อไป" at bounding box center [547, 270] width 23 height 10
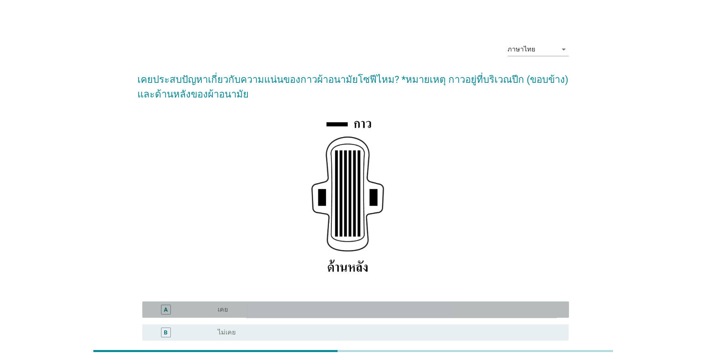
click at [163, 312] on div "A" at bounding box center [166, 310] width 10 height 10
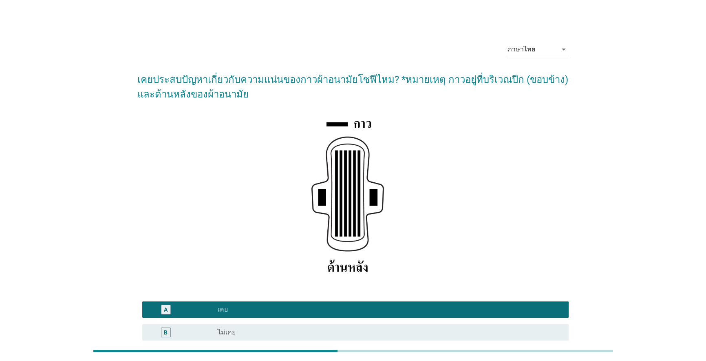
scroll to position [74, 0]
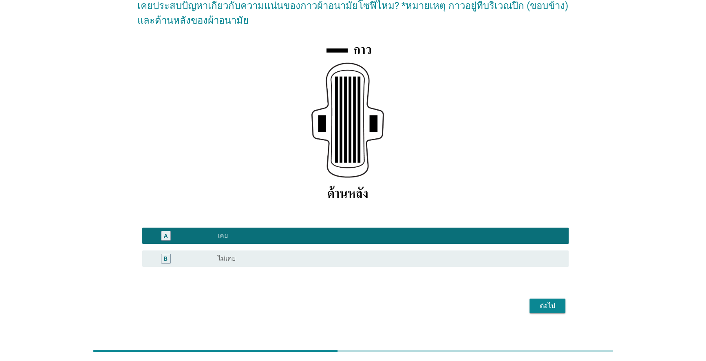
click at [365, 305] on div "ต่อไป" at bounding box center [547, 306] width 23 height 10
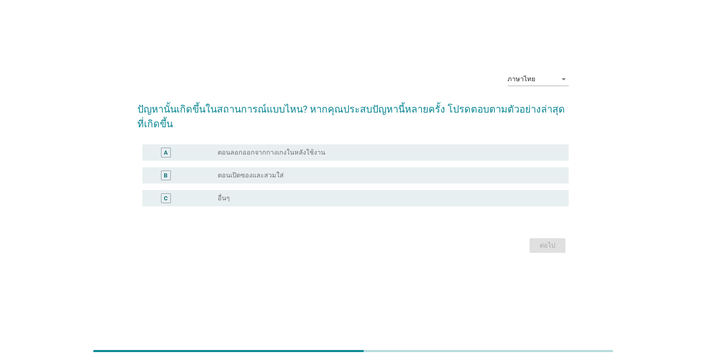
scroll to position [0, 0]
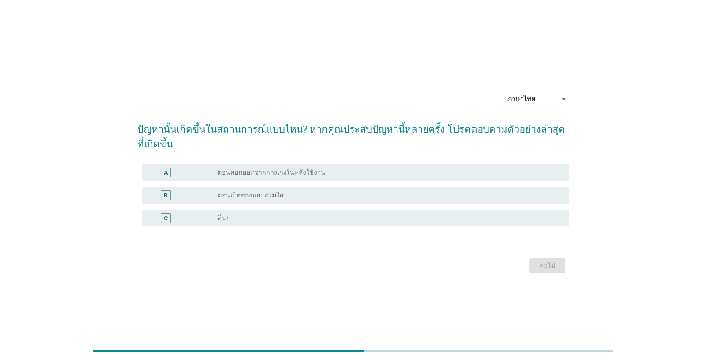
click at [163, 191] on div "B" at bounding box center [166, 195] width 10 height 10
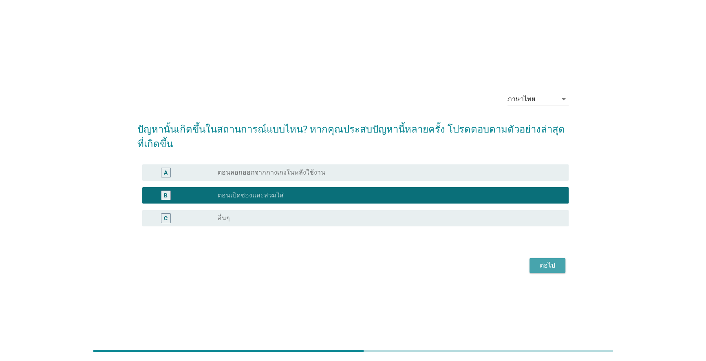
click at [365, 265] on div "ต่อไป" at bounding box center [547, 266] width 23 height 10
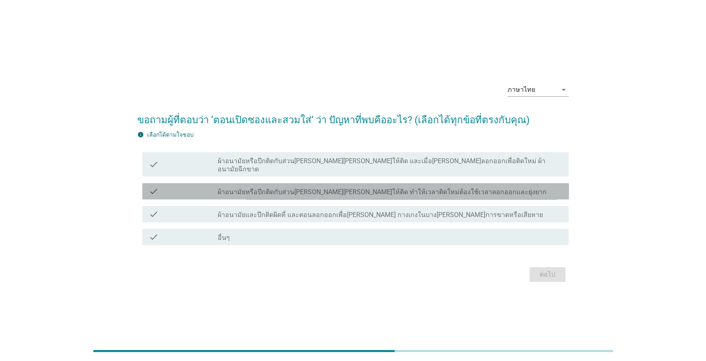
click at [299, 183] on div "check check_box_outline_blank ผ้าอนามัยหรือปีกติดกับส่วนที่ไม่ได้ตั้งใจให้ติด ท…" at bounding box center [355, 191] width 427 height 16
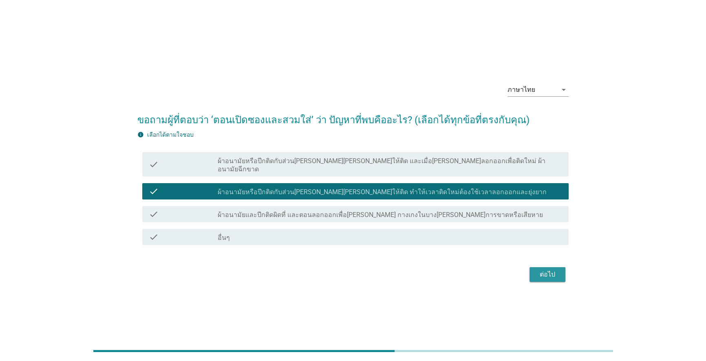
drag, startPoint x: 550, startPoint y: 275, endPoint x: 509, endPoint y: 276, distance: 41.2
click at [365, 275] on button "ต่อไป" at bounding box center [548, 274] width 36 height 15
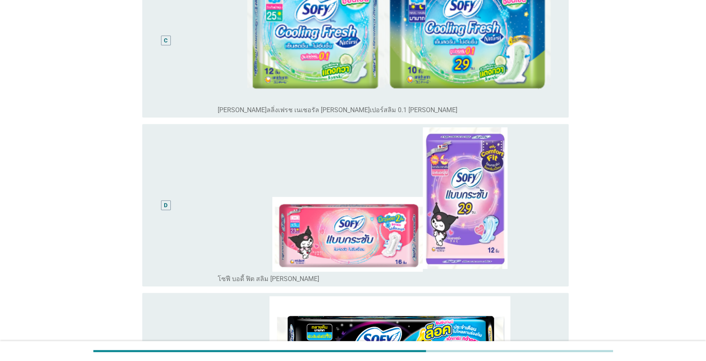
scroll to position [482, 0]
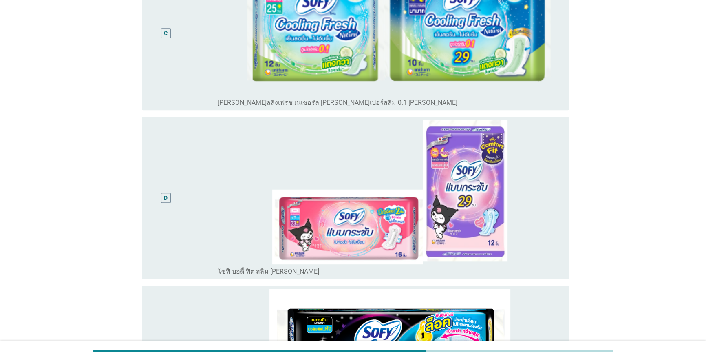
click at [168, 208] on div "D" at bounding box center [166, 198] width 35 height 156
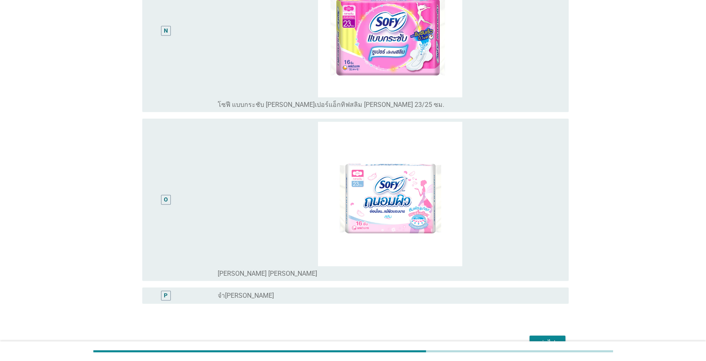
scroll to position [2373, 0]
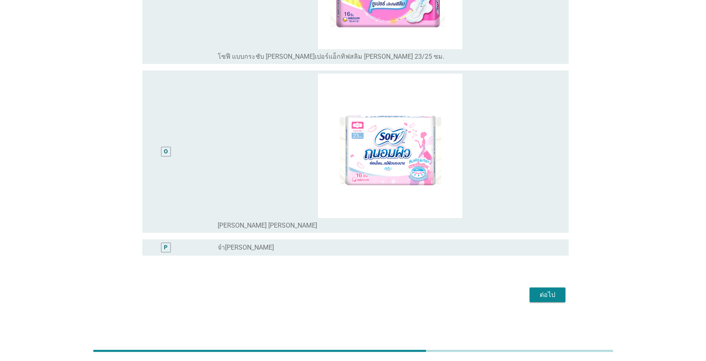
click at [365, 298] on div "ต่อไป" at bounding box center [547, 295] width 23 height 10
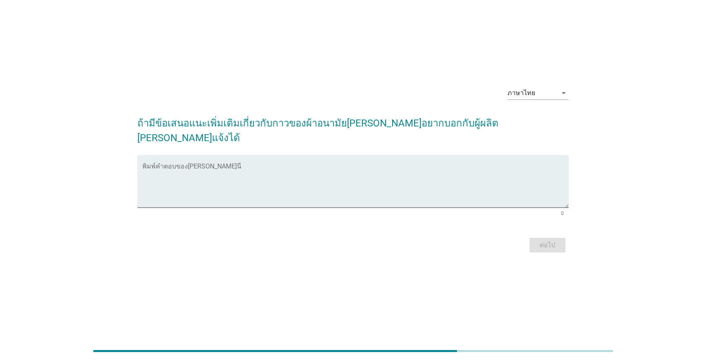
scroll to position [20, 0]
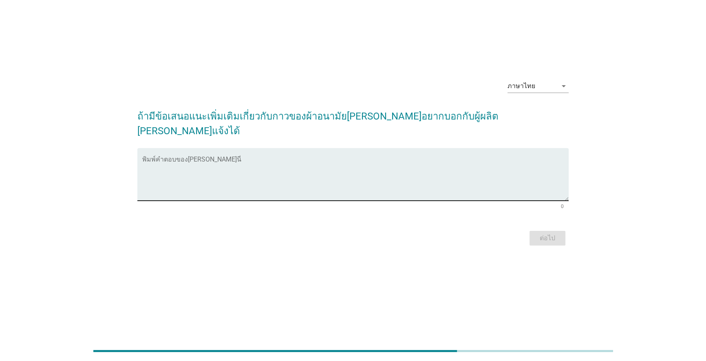
click at [291, 164] on textarea "พิมพ์คำตอบของคุณ ที่นี่" at bounding box center [355, 179] width 427 height 43
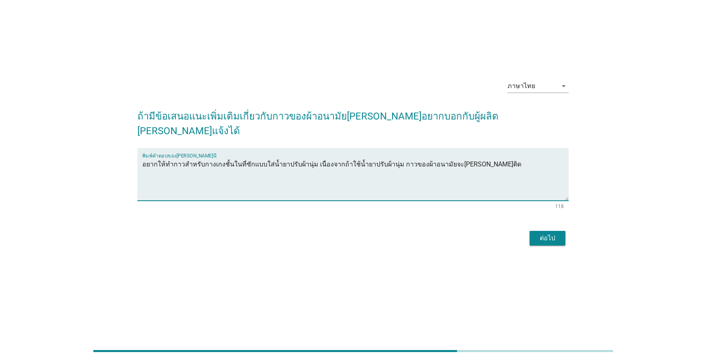
type textarea "อยากให้ทำกาวสำหรับกางเกงชั้นในที่ซักแบบใส่น้ำยาปรับผ้านุ่ม เนื่องจากถ้าใช้น้ำยา…"
click at [365, 233] on div "ต่อไป" at bounding box center [547, 238] width 23 height 10
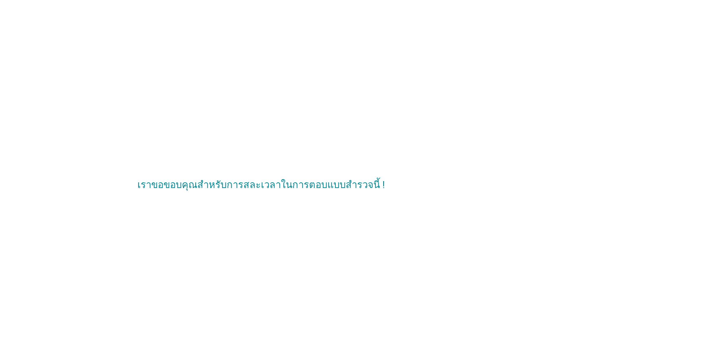
scroll to position [0, 0]
